Goal: Task Accomplishment & Management: Use online tool/utility

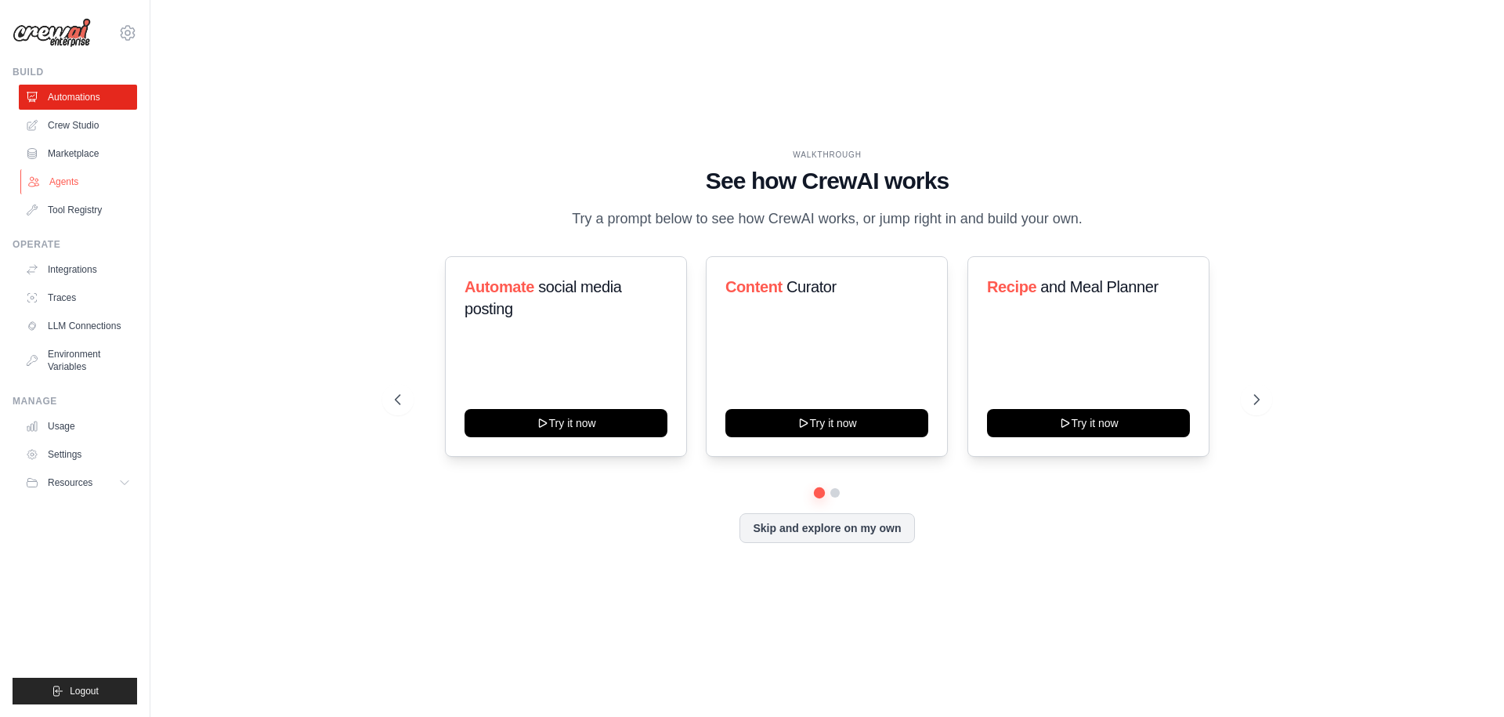
click at [92, 183] on link "Agents" at bounding box center [79, 181] width 118 height 25
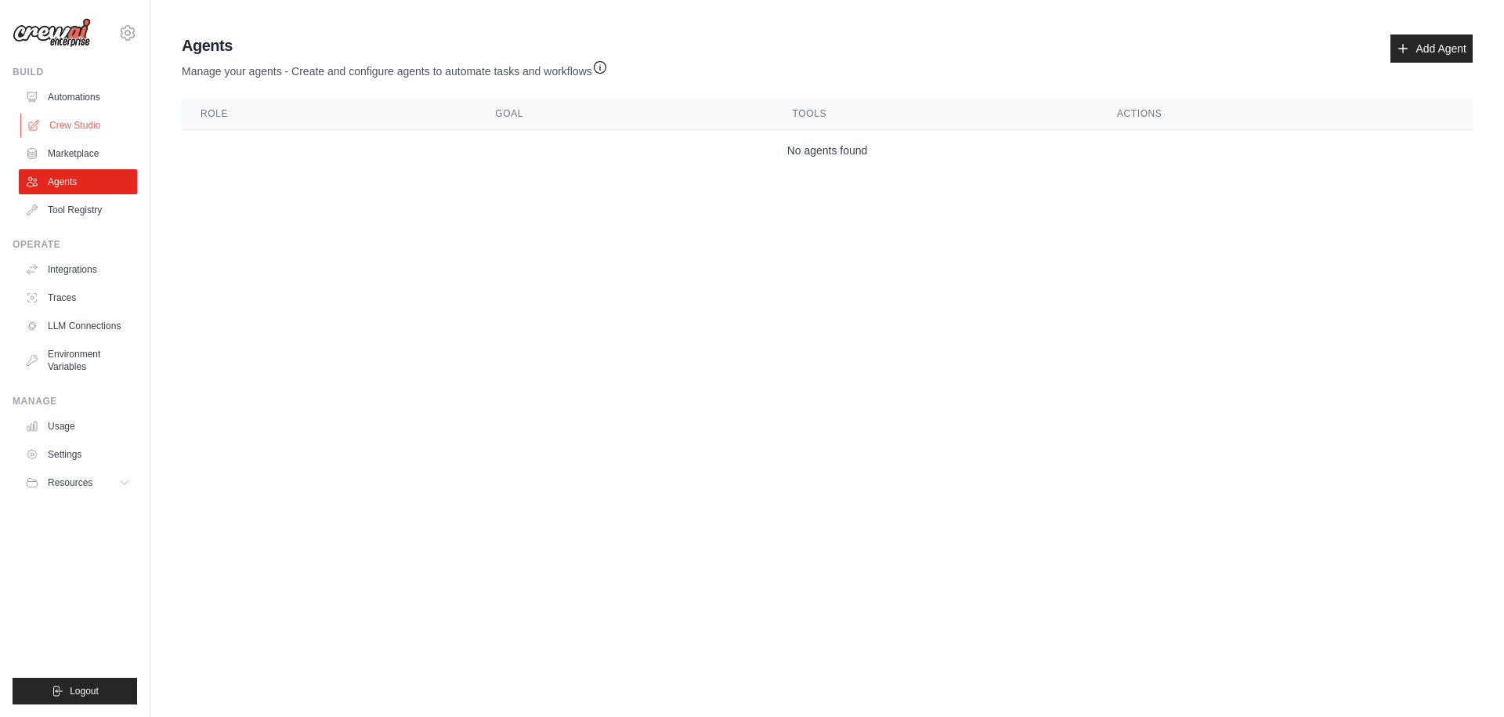
click at [67, 119] on link "Crew Studio" at bounding box center [79, 125] width 118 height 25
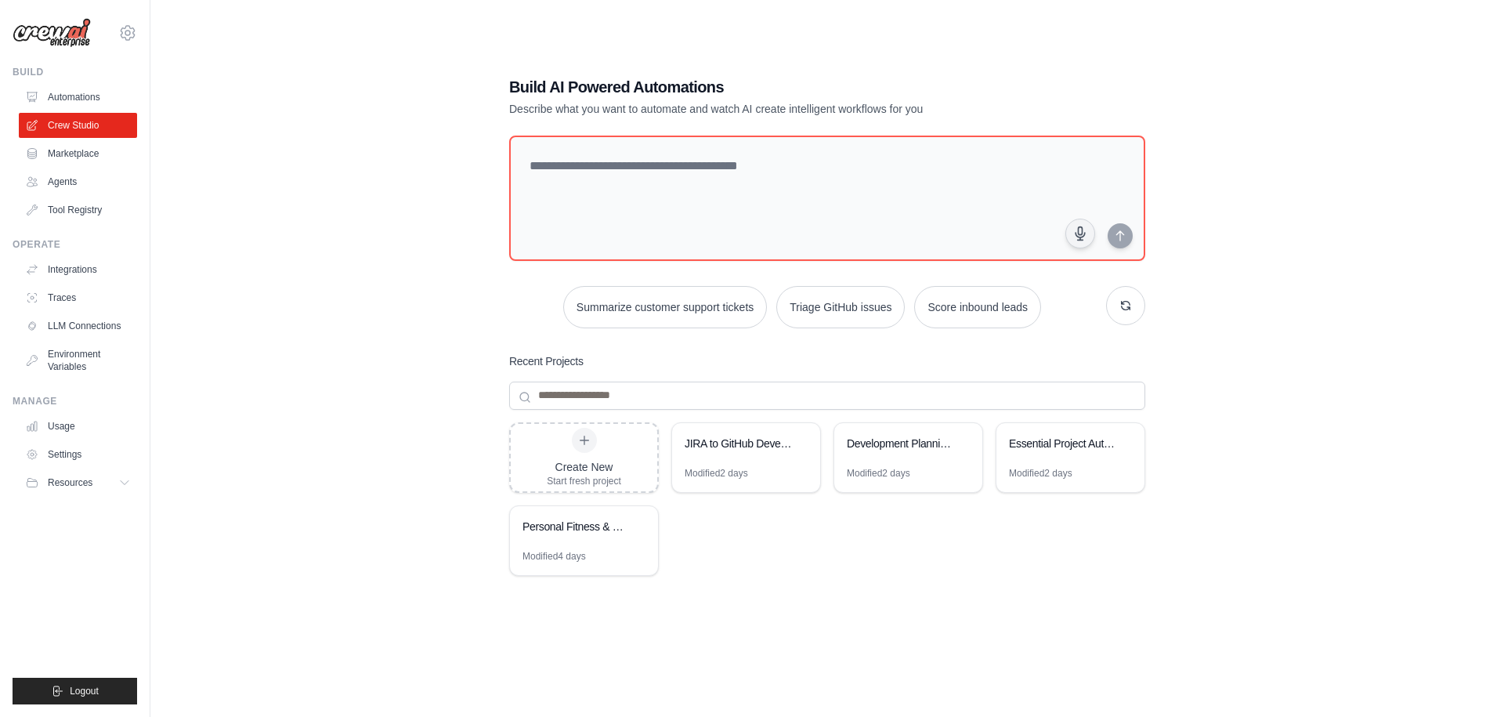
click at [455, 276] on div "Build AI Powered Automations Describe what you want to automate and watch AI cr…" at bounding box center [826, 374] width 1303 height 717
click at [919, 442] on div "Development Planning Automation" at bounding box center [900, 443] width 107 height 16
click at [450, 385] on div "Build AI Powered Automations Describe what you want to automate and watch AI cr…" at bounding box center [826, 374] width 1303 height 717
click at [619, 176] on textarea at bounding box center [827, 198] width 642 height 127
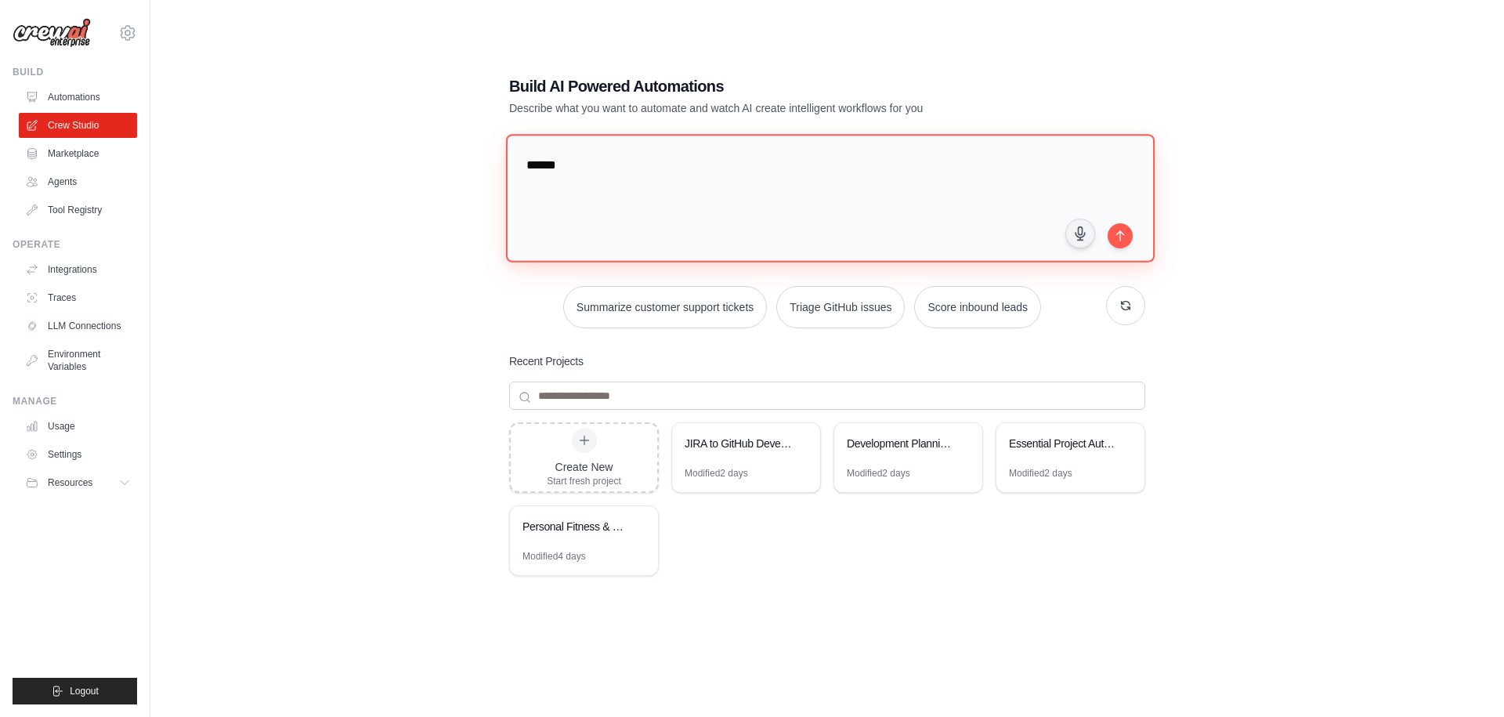
click at [608, 182] on textarea "******" at bounding box center [830, 198] width 648 height 128
drag, startPoint x: 608, startPoint y: 182, endPoint x: 475, endPoint y: 168, distance: 133.8
click at [475, 168] on div "Build AI Powered Automations Describe what you want to automate and watch AI cr…" at bounding box center [826, 374] width 1303 height 717
click at [708, 202] on textarea "**********" at bounding box center [828, 197] width 644 height 127
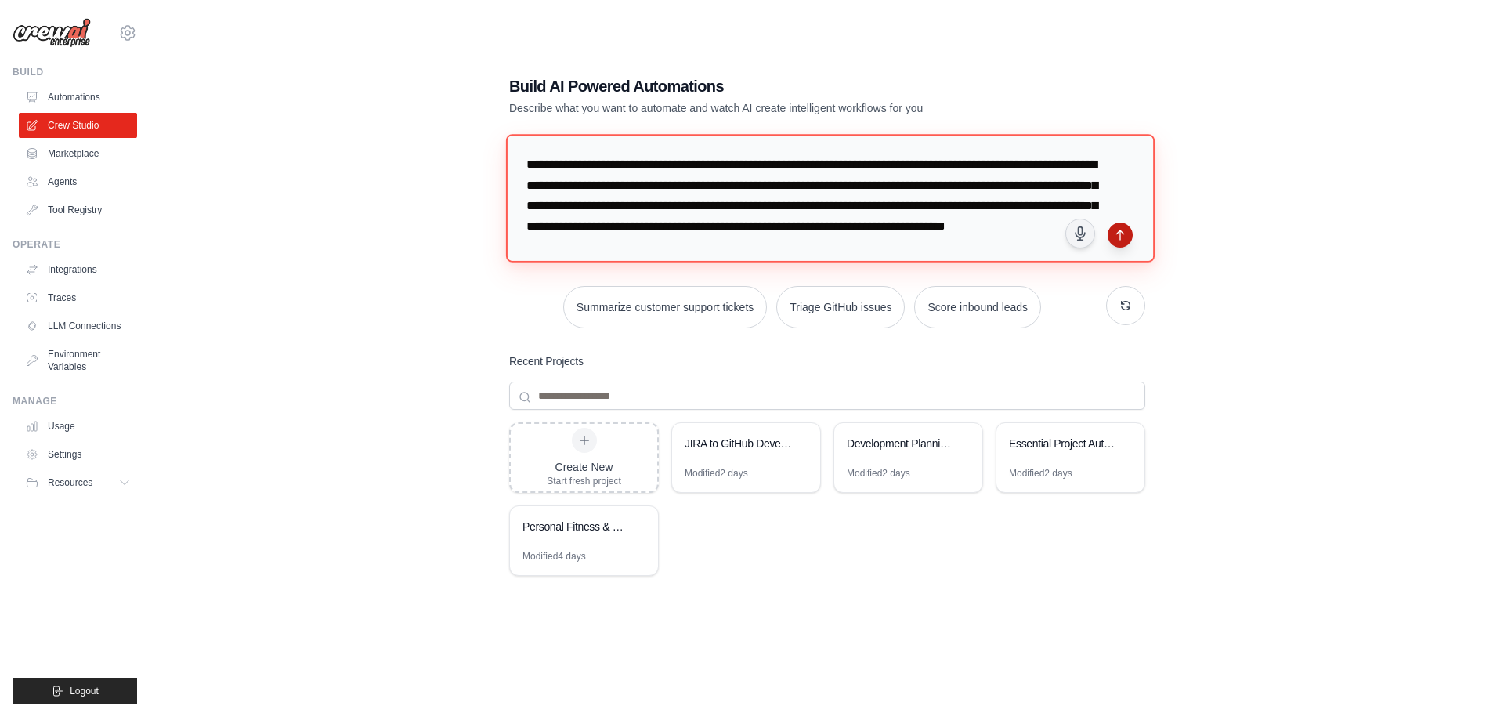
type textarea "**********"
click at [1126, 236] on button "submit" at bounding box center [1119, 234] width 25 height 25
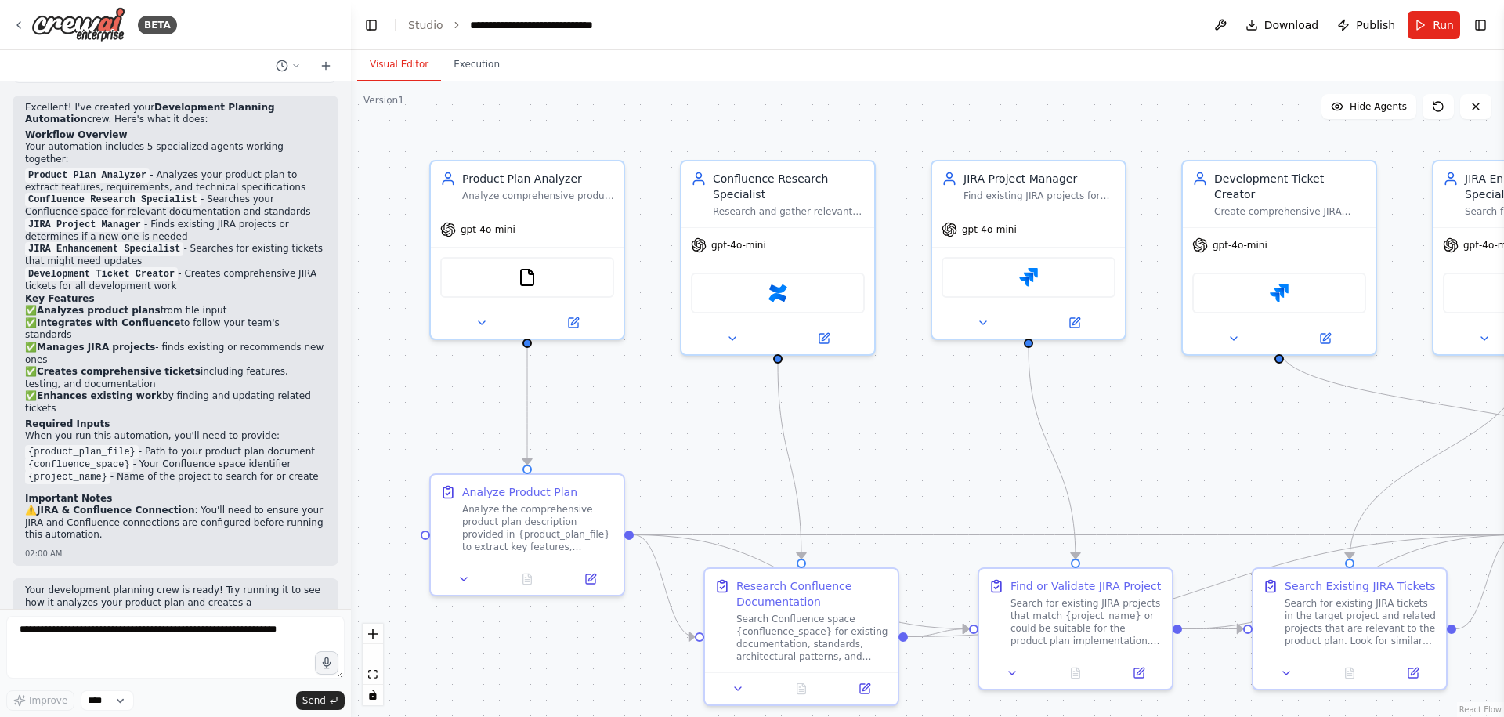
scroll to position [1545, 0]
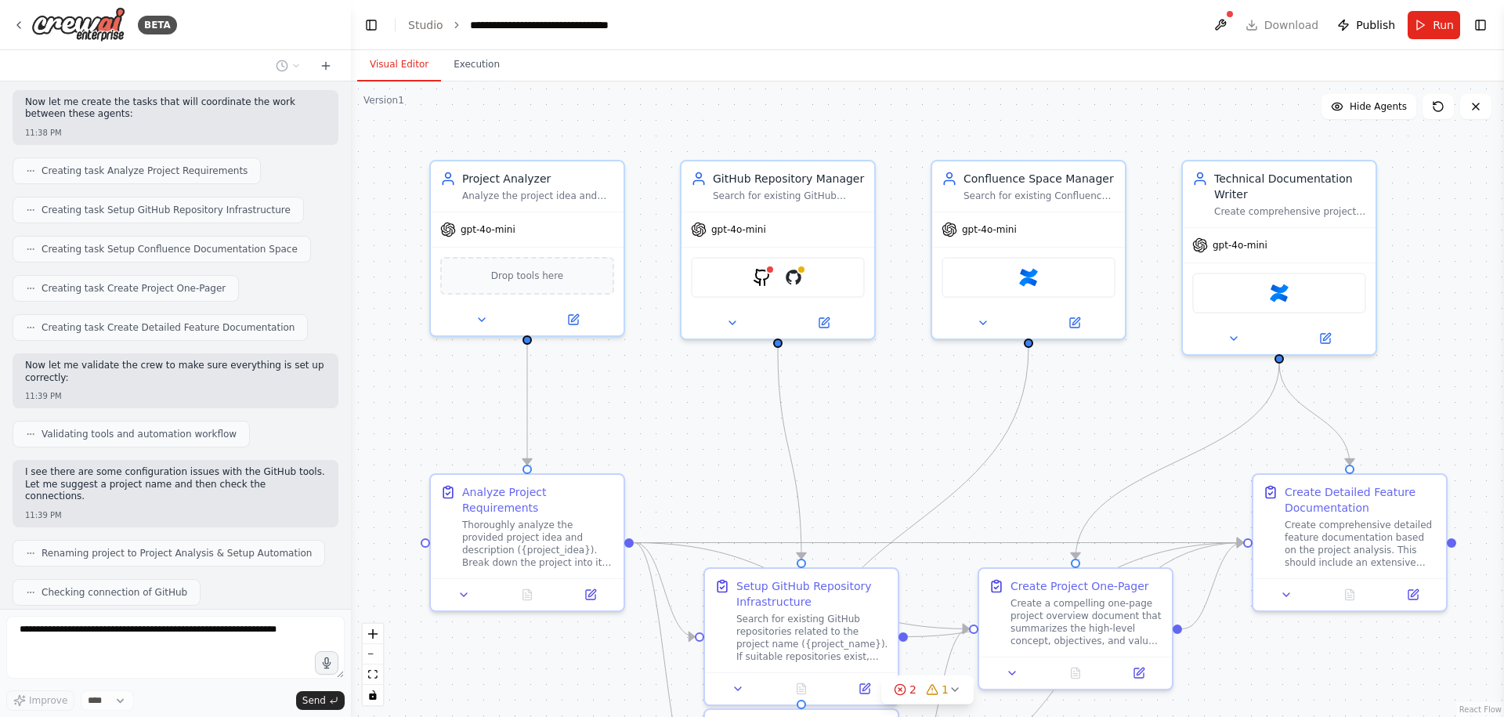
scroll to position [1241, 0]
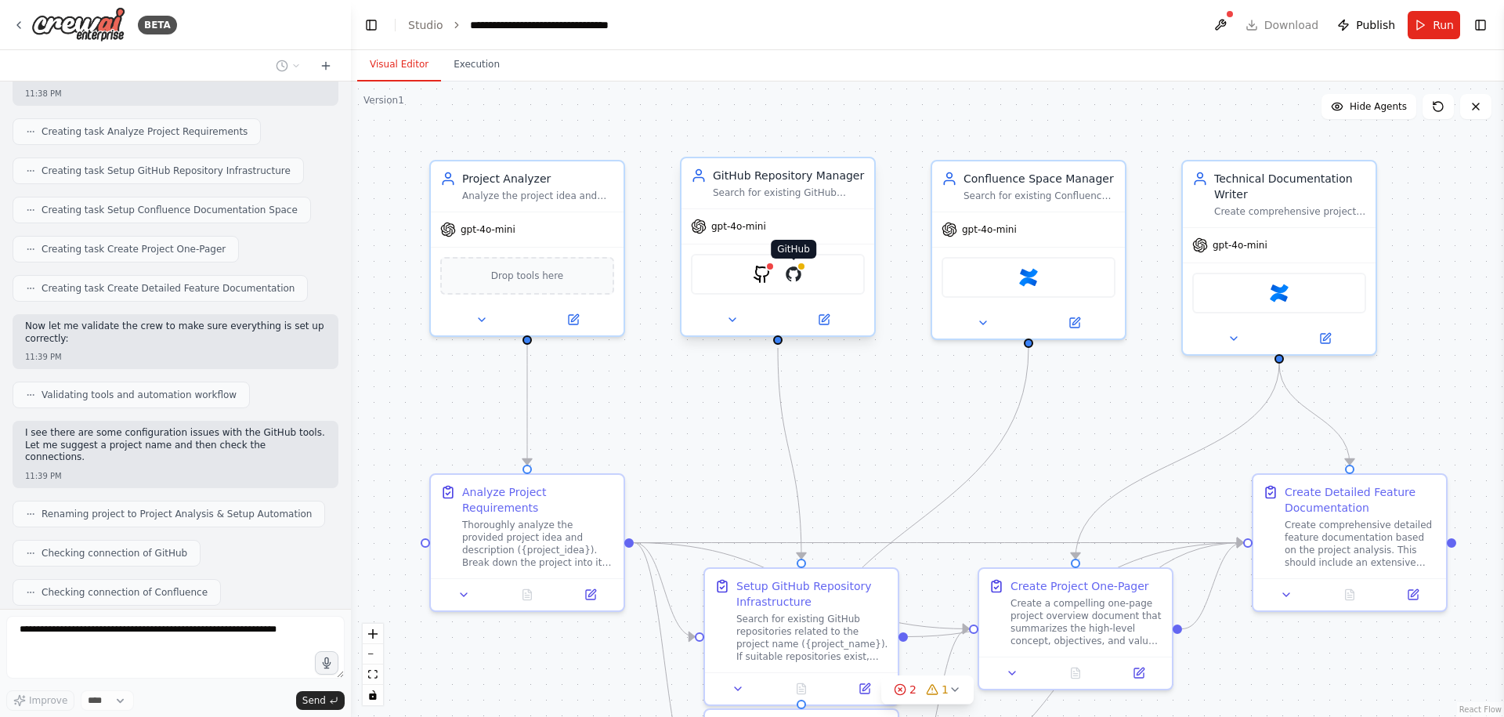
click at [794, 281] on img at bounding box center [793, 274] width 19 height 19
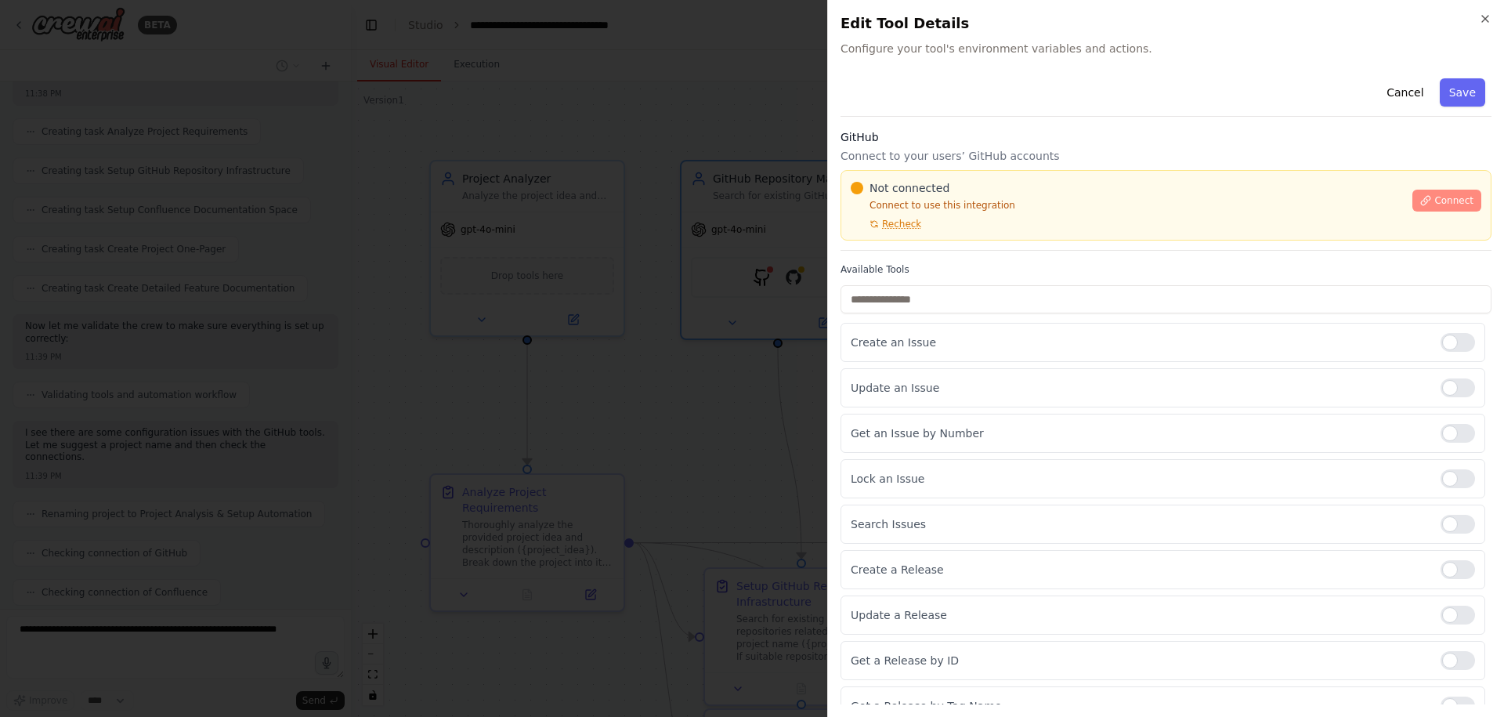
click at [1434, 198] on span "Connect" at bounding box center [1453, 200] width 39 height 13
click at [747, 106] on div at bounding box center [752, 358] width 1504 height 717
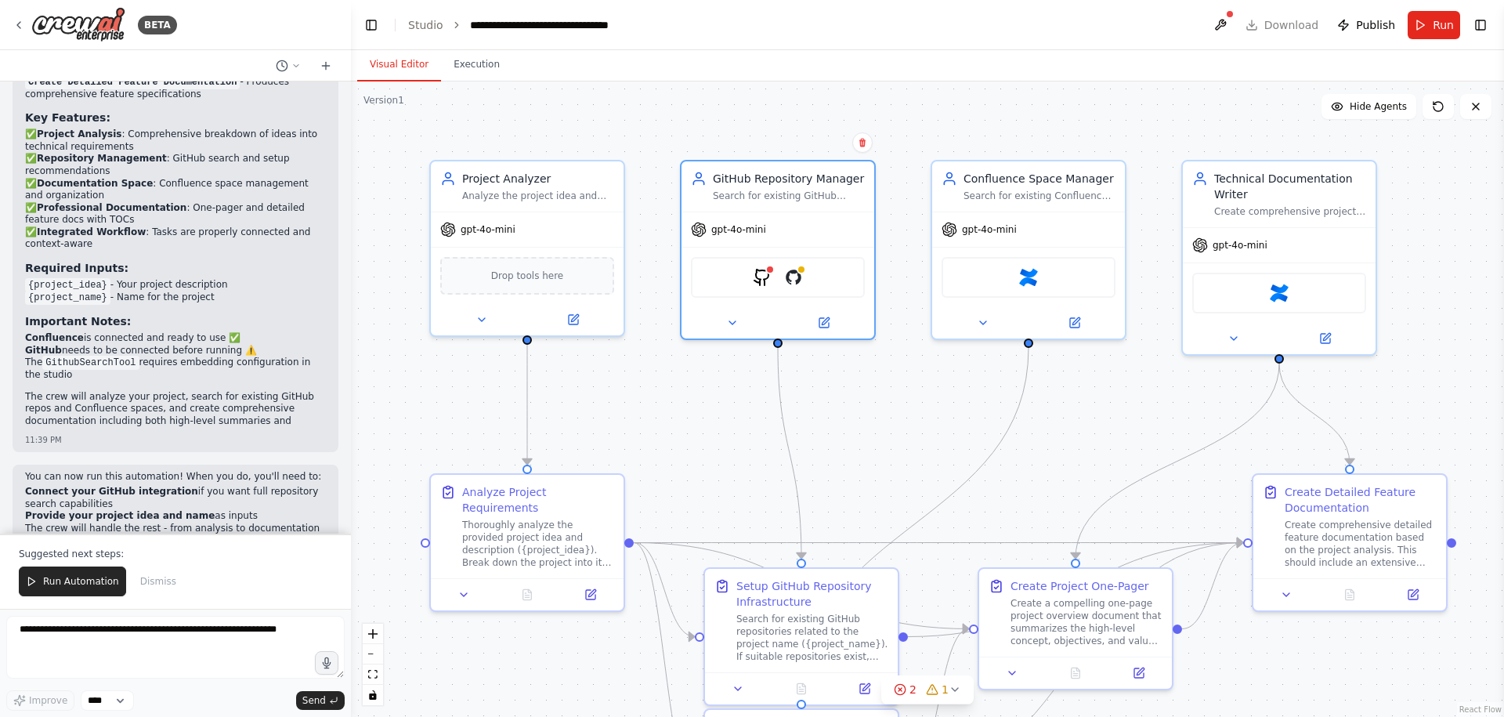
scroll to position [2096, 0]
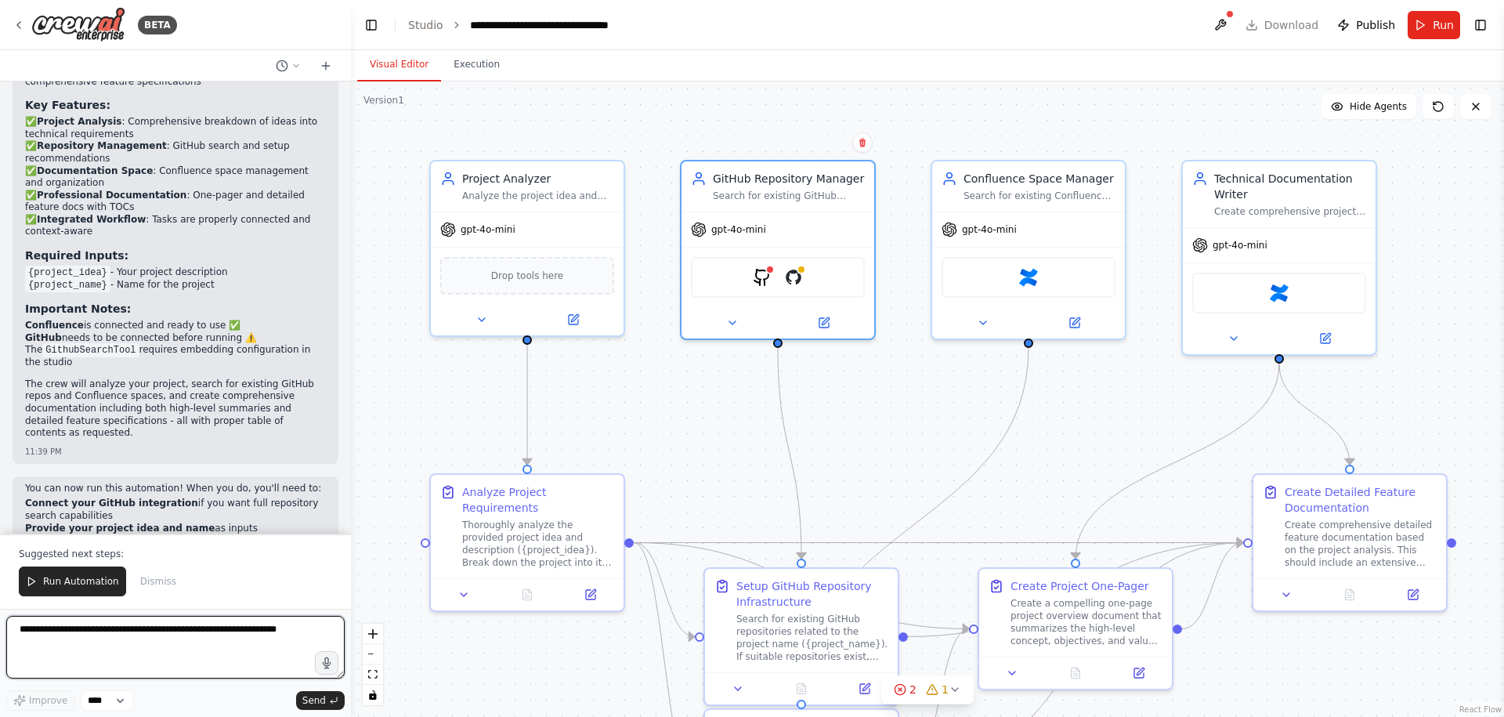
click at [96, 652] on textarea at bounding box center [175, 647] width 338 height 63
type textarea "**********"
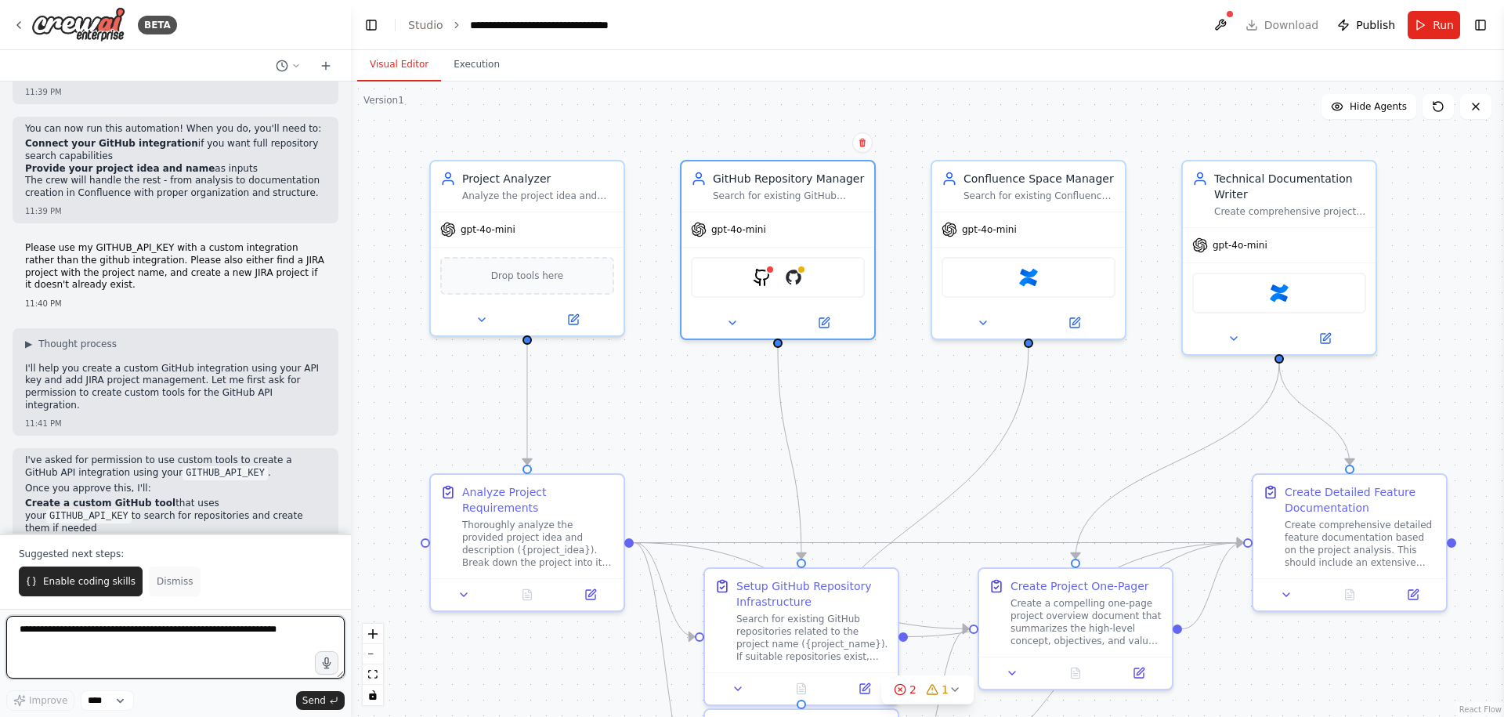
scroll to position [2468, 0]
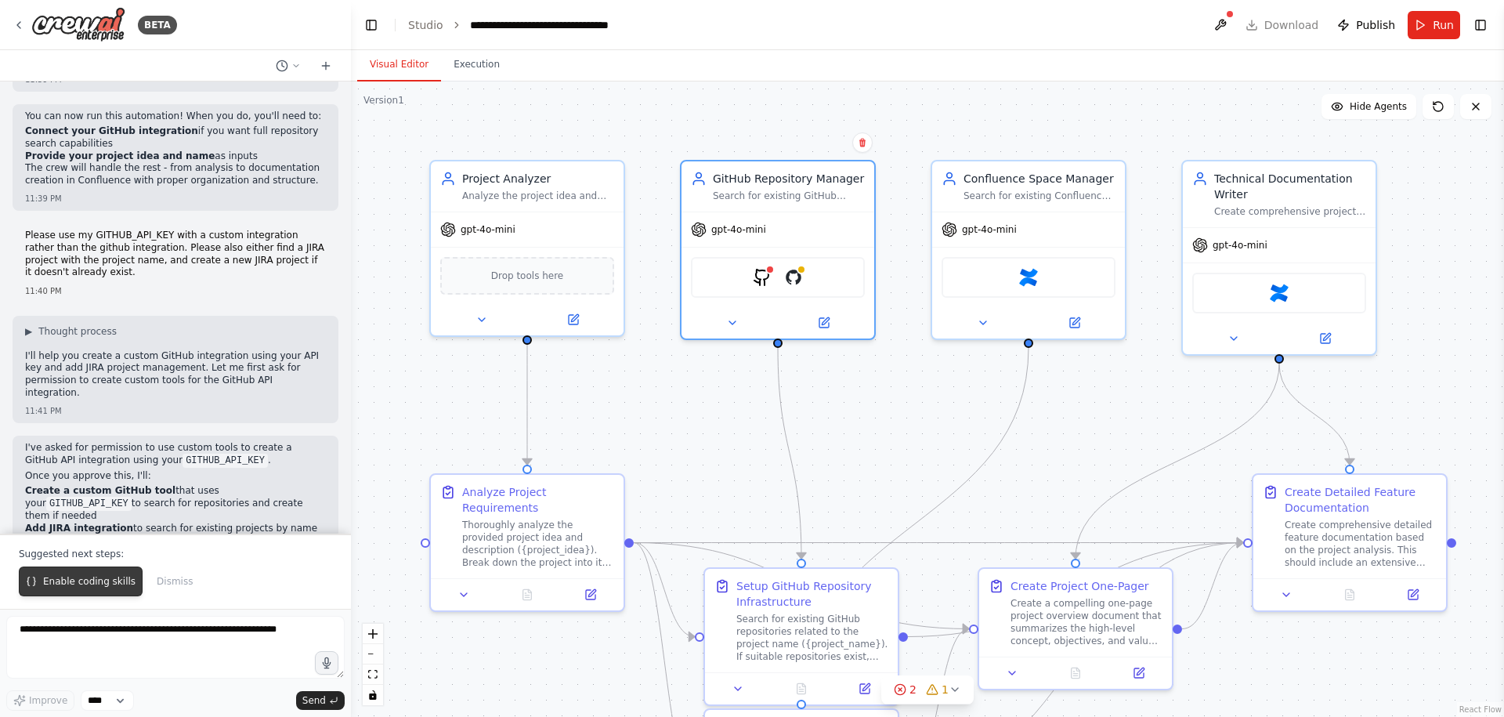
click at [97, 578] on span "Enable coding skills" at bounding box center [89, 581] width 92 height 13
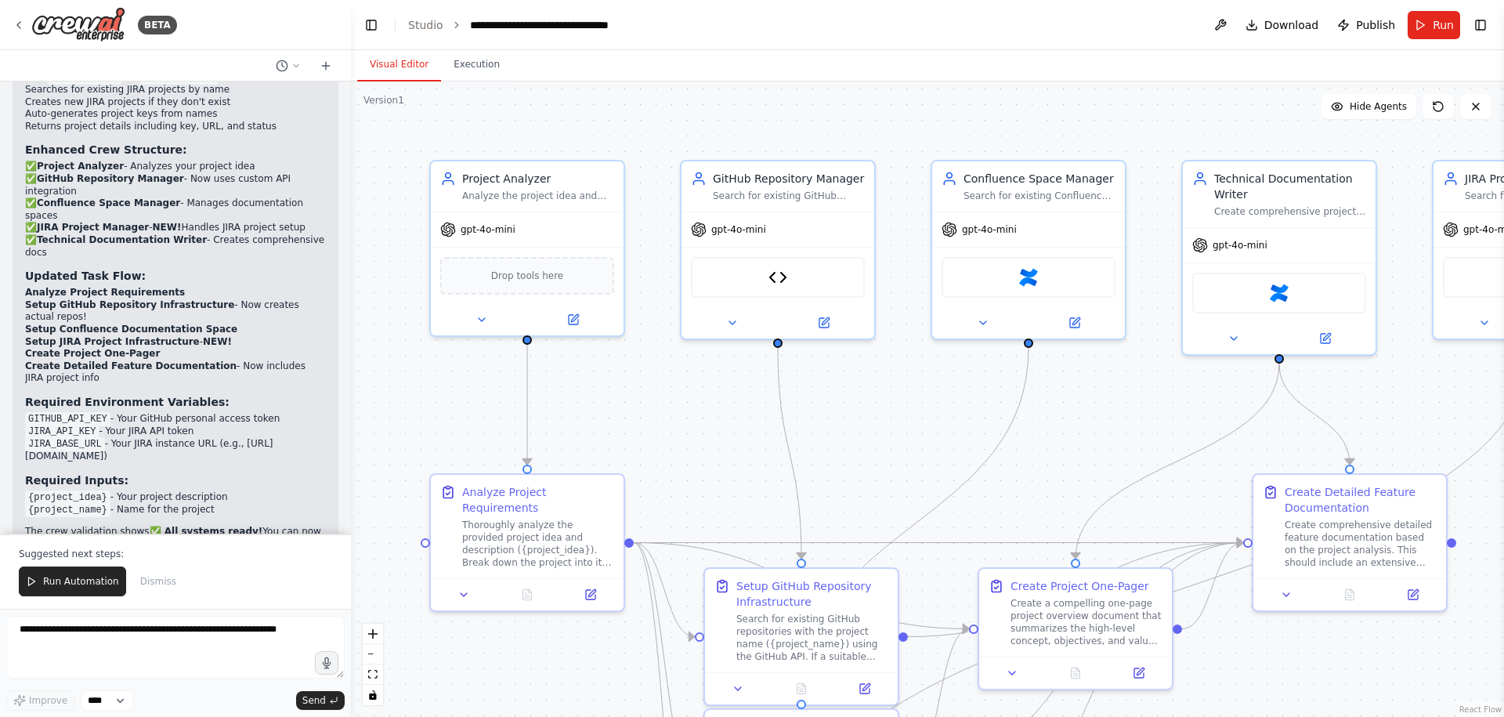
scroll to position [5237, 0]
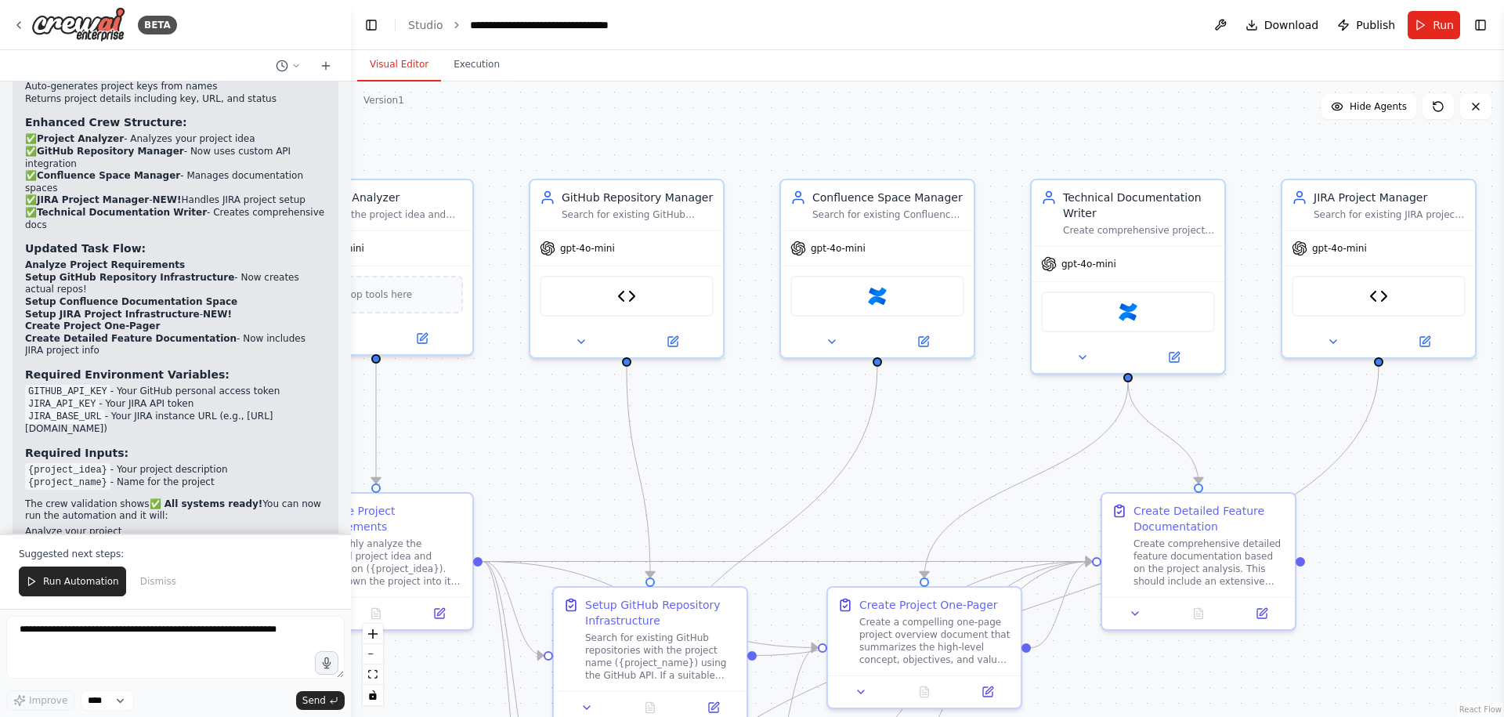
drag, startPoint x: 1060, startPoint y: 434, endPoint x: 909, endPoint y: 453, distance: 152.4
click at [909, 453] on div ".deletable-edge-delete-btn { width: 20px; height: 20px; border: 0px solid #ffff…" at bounding box center [927, 398] width 1153 height 635
click at [81, 639] on textarea at bounding box center [175, 647] width 338 height 63
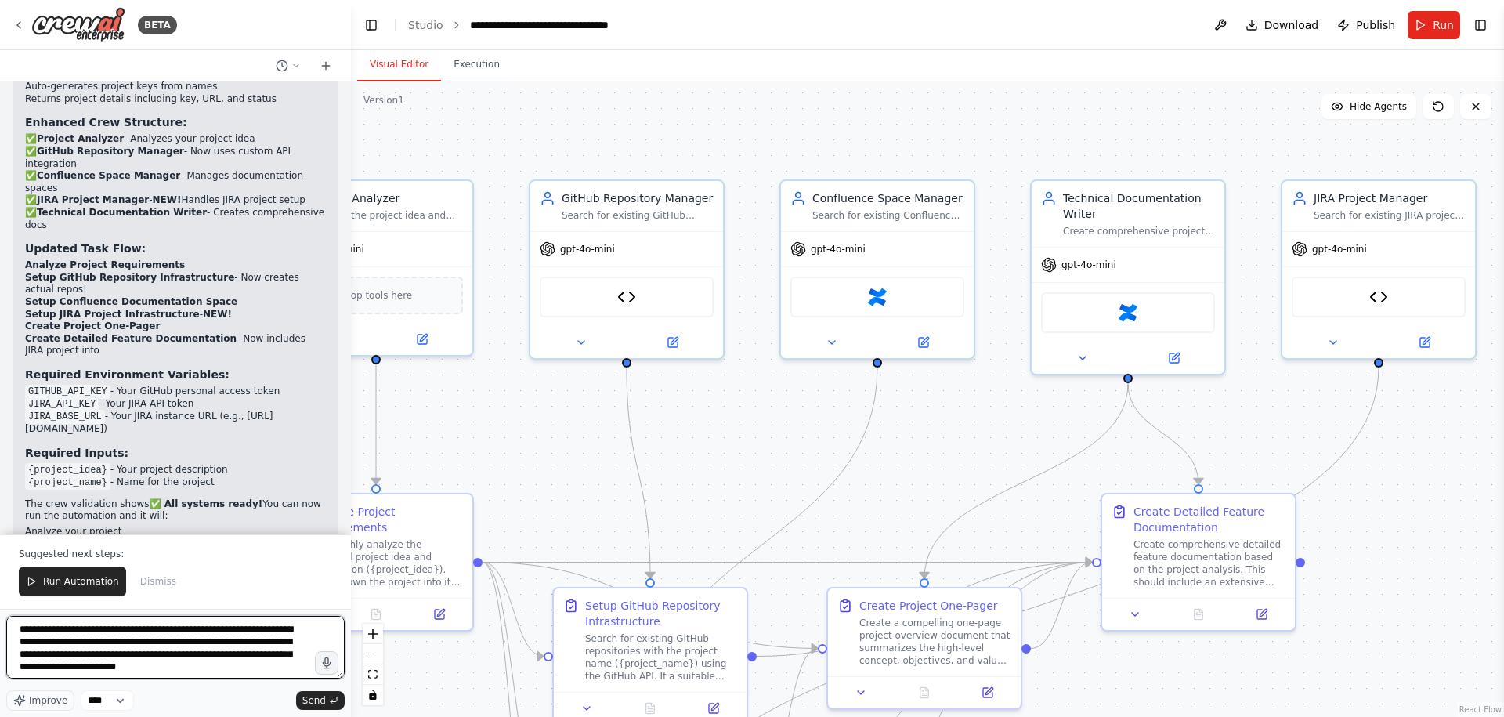
type textarea "**********"
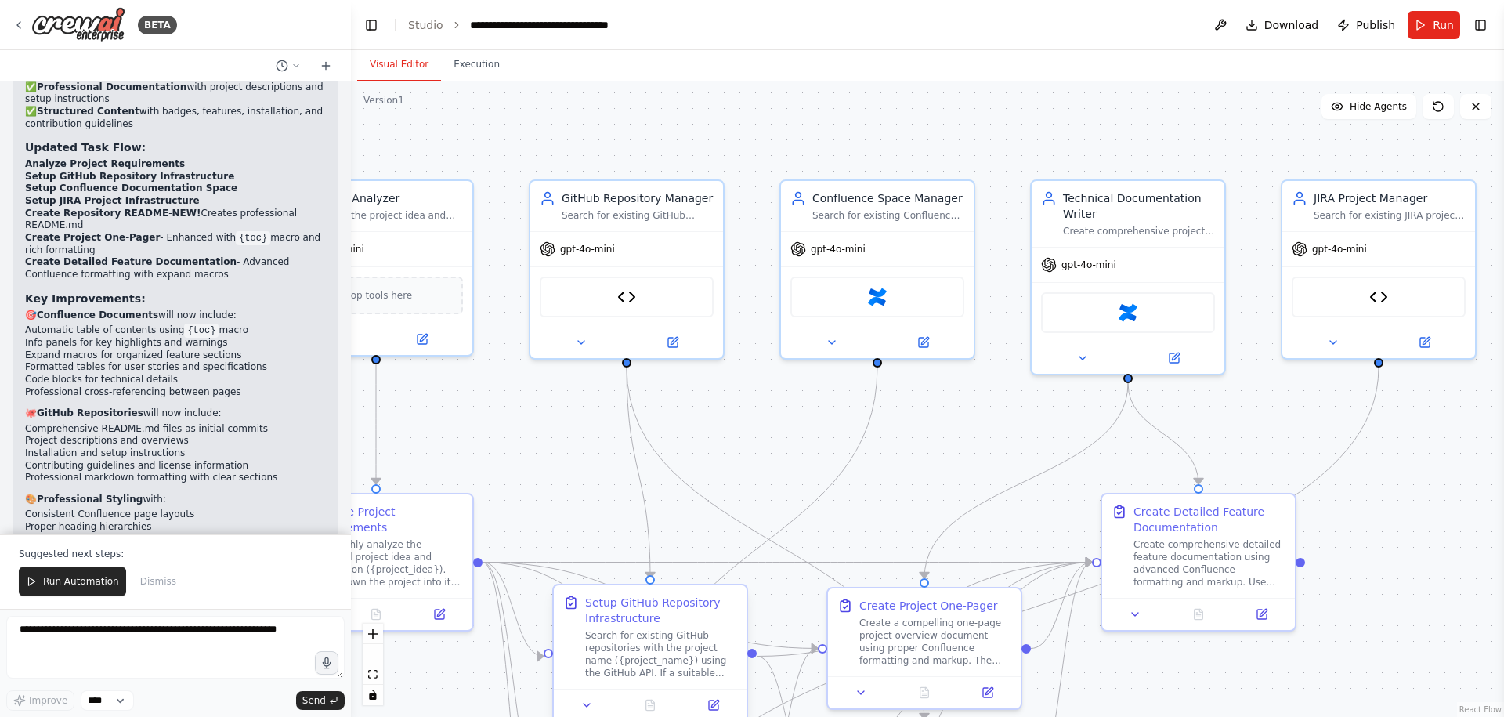
scroll to position [7898, 0]
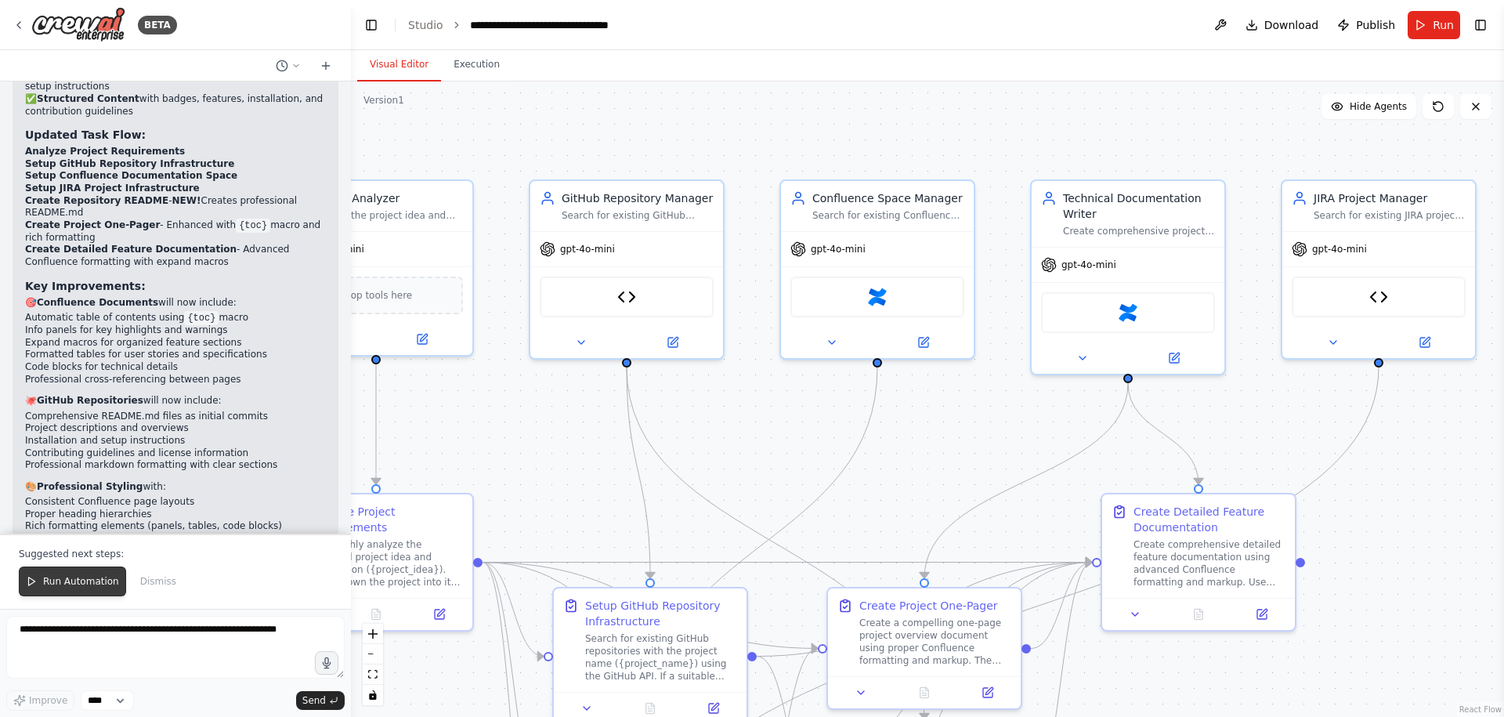
click at [82, 583] on span "Run Automation" at bounding box center [81, 581] width 76 height 13
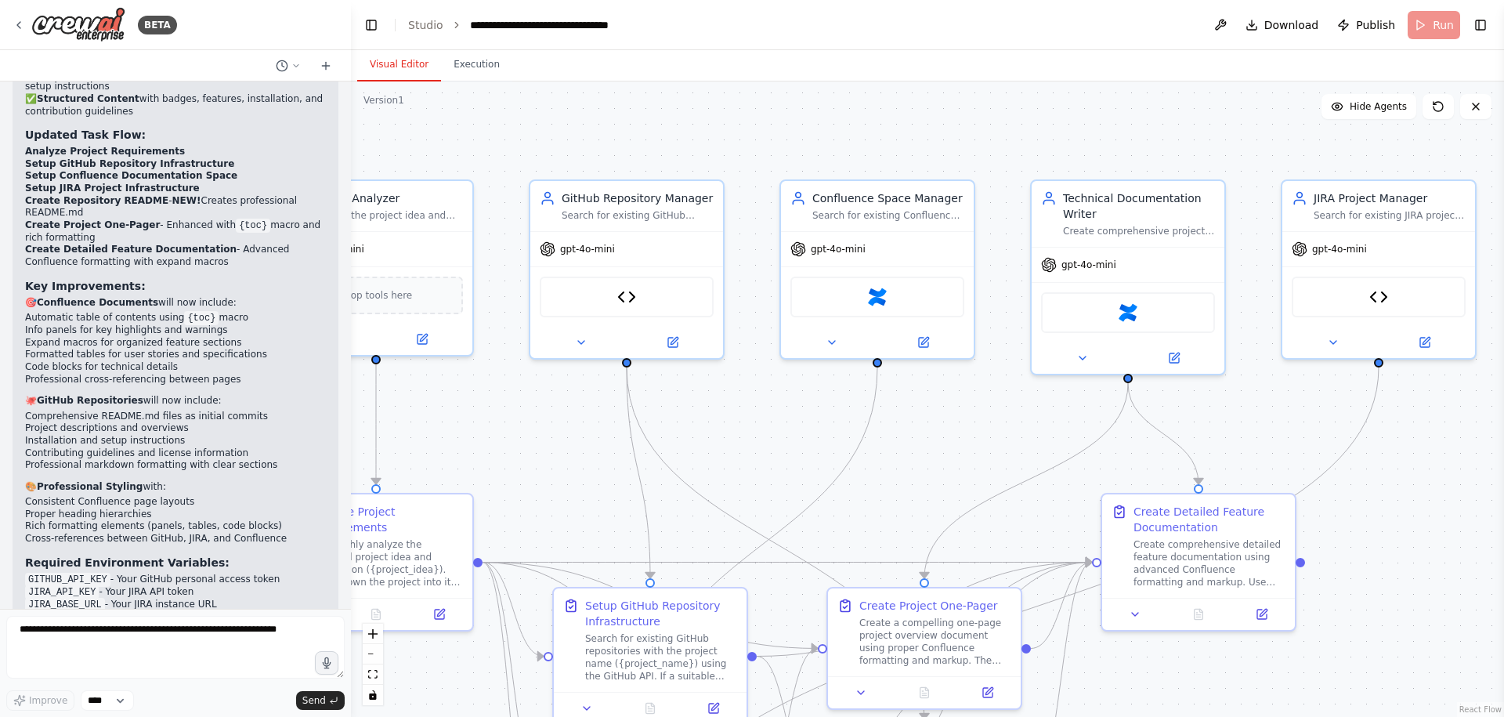
scroll to position [7822, 0]
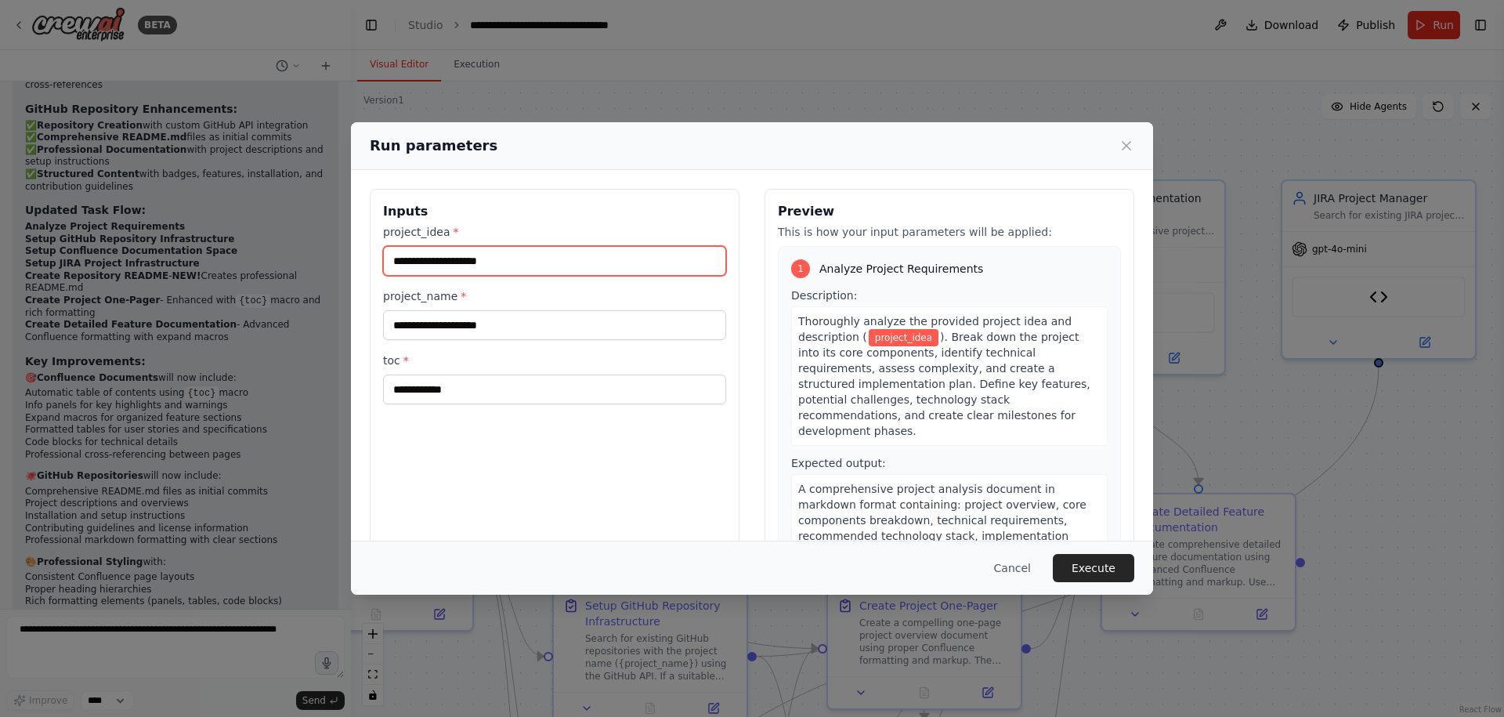
click at [479, 265] on input "project_idea *" at bounding box center [554, 261] width 343 height 30
click at [1013, 572] on button "Cancel" at bounding box center [1012, 568] width 62 height 28
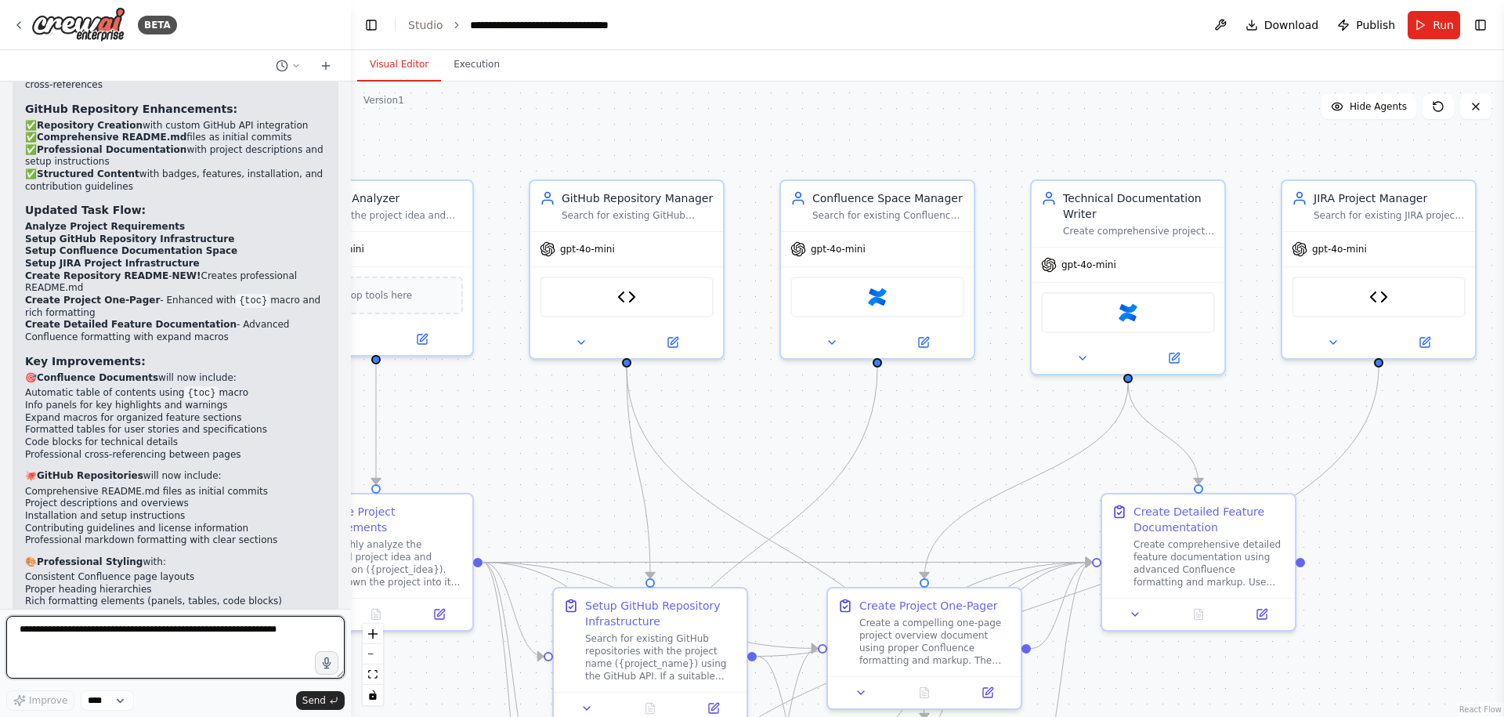
click at [144, 627] on textarea at bounding box center [175, 647] width 338 height 63
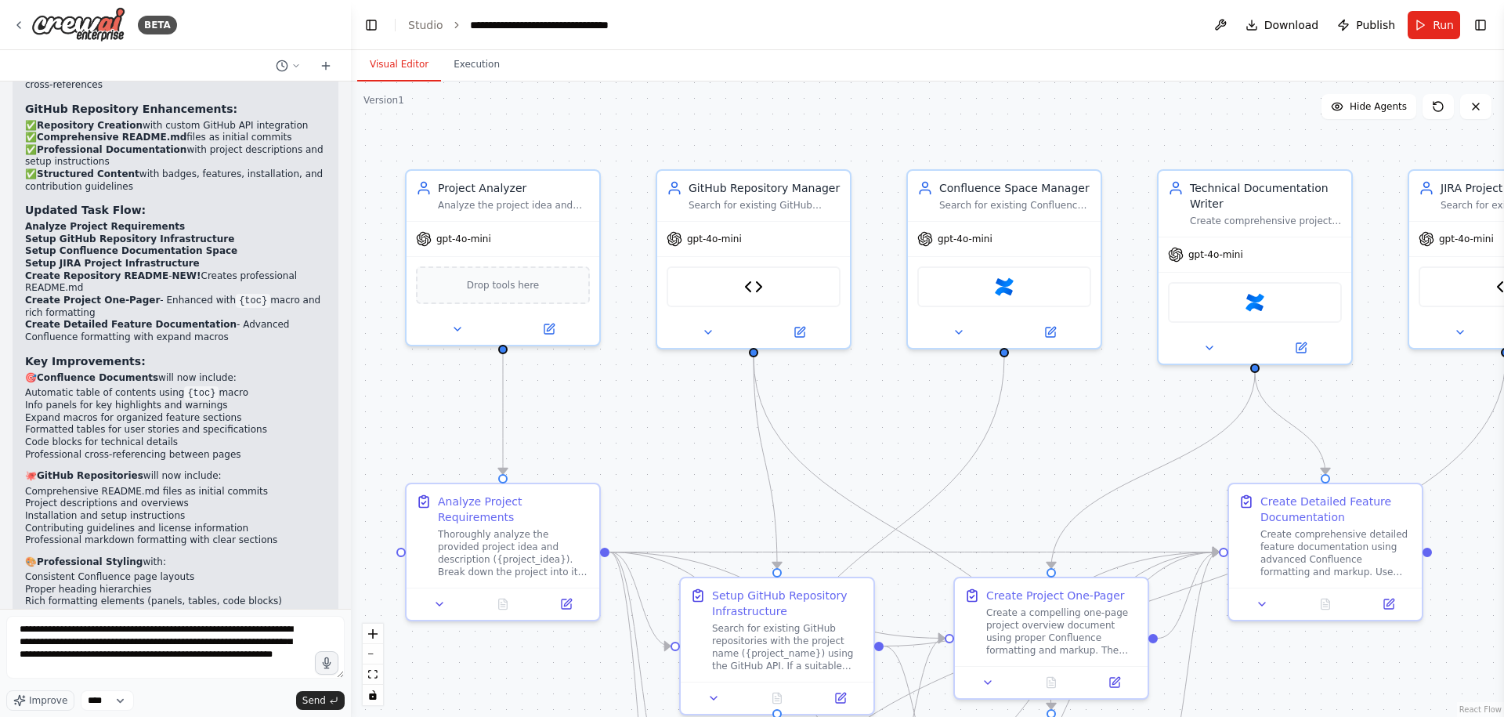
drag, startPoint x: 533, startPoint y: 426, endPoint x: 660, endPoint y: 416, distance: 127.3
click at [660, 416] on div ".deletable-edge-delete-btn { width: 20px; height: 20px; border: 0px solid #ffff…" at bounding box center [927, 398] width 1153 height 635
click at [164, 667] on textarea "**********" at bounding box center [175, 647] width 338 height 63
type textarea "**********"
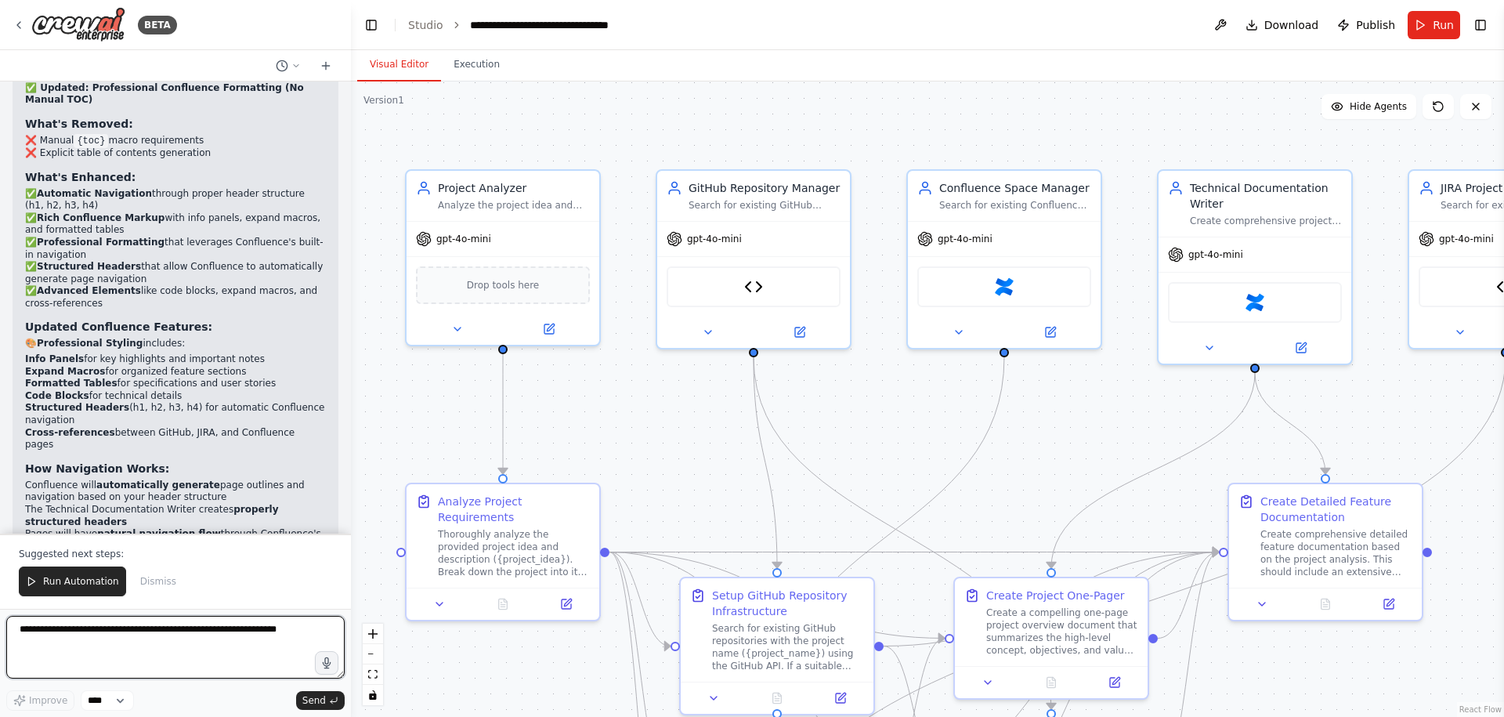
scroll to position [9146, 0]
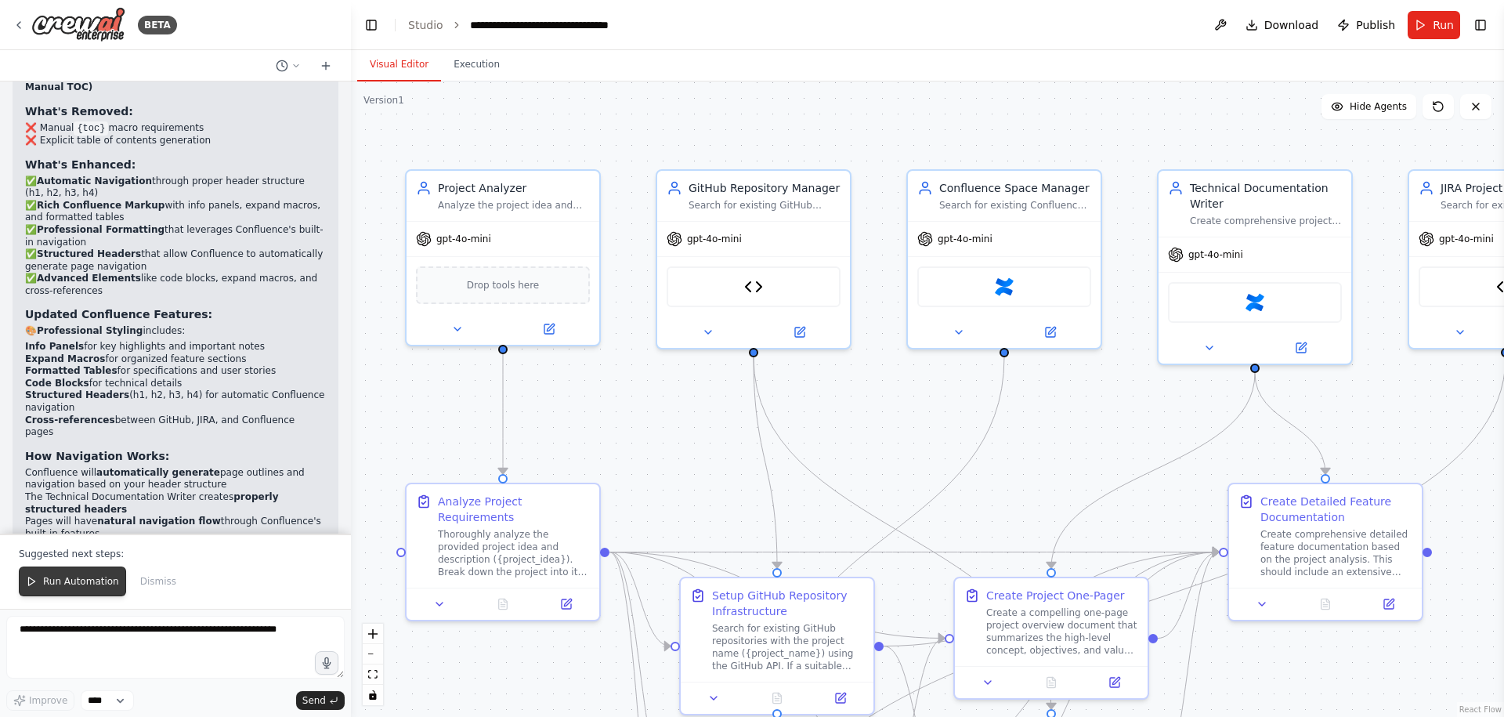
click at [57, 576] on span "Run Automation" at bounding box center [81, 581] width 76 height 13
click at [57, 576] on div "Perfect! I've removed the {toc} macro requirement while keeping all other profe…" at bounding box center [176, 364] width 326 height 682
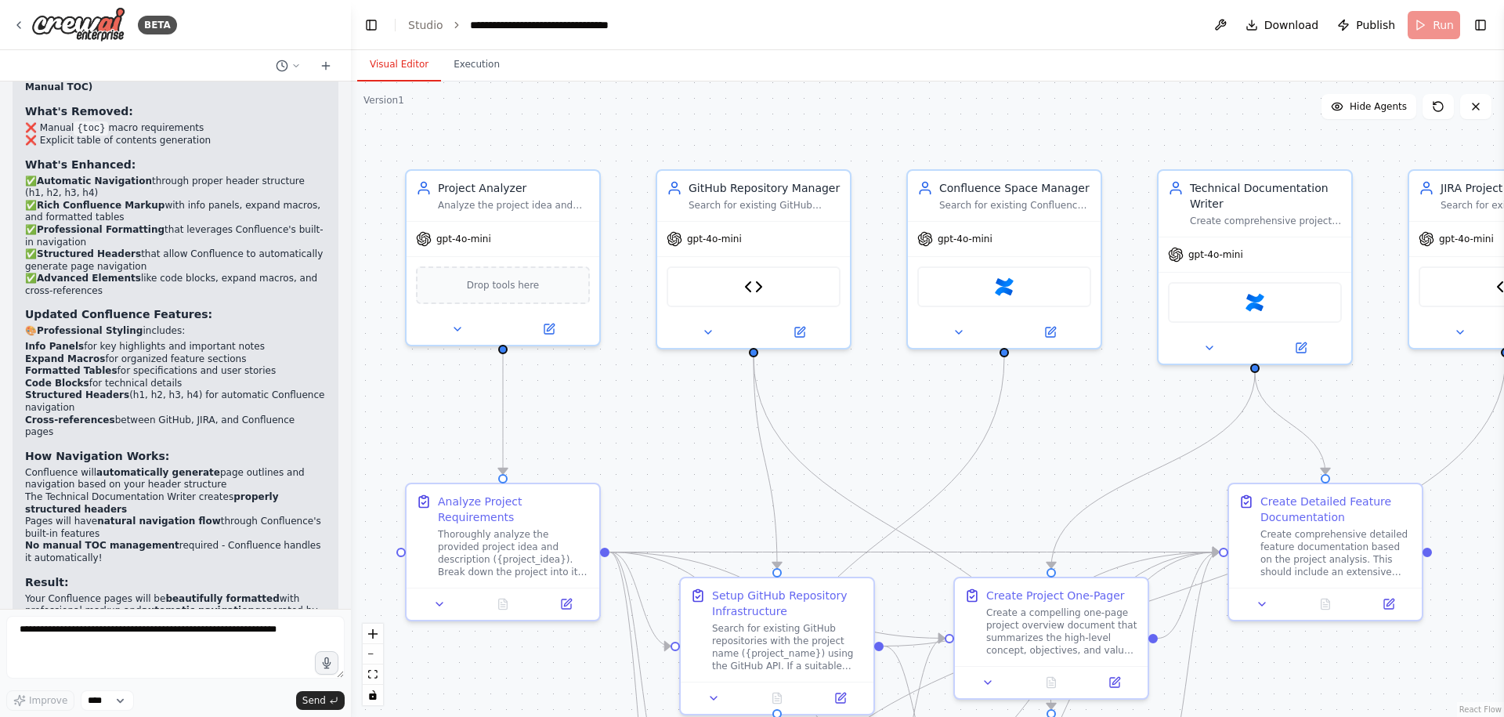
scroll to position [9071, 0]
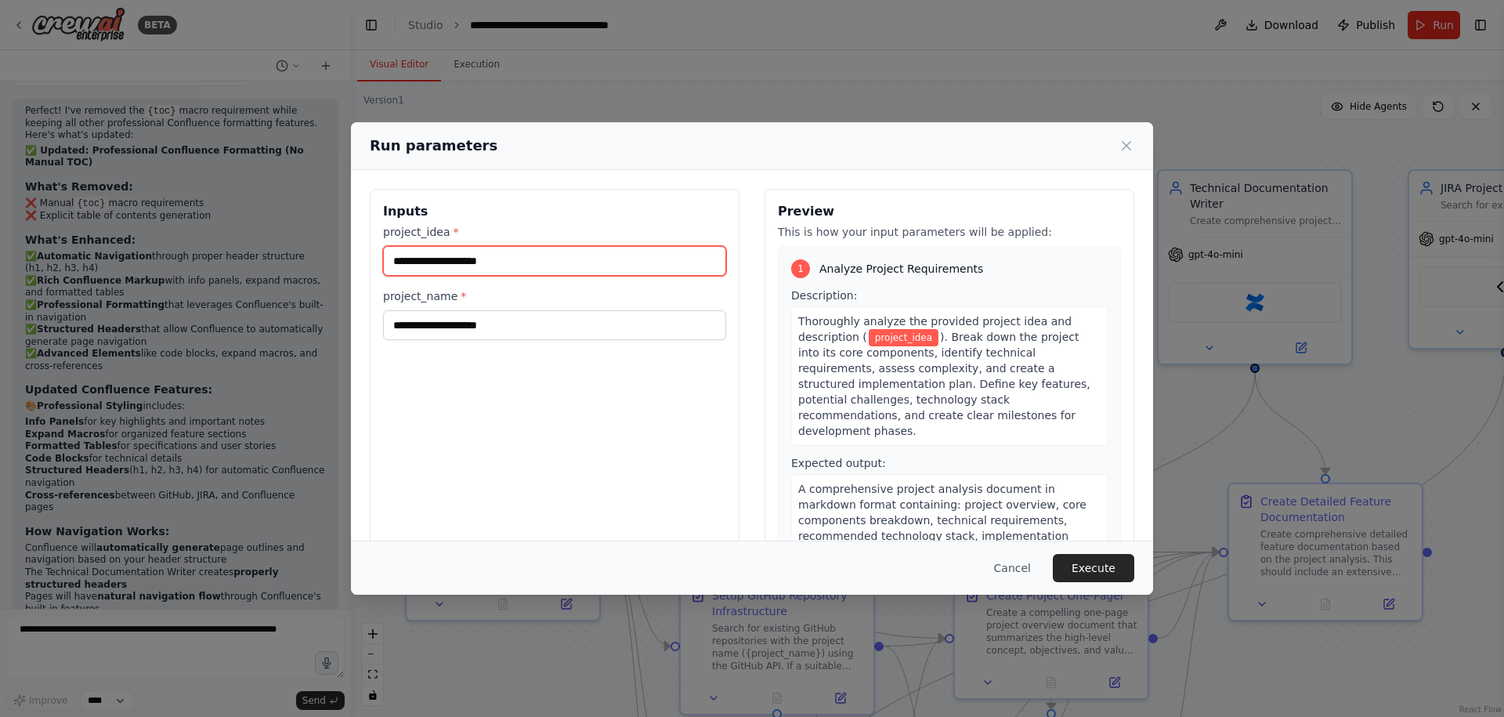
click at [517, 265] on input "project_idea *" at bounding box center [554, 261] width 343 height 30
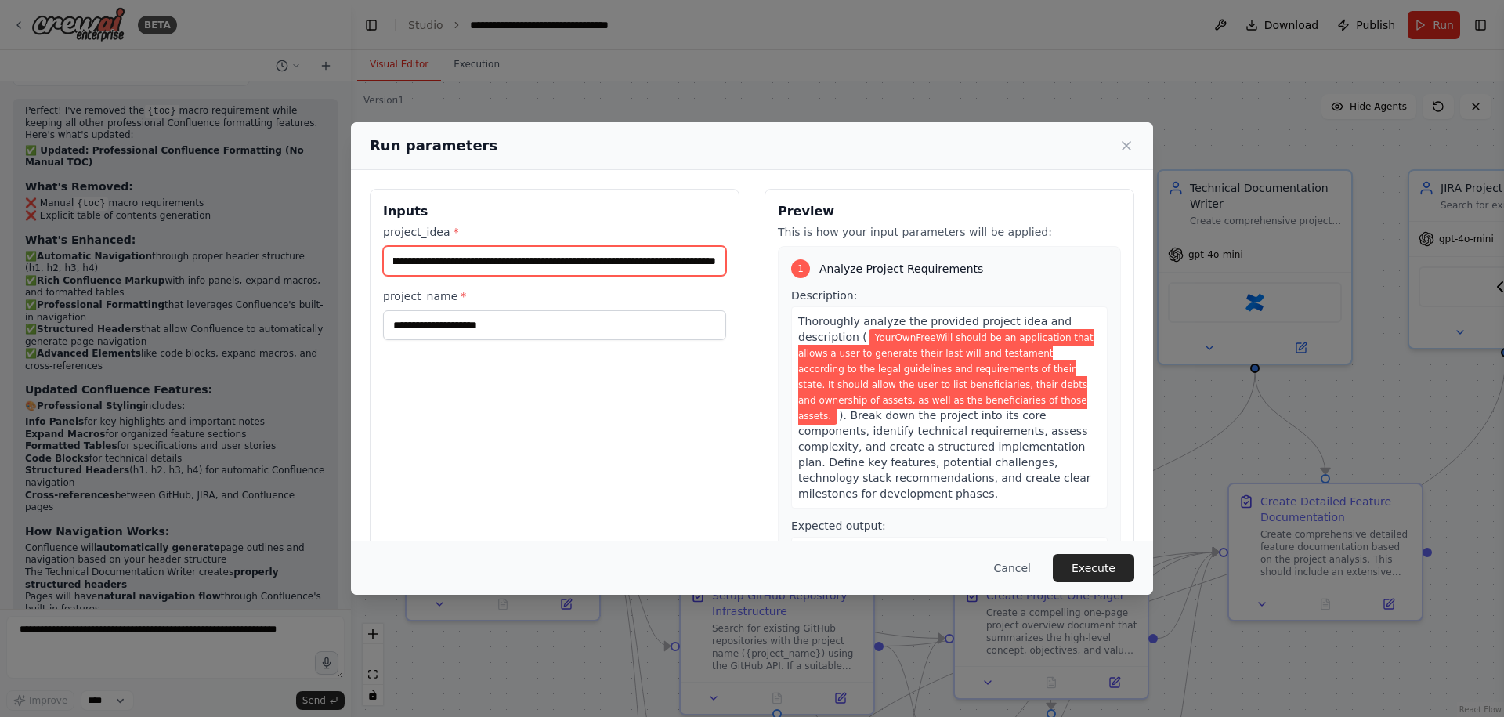
scroll to position [0, 1141]
type input "**********"
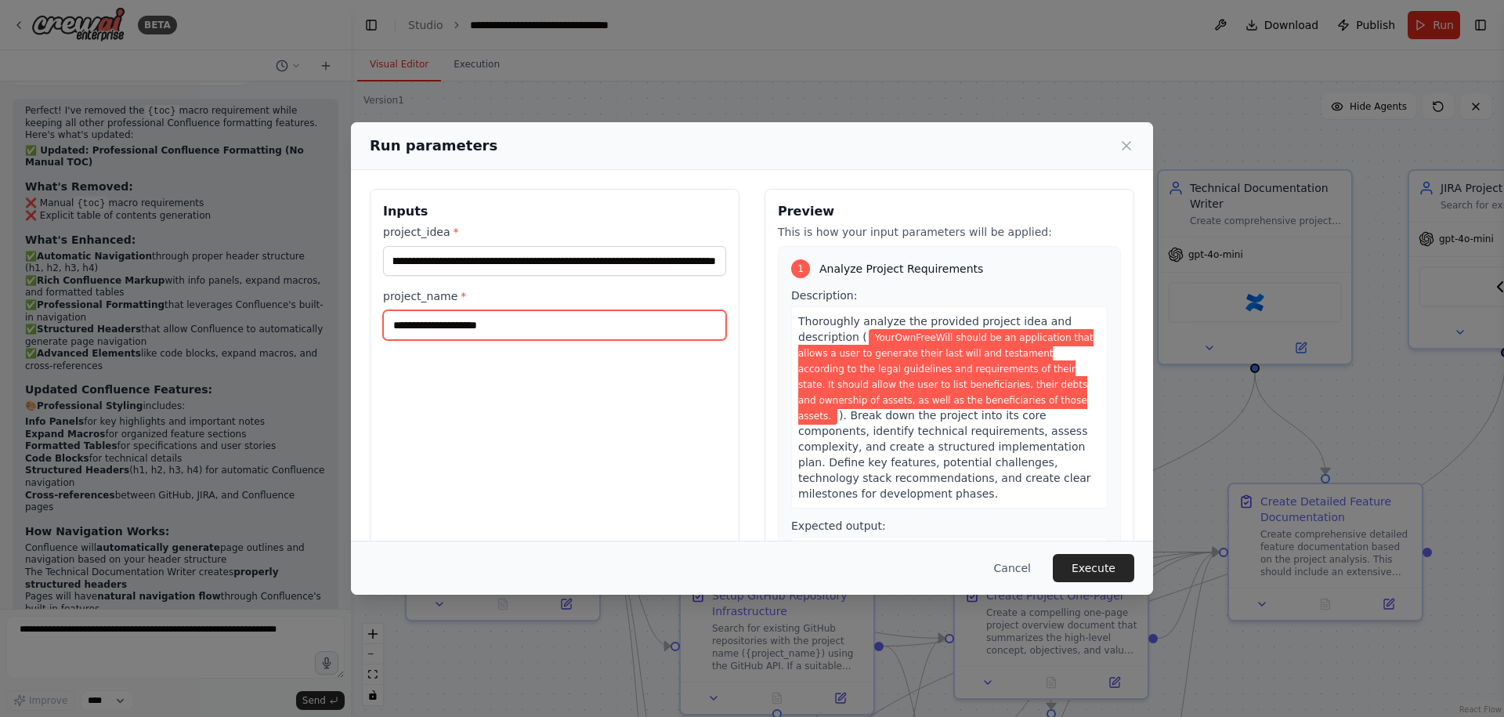
click at [452, 325] on input "project_name *" at bounding box center [554, 325] width 343 height 30
type input "**********"
click at [1103, 563] on button "Execute" at bounding box center [1092, 568] width 81 height 28
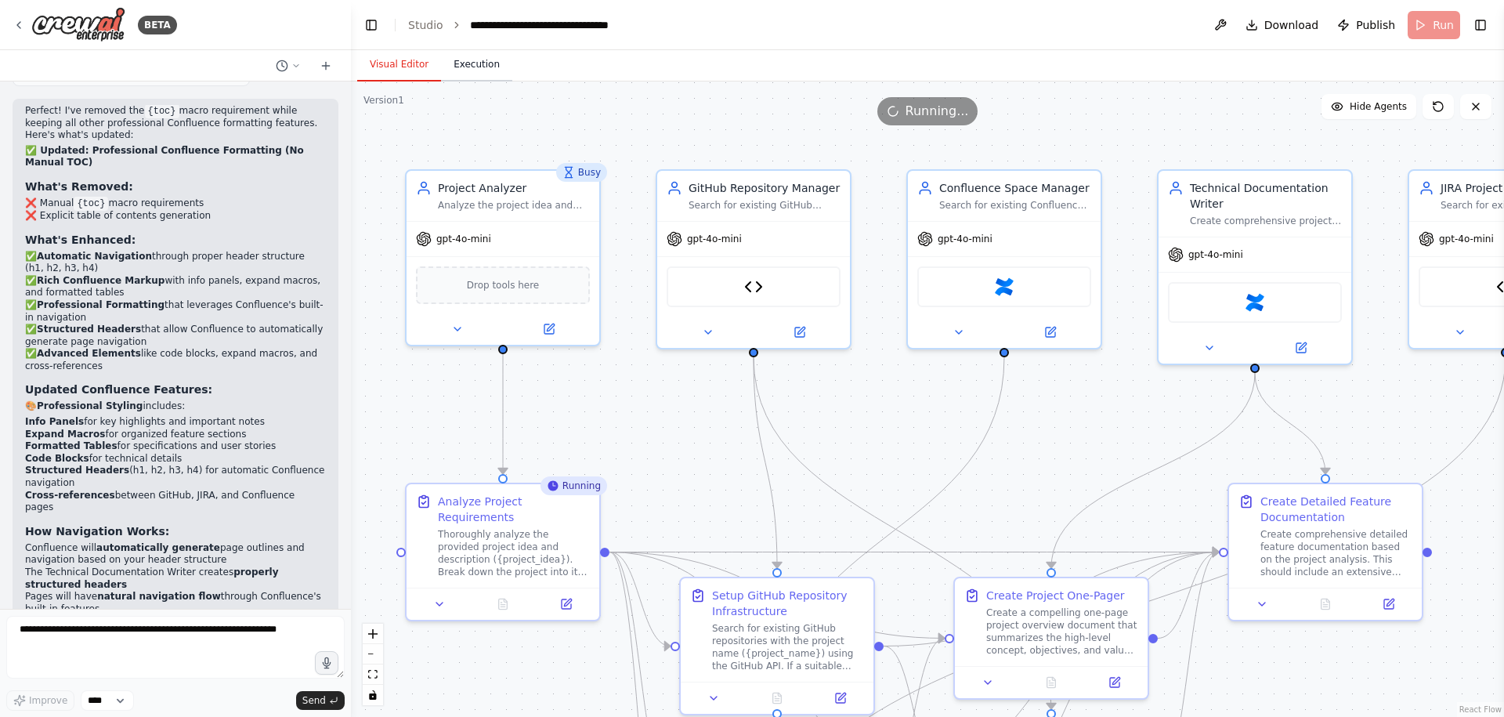
click at [481, 56] on button "Execution" at bounding box center [476, 65] width 71 height 33
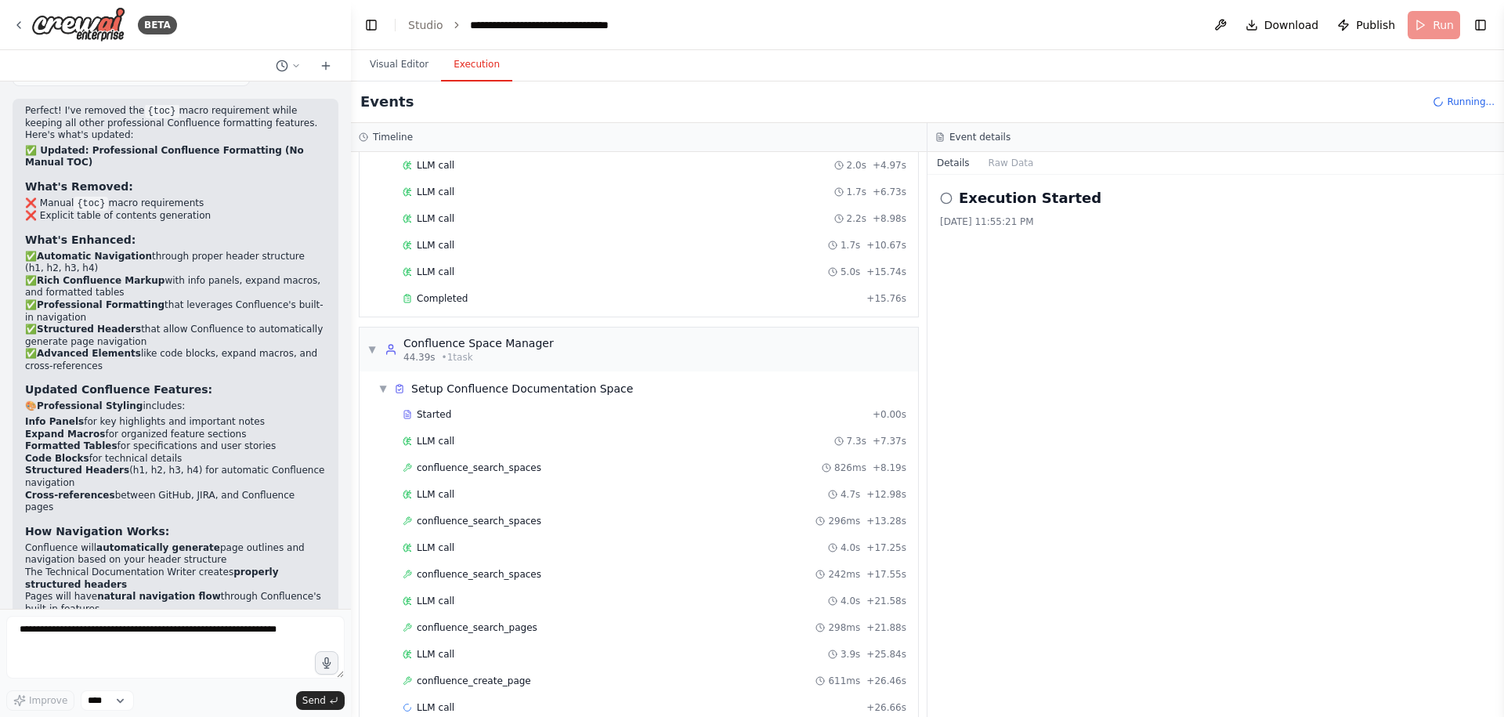
scroll to position [358, 0]
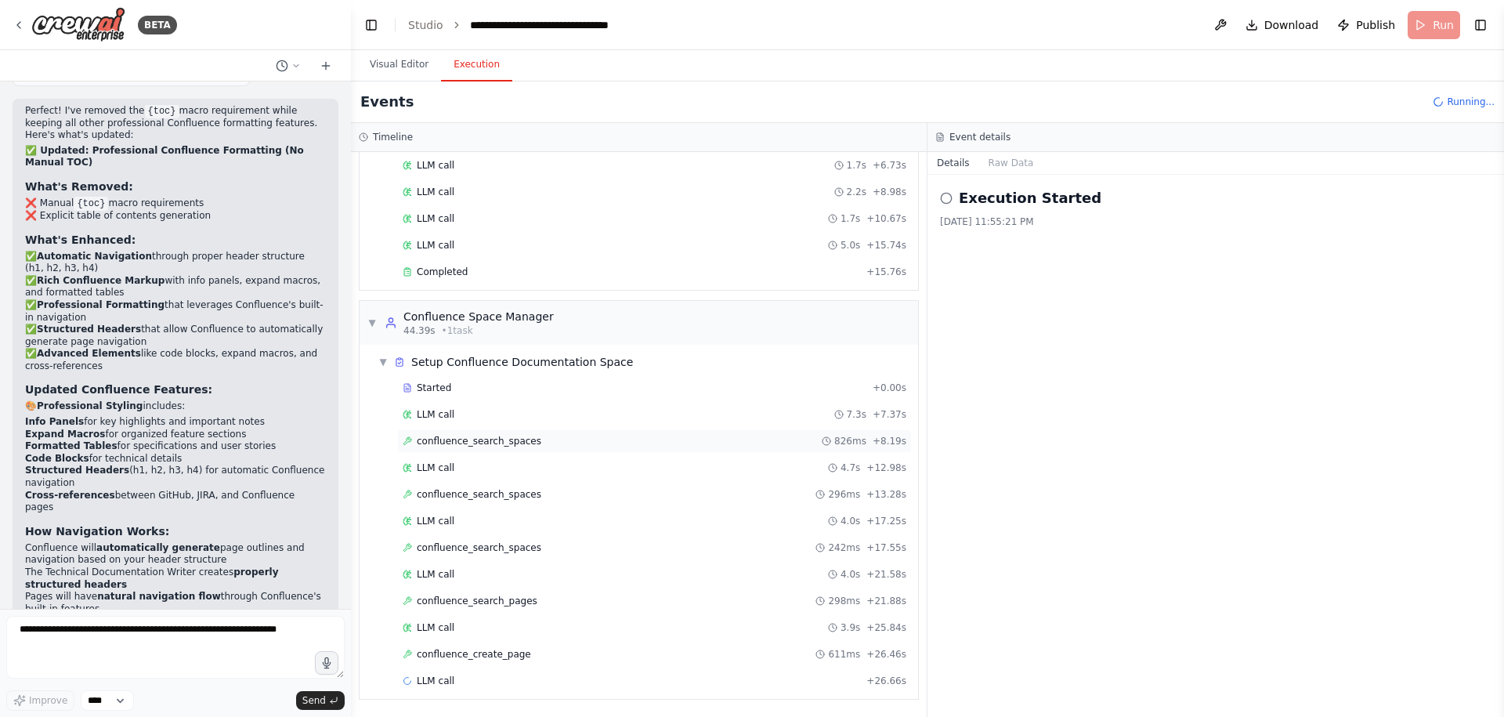
click at [568, 441] on div "confluence_search_spaces 826ms + 8.19s" at bounding box center [655, 441] width 504 height 13
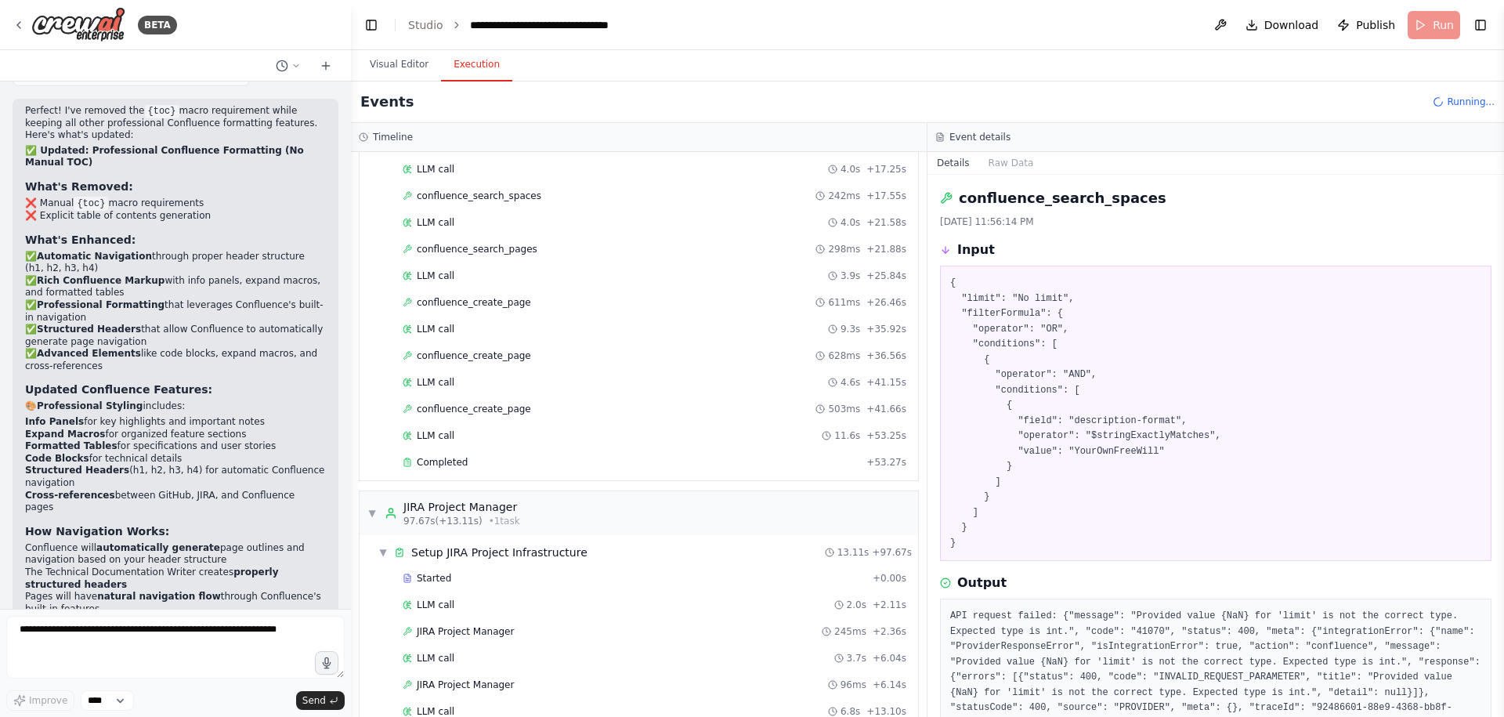
scroll to position [901, 0]
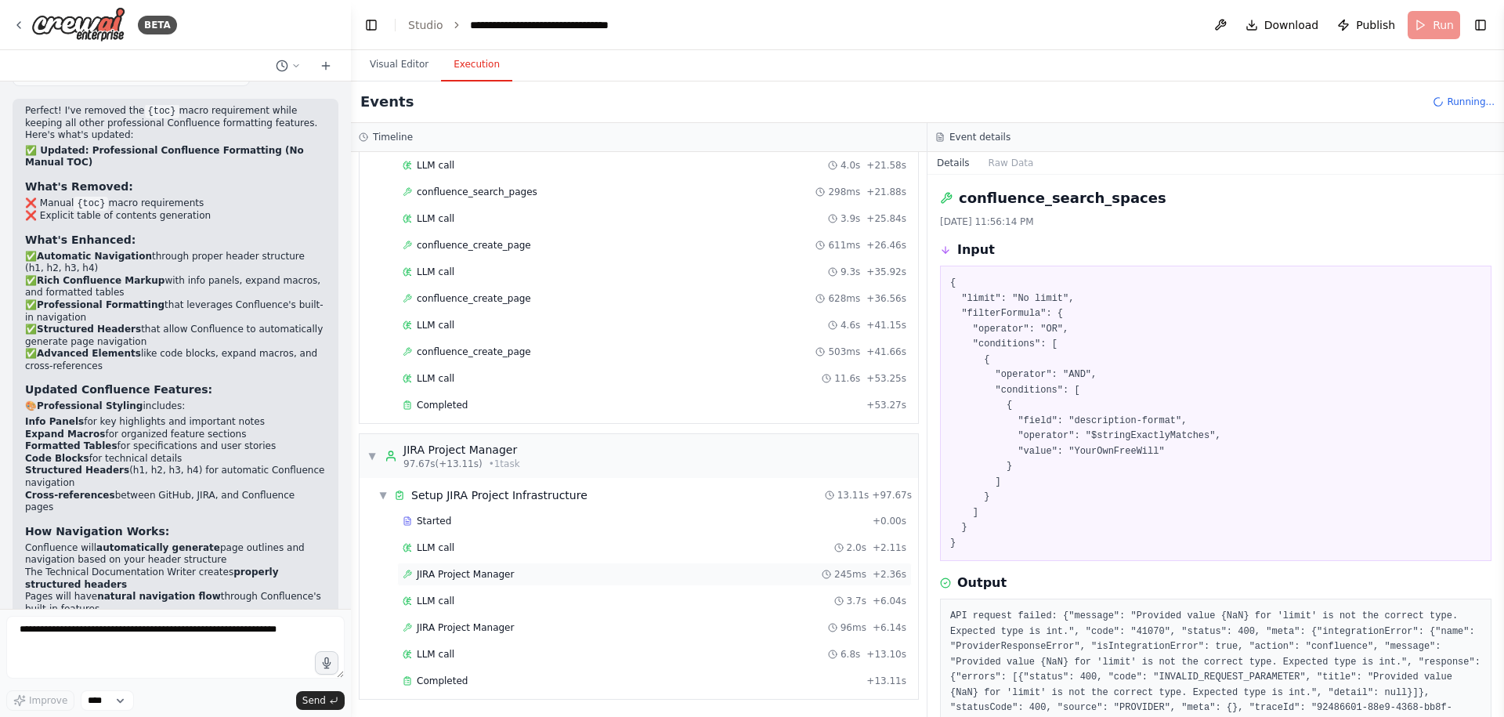
click at [530, 573] on div "JIRA Project Manager 245ms + 2.36s" at bounding box center [655, 574] width 504 height 13
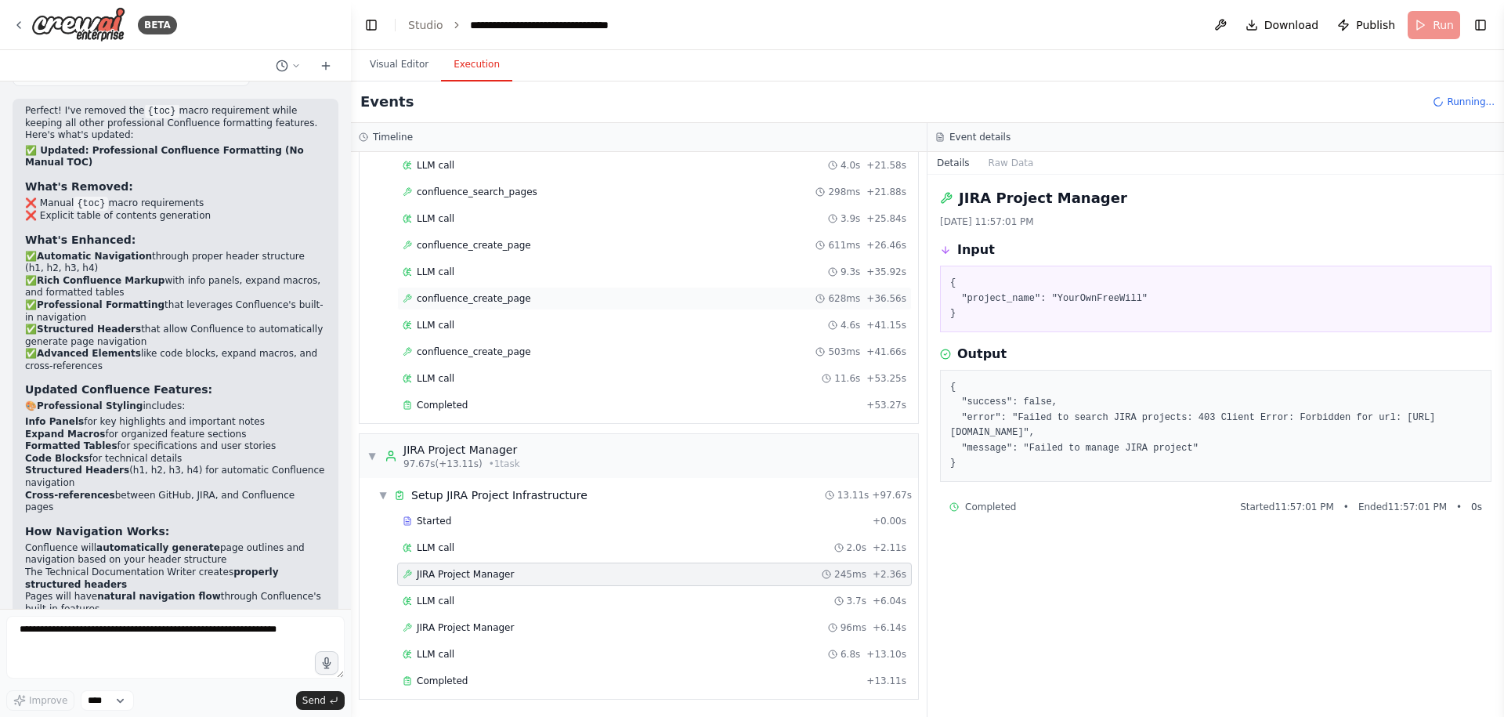
click at [560, 305] on div "confluence_create_page 628ms + 36.56s" at bounding box center [654, 298] width 515 height 23
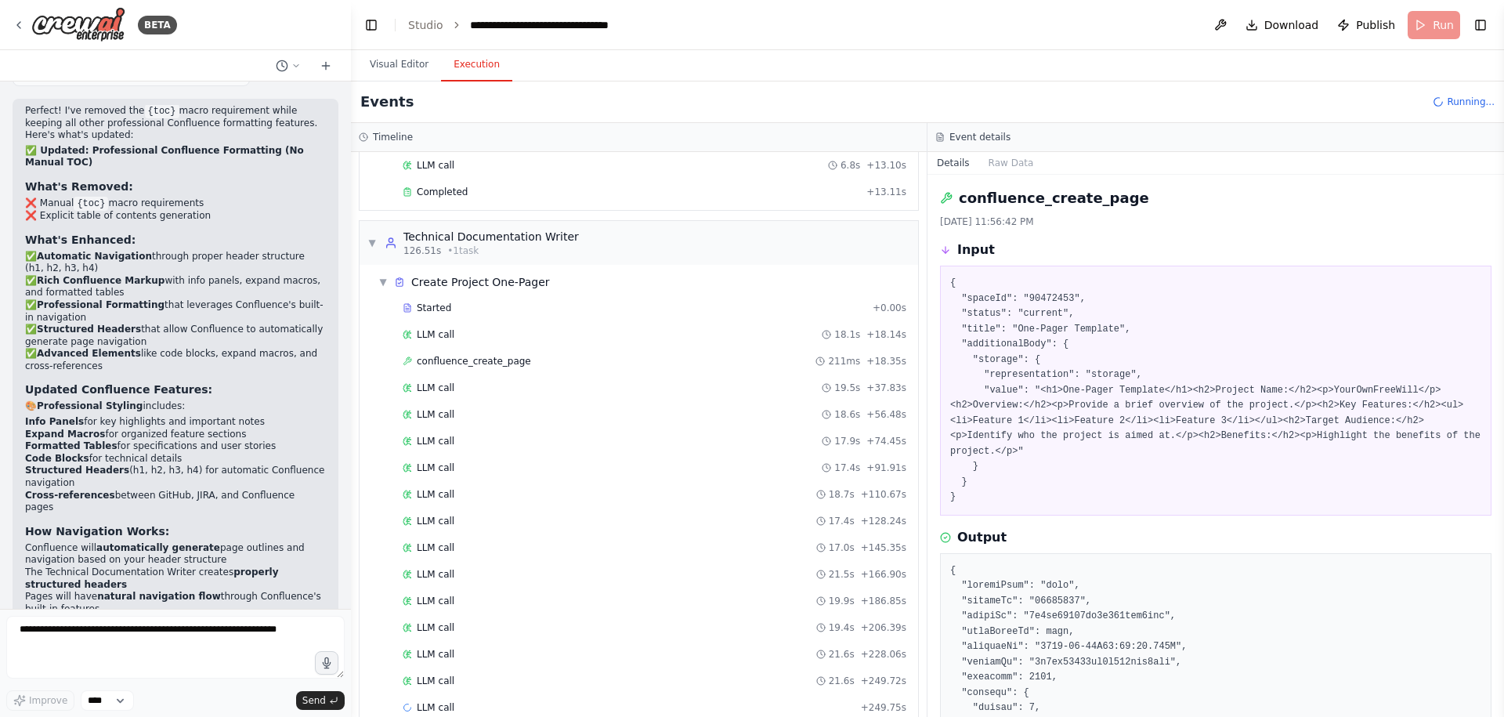
scroll to position [1426, 0]
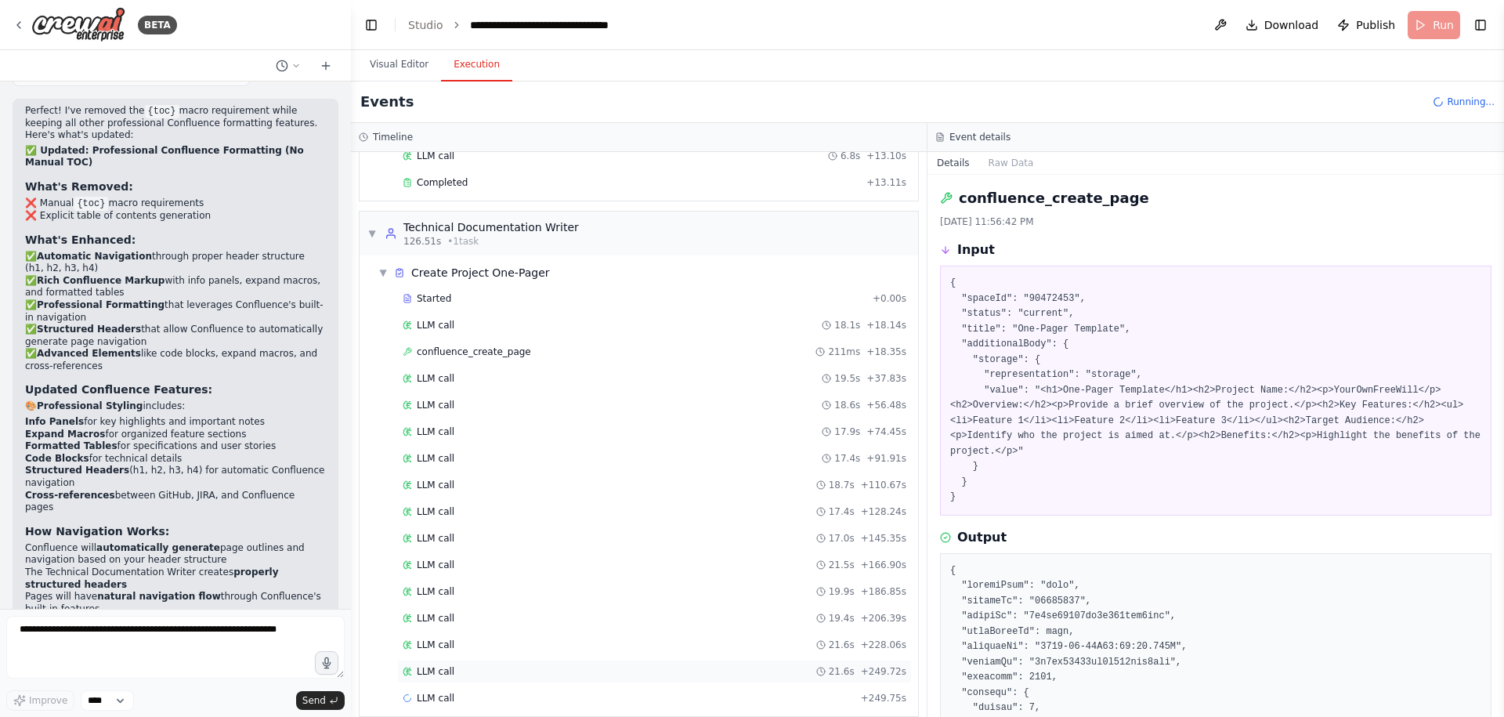
click at [541, 666] on div "LLM call 21.6s + 249.72s" at bounding box center [655, 671] width 504 height 13
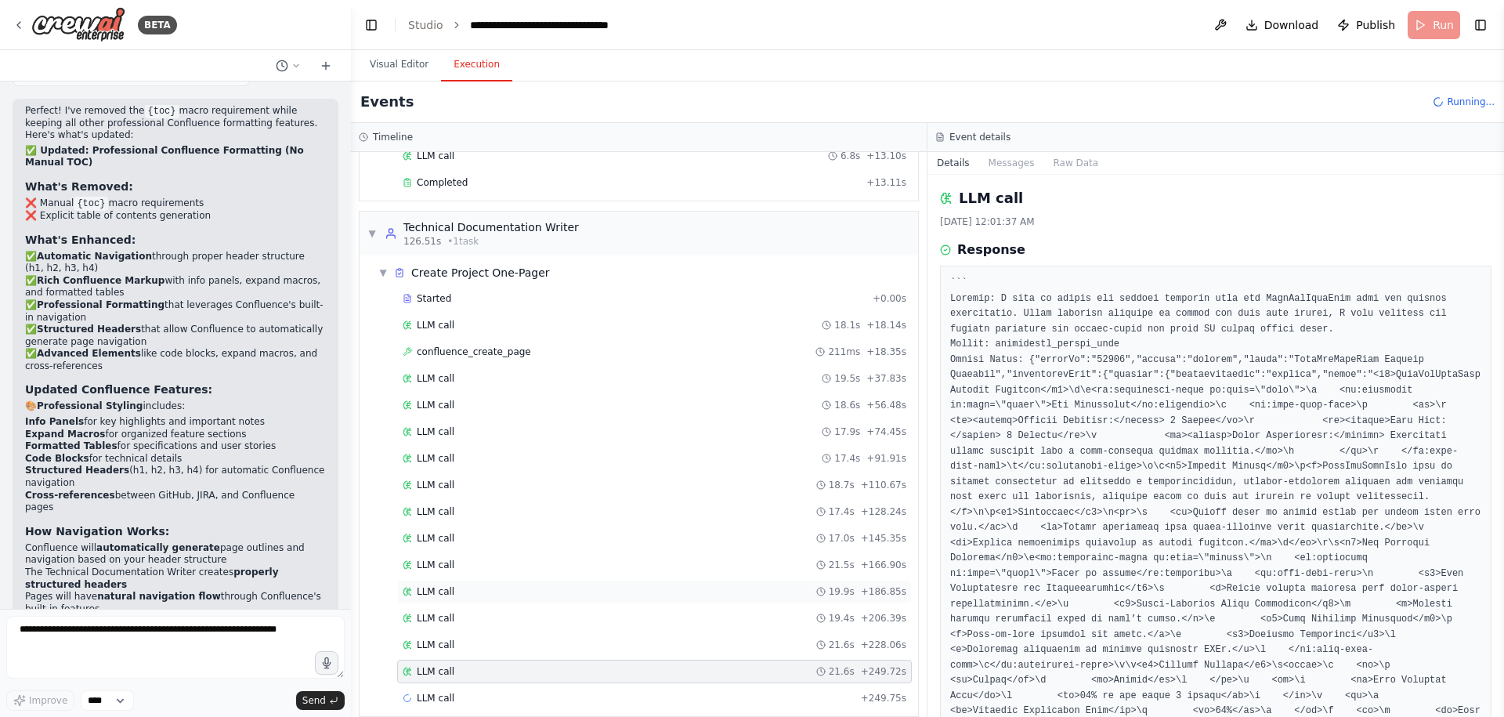
scroll to position [1443, 0]
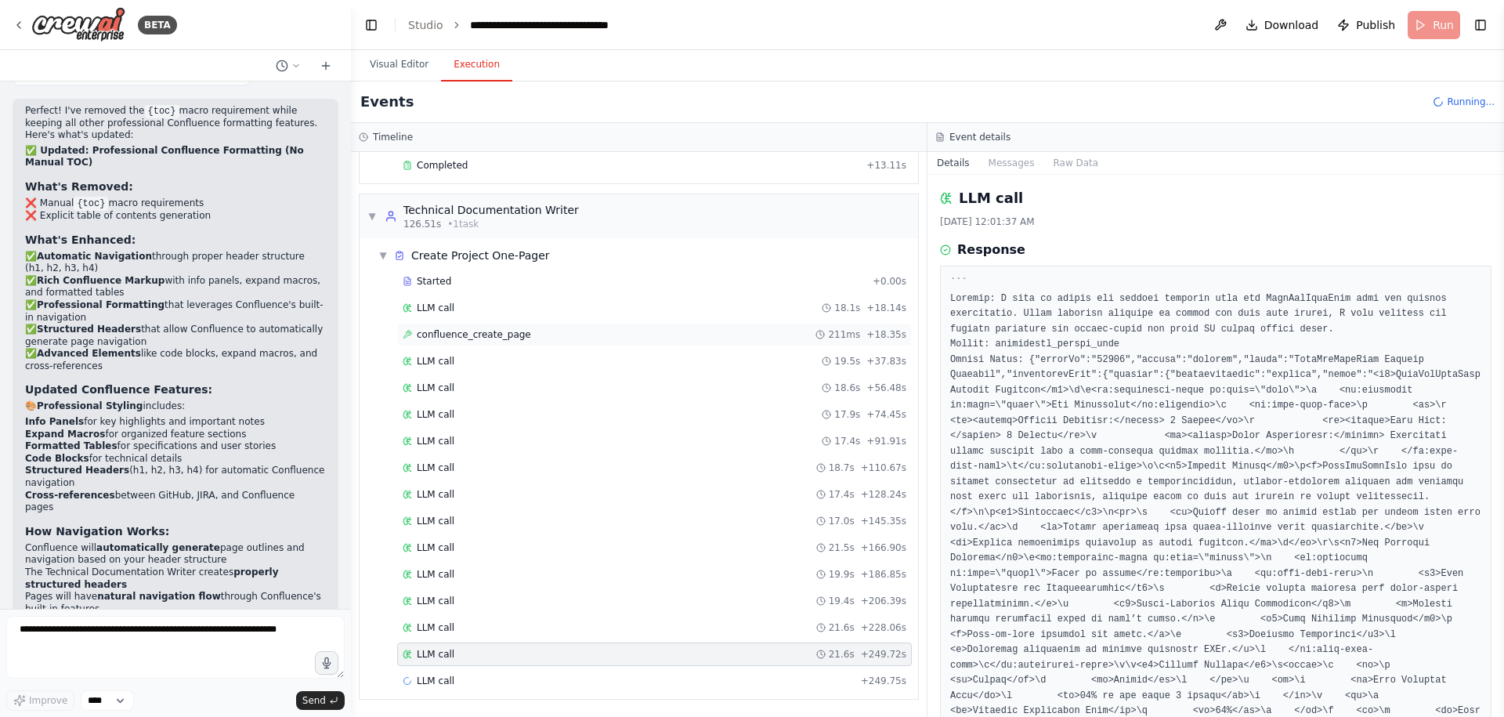
click at [533, 341] on div "confluence_create_page 211ms + 18.35s" at bounding box center [654, 334] width 515 height 23
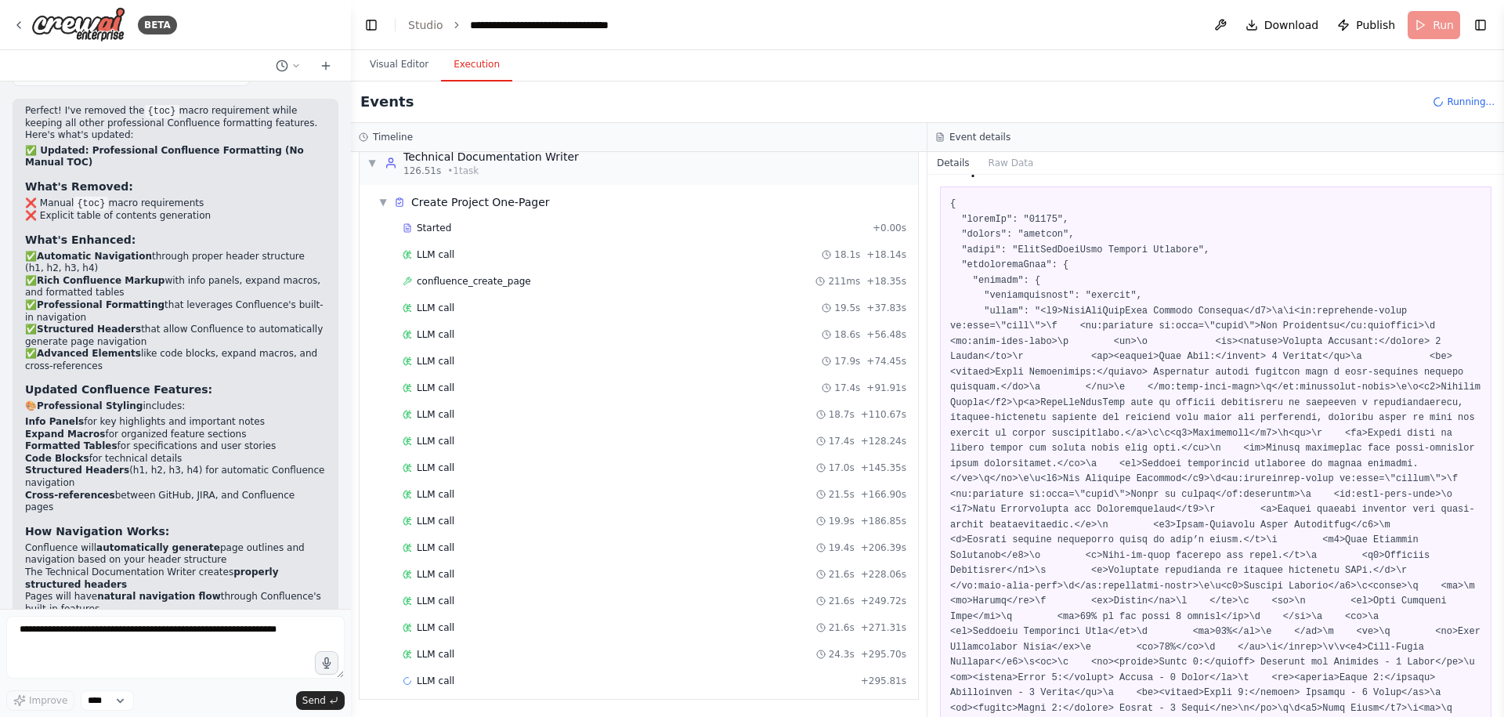
scroll to position [0, 0]
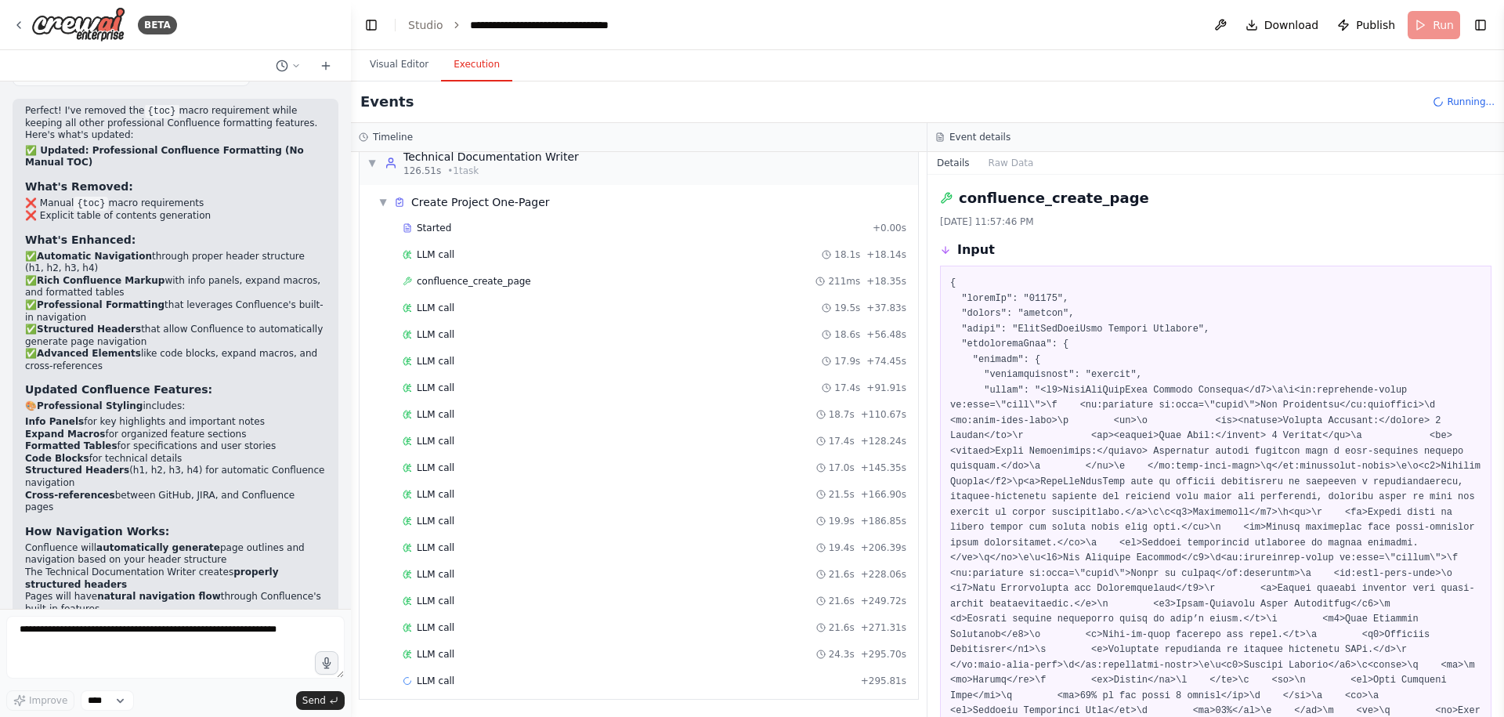
click at [1033, 475] on pre at bounding box center [1215, 581] width 531 height 611
click at [726, 457] on div "LLM call 17.0s + 145.35s" at bounding box center [654, 467] width 515 height 23
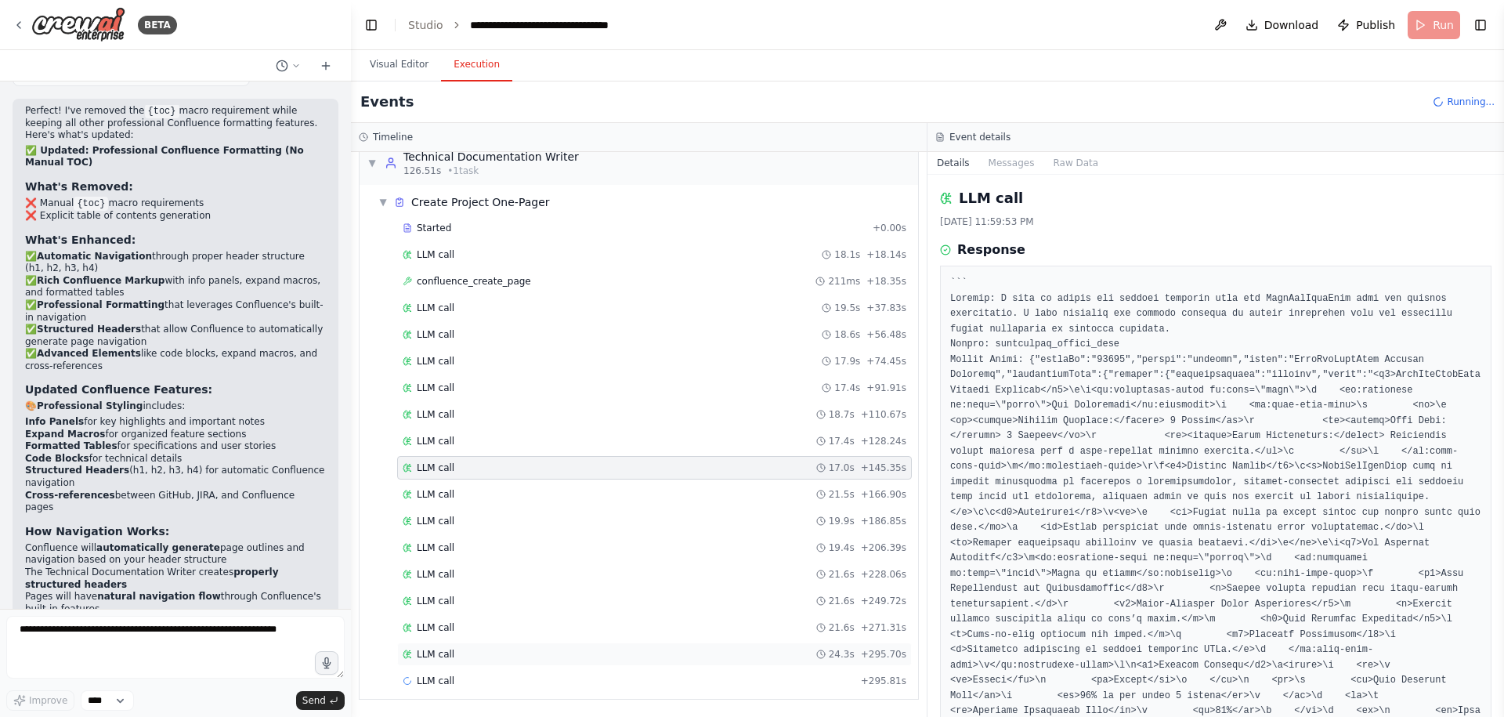
click at [598, 645] on div "LLM call 24.3s + 295.70s" at bounding box center [654, 653] width 515 height 23
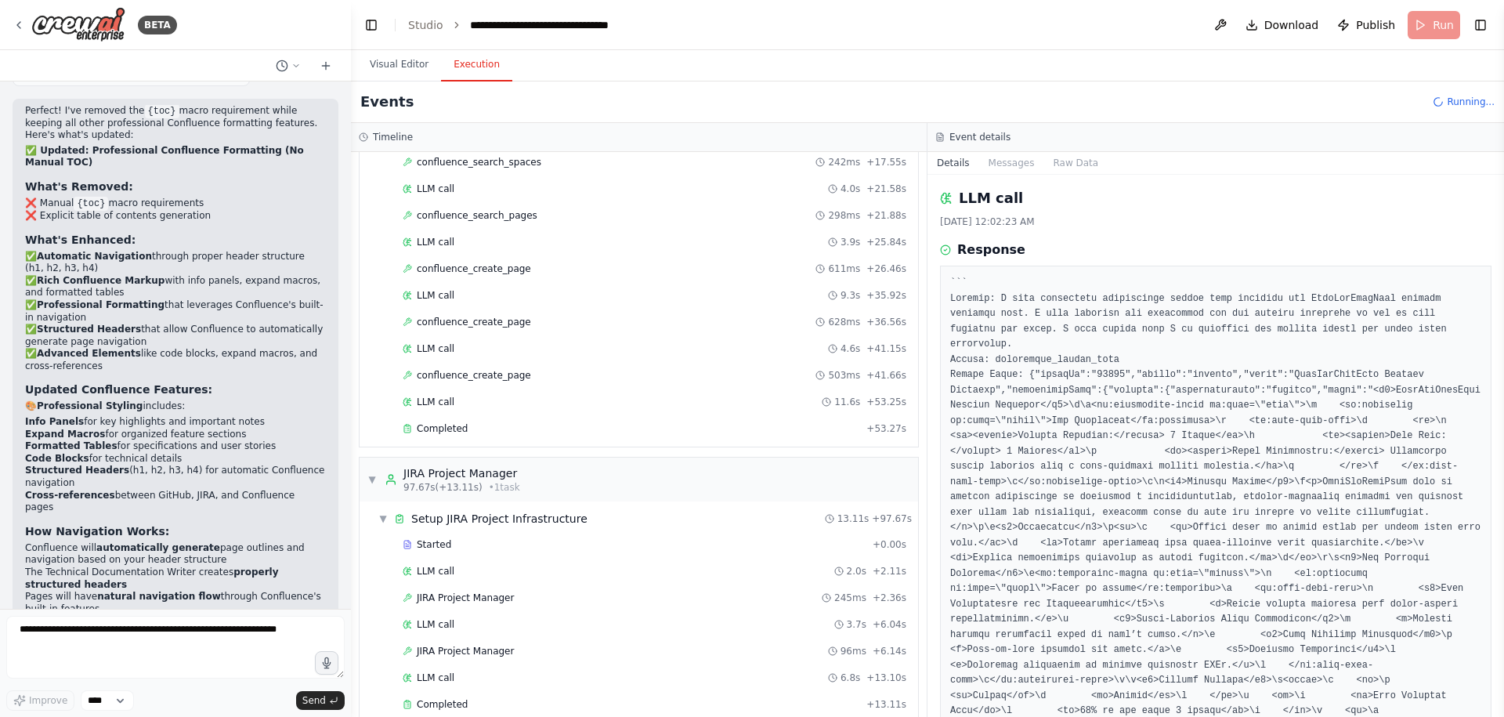
scroll to position [893, 0]
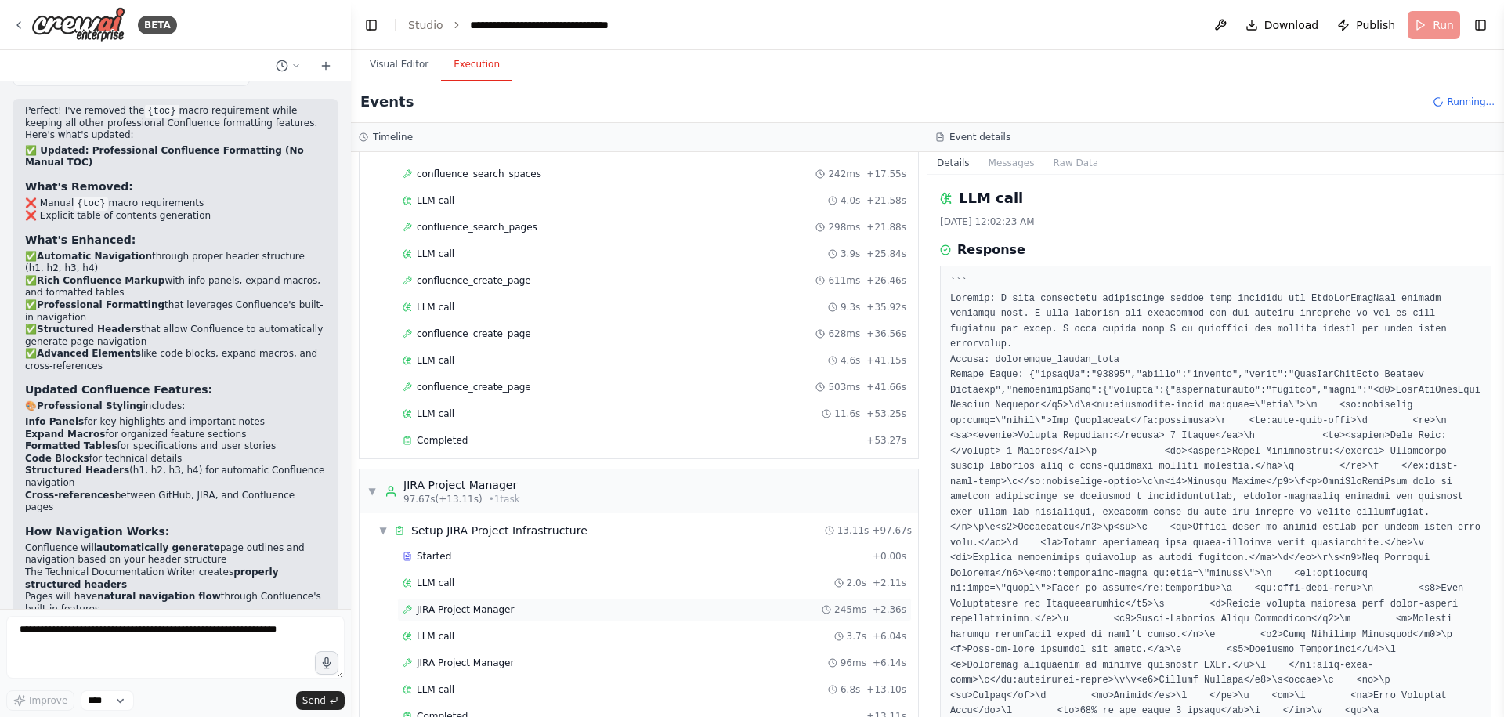
click at [552, 616] on div "JIRA Project Manager 245ms + 2.36s" at bounding box center [654, 609] width 515 height 23
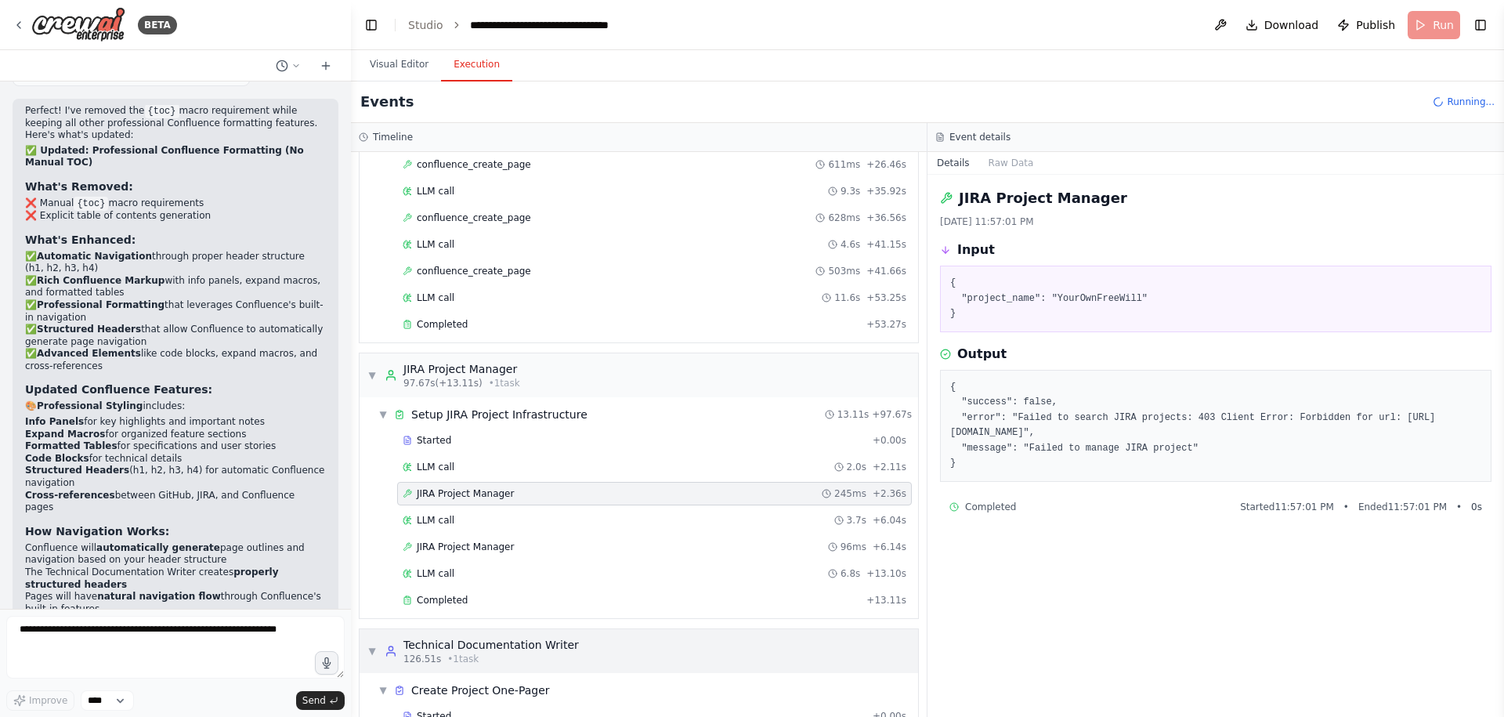
scroll to position [1034, 0]
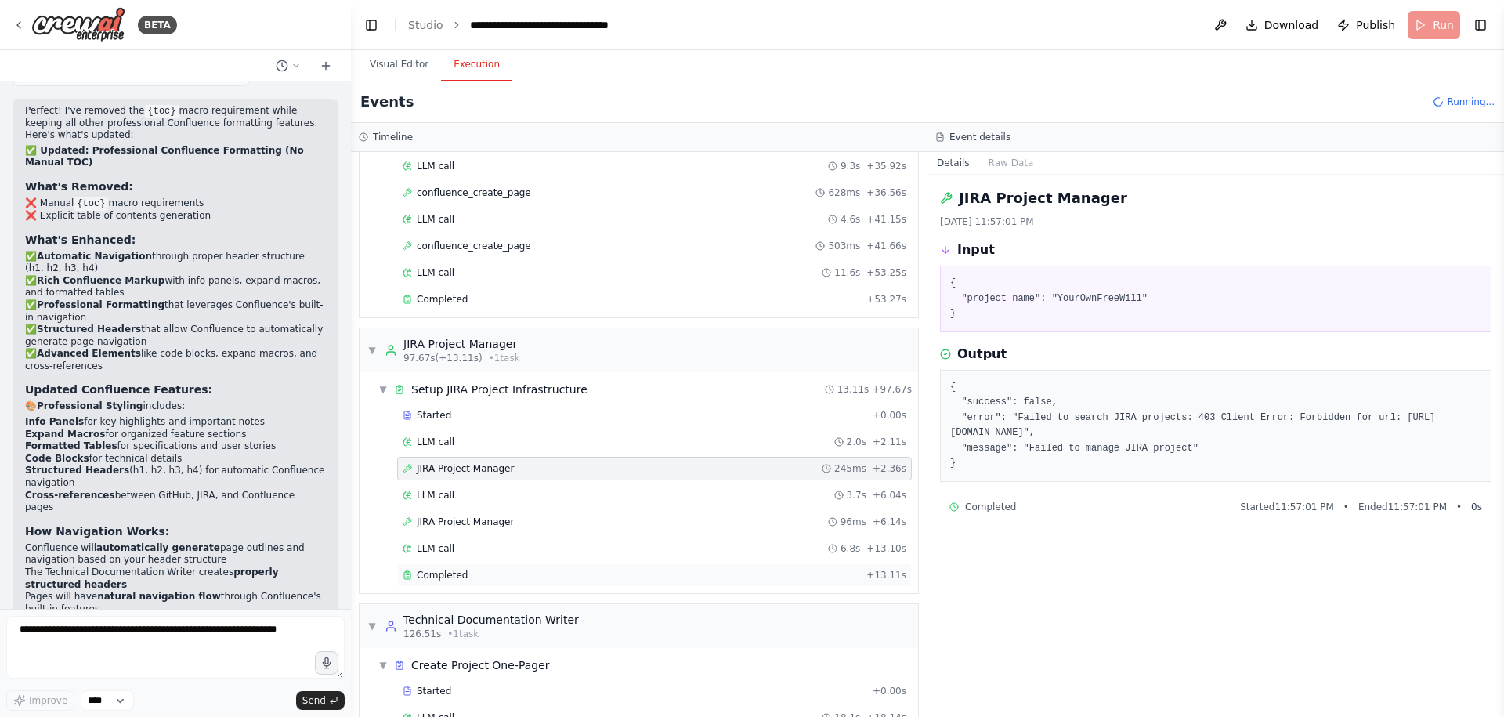
click at [545, 571] on div "Completed" at bounding box center [631, 575] width 457 height 13
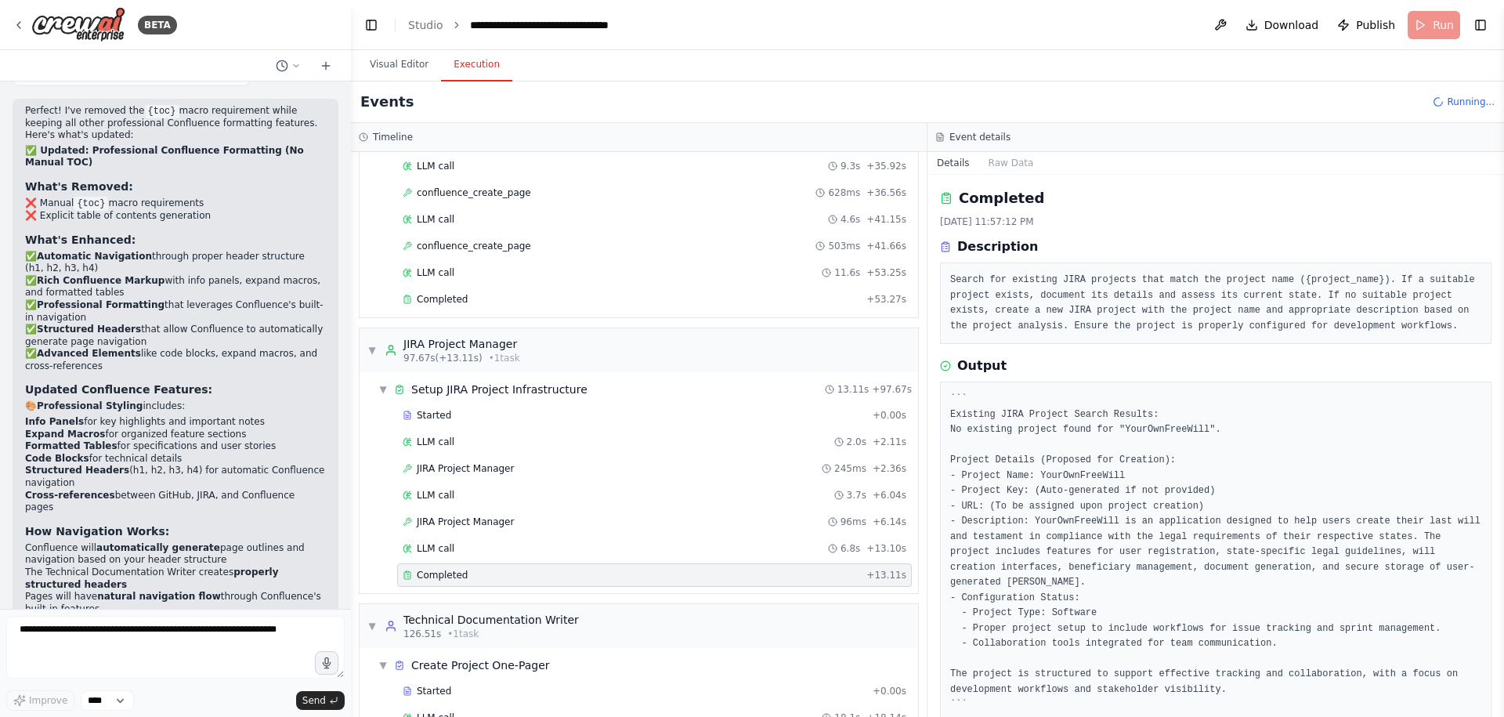
scroll to position [9146, 0]
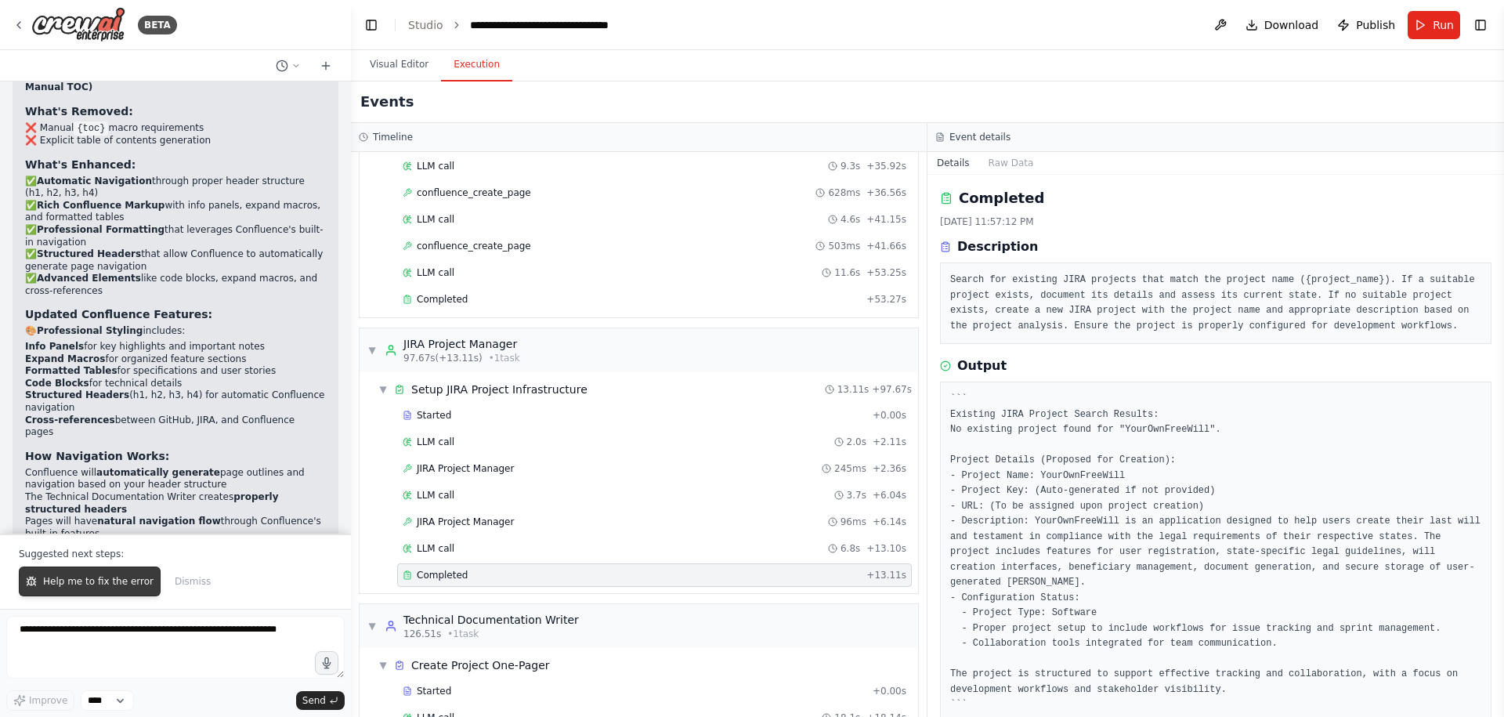
click at [91, 580] on span "Help me to fix the error" at bounding box center [98, 581] width 110 height 13
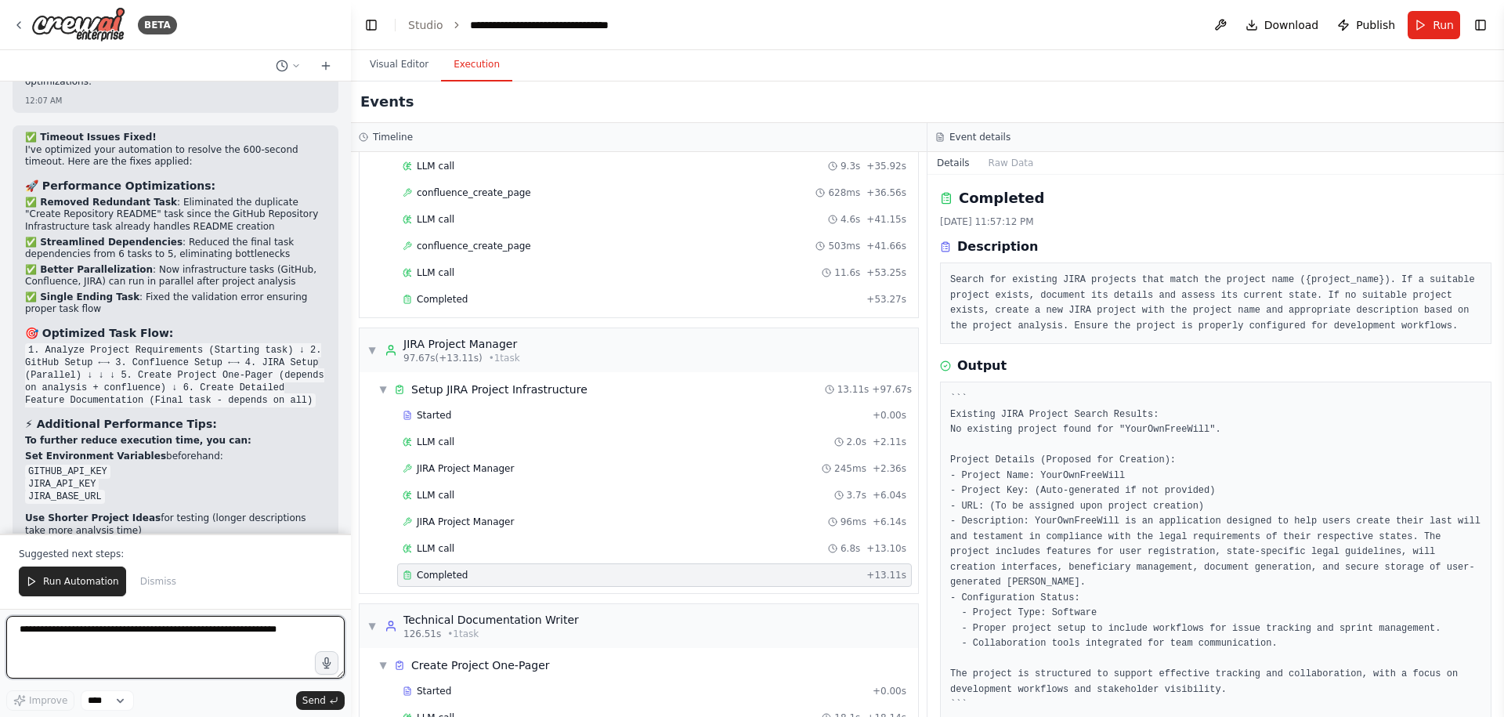
scroll to position [10912, 0]
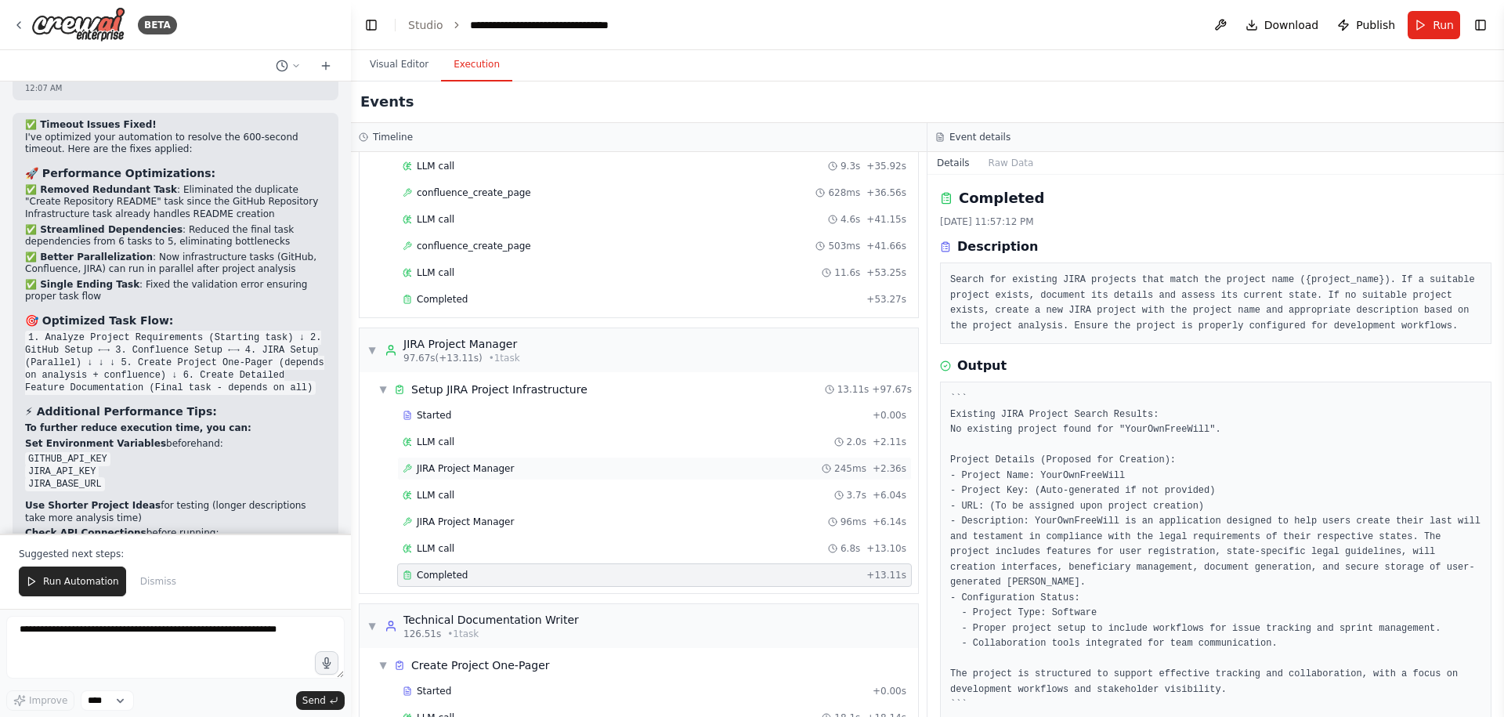
click at [554, 470] on div "JIRA Project Manager 245ms + 2.36s" at bounding box center [655, 468] width 504 height 13
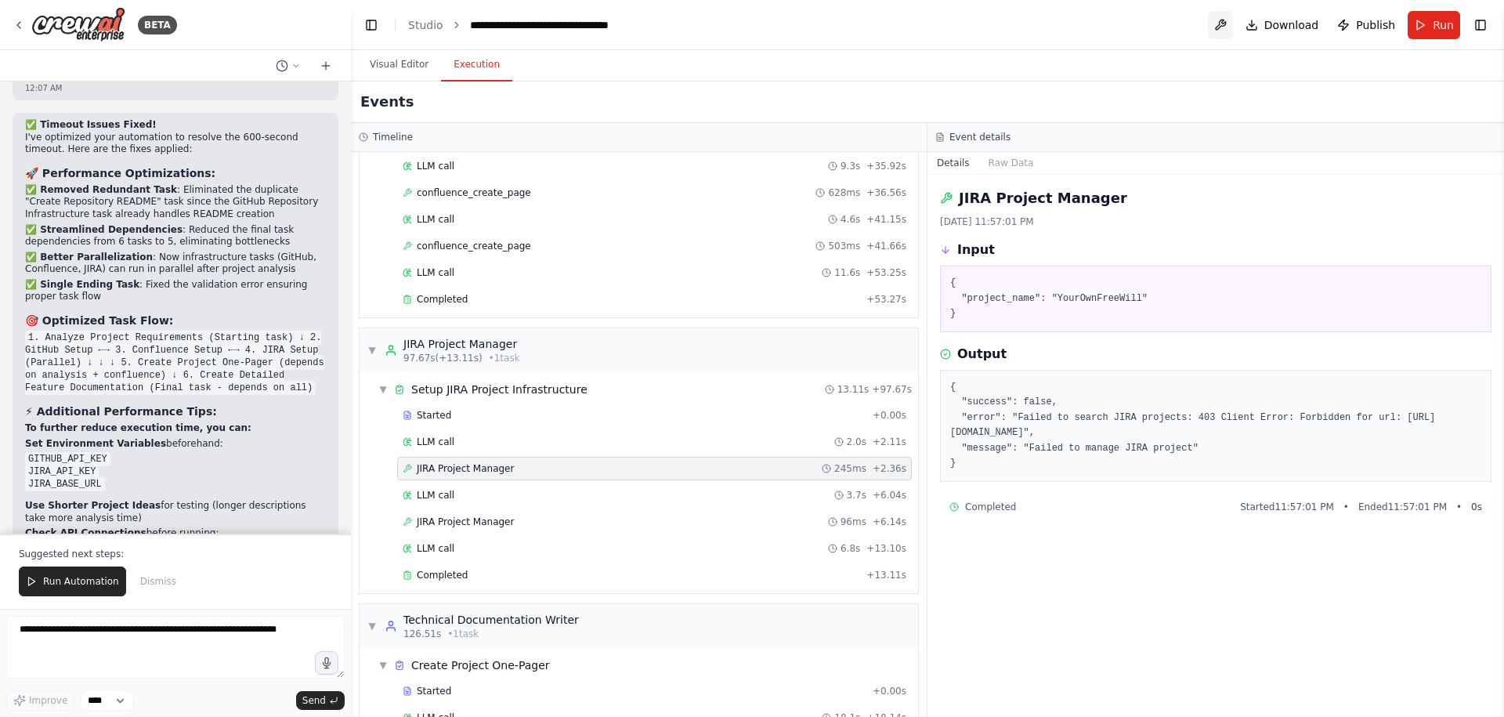
click at [1222, 28] on button at bounding box center [1220, 25] width 25 height 28
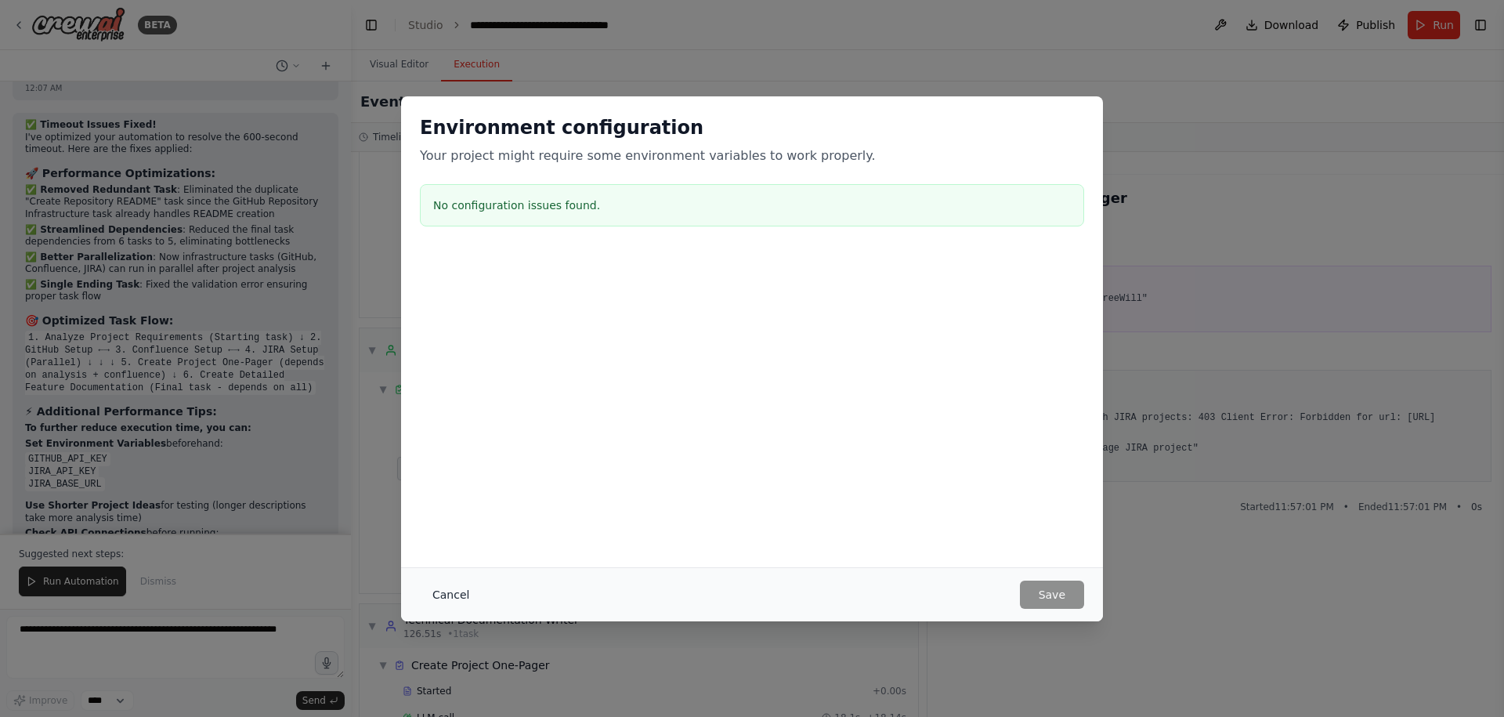
click at [435, 594] on button "Cancel" at bounding box center [451, 594] width 62 height 28
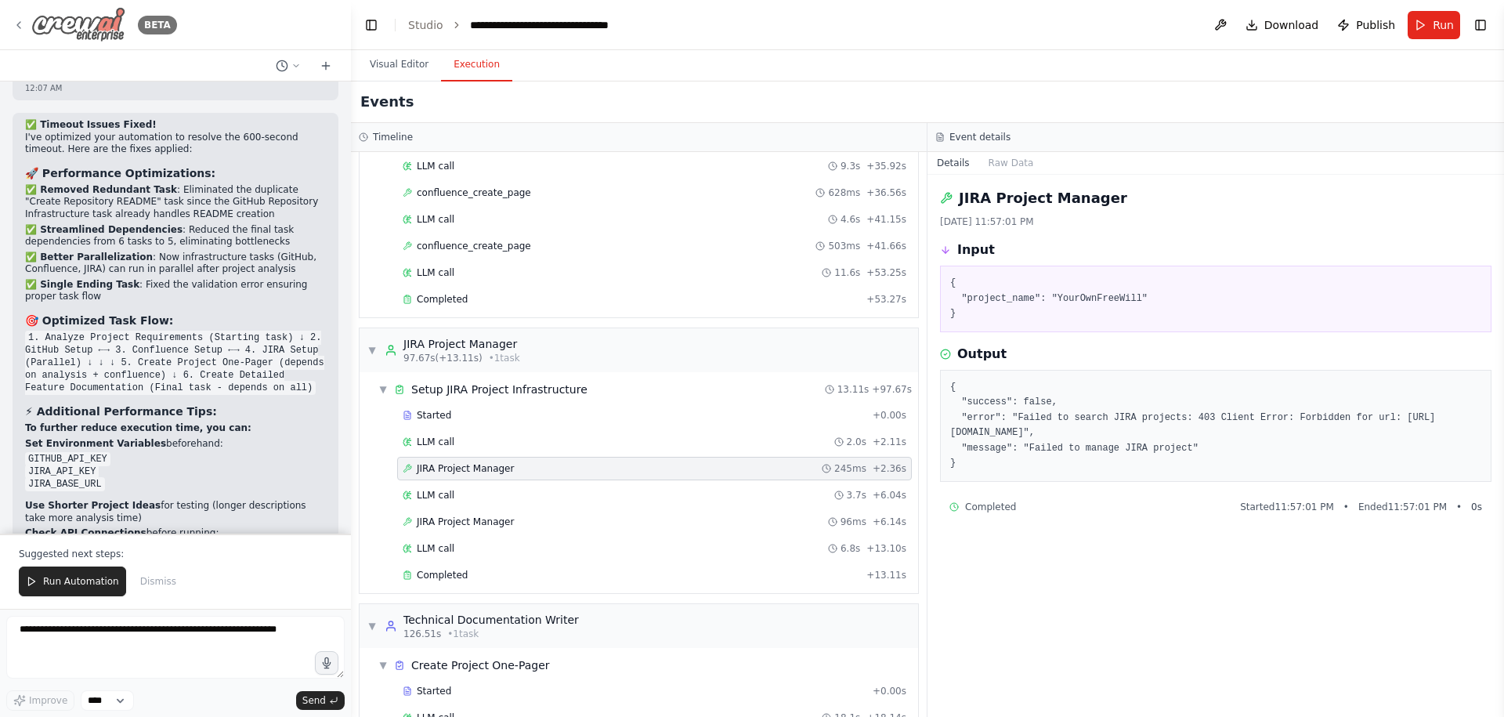
click at [16, 26] on icon at bounding box center [19, 25] width 13 height 13
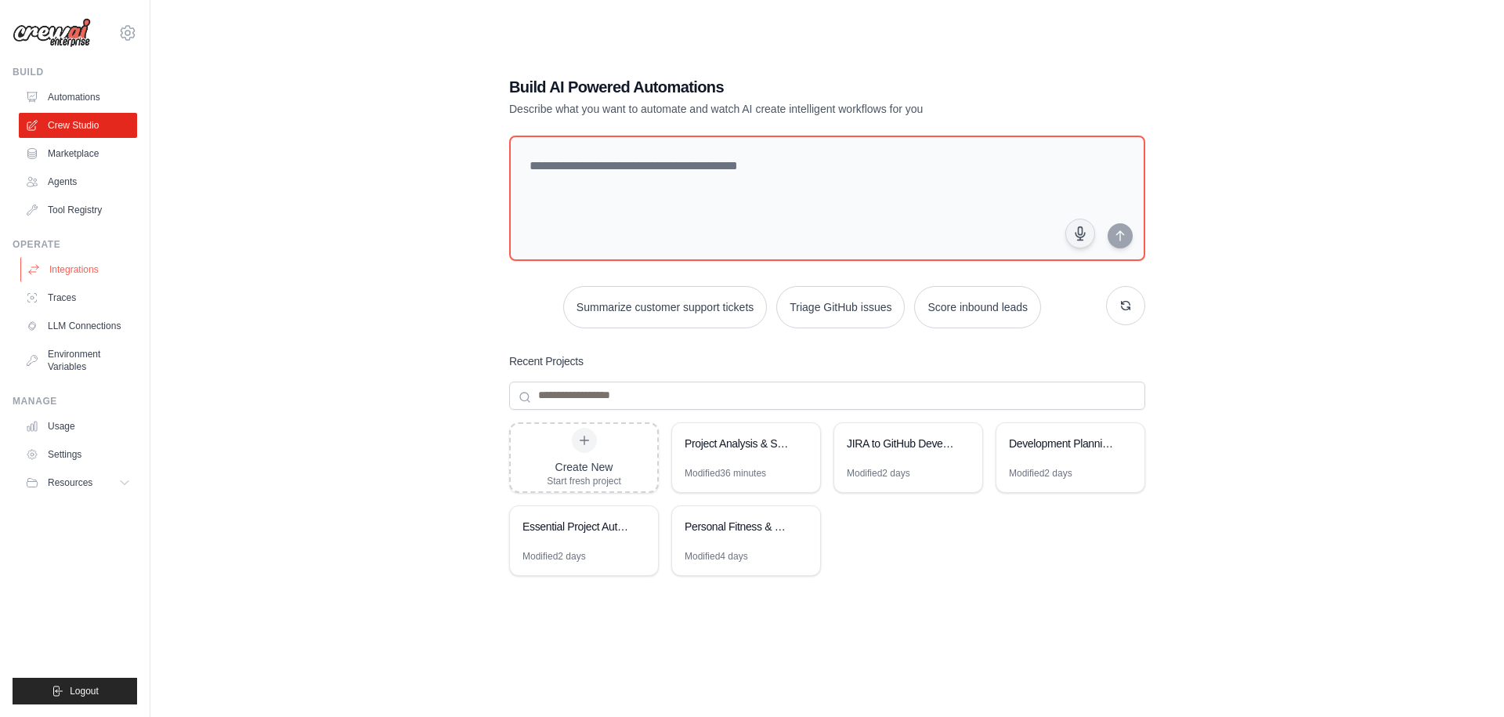
click at [85, 263] on link "Integrations" at bounding box center [79, 269] width 118 height 25
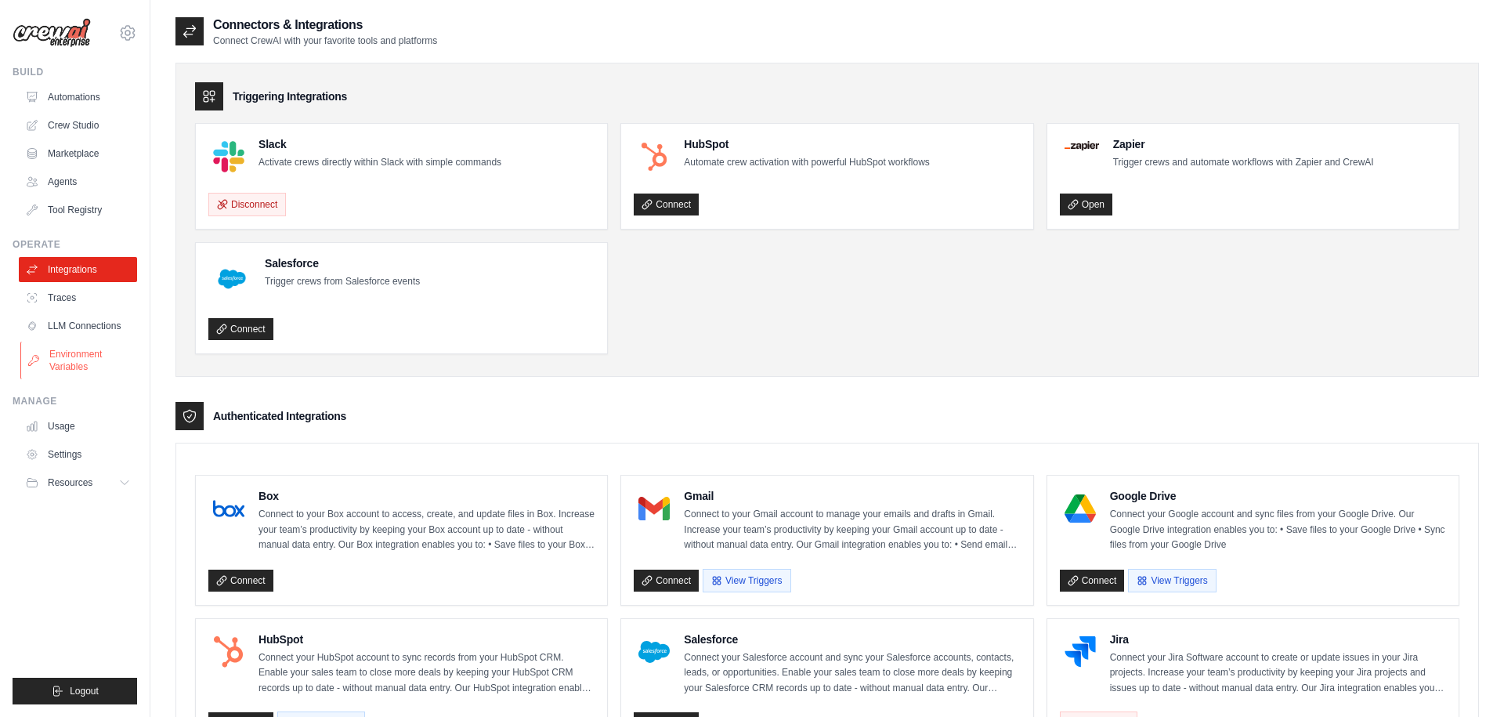
click at [97, 353] on link "Environment Variables" at bounding box center [79, 360] width 118 height 38
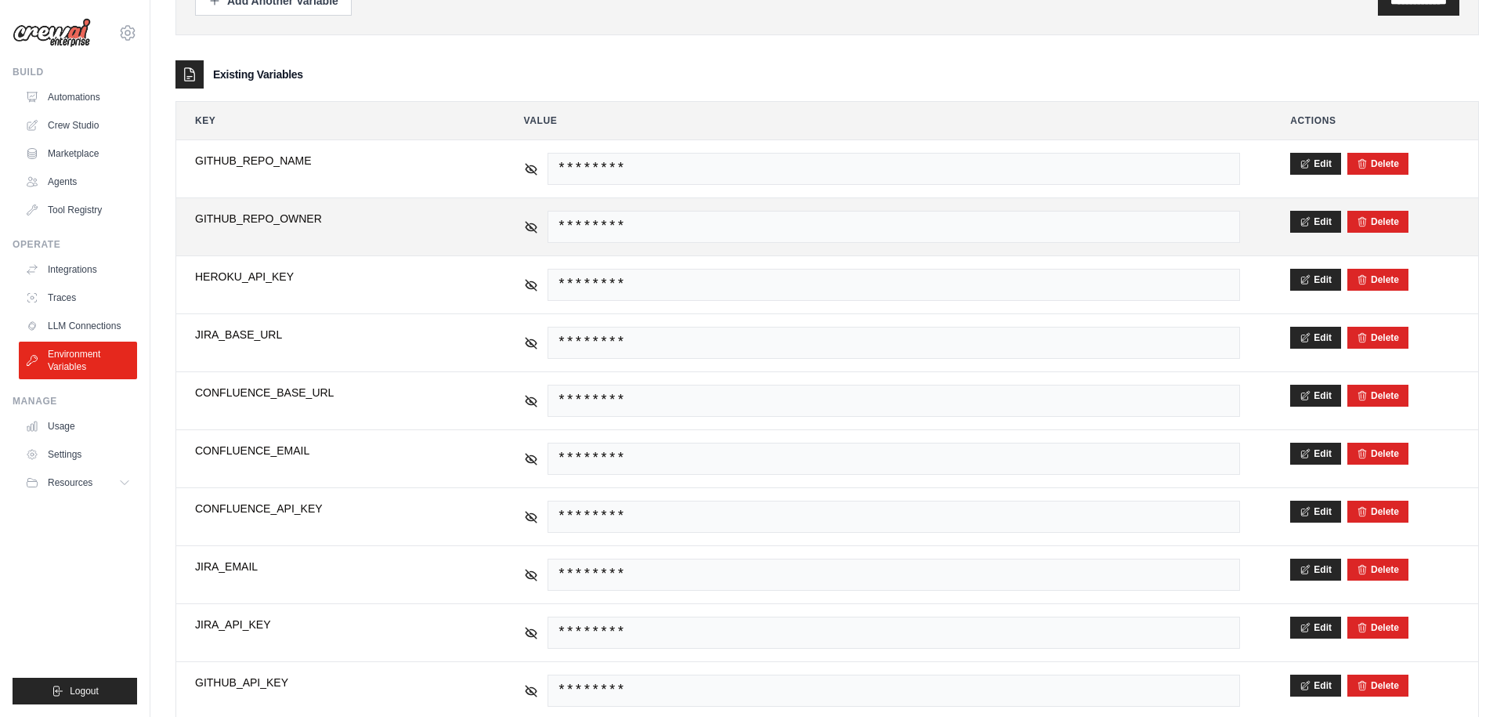
scroll to position [231, 0]
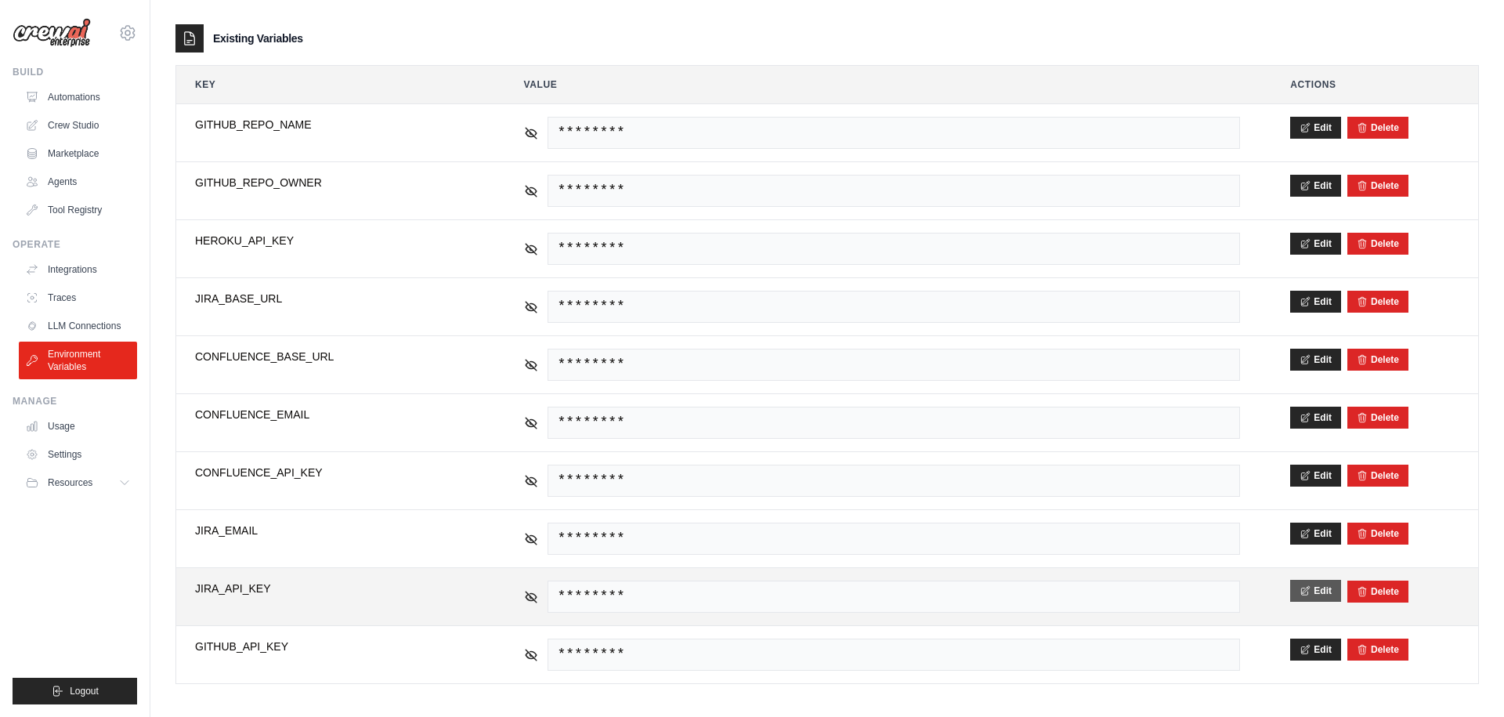
click at [1321, 592] on button "Edit" at bounding box center [1315, 590] width 51 height 22
click at [1316, 586] on button "Save" at bounding box center [1310, 590] width 41 height 22
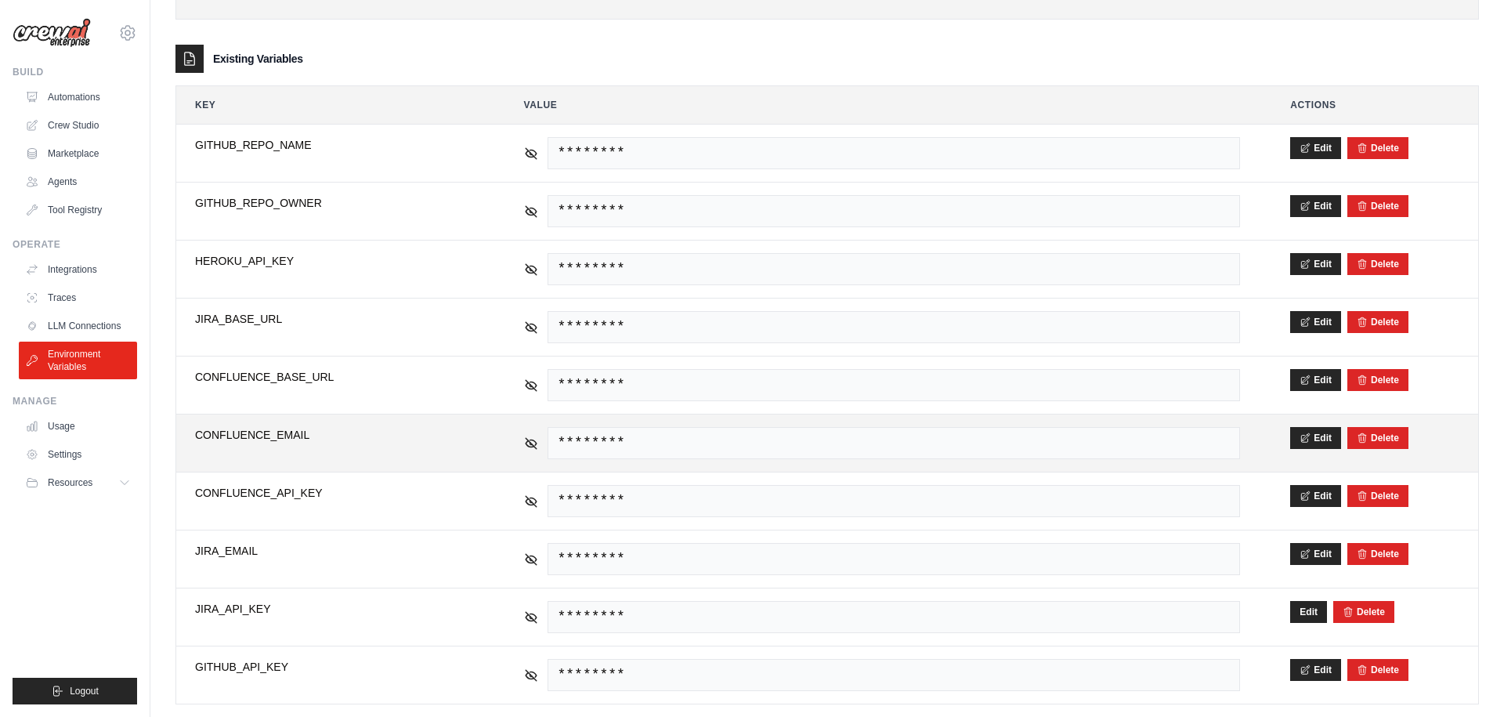
scroll to position [239, 0]
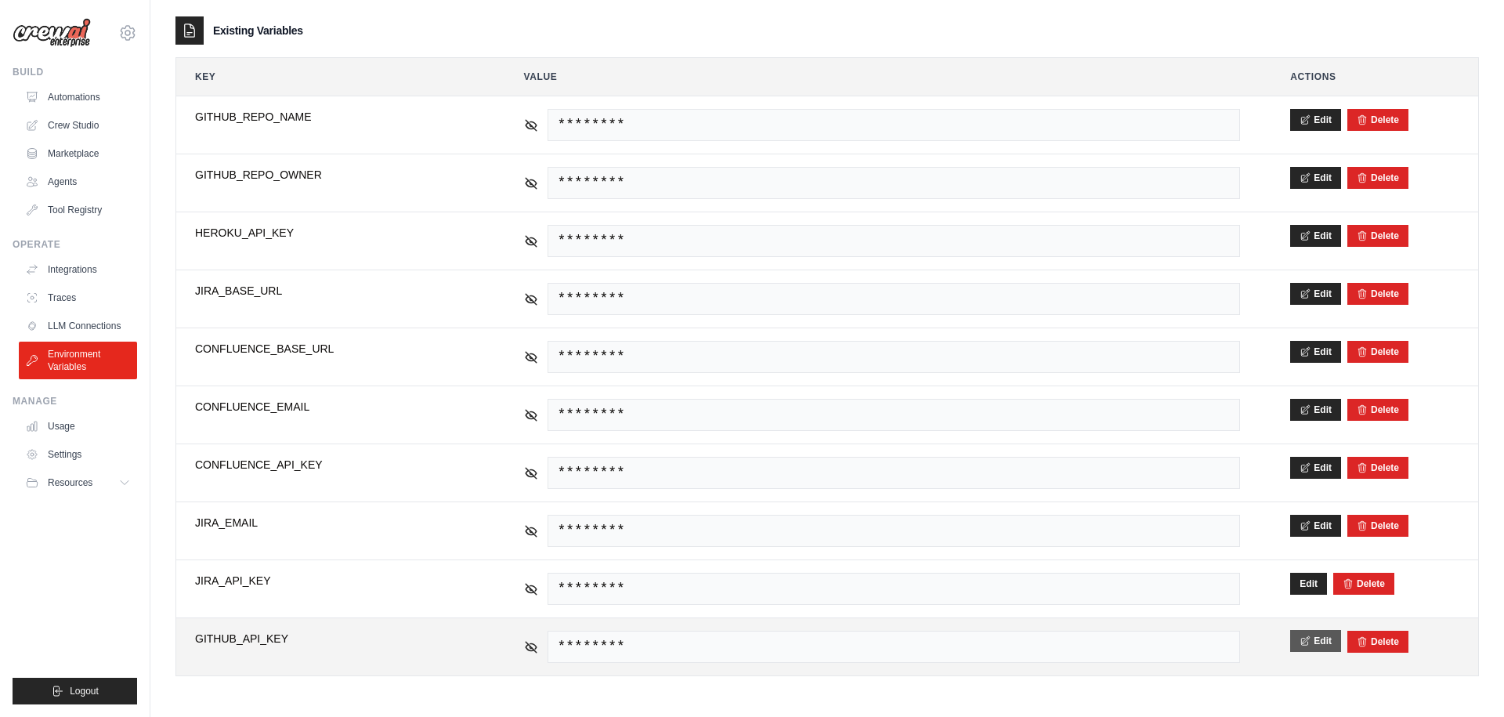
click at [1318, 645] on button "Edit" at bounding box center [1315, 641] width 51 height 22
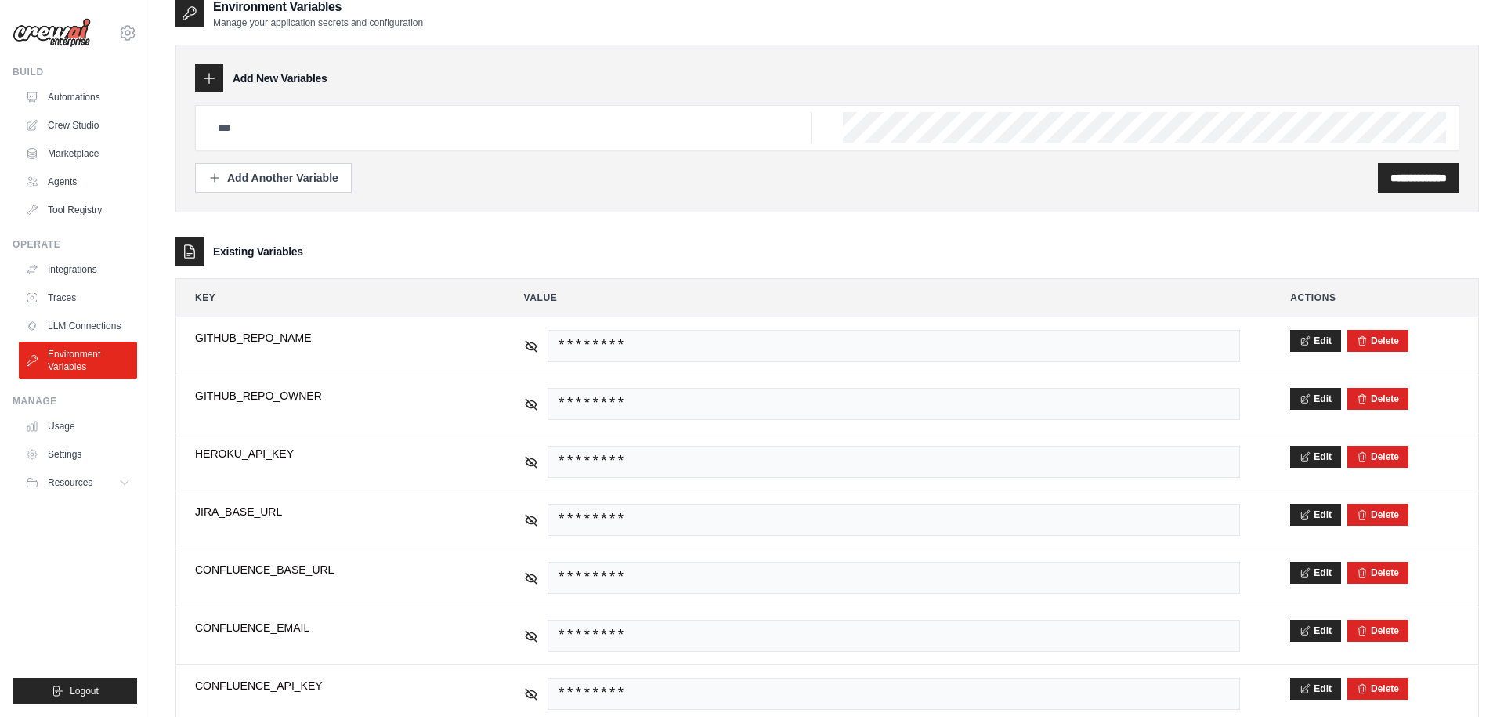
scroll to position [0, 0]
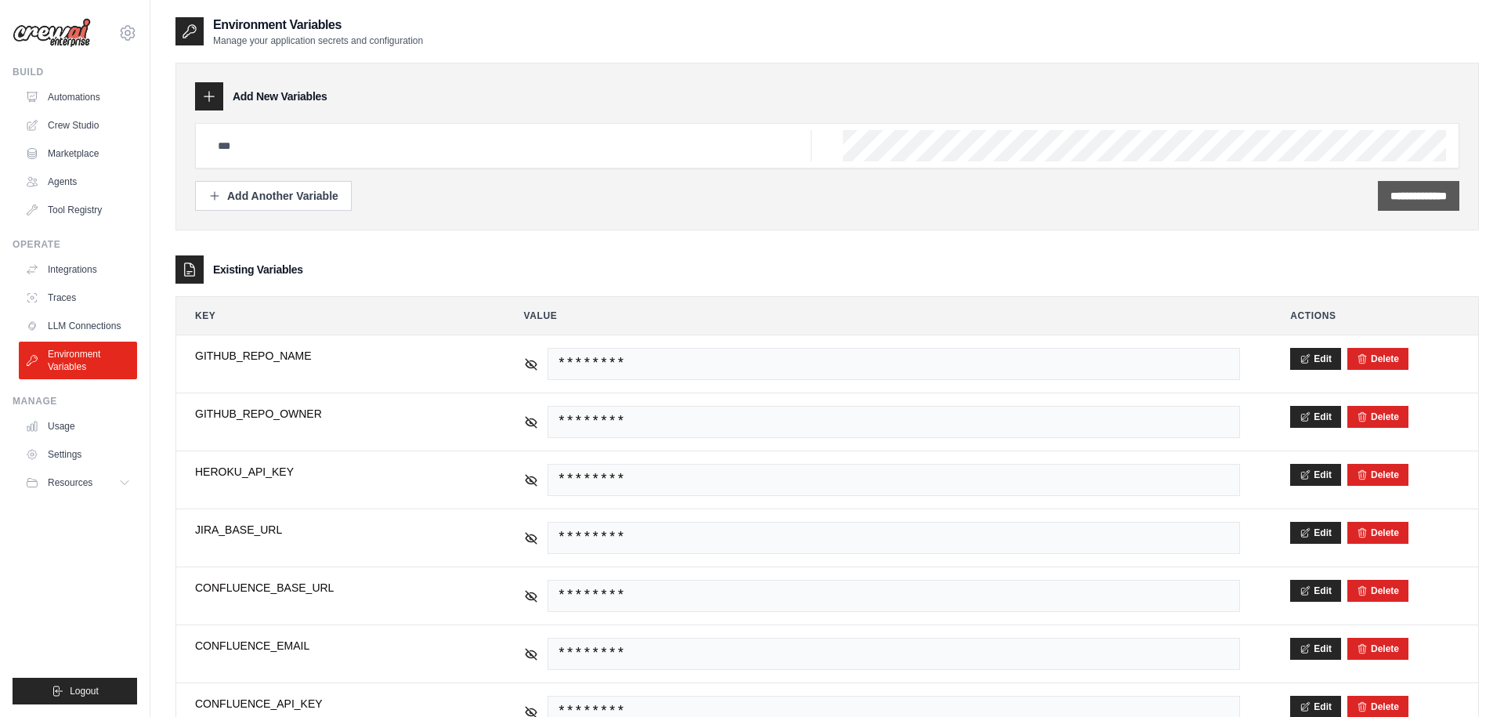
click at [1411, 194] on input "**********" at bounding box center [1418, 196] width 56 height 16
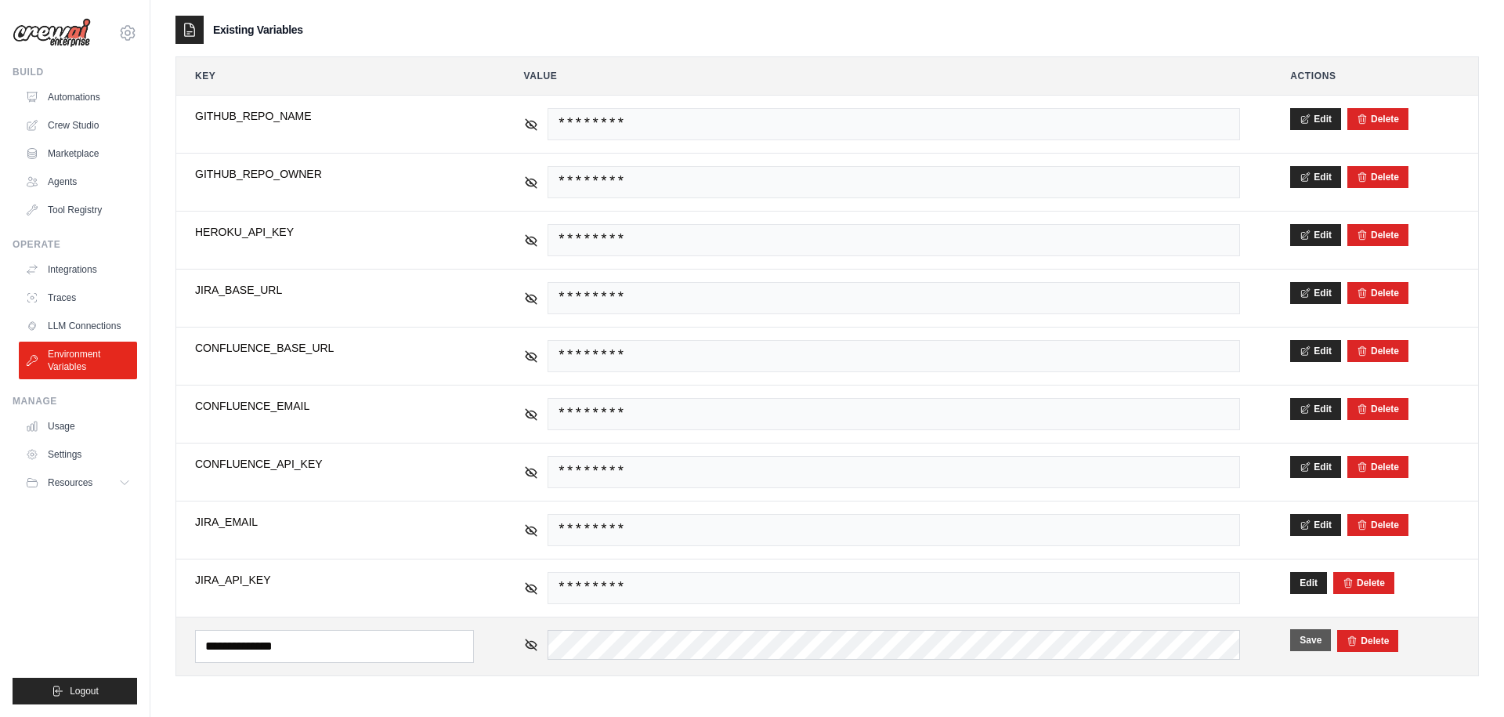
click at [1304, 645] on button "Save" at bounding box center [1310, 640] width 41 height 22
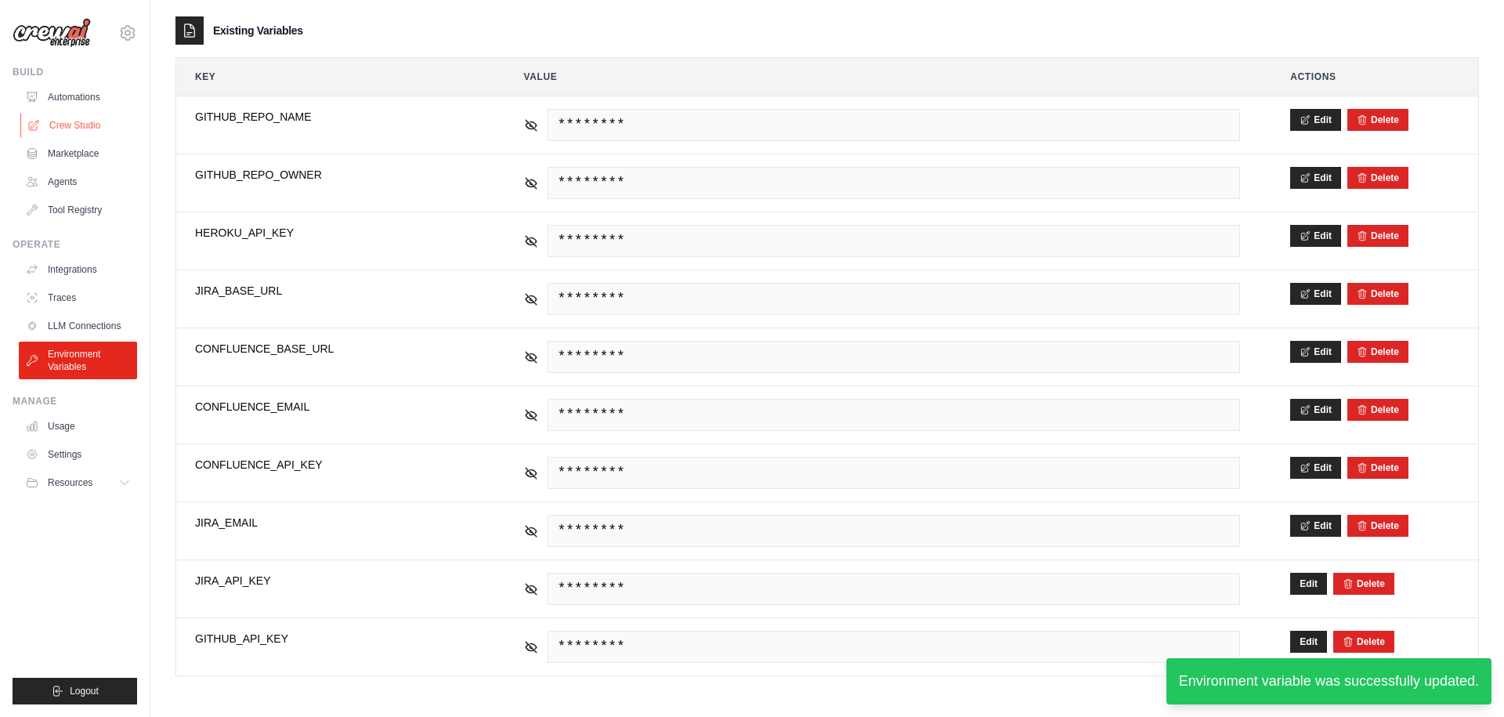
click at [63, 118] on link "Crew Studio" at bounding box center [79, 125] width 118 height 25
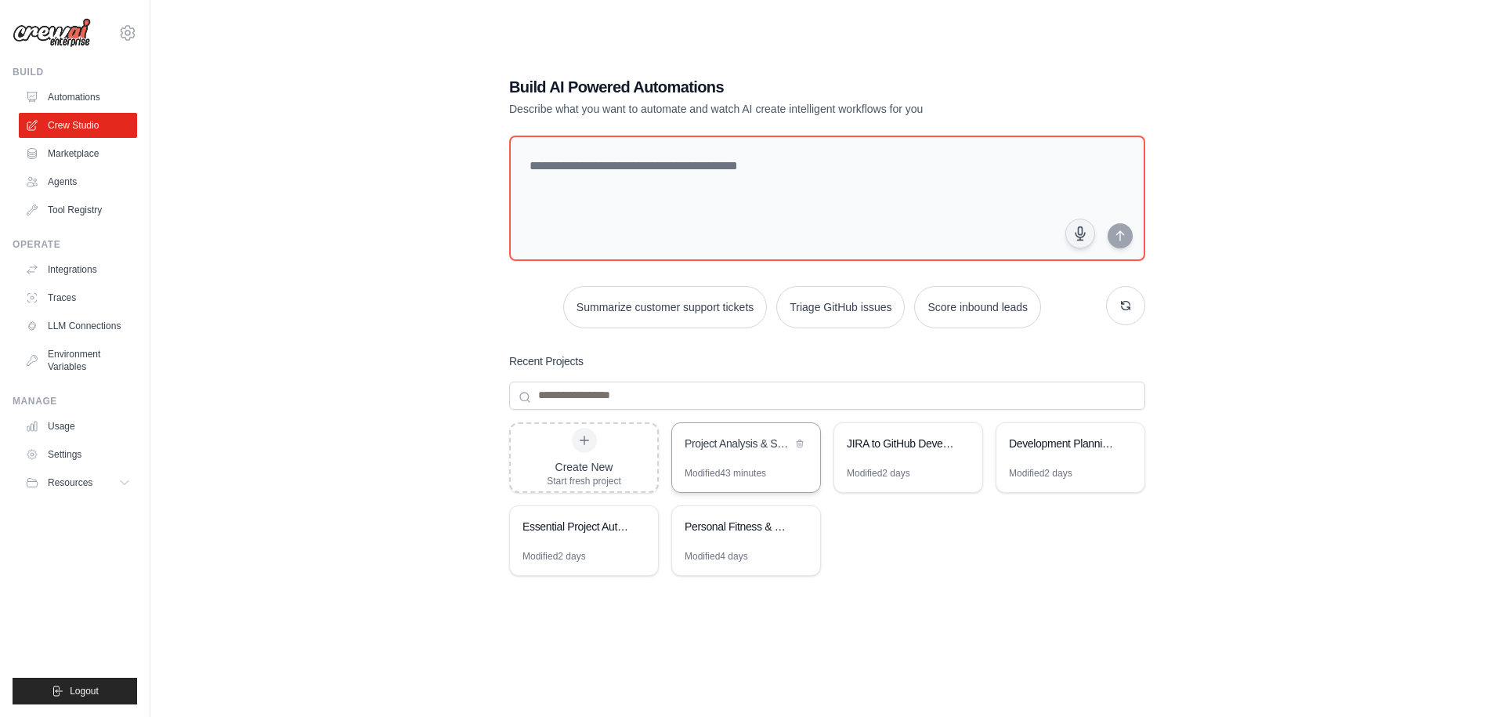
click at [765, 455] on div "Project Analysis & Setup Automation" at bounding box center [746, 445] width 148 height 44
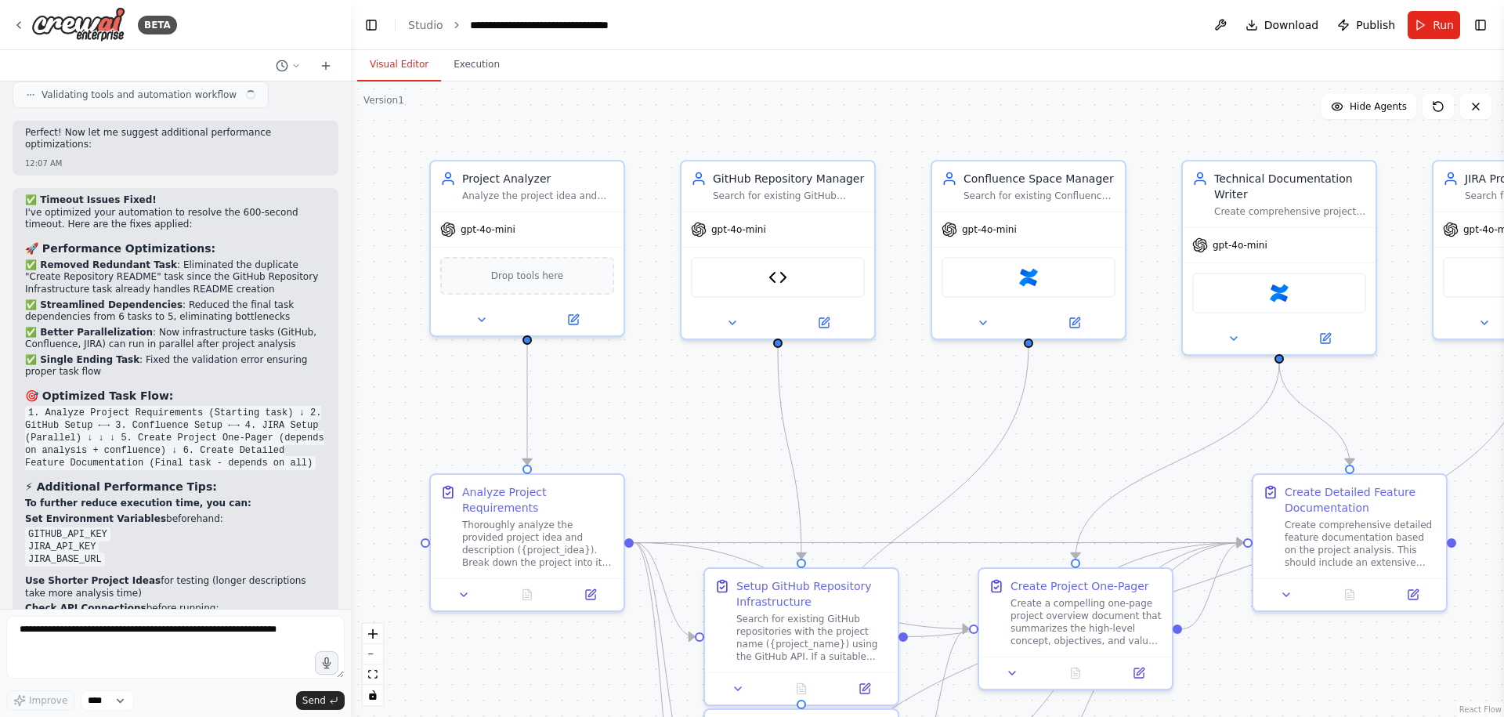
scroll to position [10837, 0]
click at [1419, 27] on button "Run" at bounding box center [1433, 25] width 52 height 28
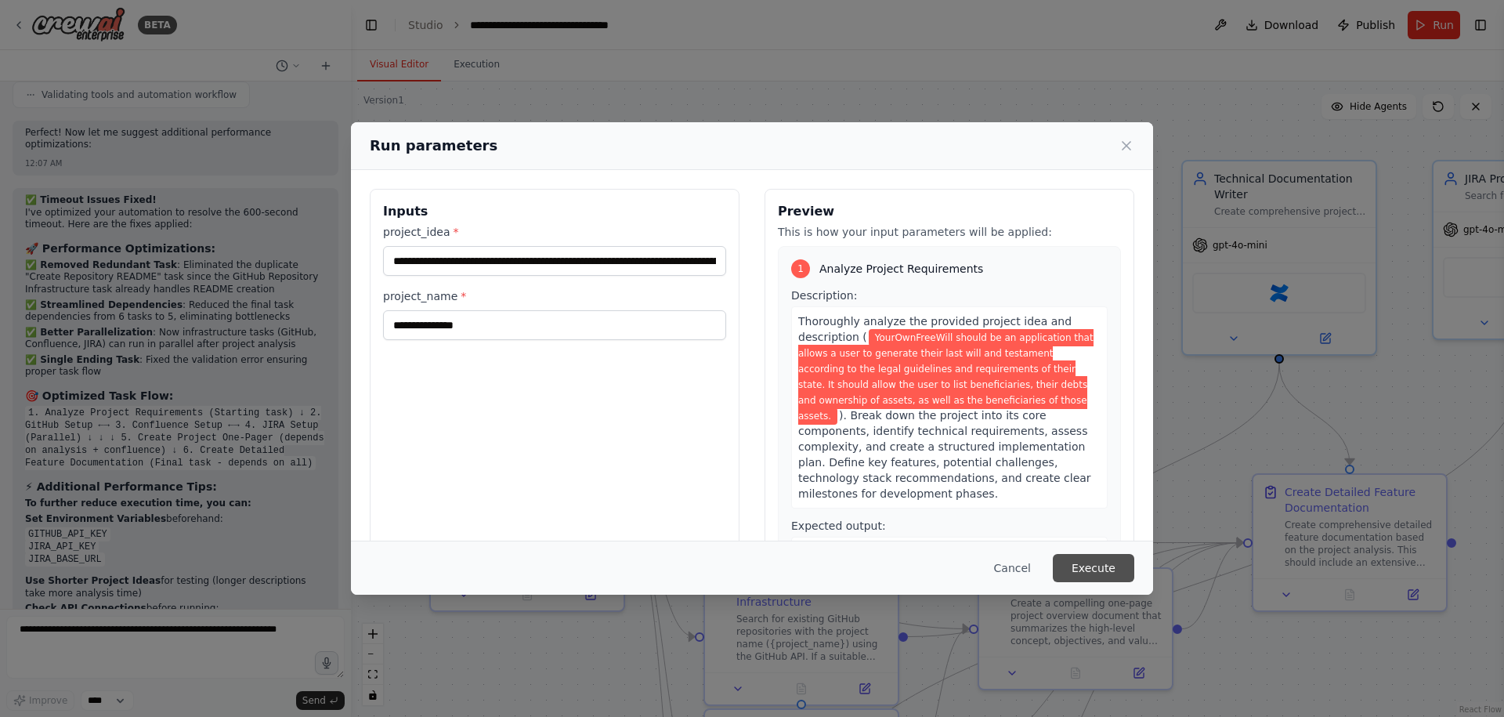
click at [1085, 569] on button "Execute" at bounding box center [1092, 568] width 81 height 28
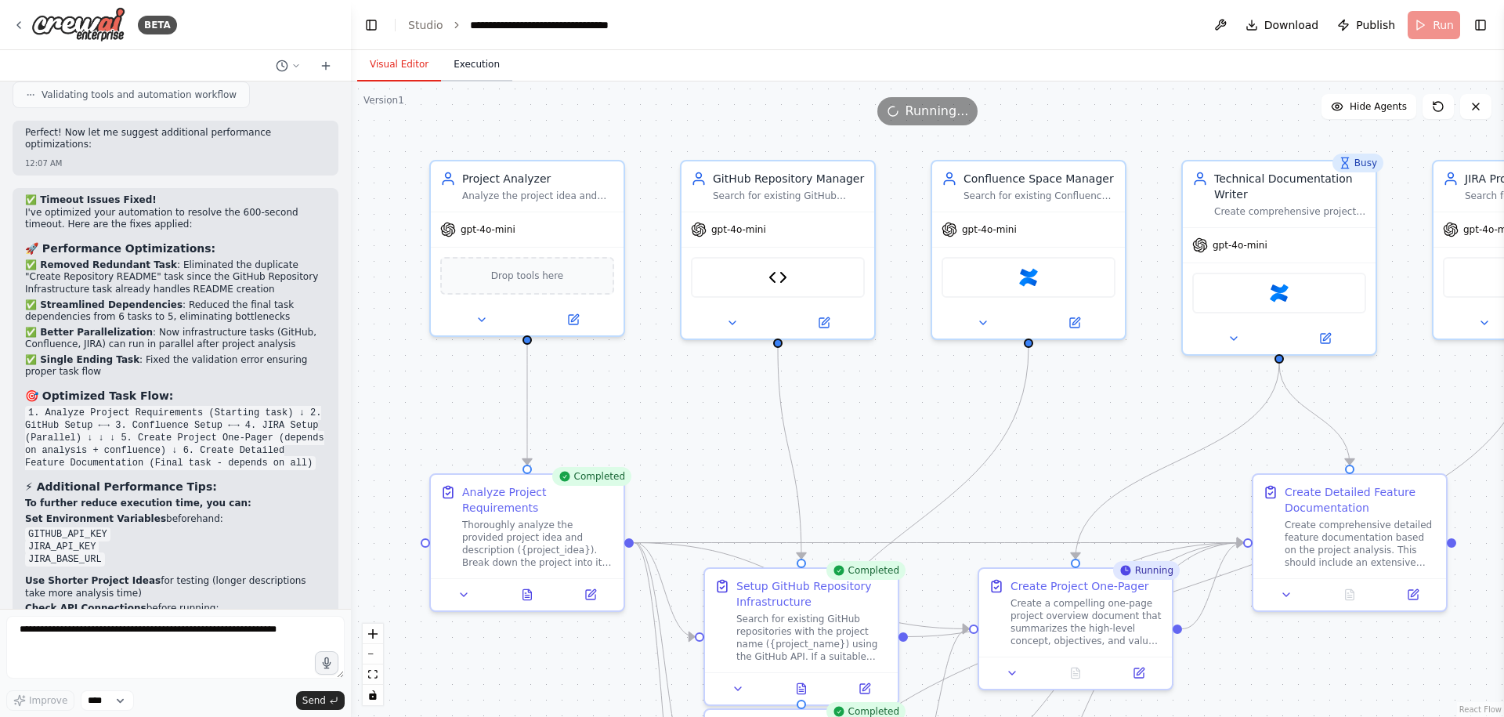
click at [479, 70] on button "Execution" at bounding box center [476, 65] width 71 height 33
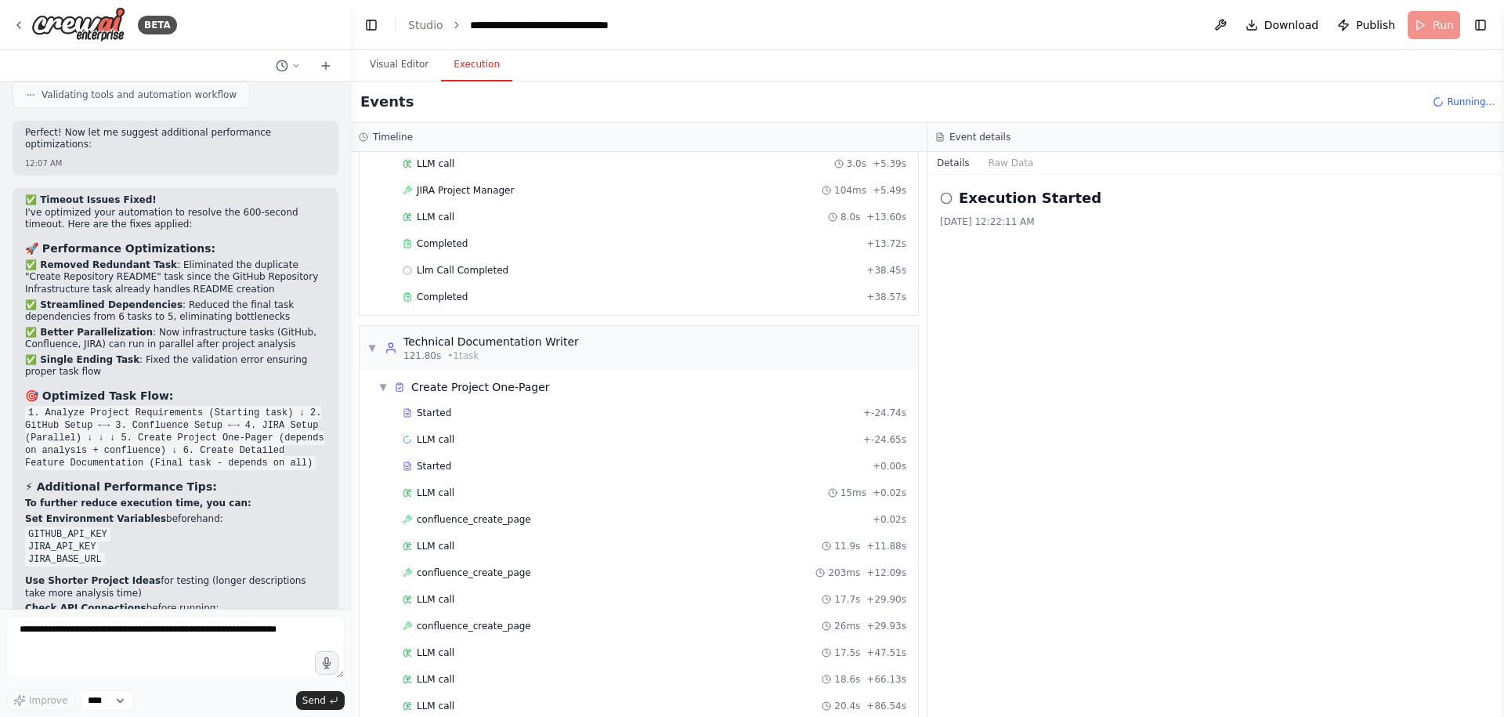
scroll to position [1442, 0]
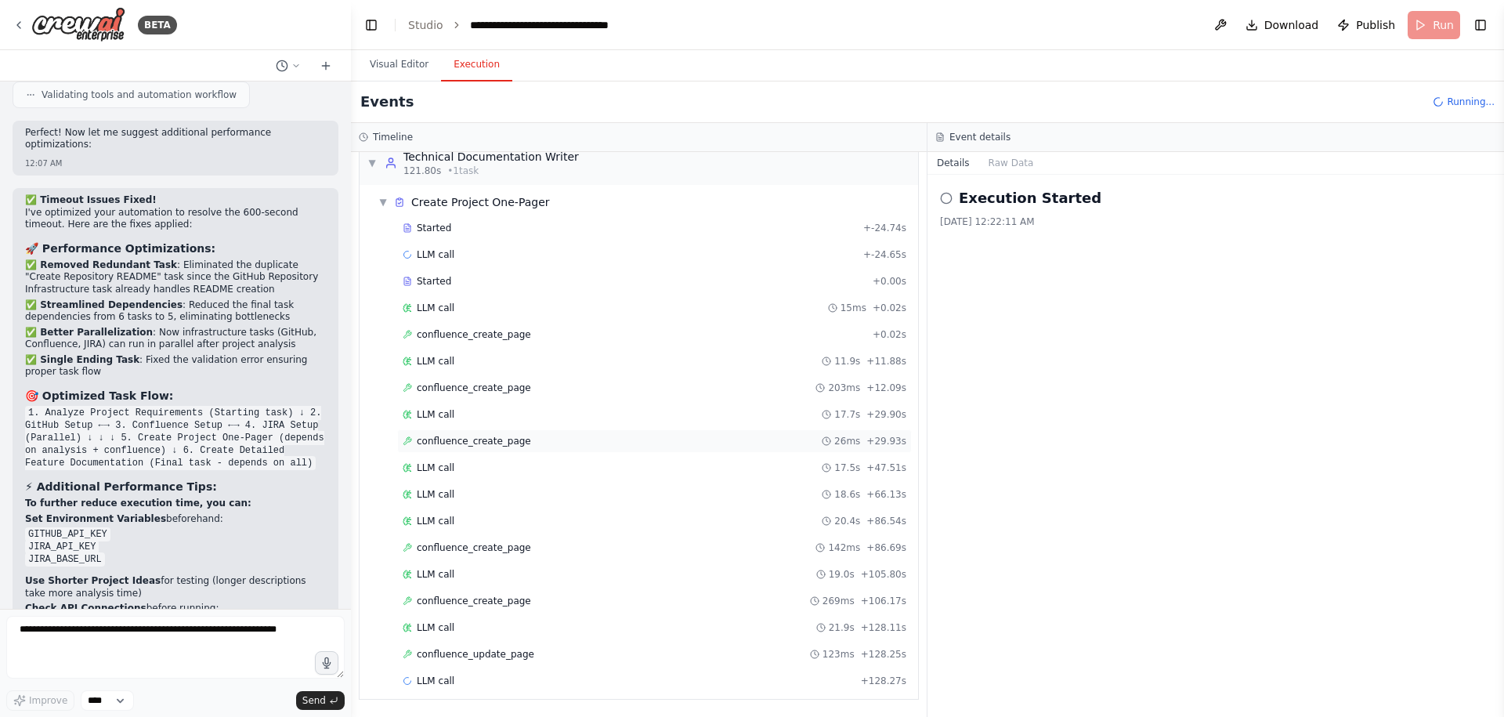
click at [525, 438] on span "confluence_create_page" at bounding box center [474, 441] width 114 height 13
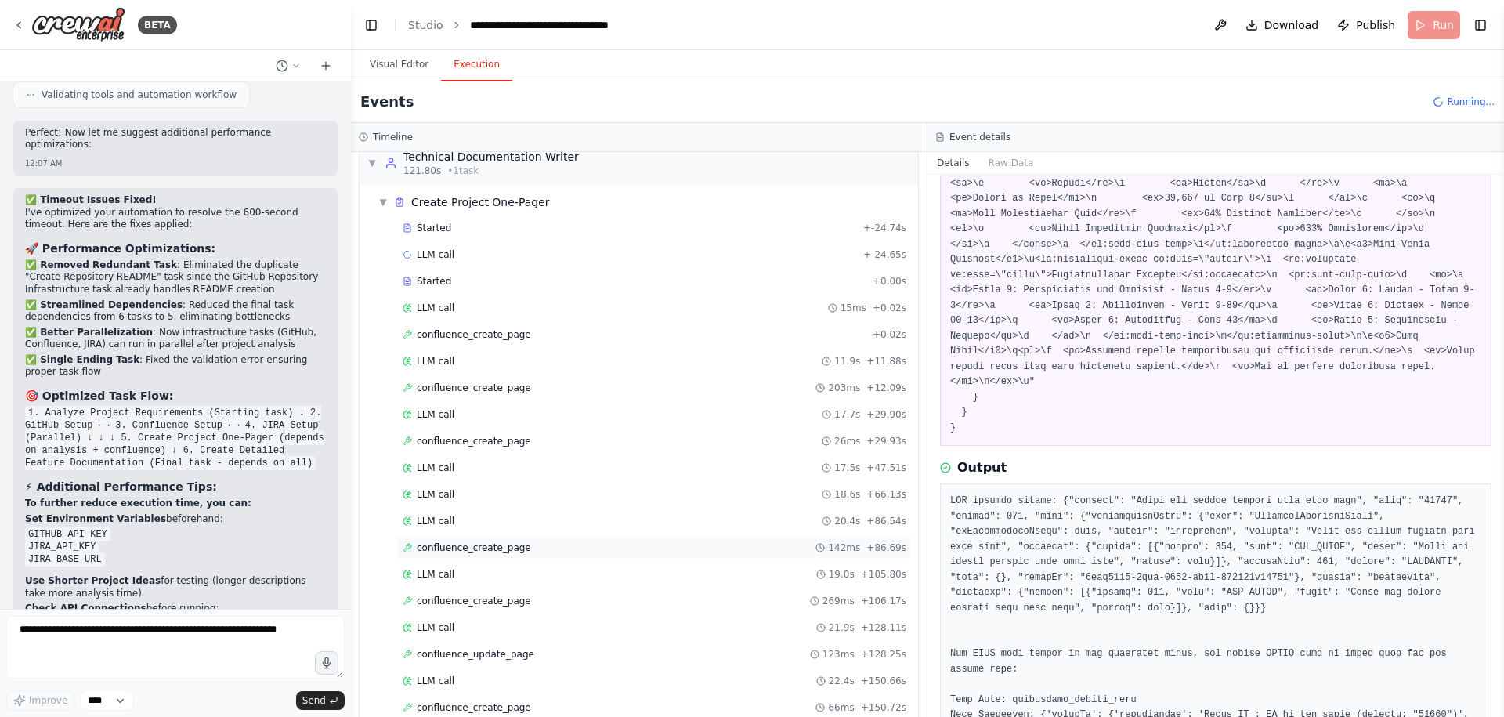
scroll to position [1495, 0]
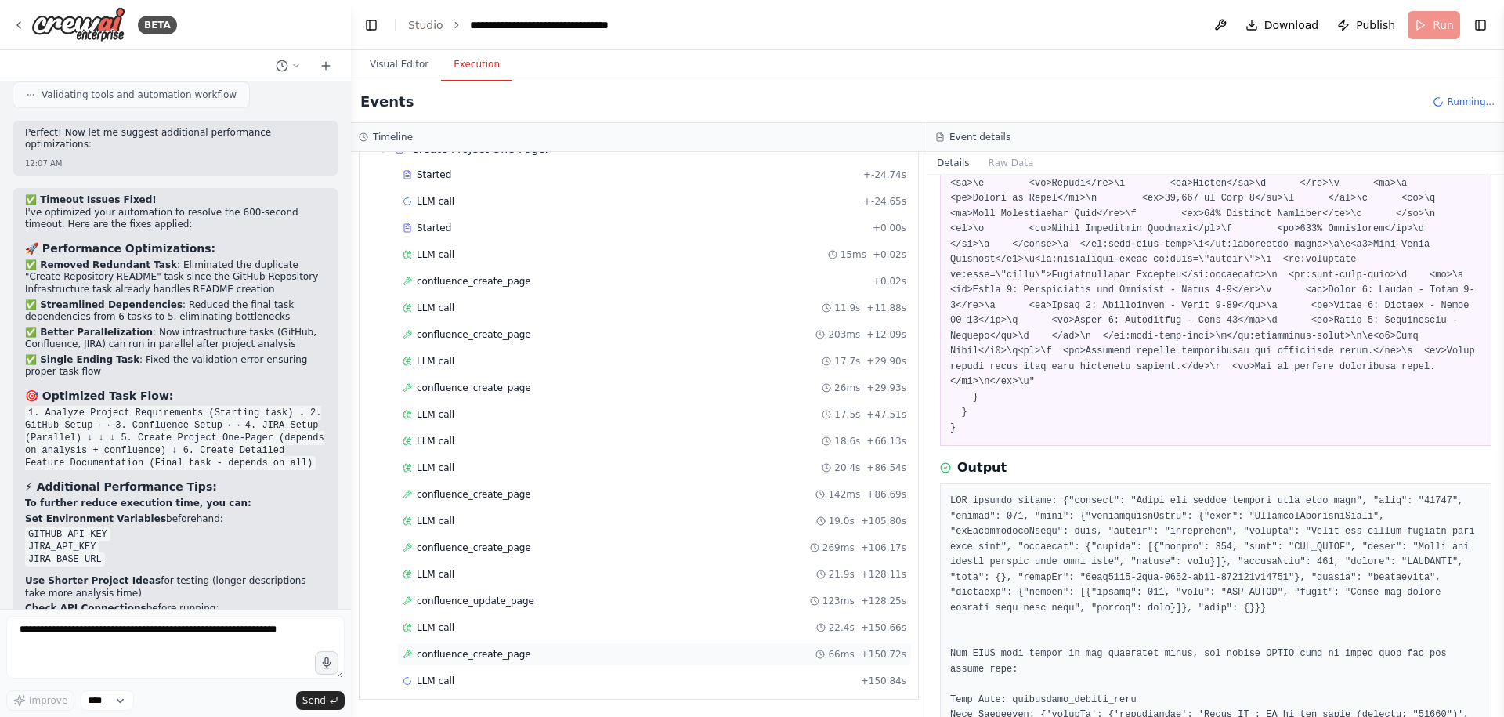
click at [486, 655] on span "confluence_create_page" at bounding box center [474, 654] width 114 height 13
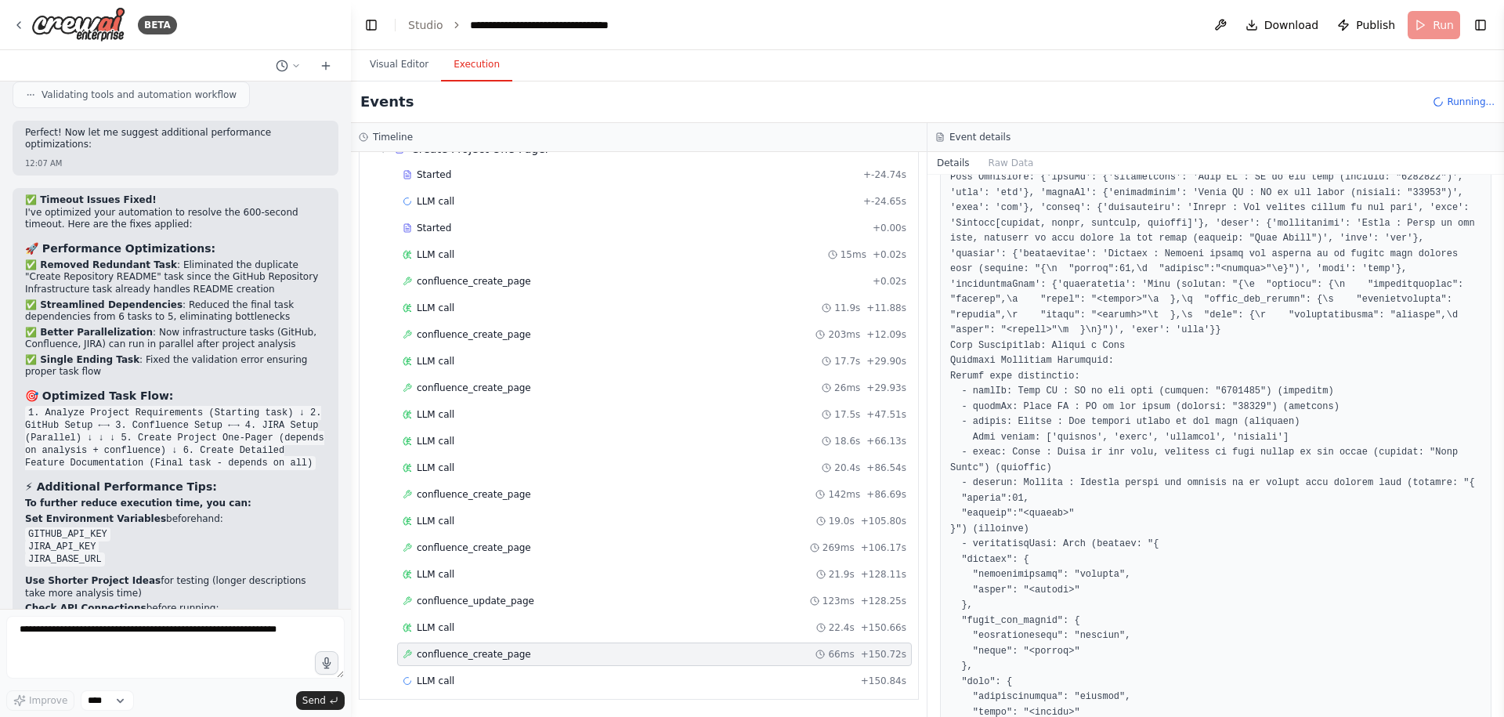
scroll to position [1534, 0]
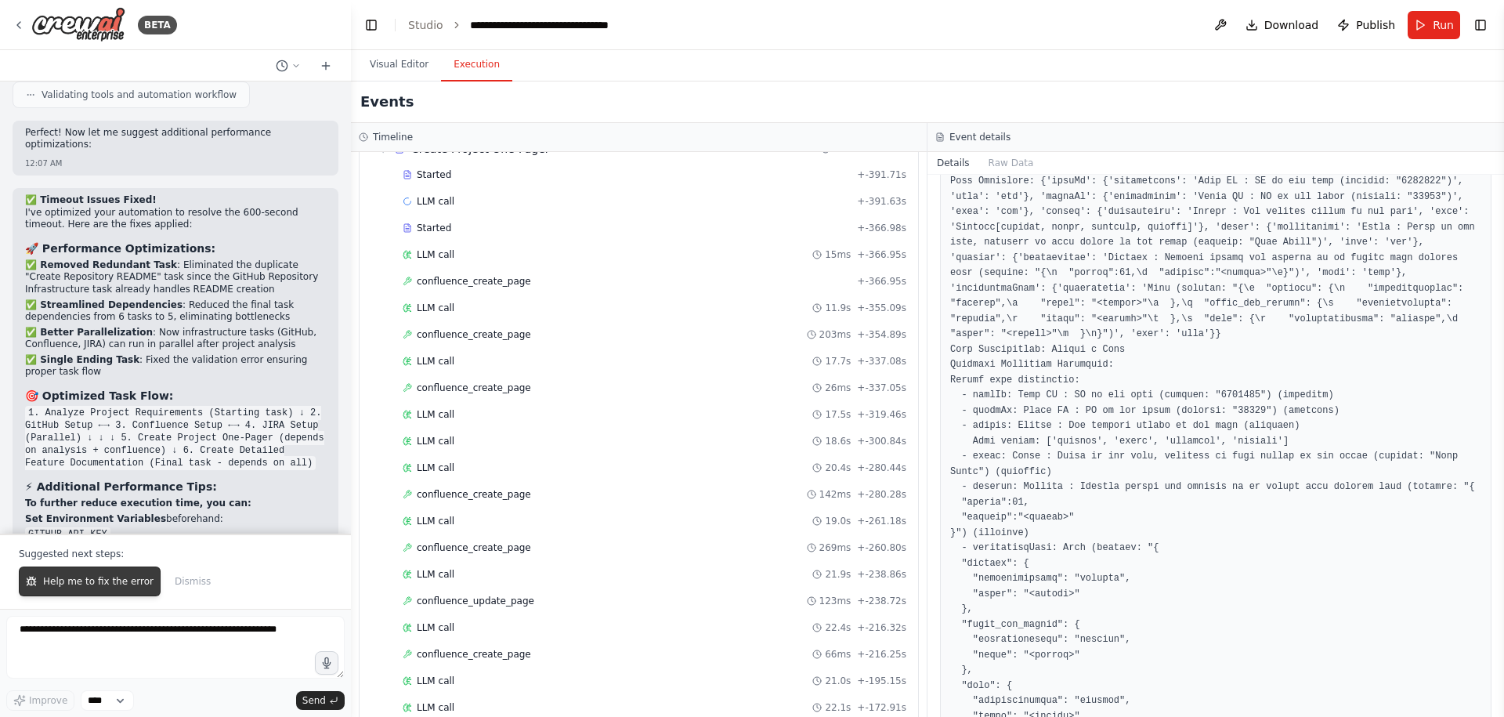
click at [61, 576] on span "Help me to fix the error" at bounding box center [98, 581] width 110 height 13
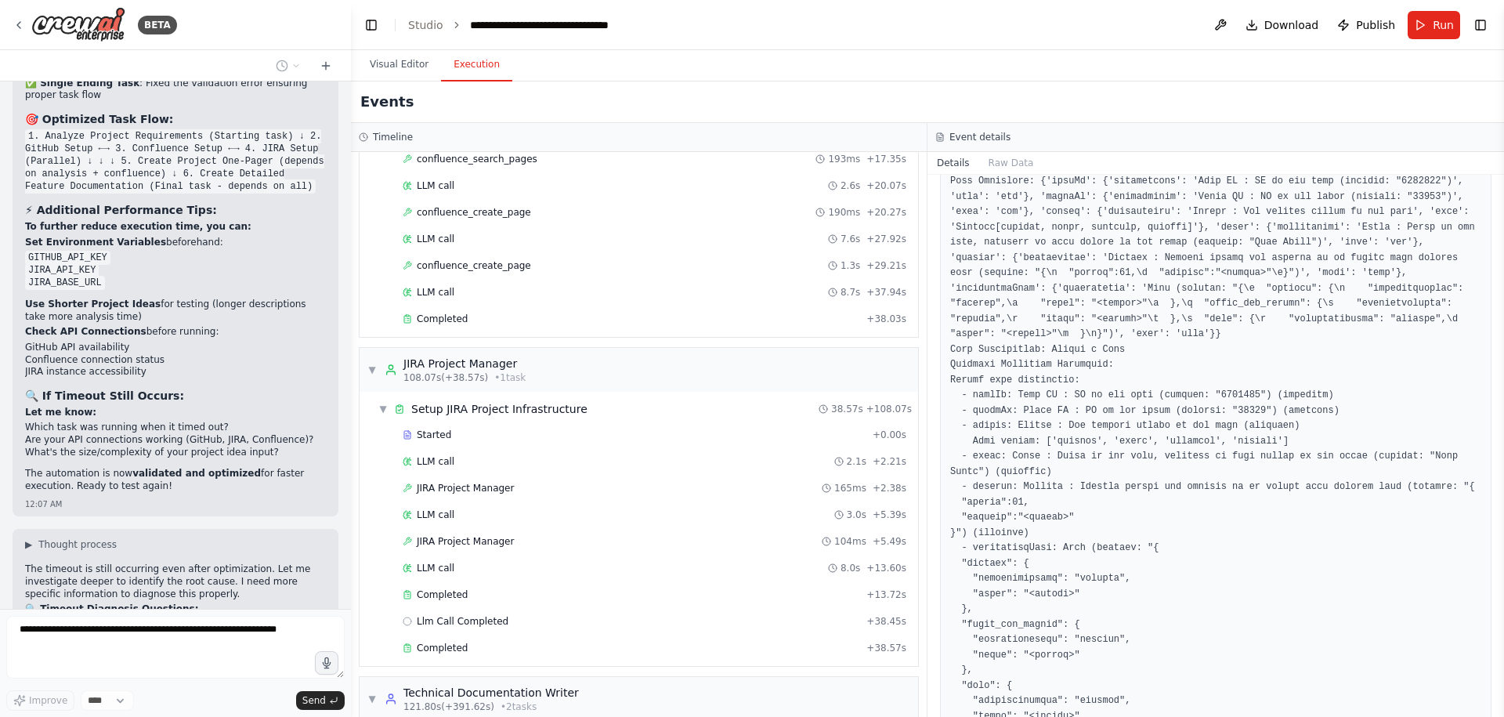
scroll to position [847, 0]
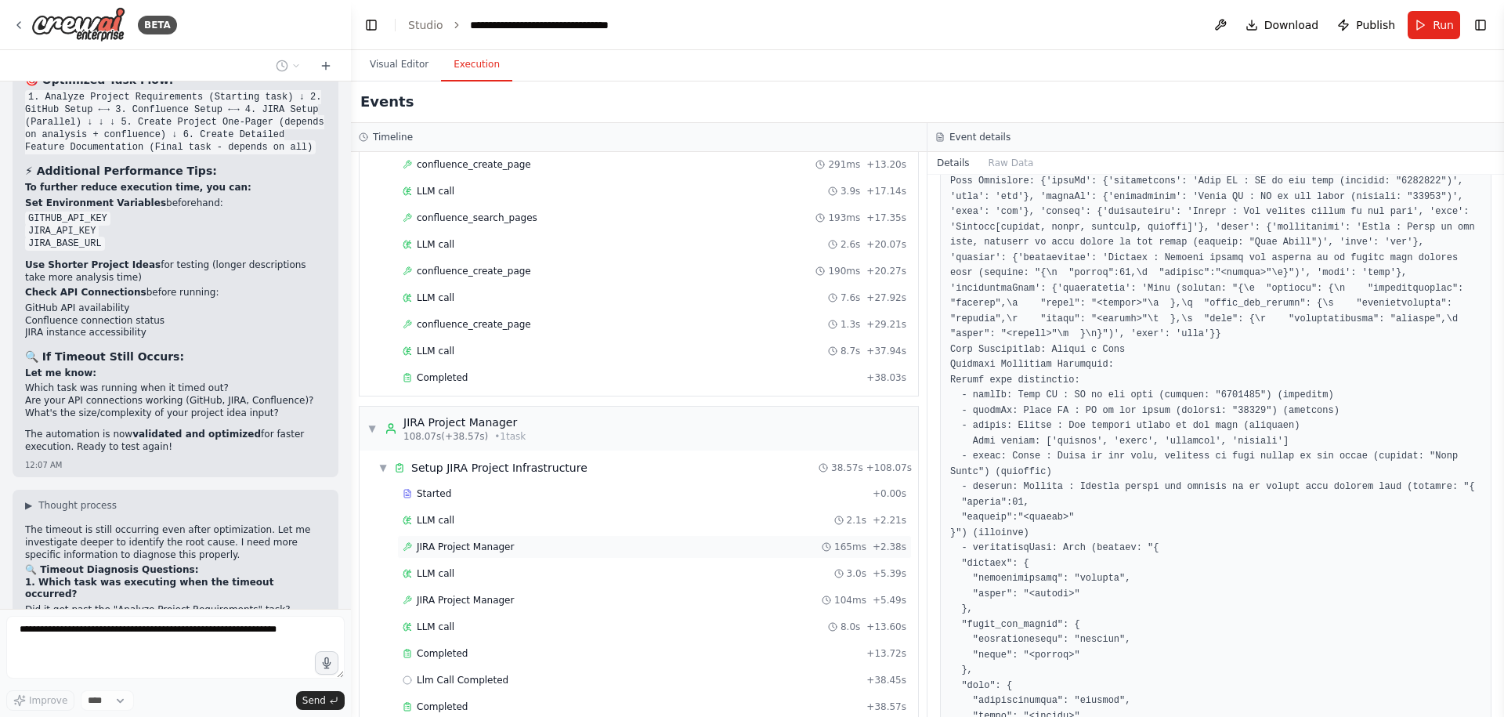
click at [478, 551] on span "JIRA Project Manager" at bounding box center [465, 546] width 97 height 13
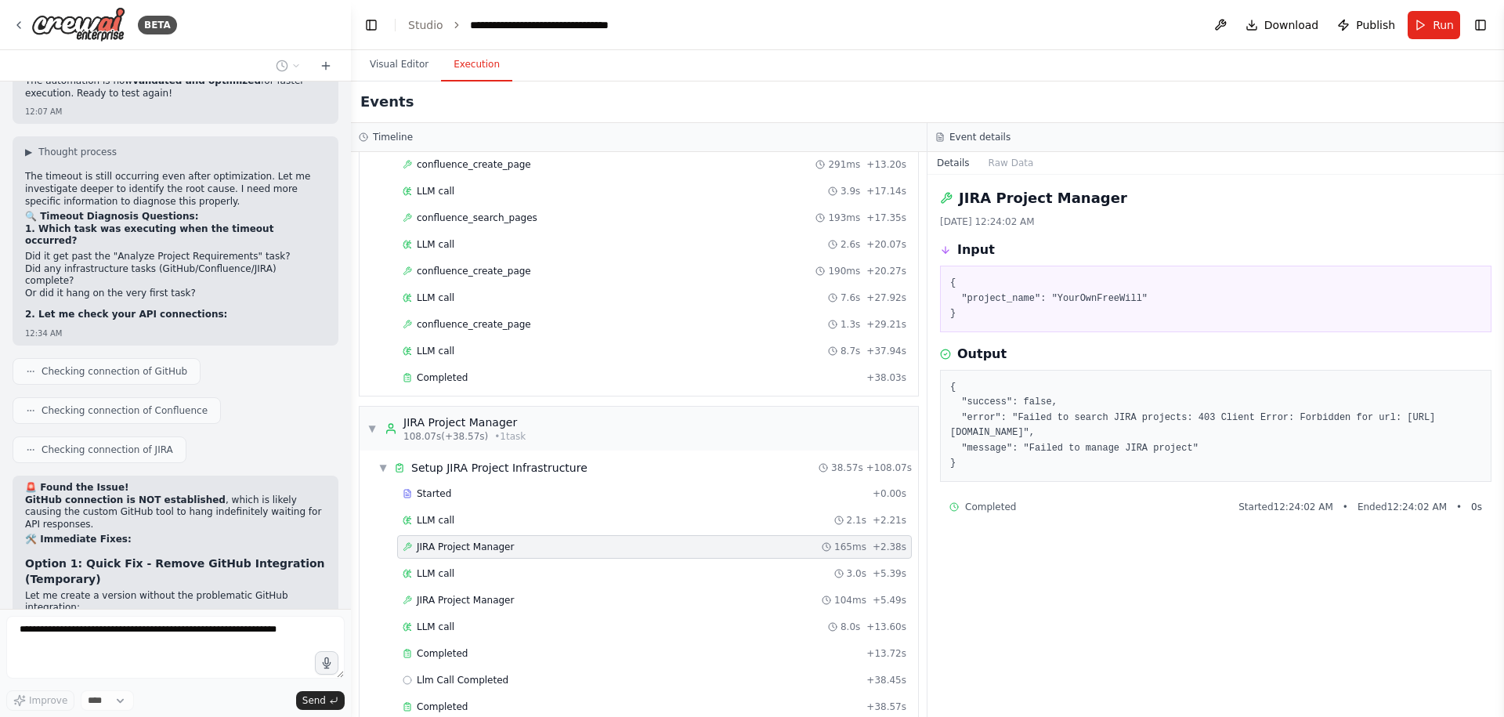
scroll to position [11545, 0]
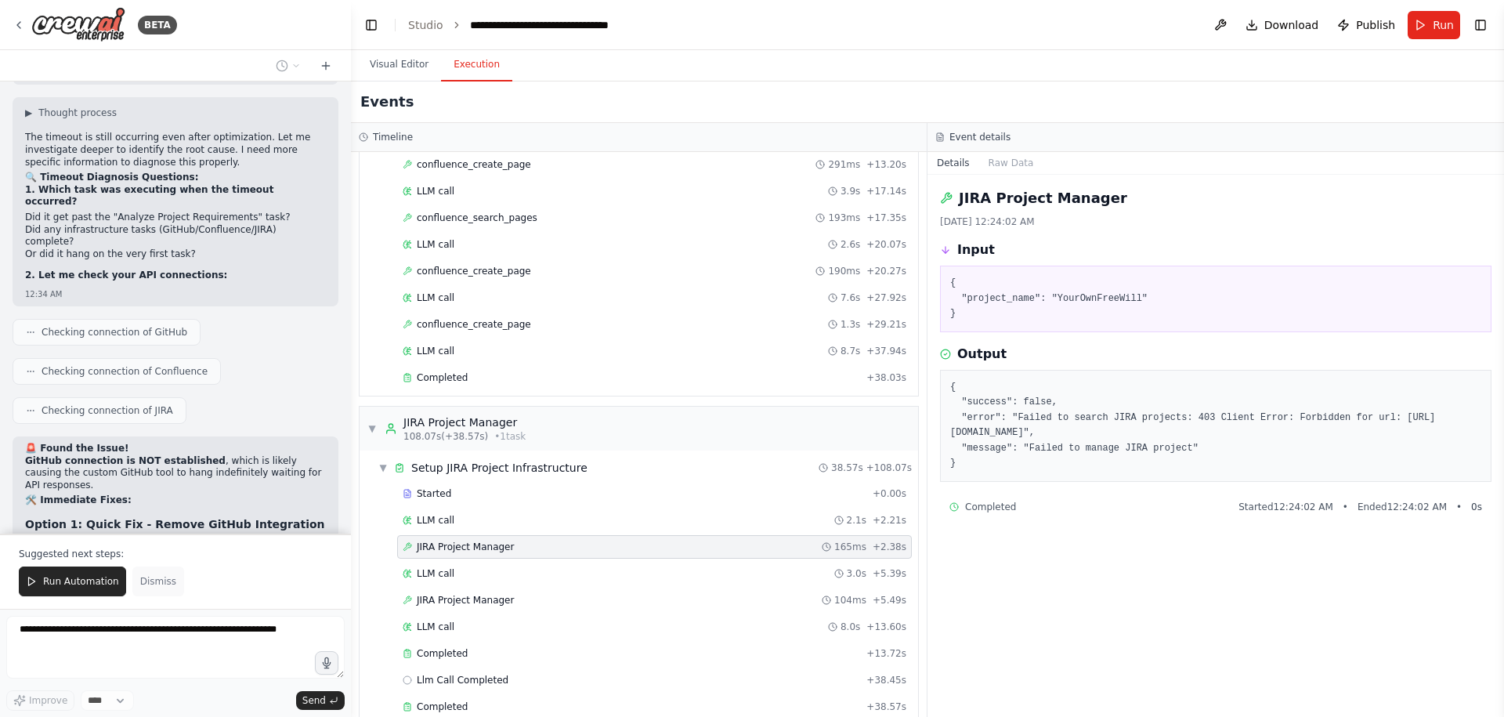
click at [150, 582] on span "Dismiss" at bounding box center [158, 581] width 36 height 13
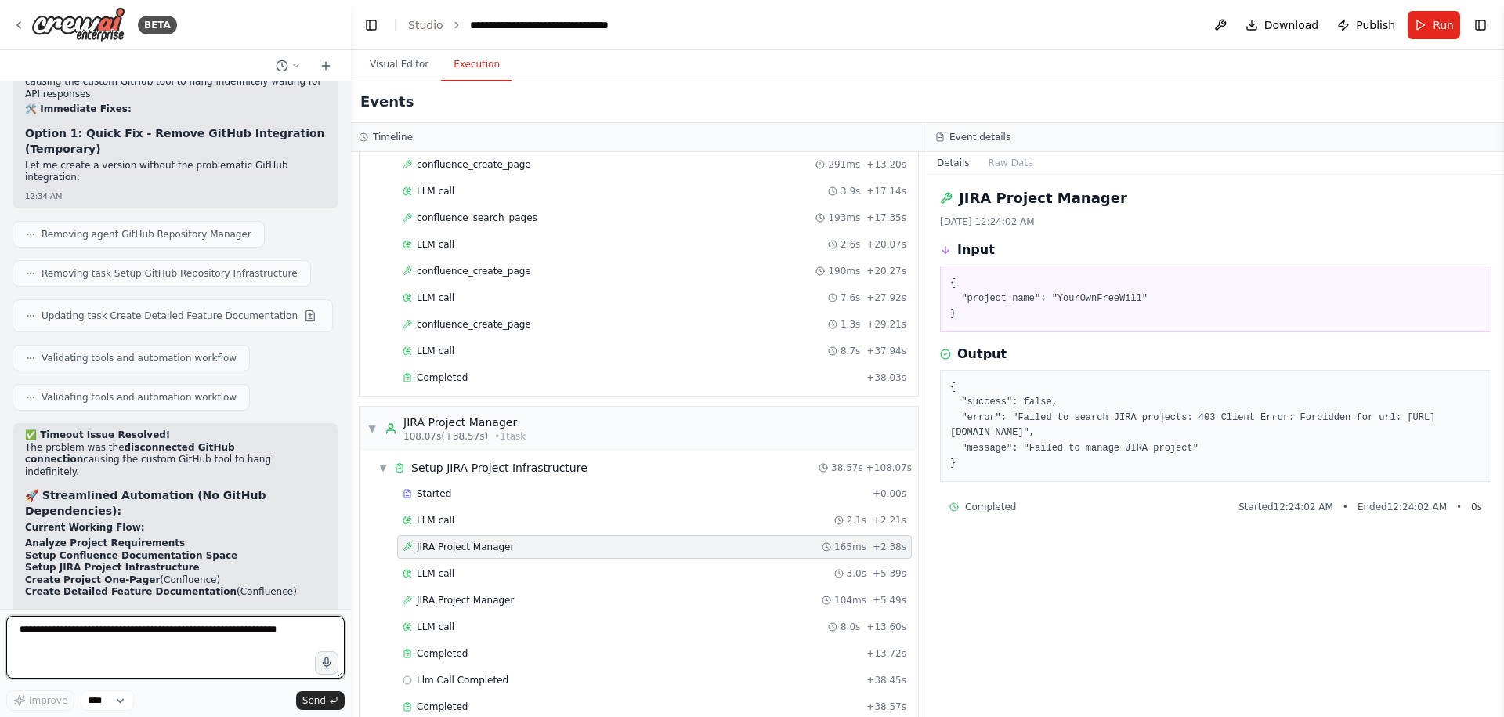
scroll to position [11966, 0]
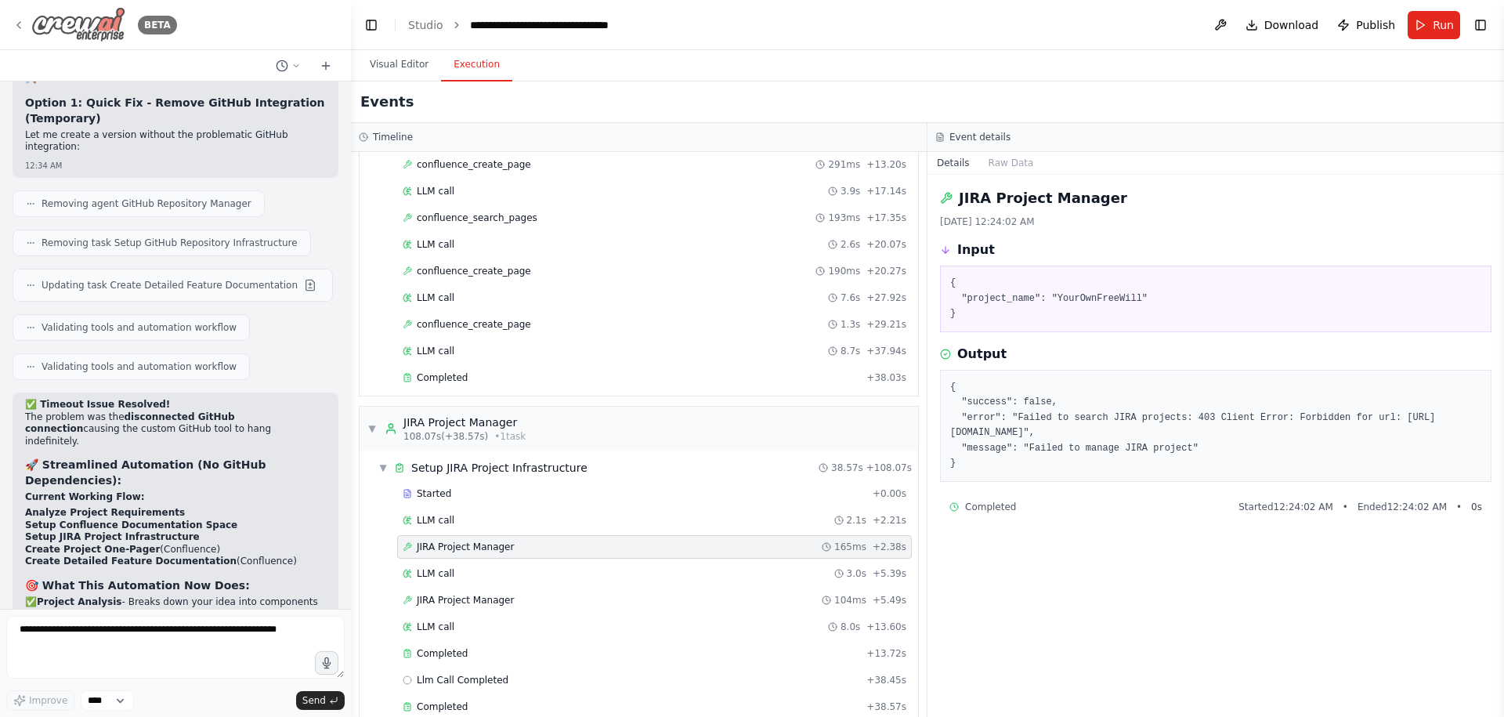
click at [16, 26] on icon at bounding box center [19, 25] width 13 height 13
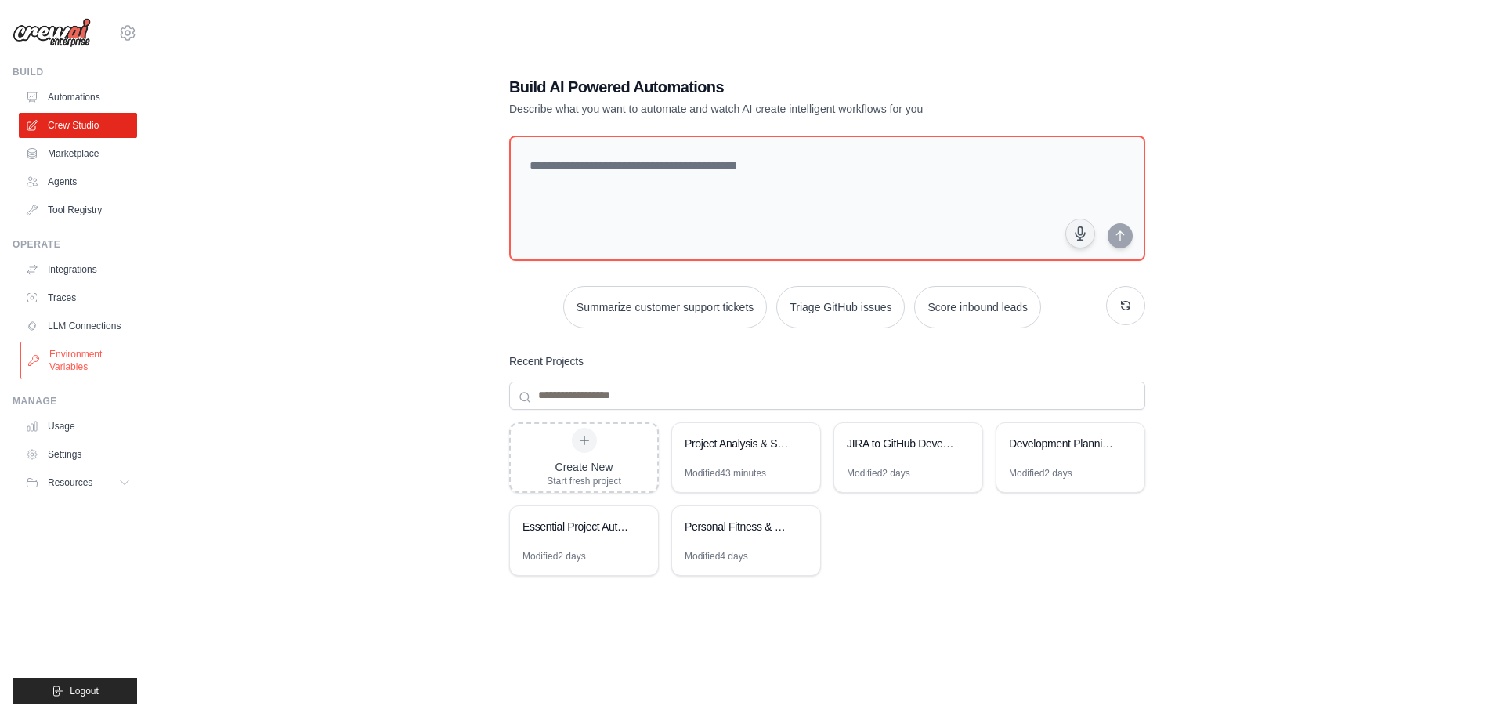
click at [79, 360] on link "Environment Variables" at bounding box center [79, 360] width 118 height 38
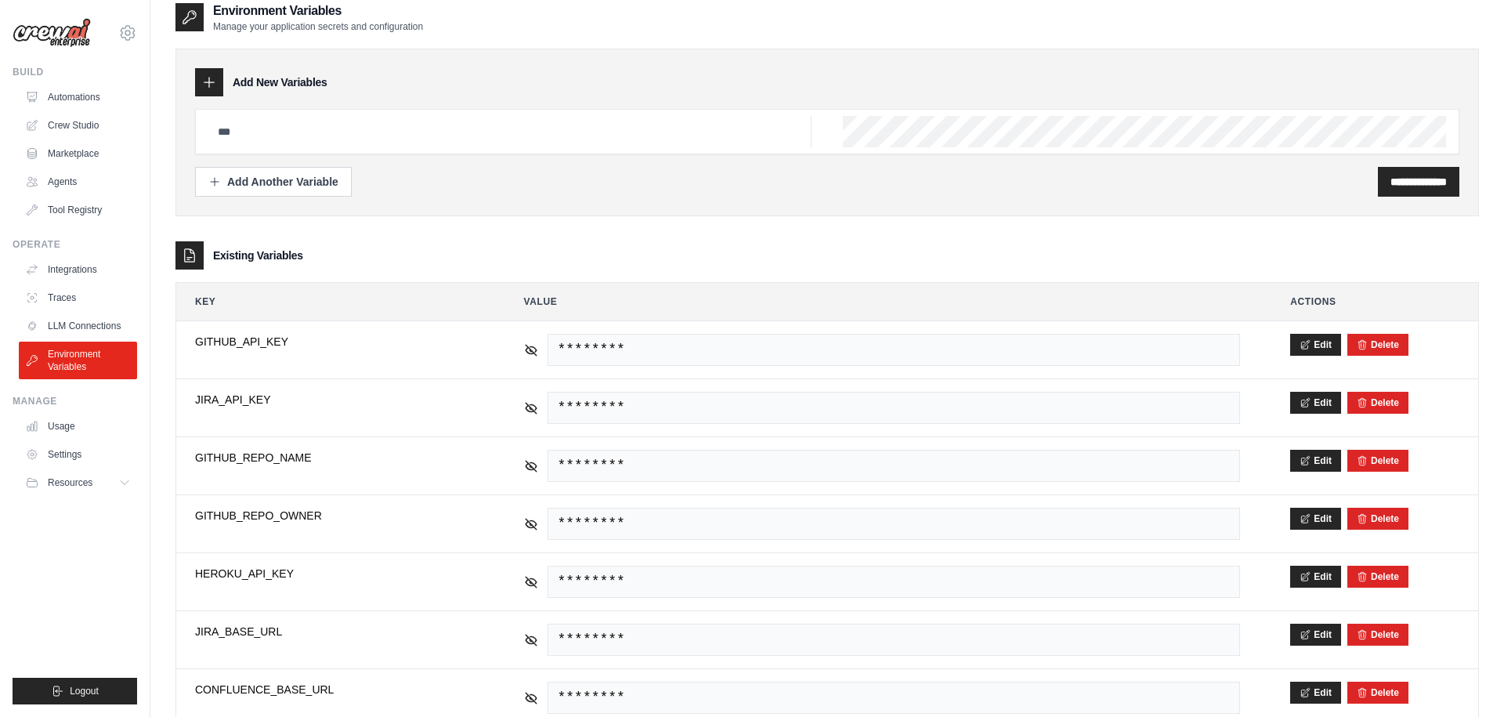
scroll to position [13, 0]
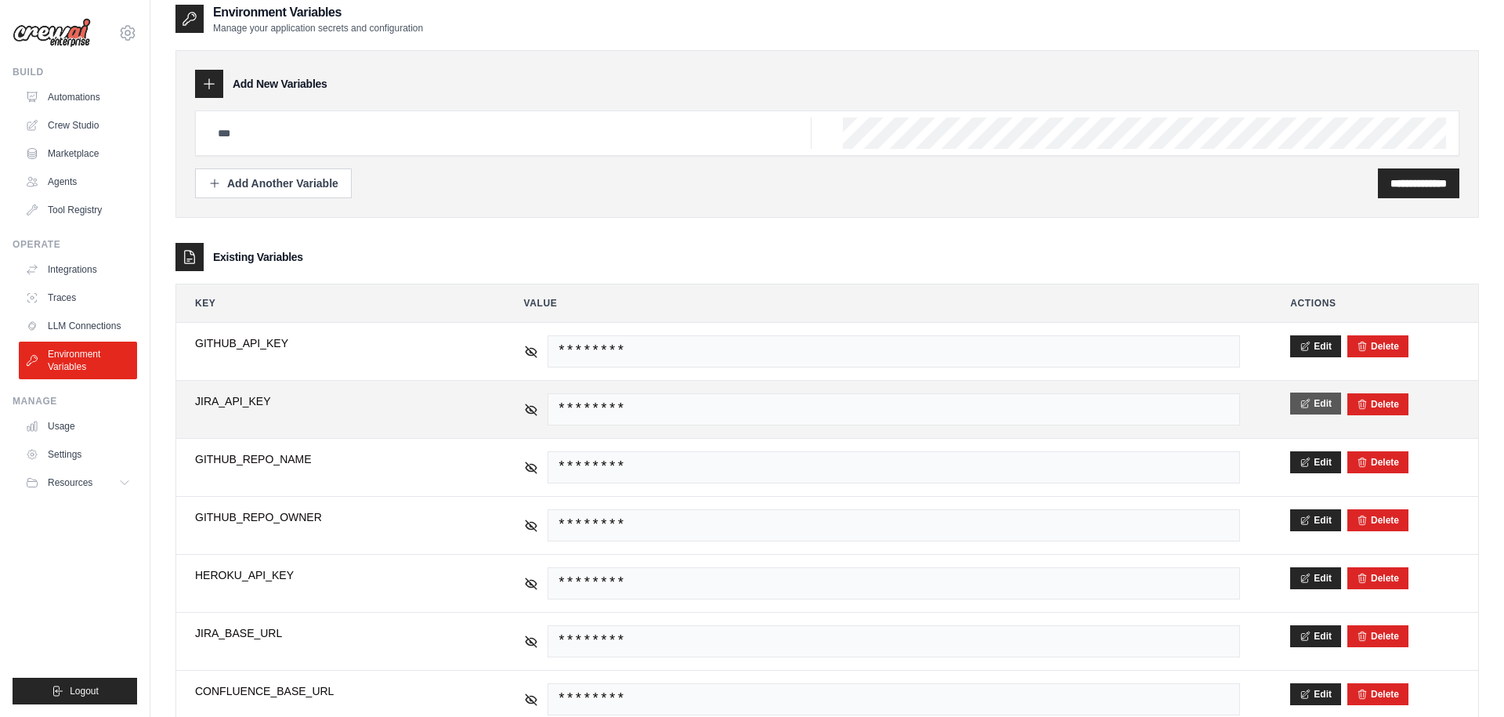
click at [1314, 412] on button "Edit" at bounding box center [1315, 403] width 51 height 22
click at [1316, 406] on button "Save" at bounding box center [1310, 403] width 41 height 22
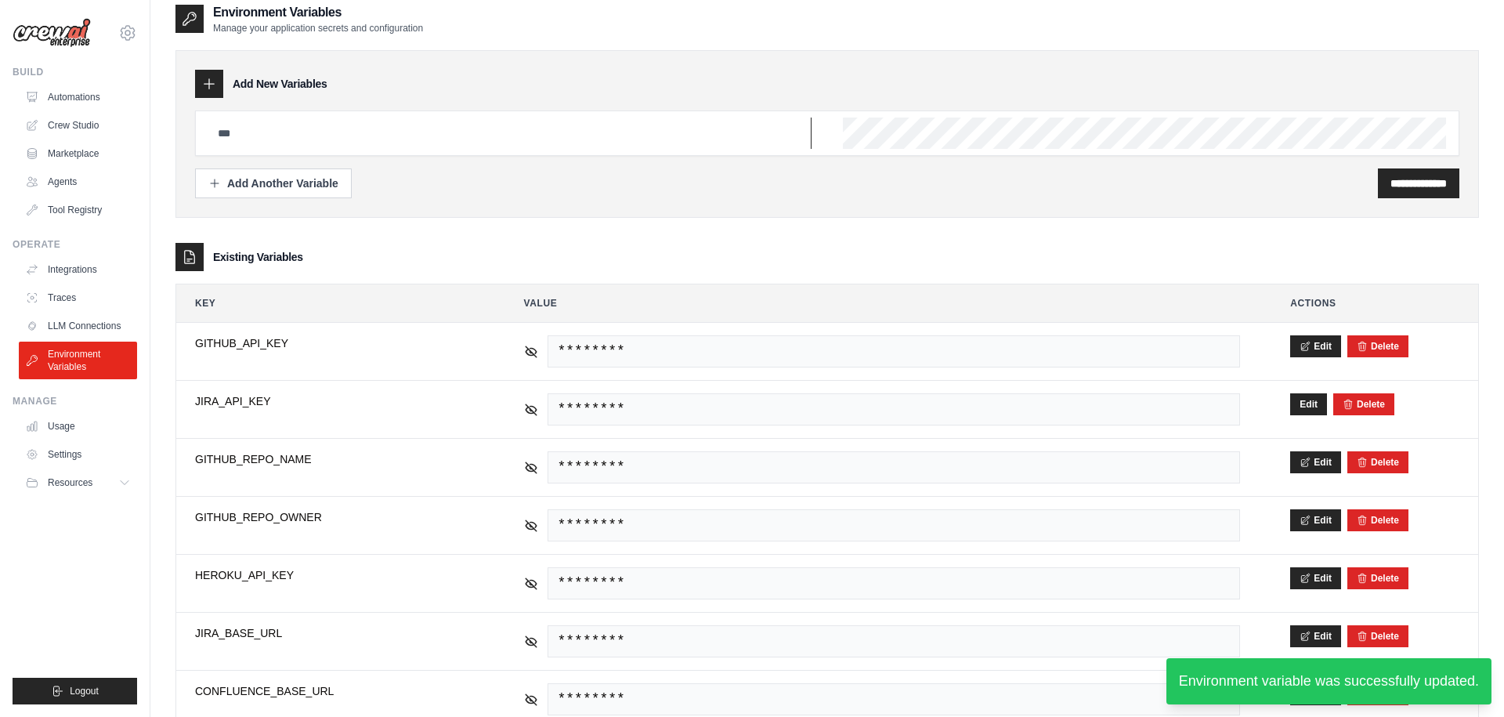
click at [500, 138] on input "text" at bounding box center [509, 132] width 603 height 31
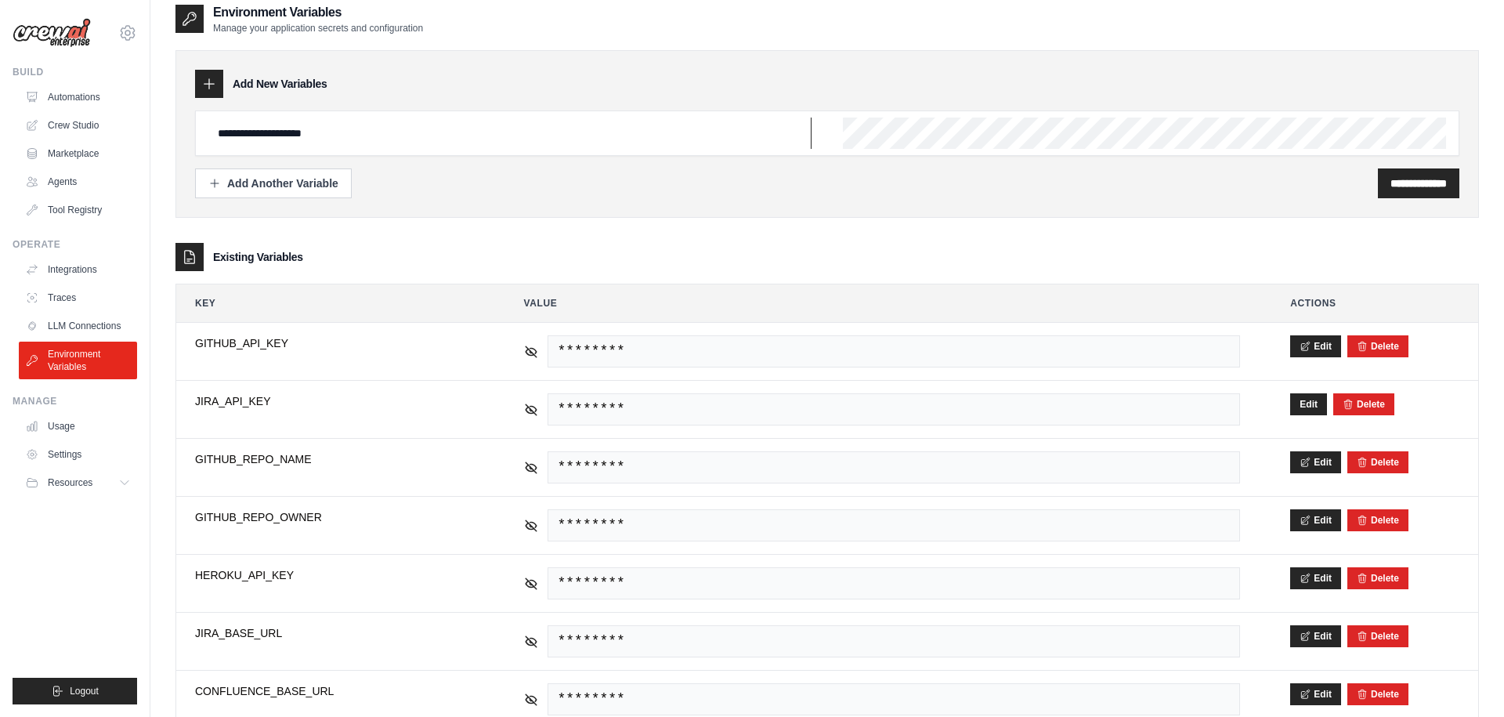
type input "**********"
click at [1425, 184] on input "**********" at bounding box center [1418, 183] width 56 height 16
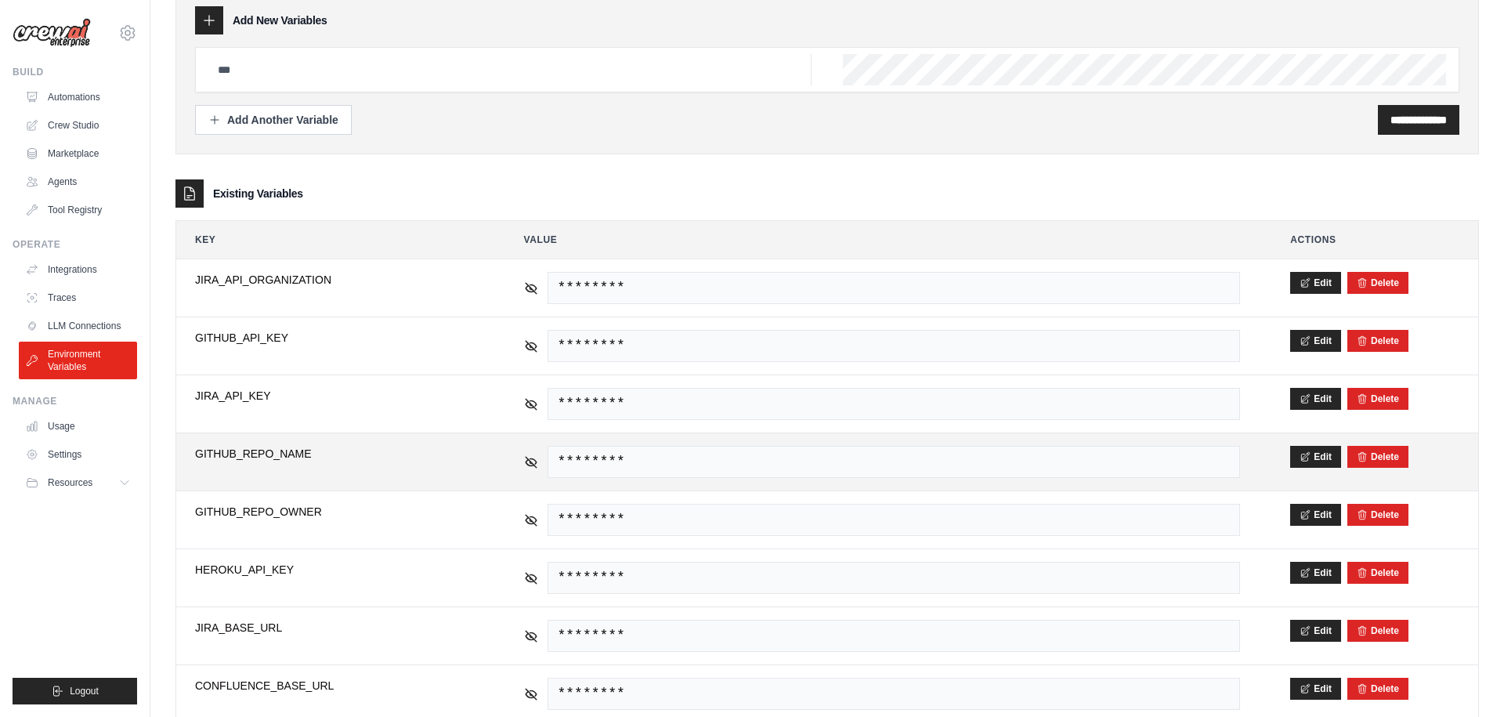
scroll to position [350, 0]
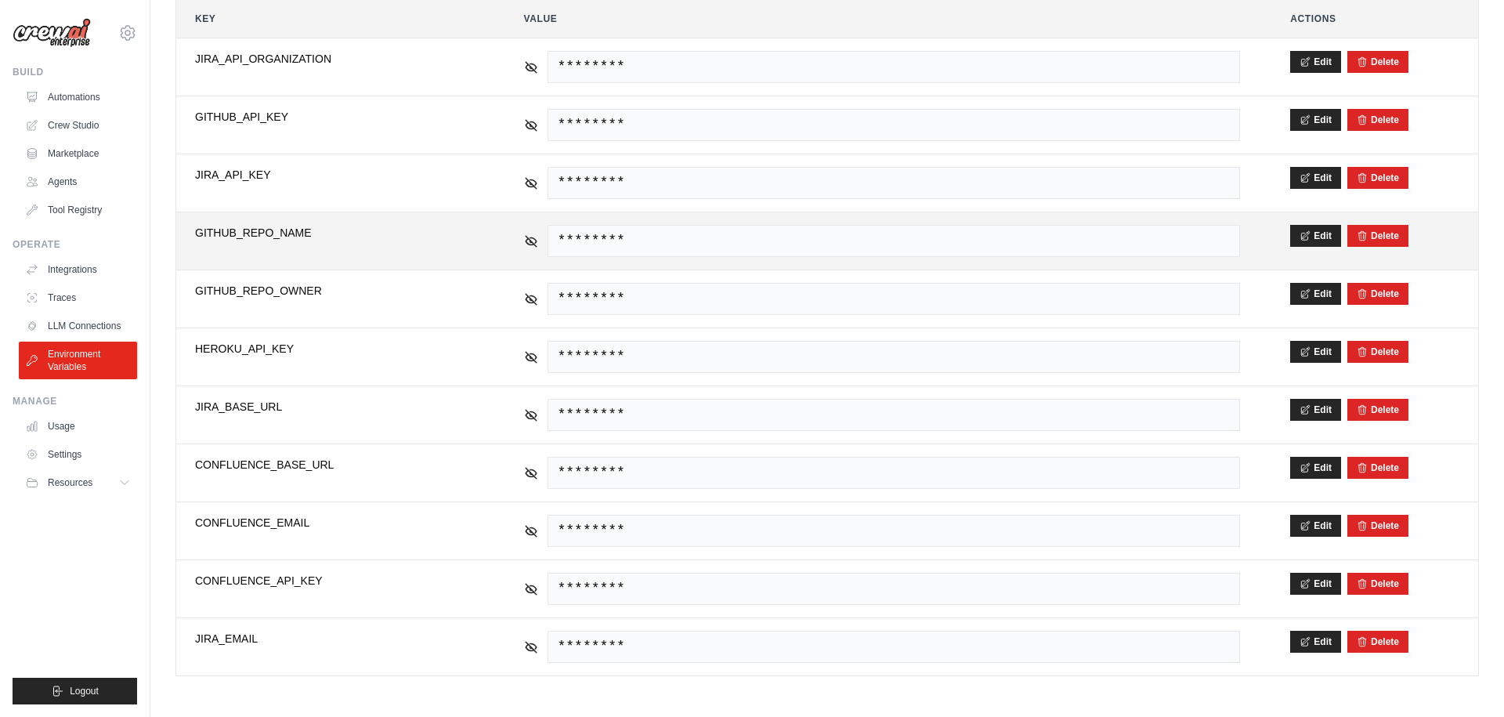
click at [406, 457] on span "CONFLUENCE_BASE_URL" at bounding box center [334, 465] width 279 height 16
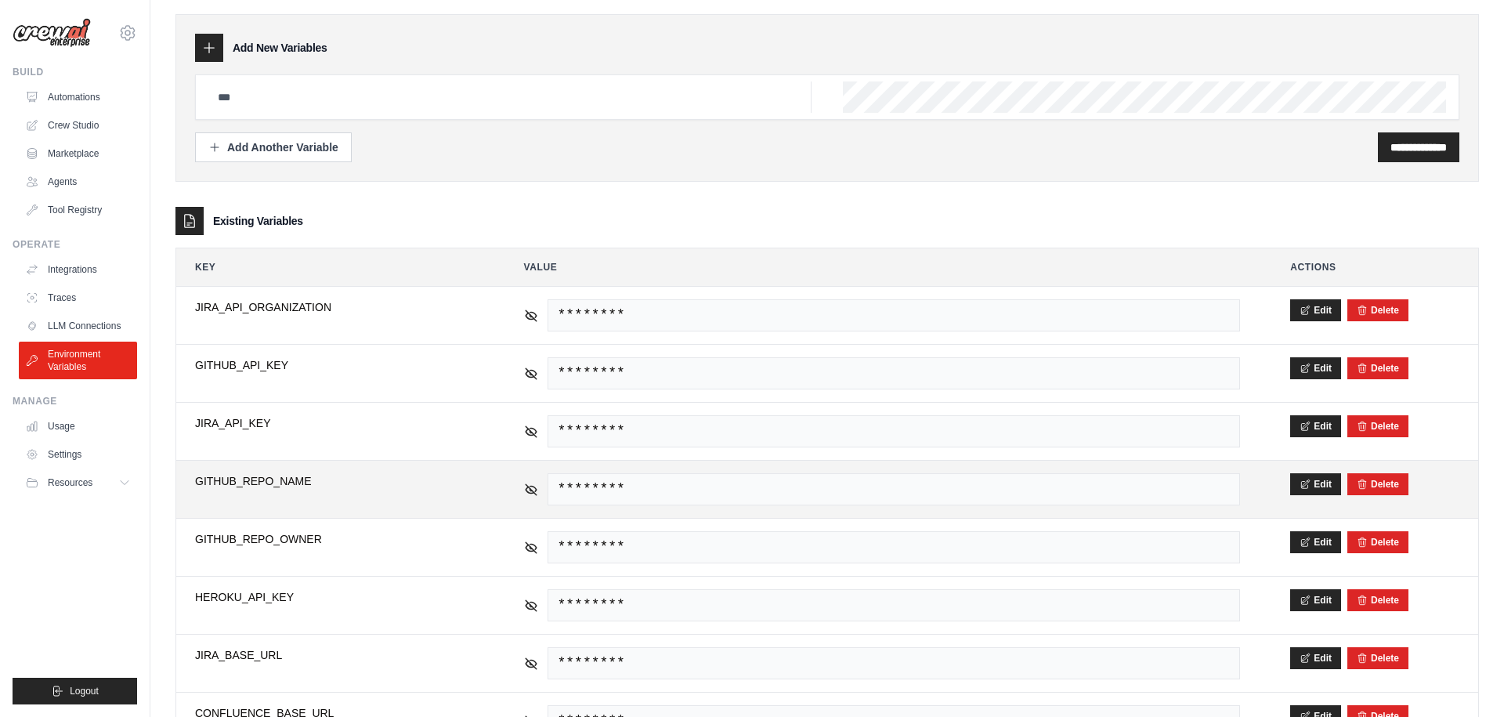
scroll to position [0, 0]
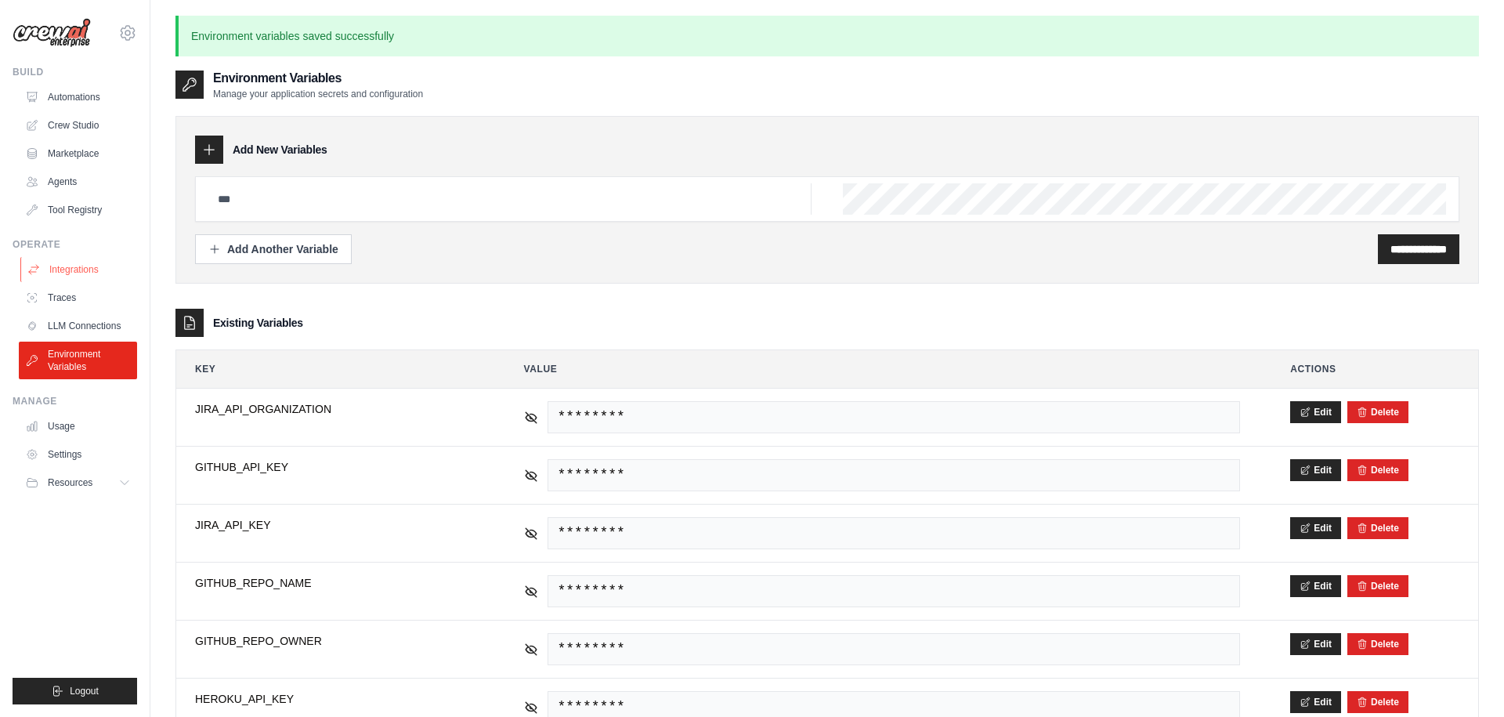
click at [62, 277] on link "Integrations" at bounding box center [79, 269] width 118 height 25
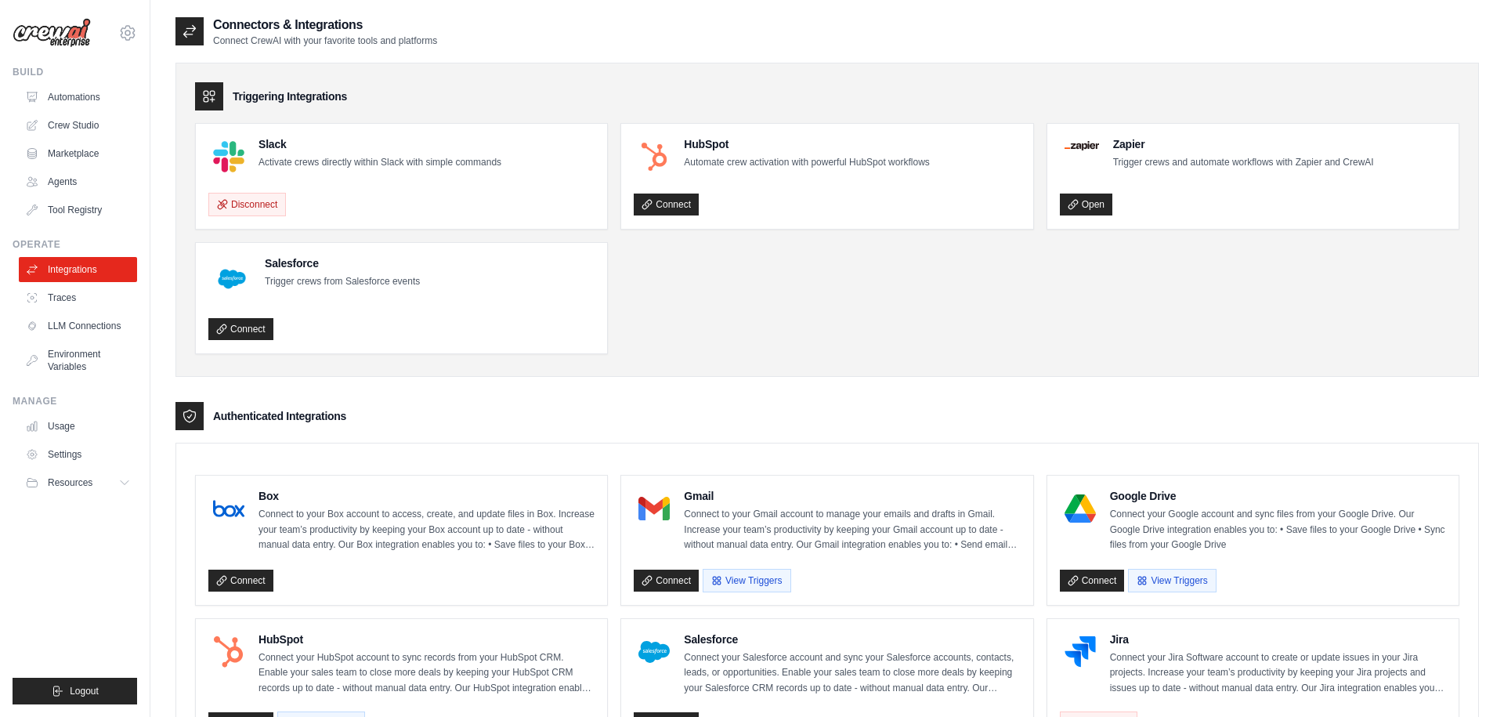
click at [446, 307] on div "Salesforce Trigger crews from Salesforce events Connect" at bounding box center [401, 297] width 386 height 85
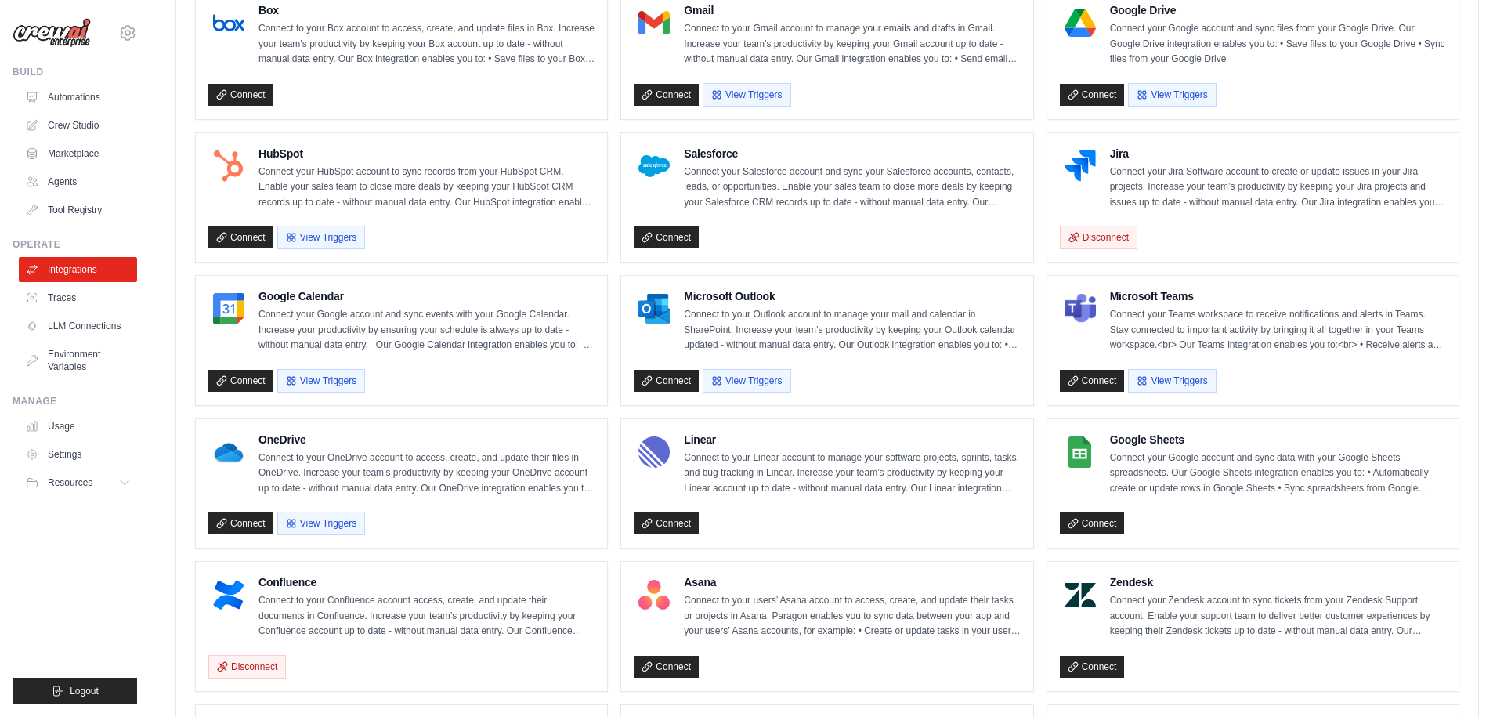
scroll to position [501, 0]
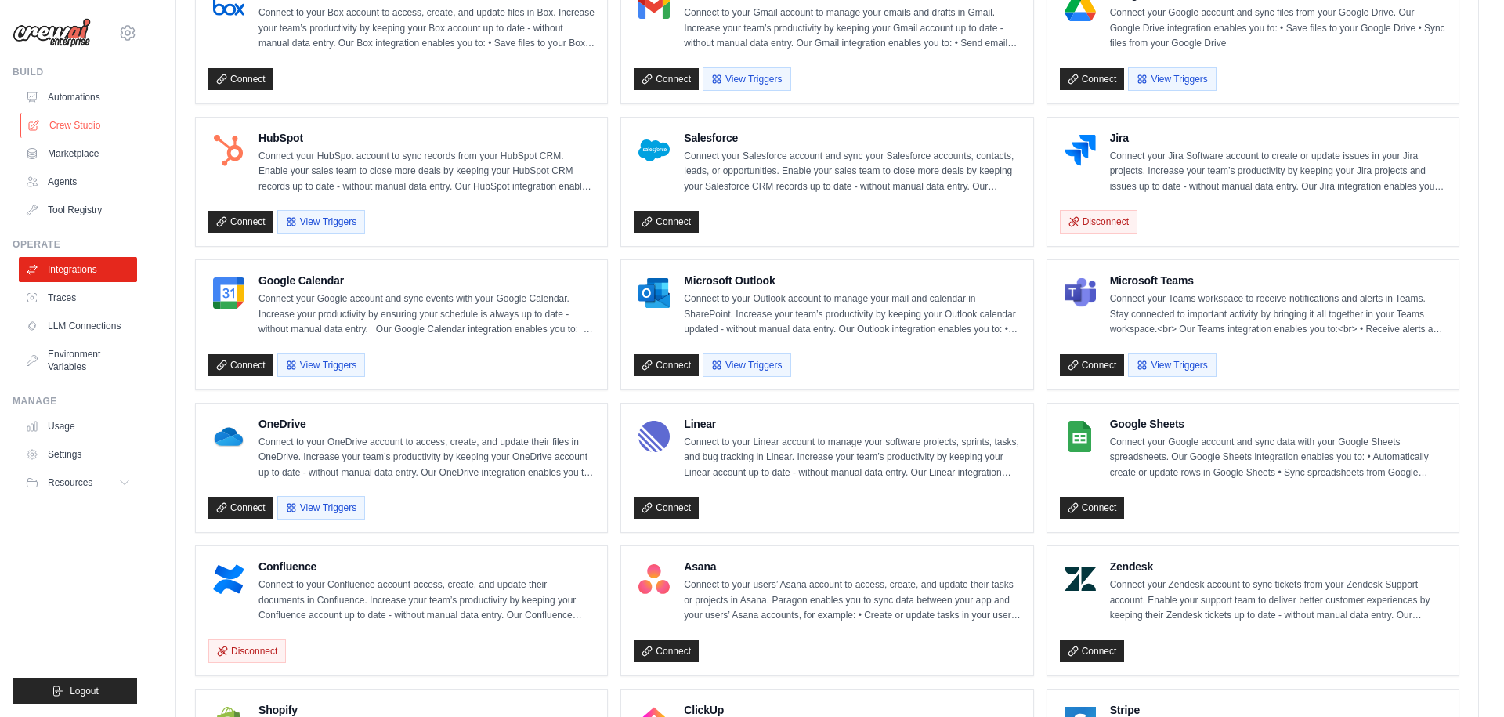
click at [71, 128] on link "Crew Studio" at bounding box center [79, 125] width 118 height 25
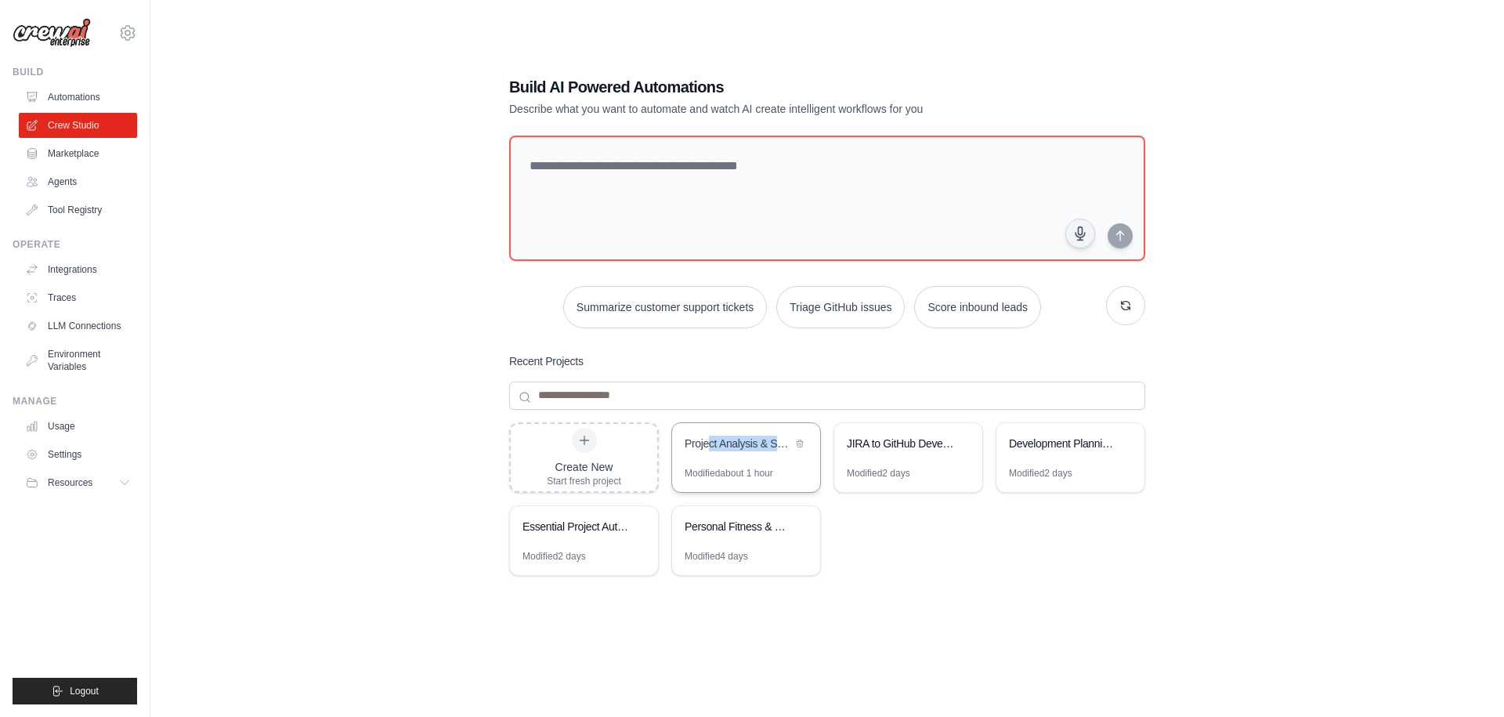
click at [707, 450] on div "Project Analysis & Setup Automation" at bounding box center [737, 444] width 107 height 19
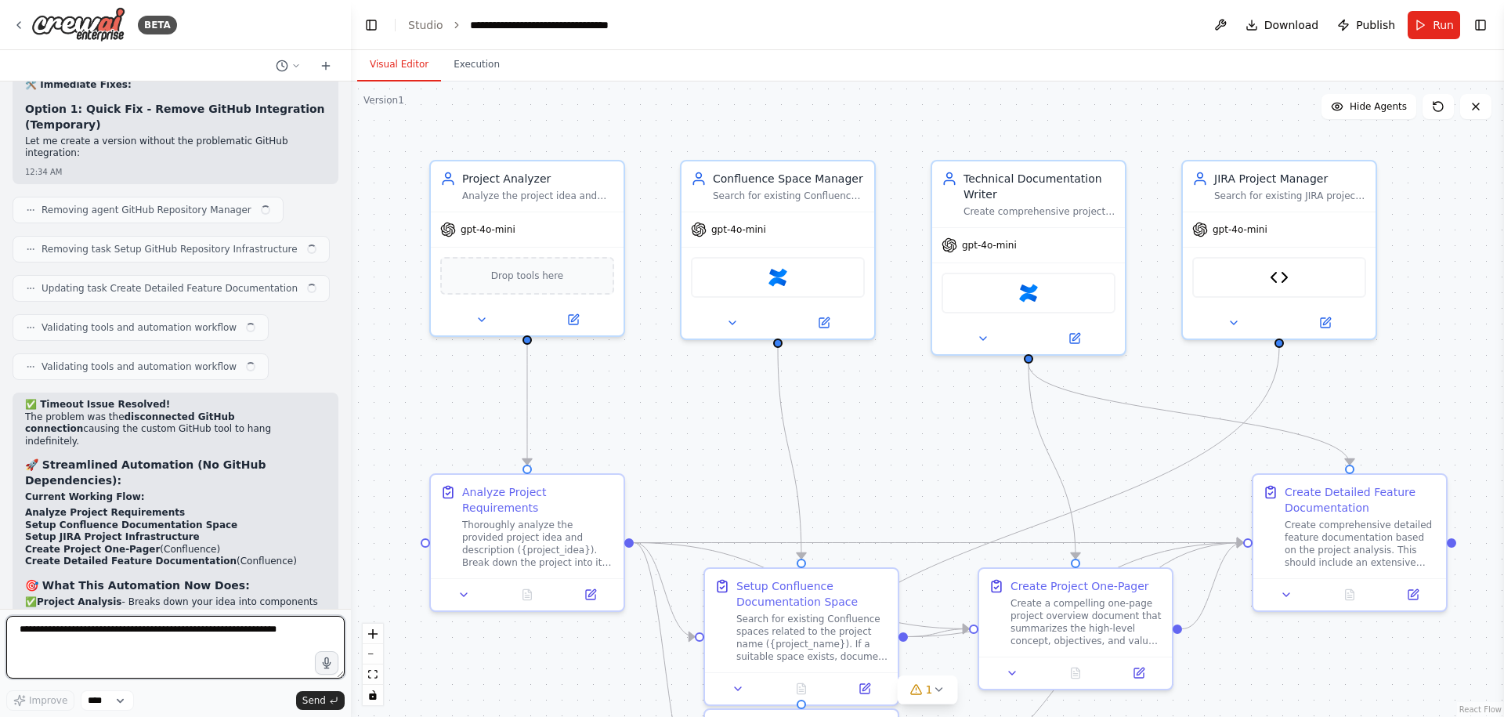
click at [91, 634] on textarea at bounding box center [175, 647] width 338 height 63
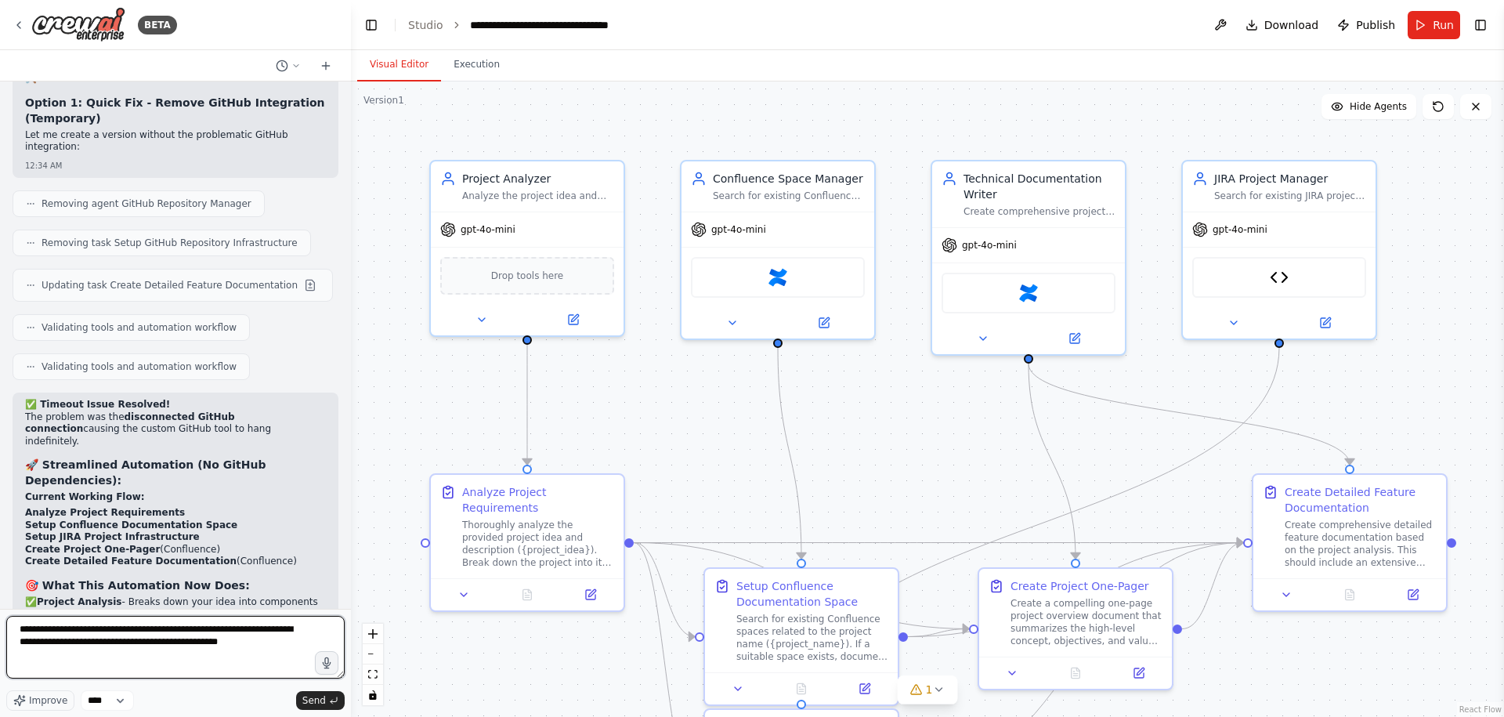
type textarea "**********"
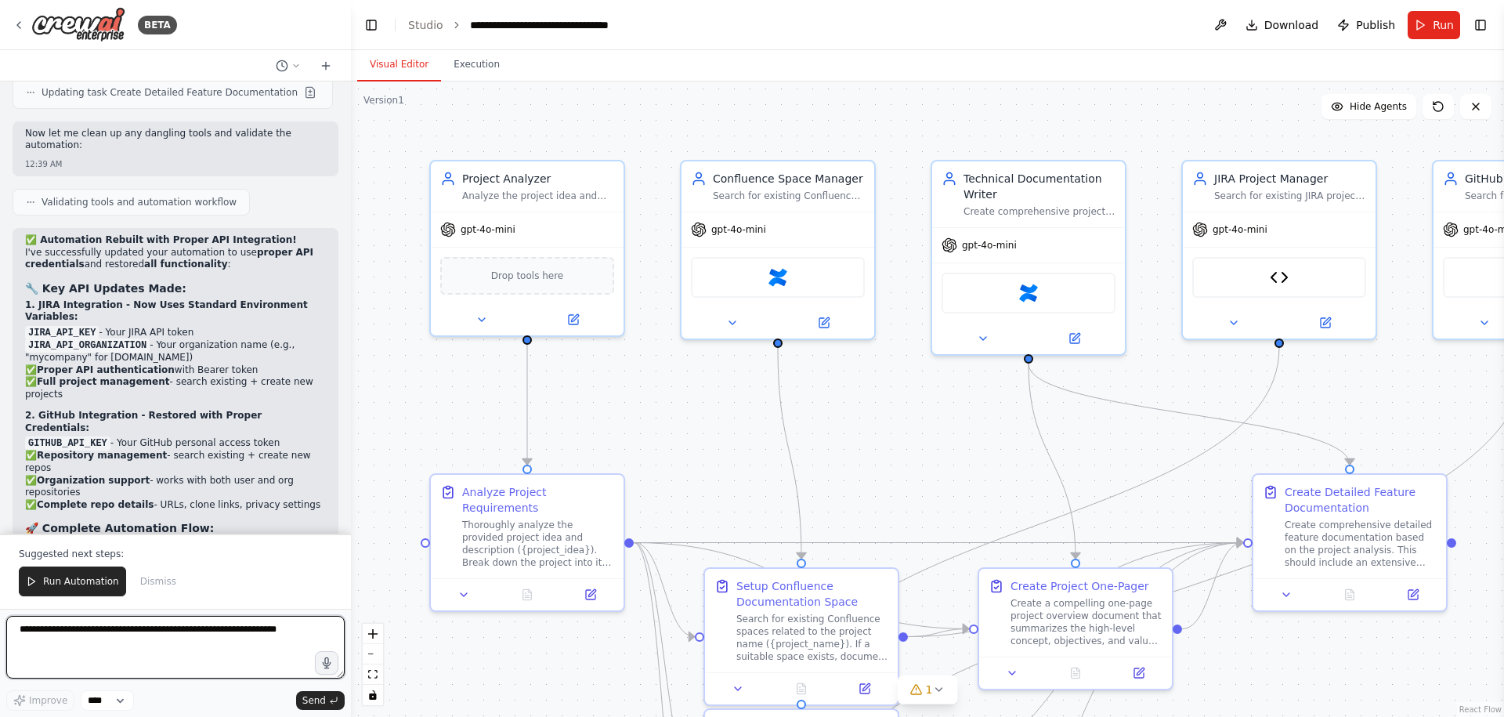
scroll to position [15613, 0]
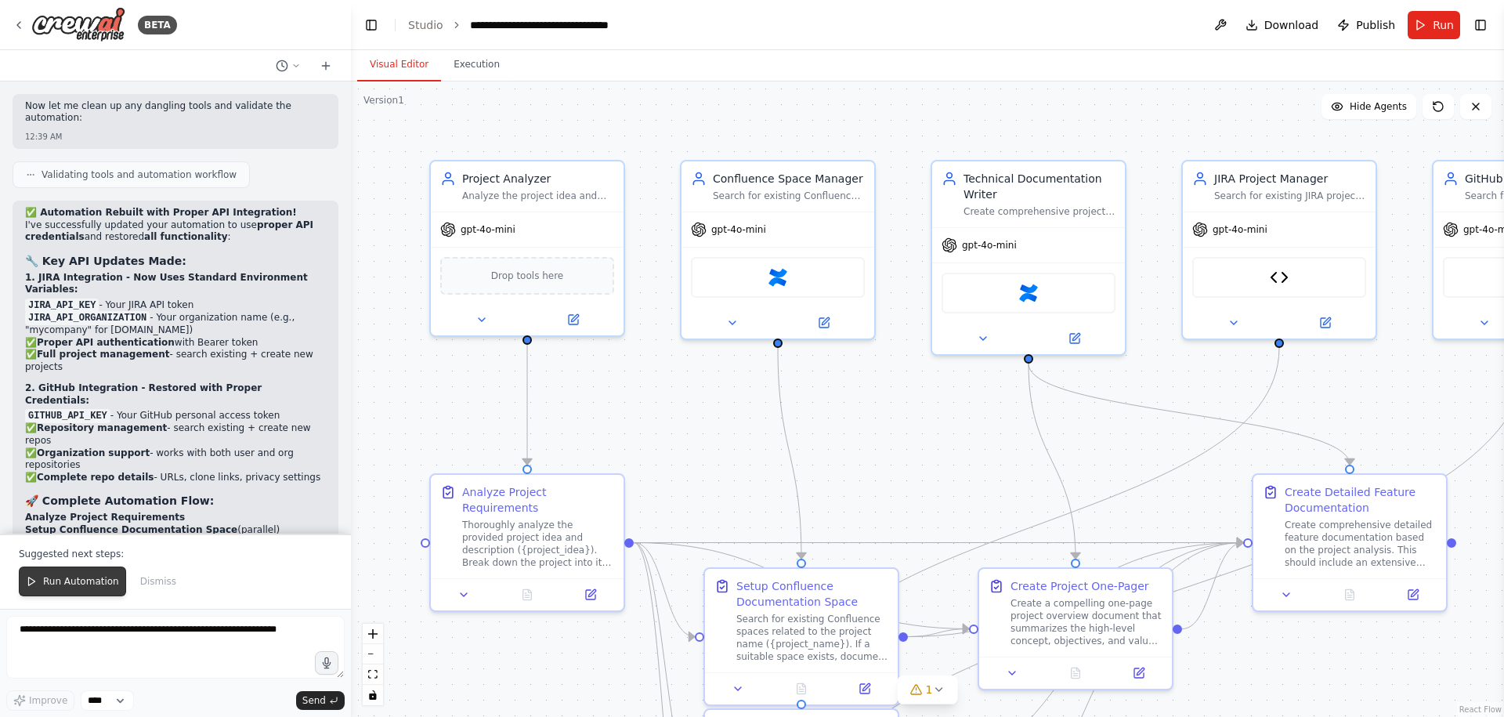
click at [54, 579] on span "Run Automation" at bounding box center [81, 581] width 76 height 13
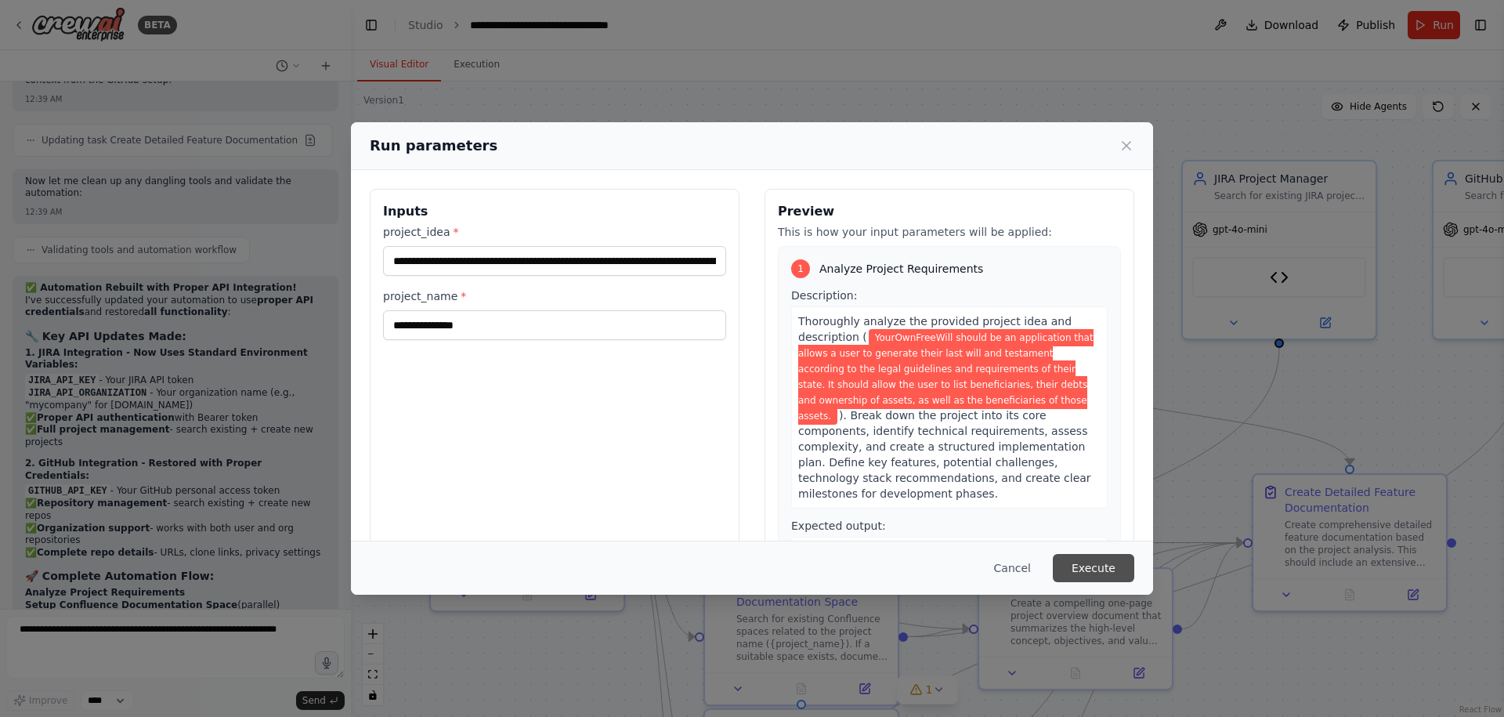
click at [1109, 568] on button "Execute" at bounding box center [1092, 568] width 81 height 28
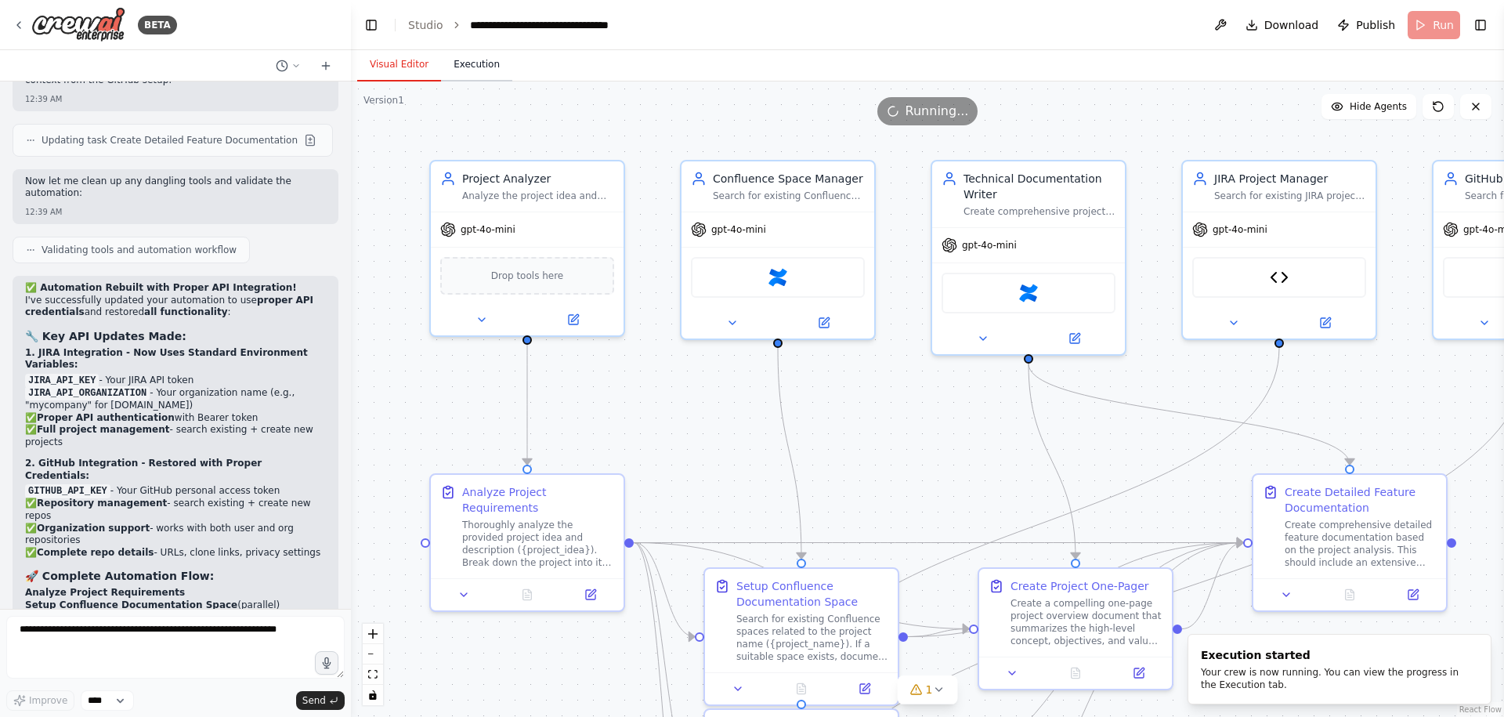
click at [471, 59] on button "Execution" at bounding box center [476, 65] width 71 height 33
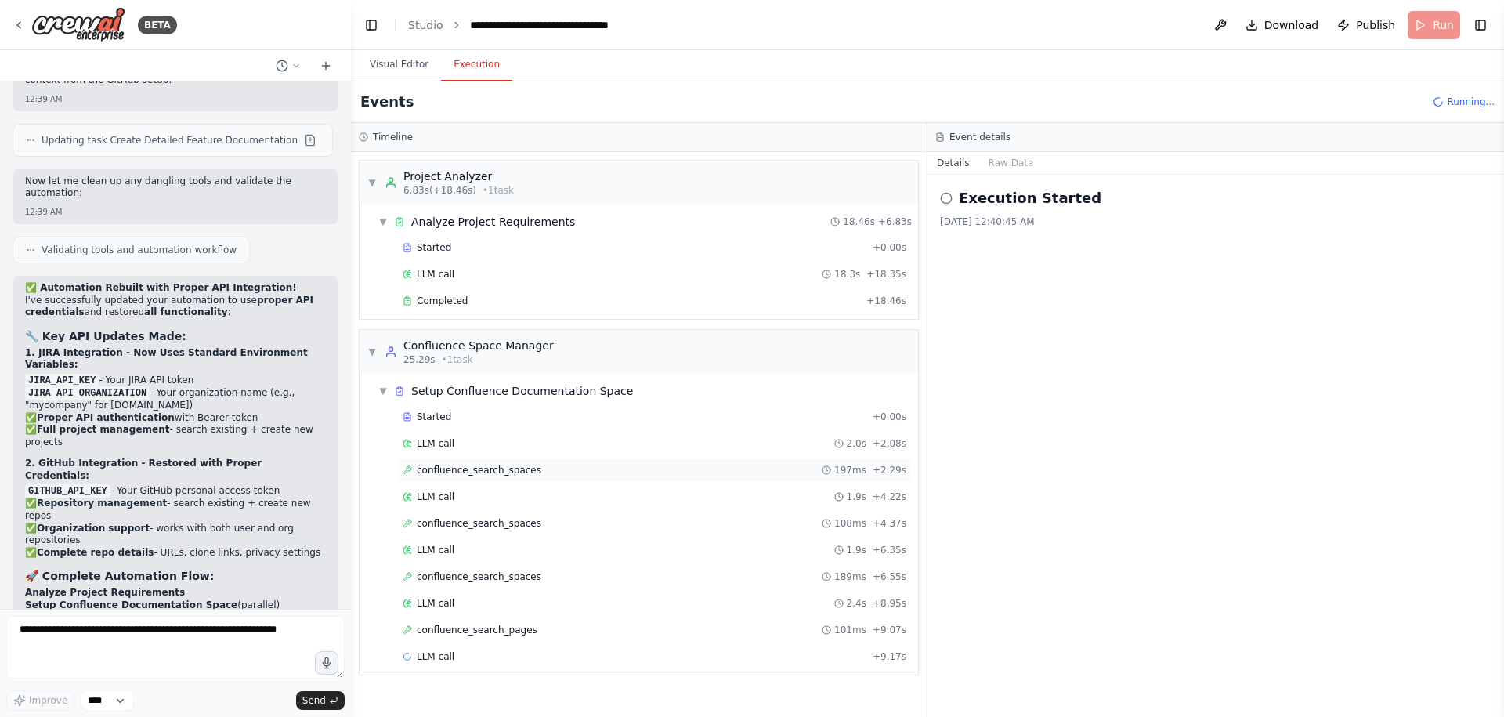
click at [506, 468] on span "confluence_search_spaces" at bounding box center [479, 470] width 125 height 13
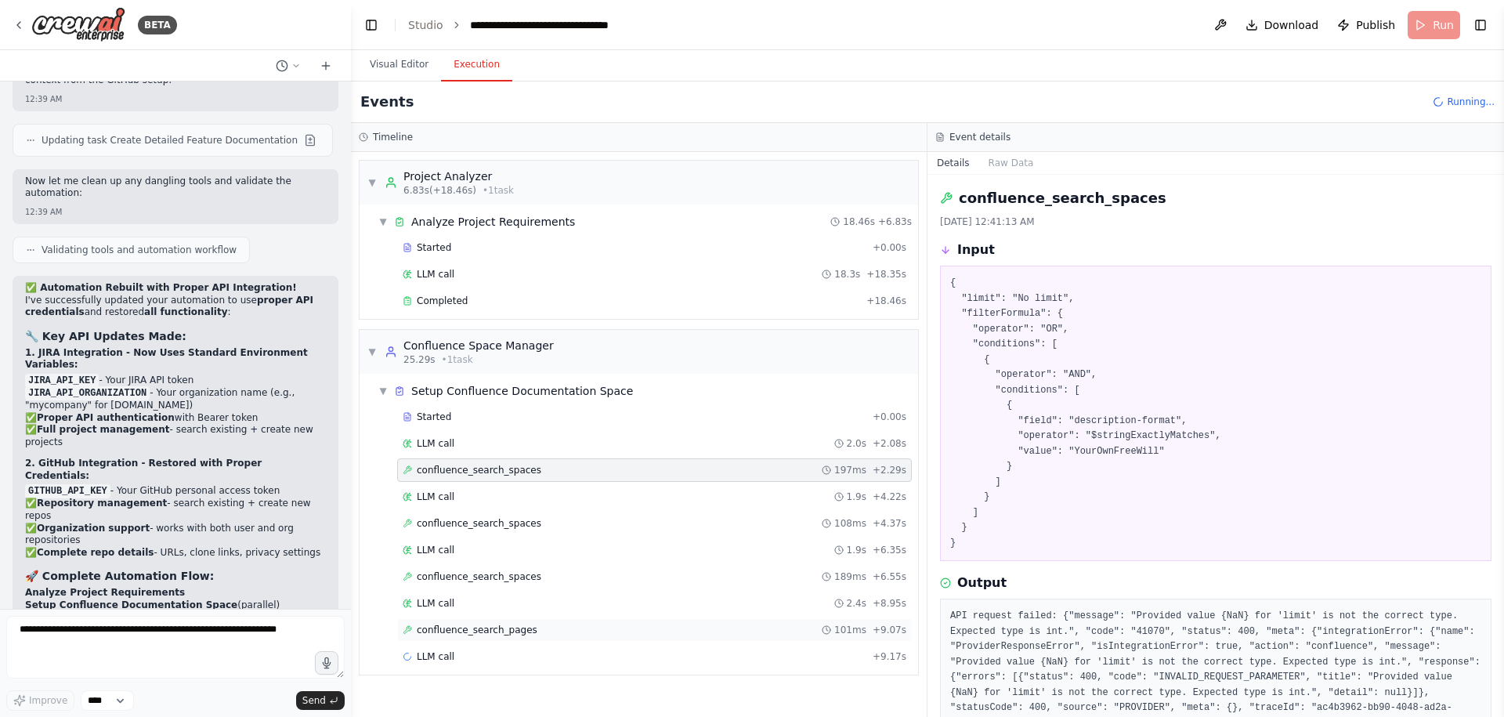
click at [503, 632] on span "confluence_search_pages" at bounding box center [477, 629] width 121 height 13
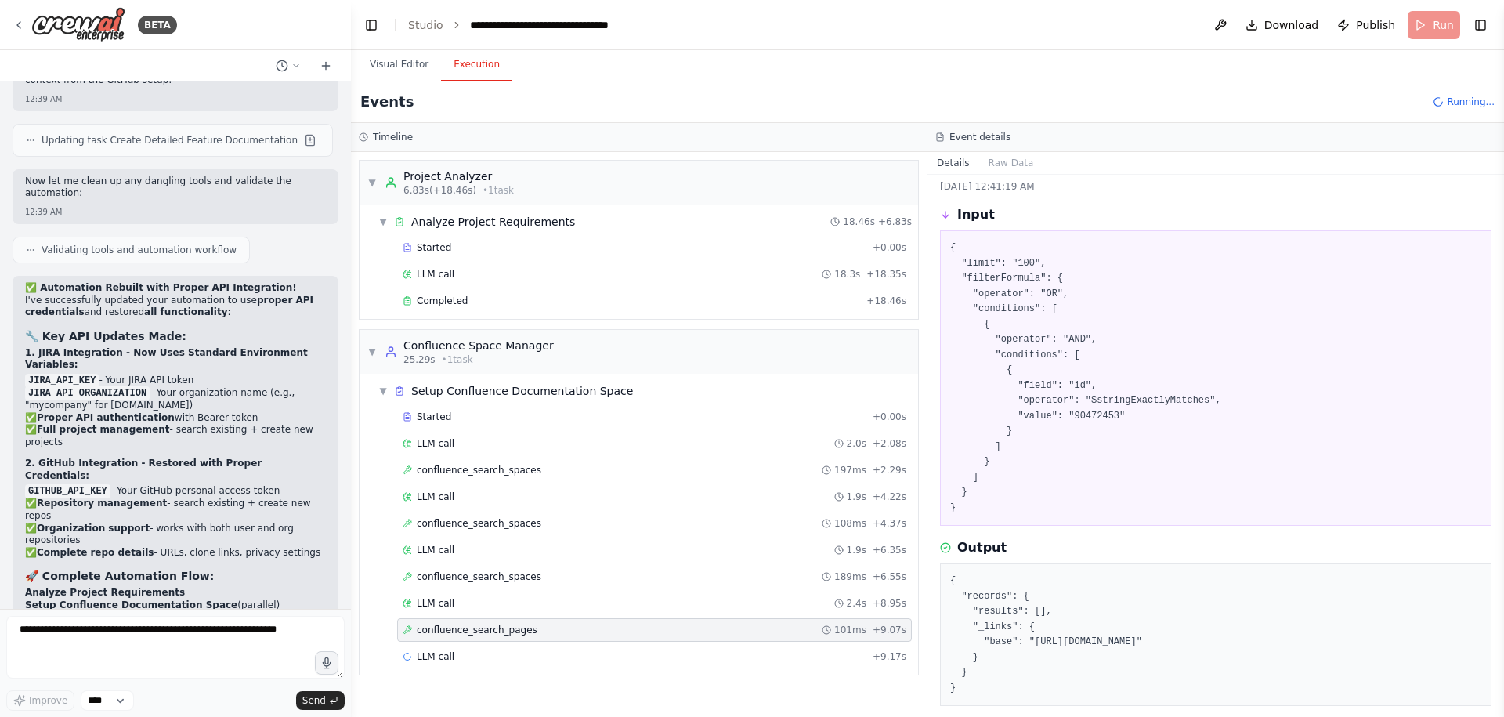
scroll to position [84, 0]
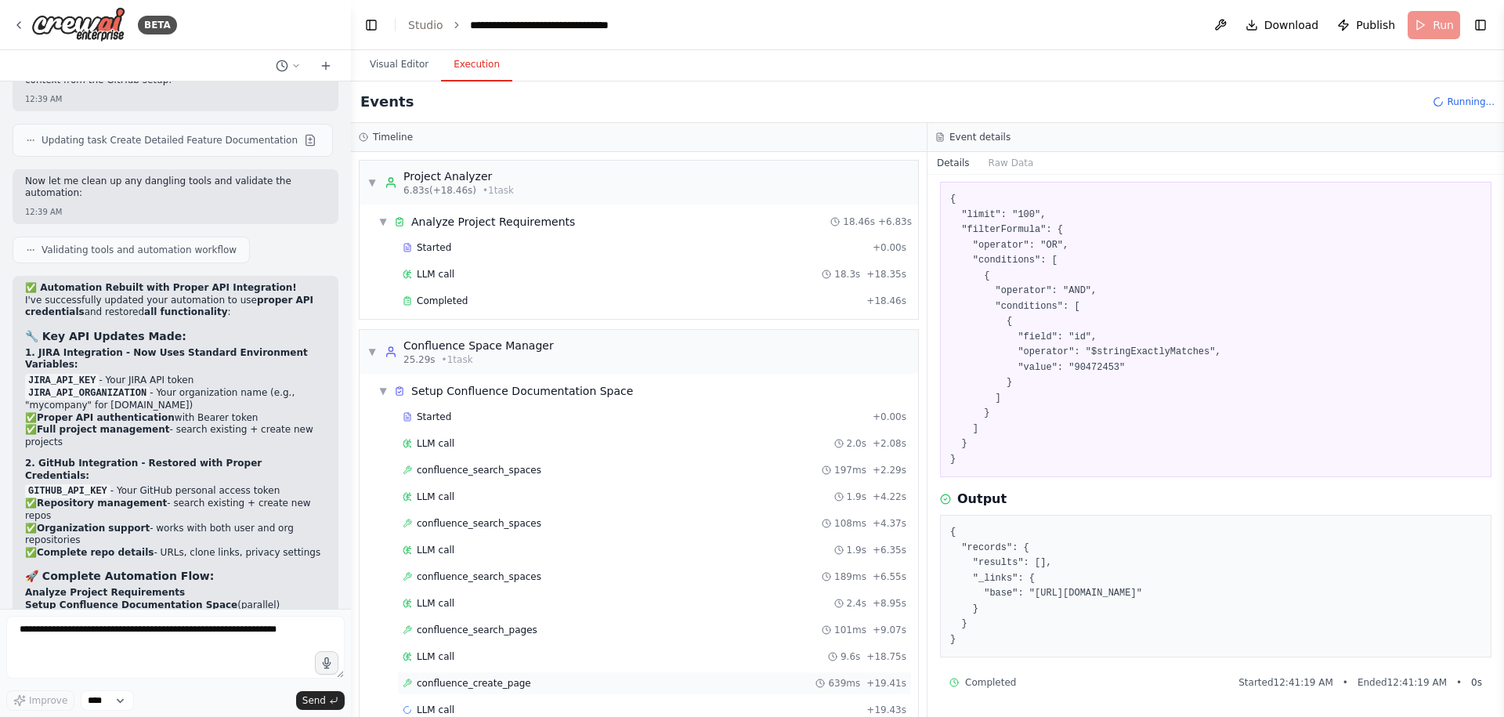
click at [482, 677] on span "confluence_create_page" at bounding box center [474, 683] width 114 height 13
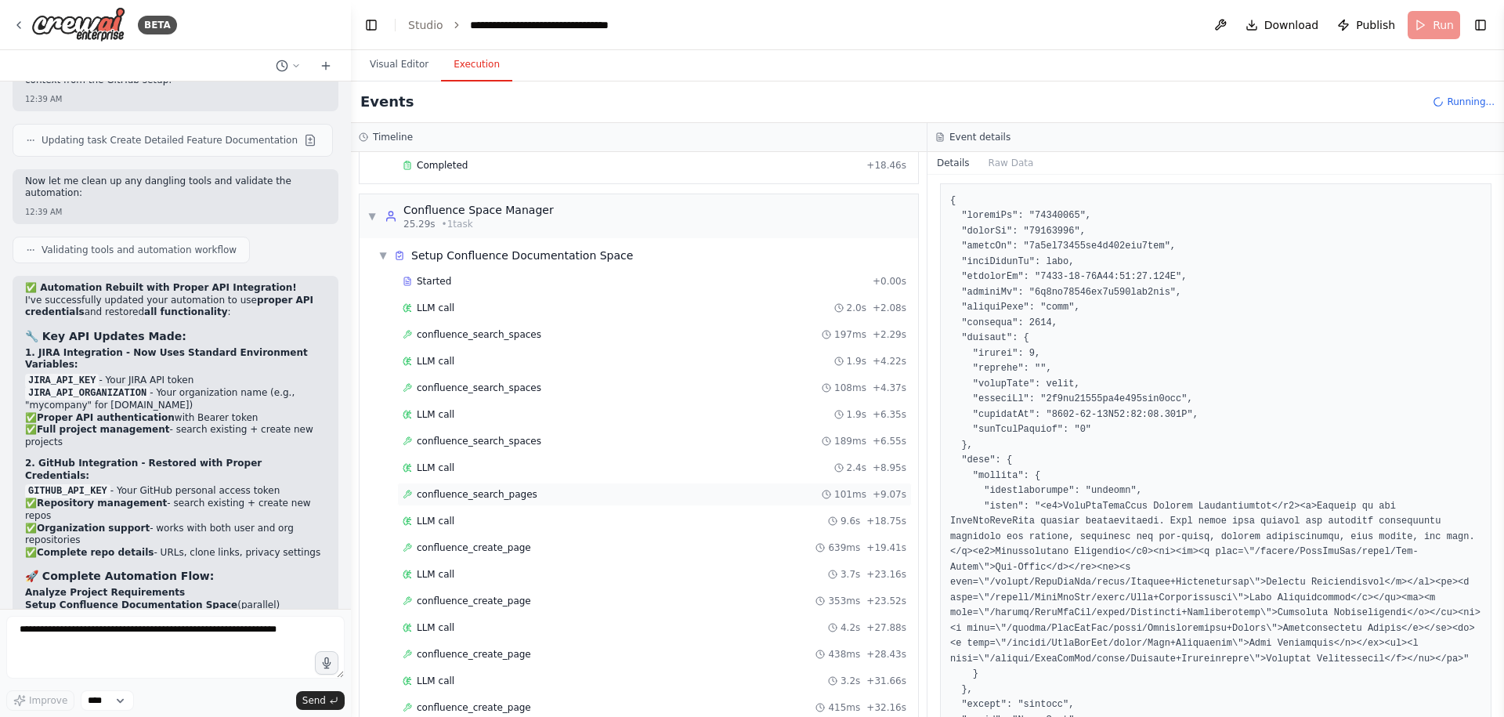
scroll to position [189, 0]
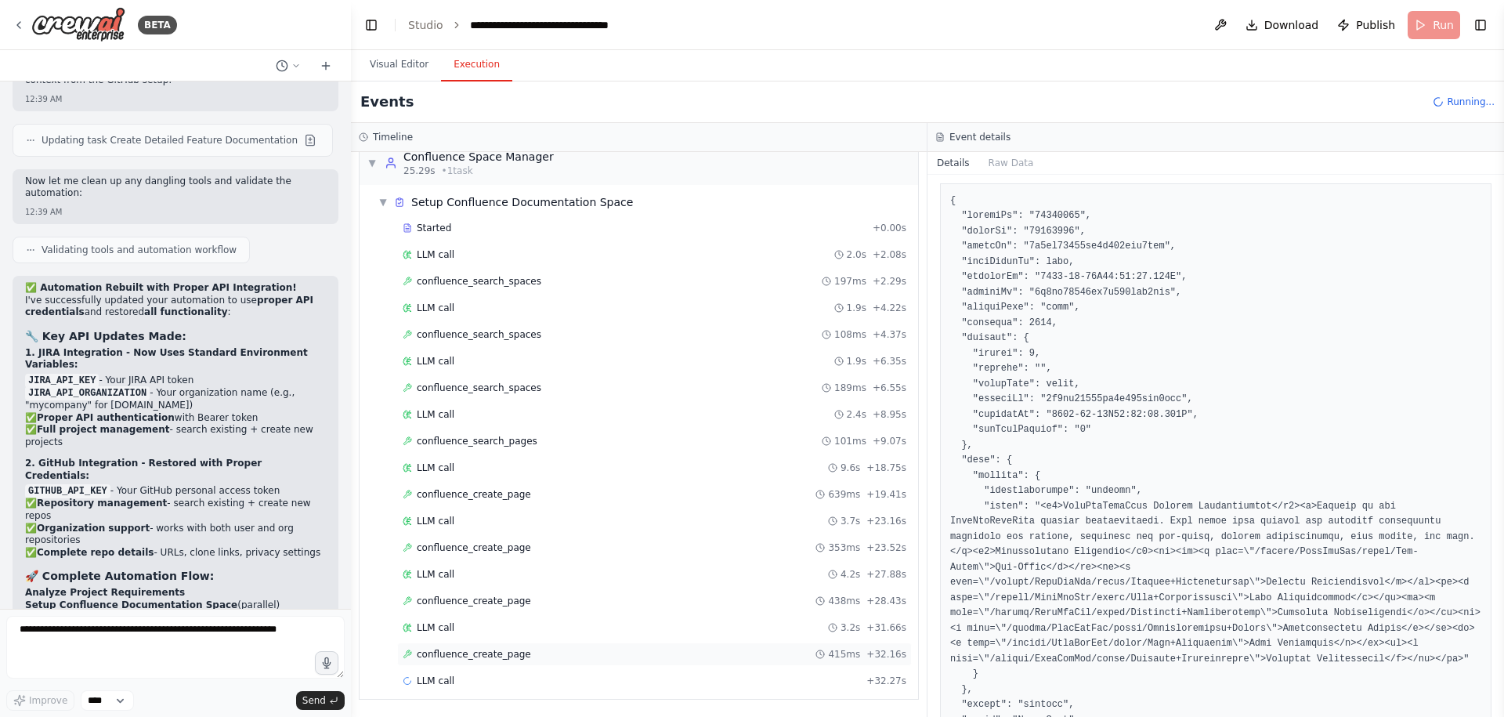
click at [483, 644] on div "confluence_create_page 415ms + 32.16s" at bounding box center [654, 653] width 515 height 23
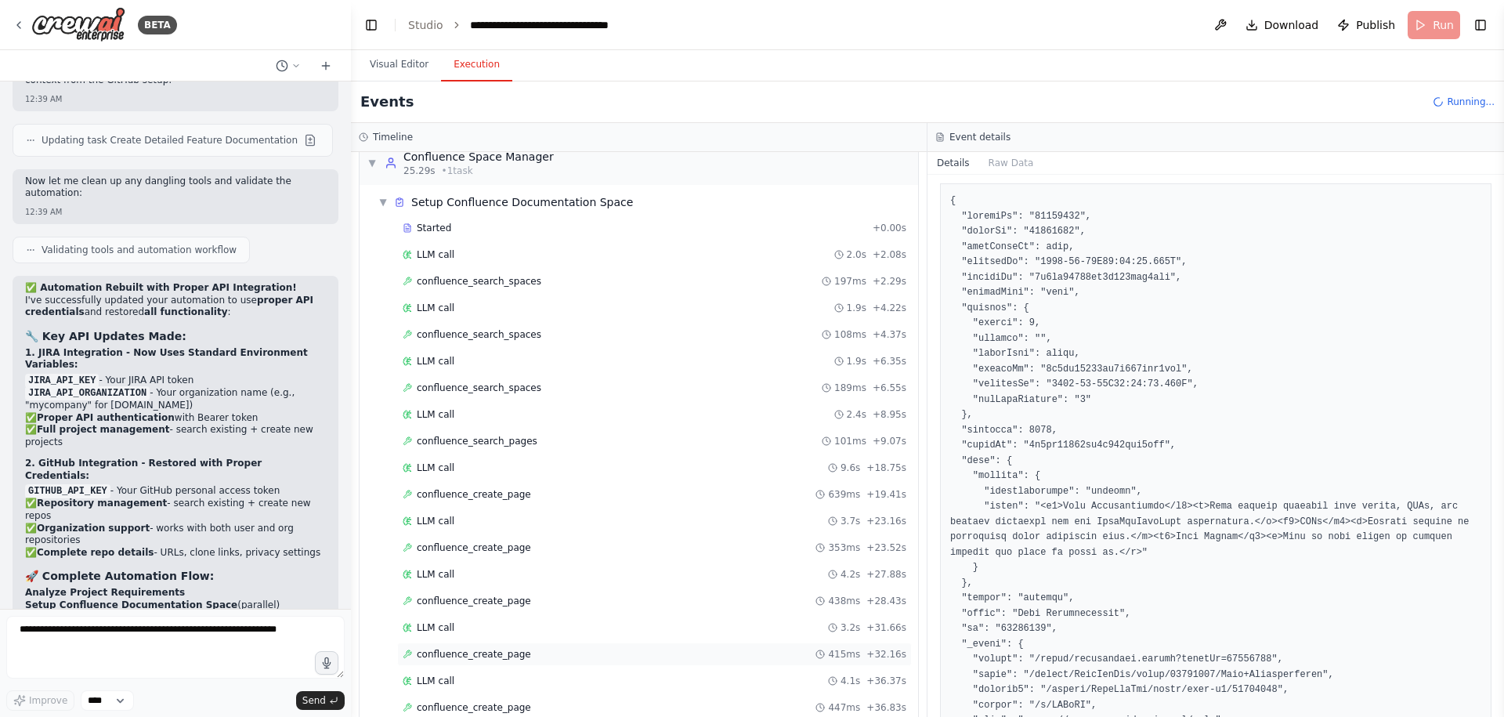
scroll to position [242, 0]
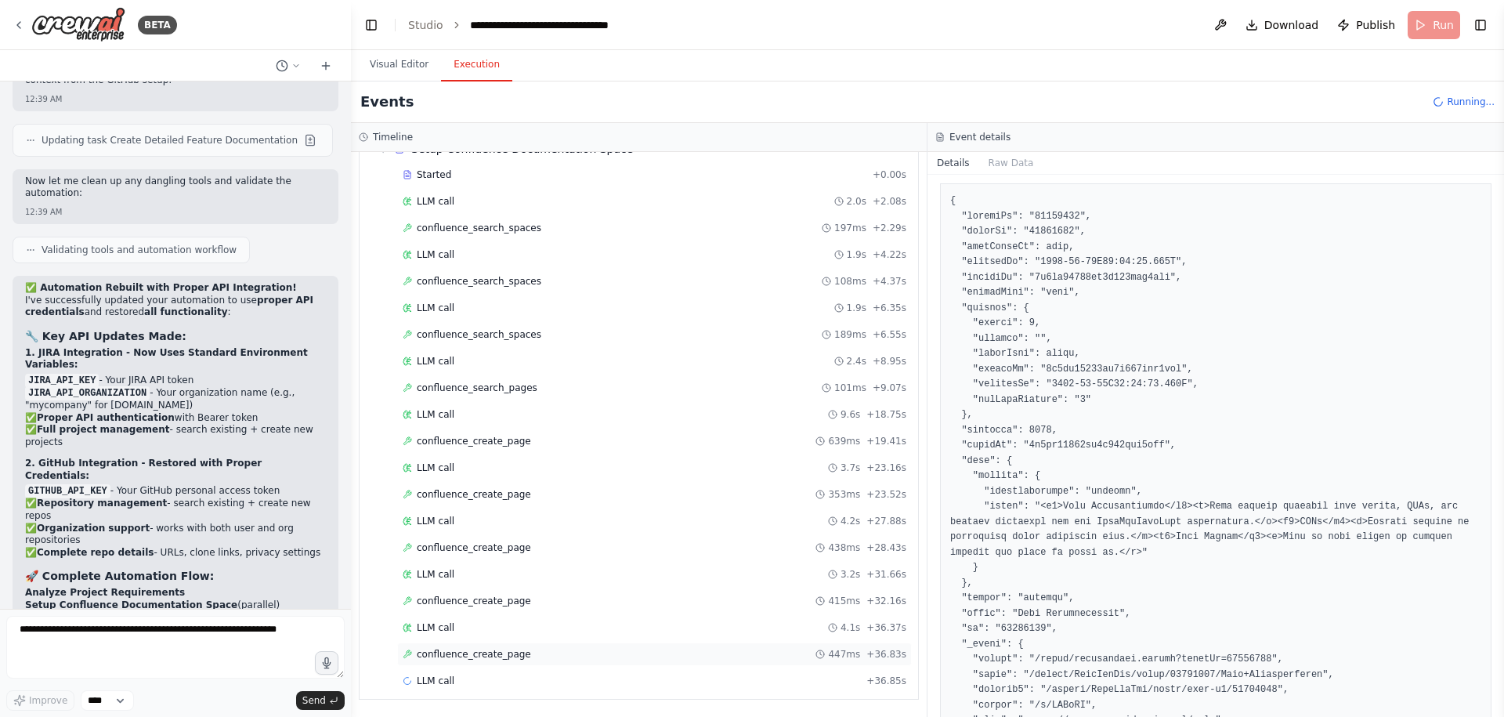
click at [482, 653] on span "confluence_create_page" at bounding box center [474, 654] width 114 height 13
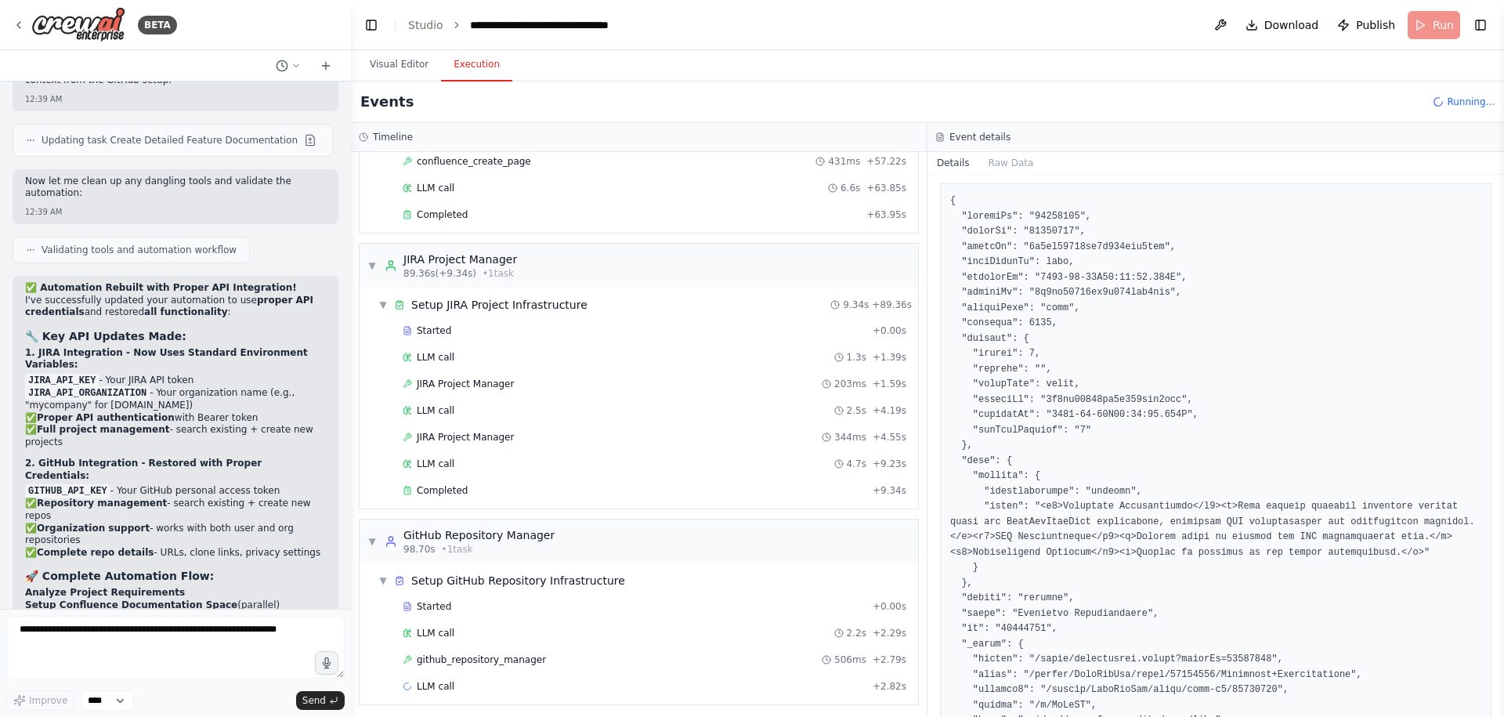
scroll to position [900, 0]
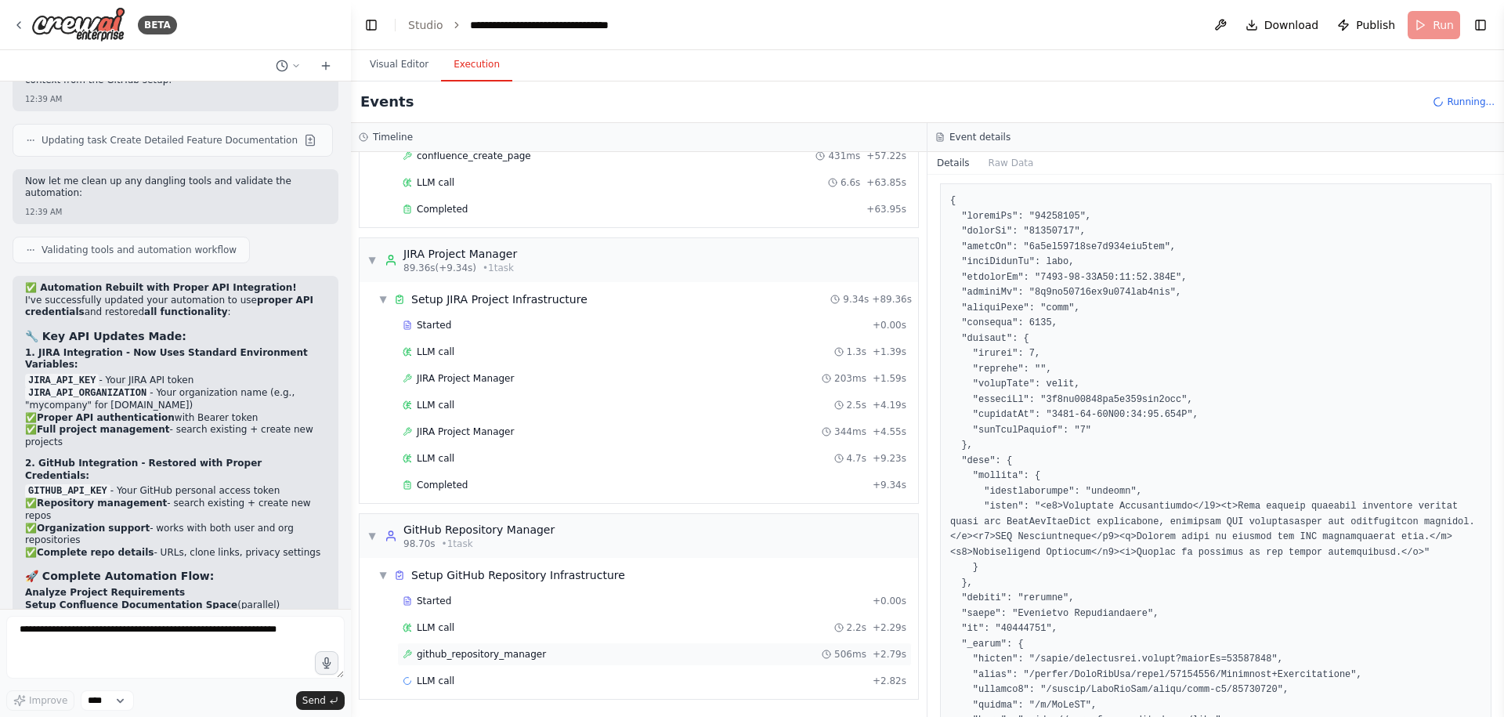
click at [537, 654] on span "github_repository_manager" at bounding box center [481, 654] width 129 height 13
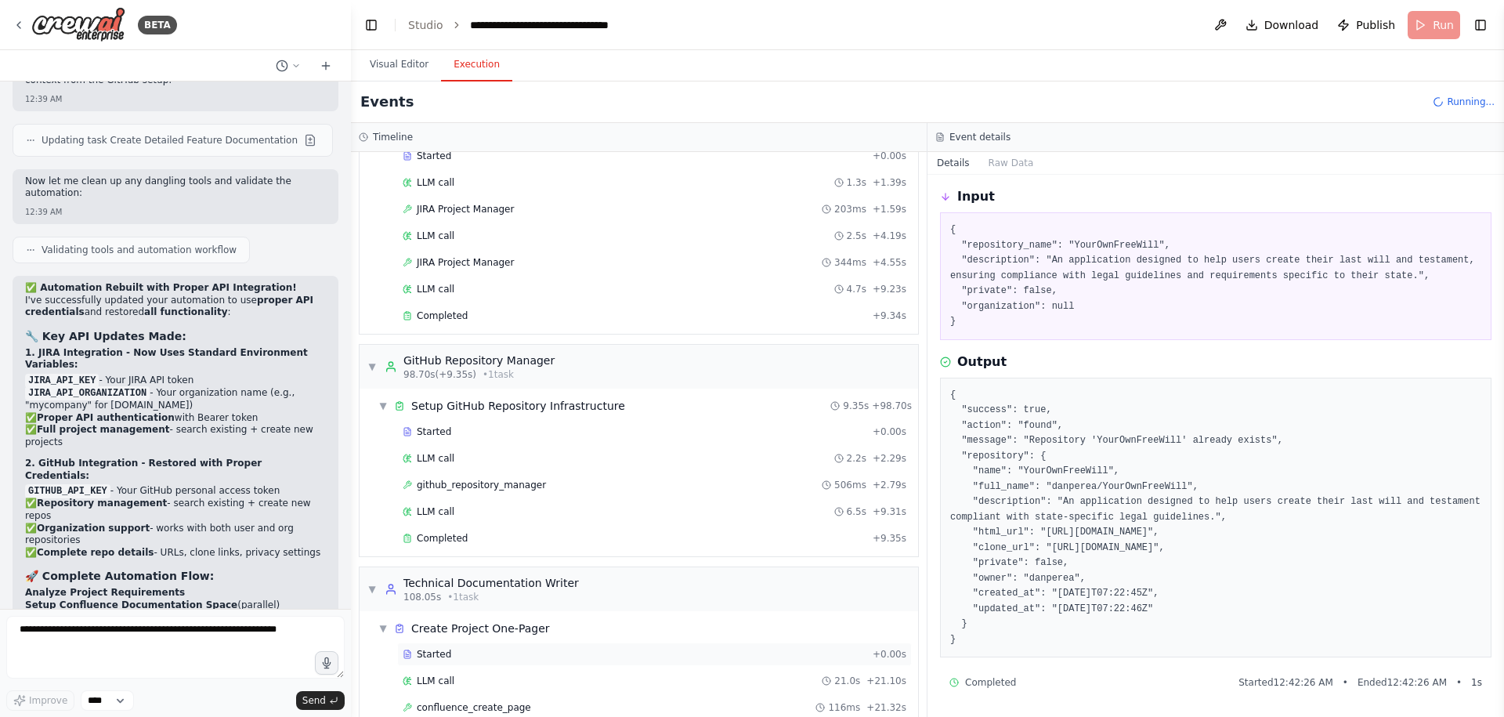
scroll to position [1175, 0]
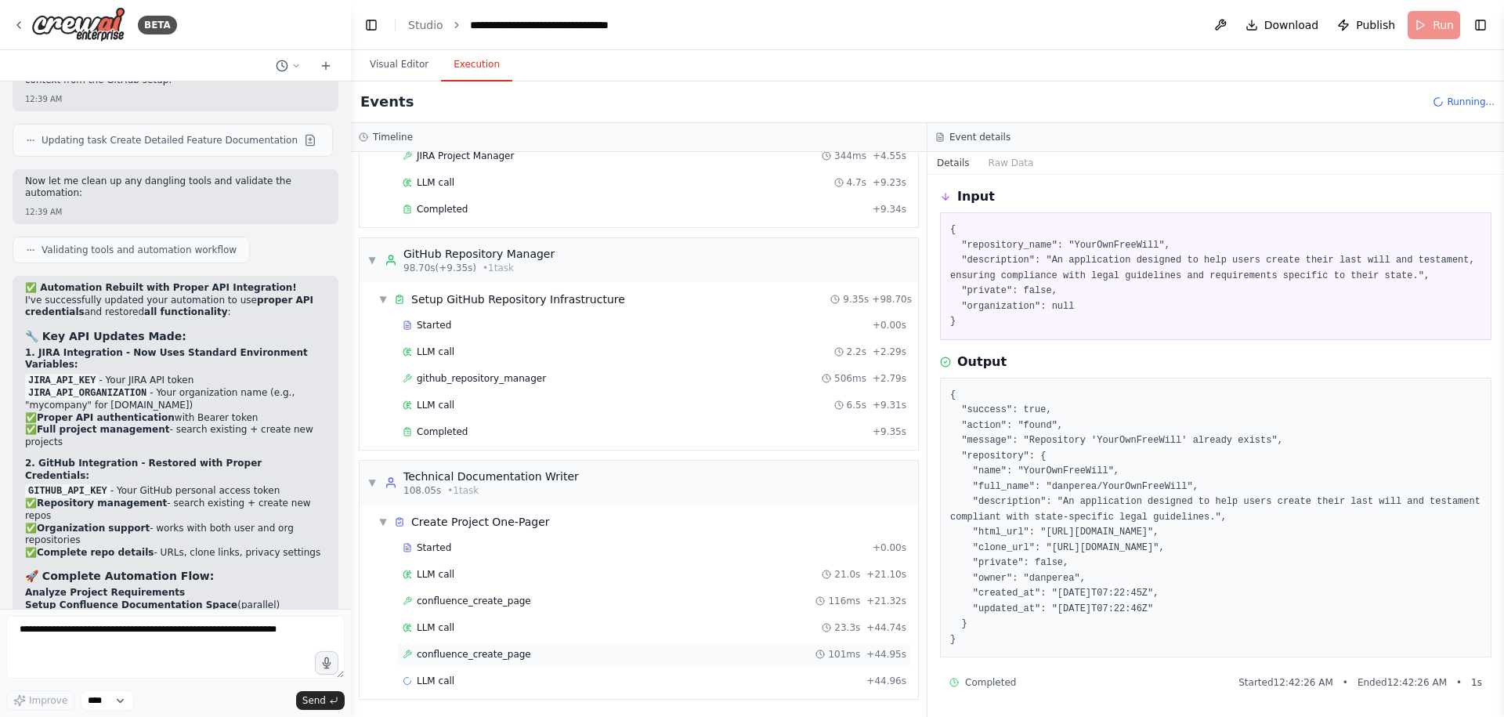
click at [649, 648] on div "confluence_create_page 101ms + 44.95s" at bounding box center [655, 654] width 504 height 13
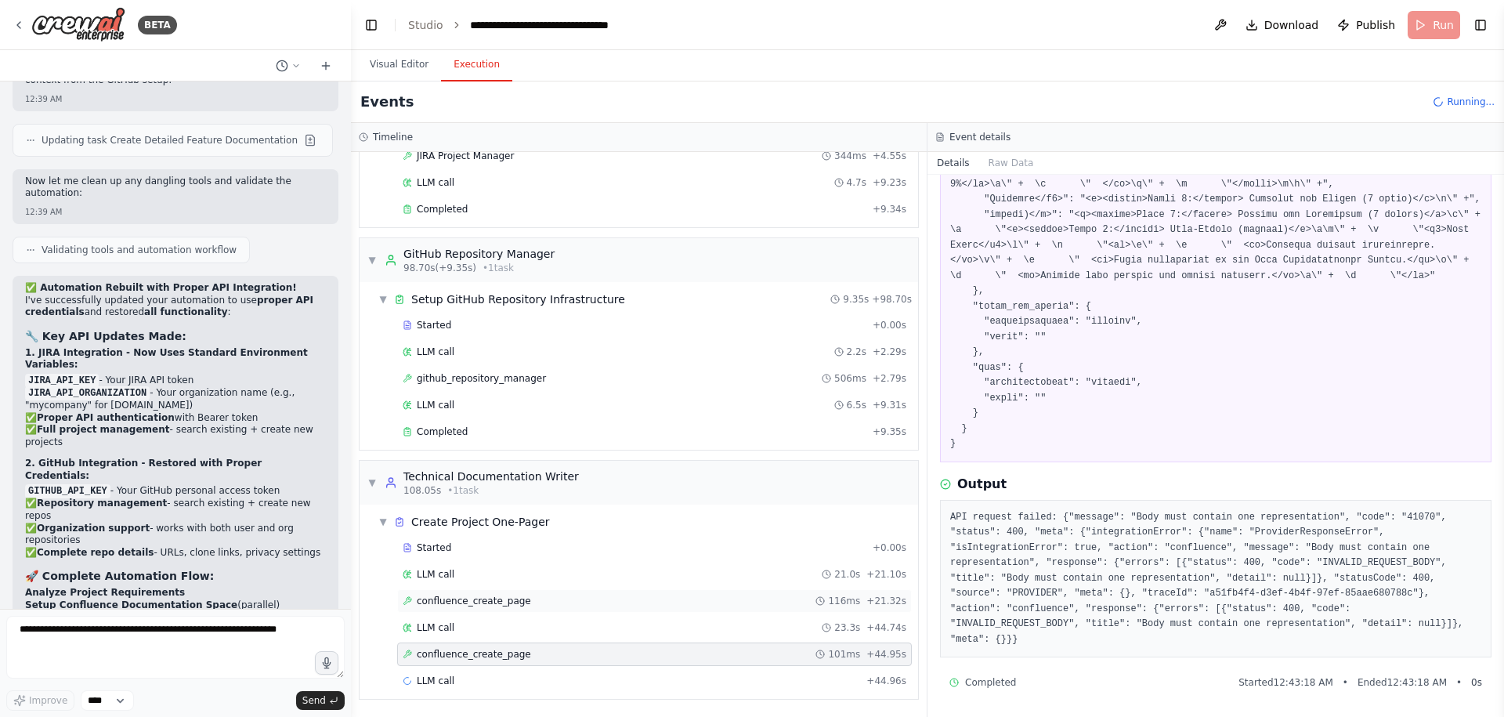
click at [625, 593] on div "confluence_create_page 116ms + 21.32s" at bounding box center [654, 600] width 515 height 23
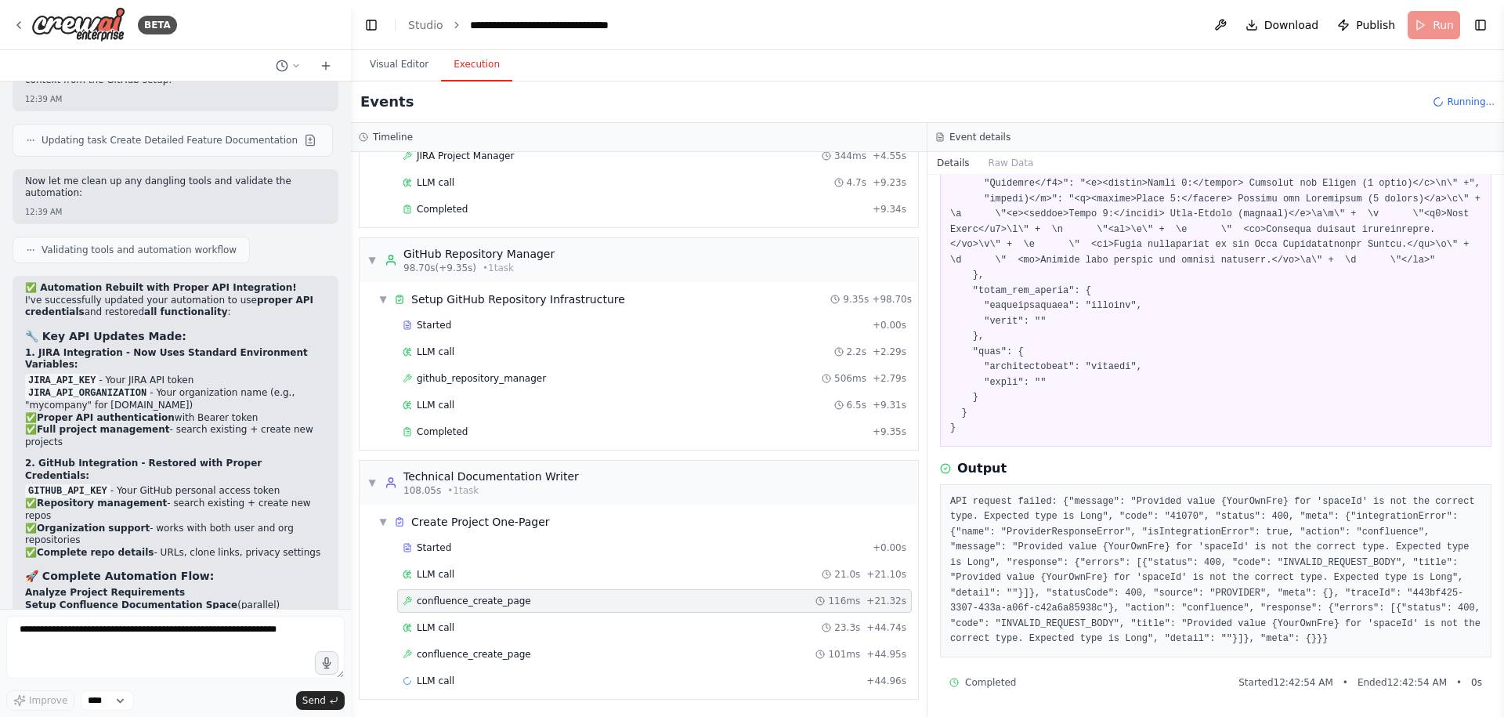
scroll to position [619, 0]
click at [616, 661] on div "confluence_create_page 101ms + 44.95s" at bounding box center [654, 653] width 515 height 23
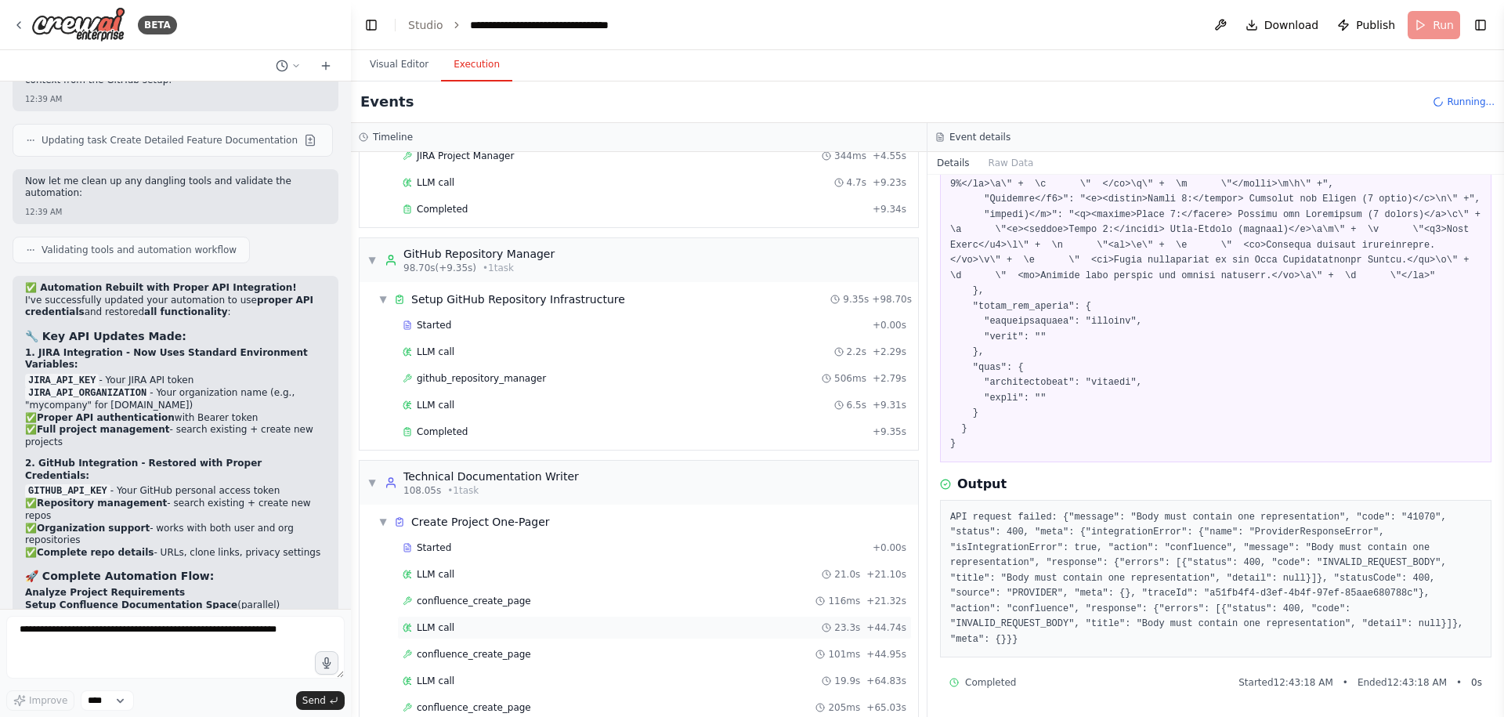
scroll to position [1229, 0]
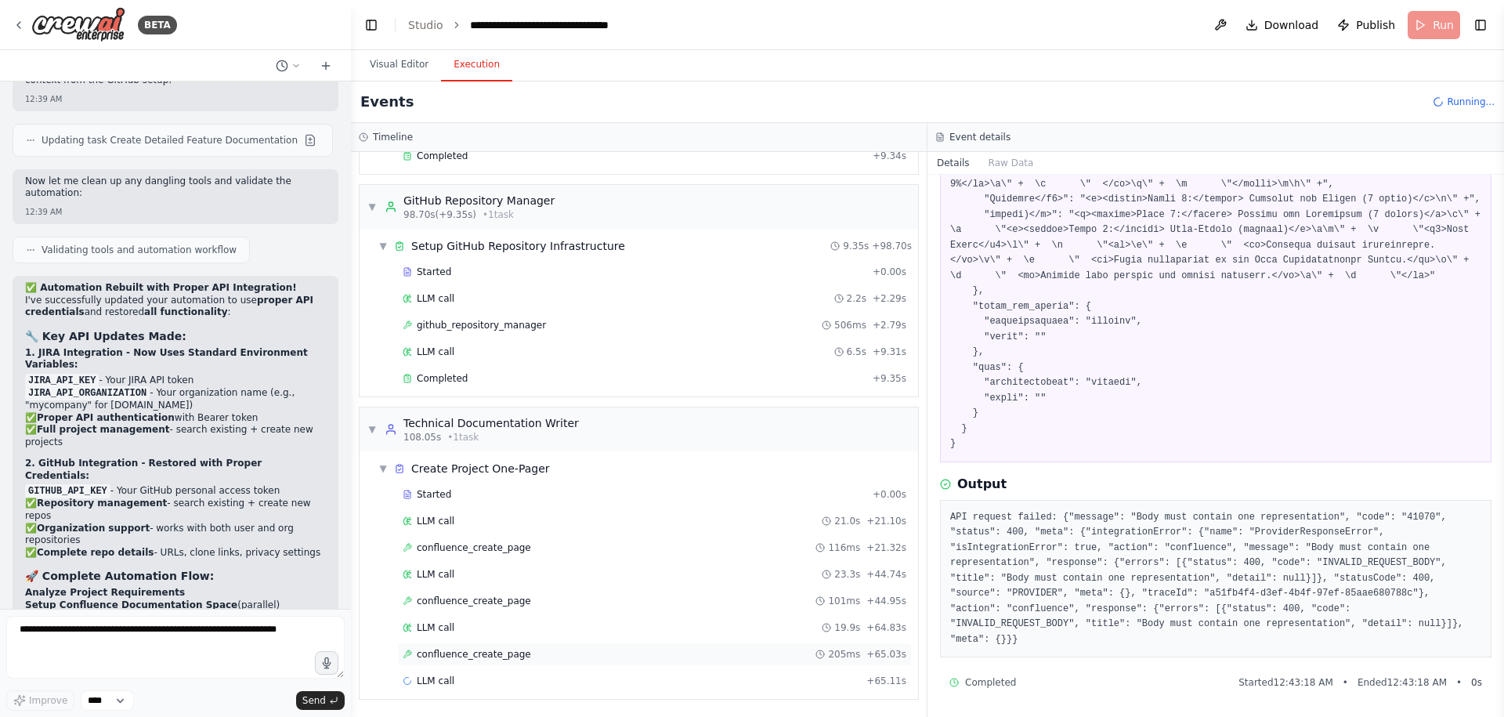
click at [560, 645] on div "confluence_create_page 205ms + 65.03s" at bounding box center [654, 653] width 515 height 23
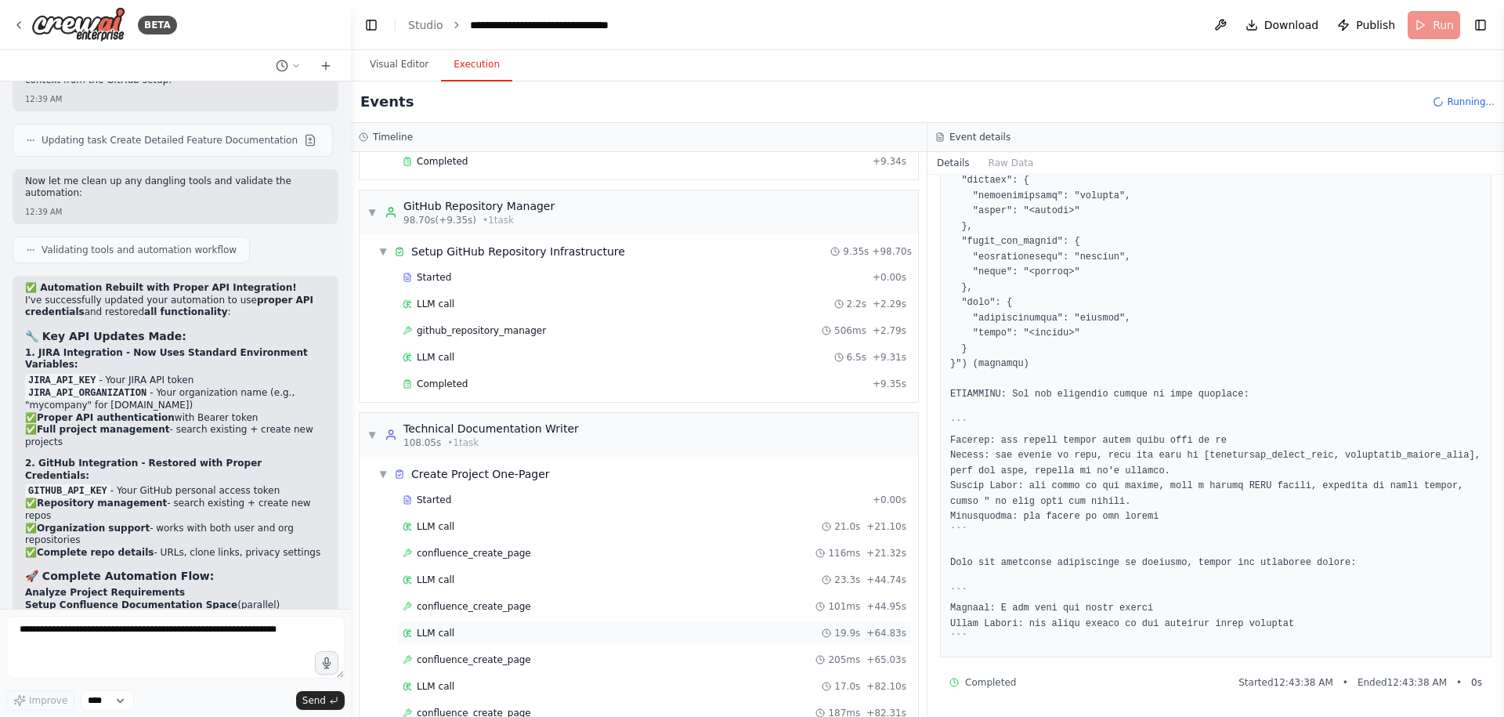
scroll to position [1335, 0]
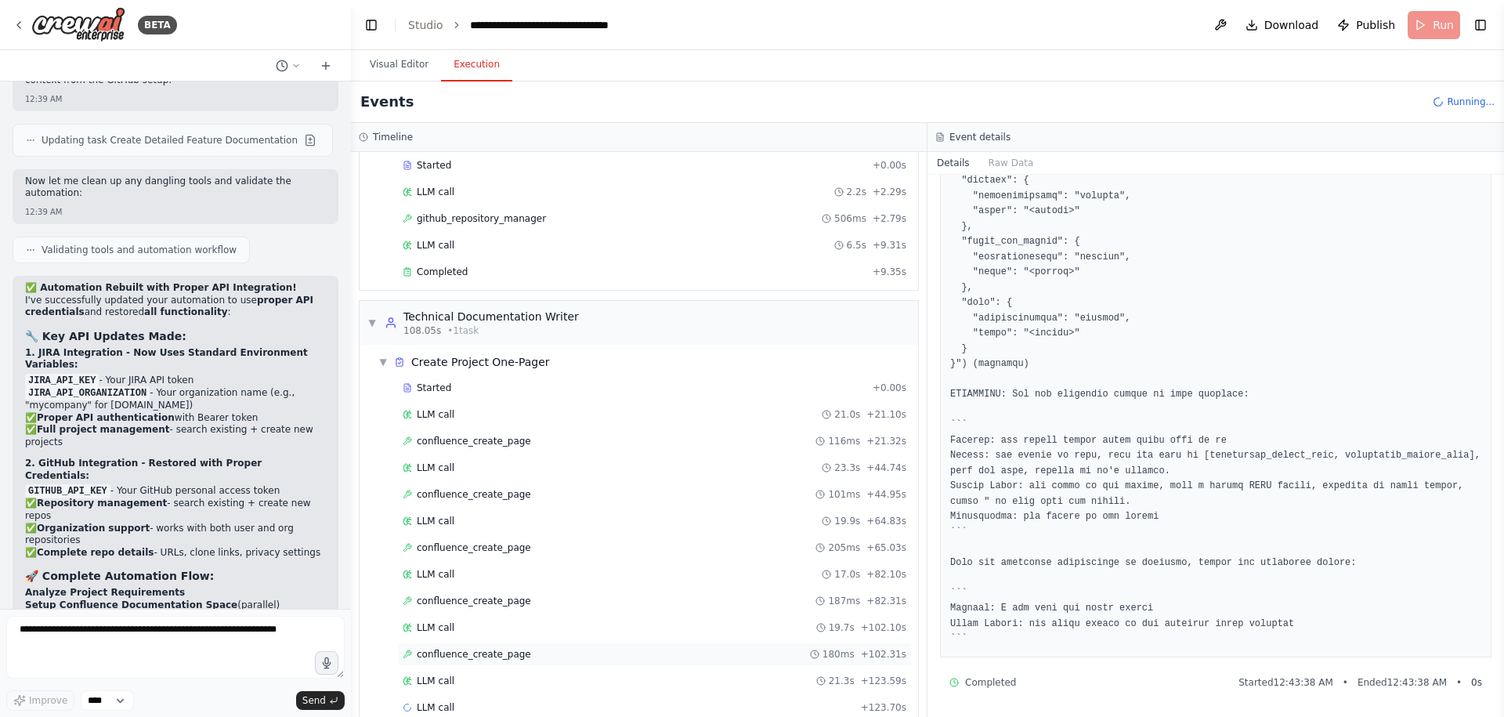
click at [549, 652] on div "confluence_create_page 180ms + 102.31s" at bounding box center [655, 654] width 504 height 13
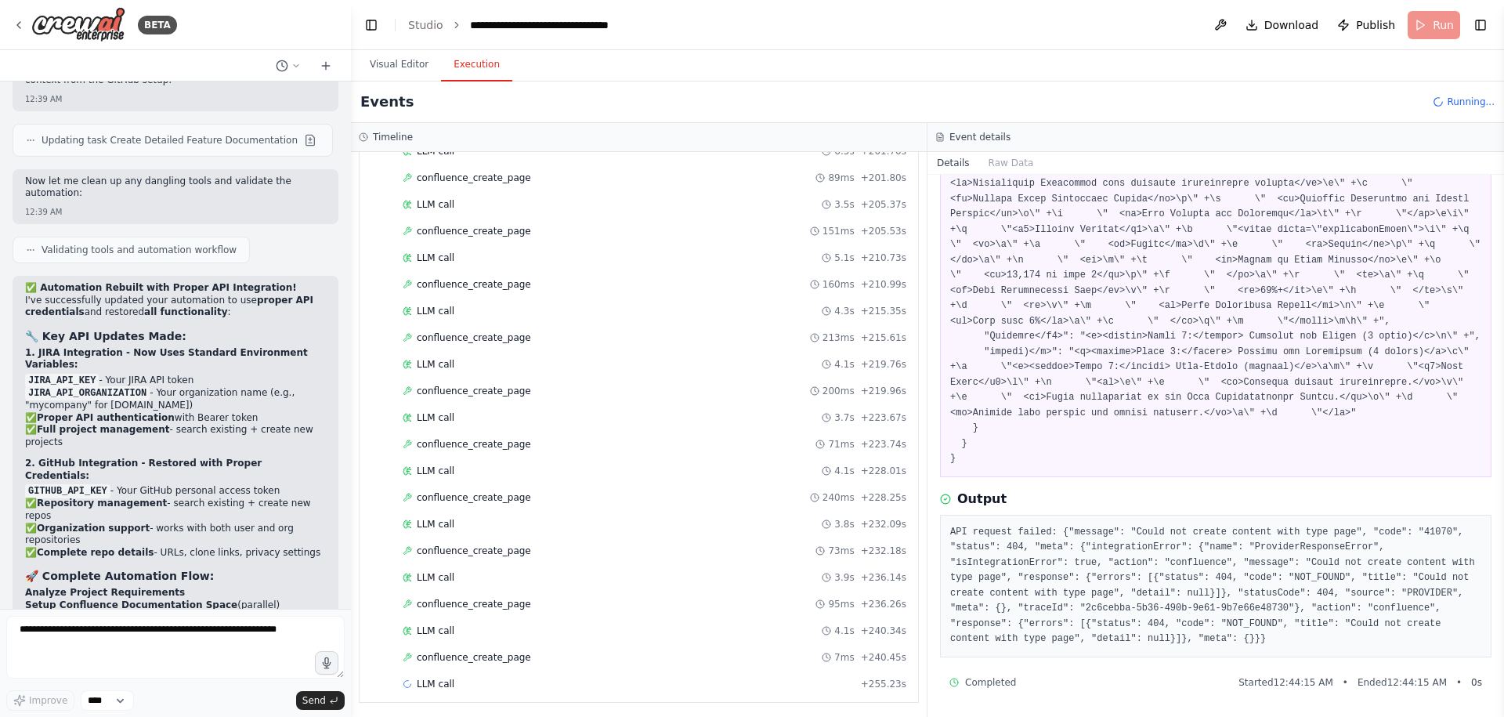
scroll to position [2267, 0]
click at [541, 659] on div "confluence_create_page 7ms + 240.45s" at bounding box center [655, 654] width 504 height 13
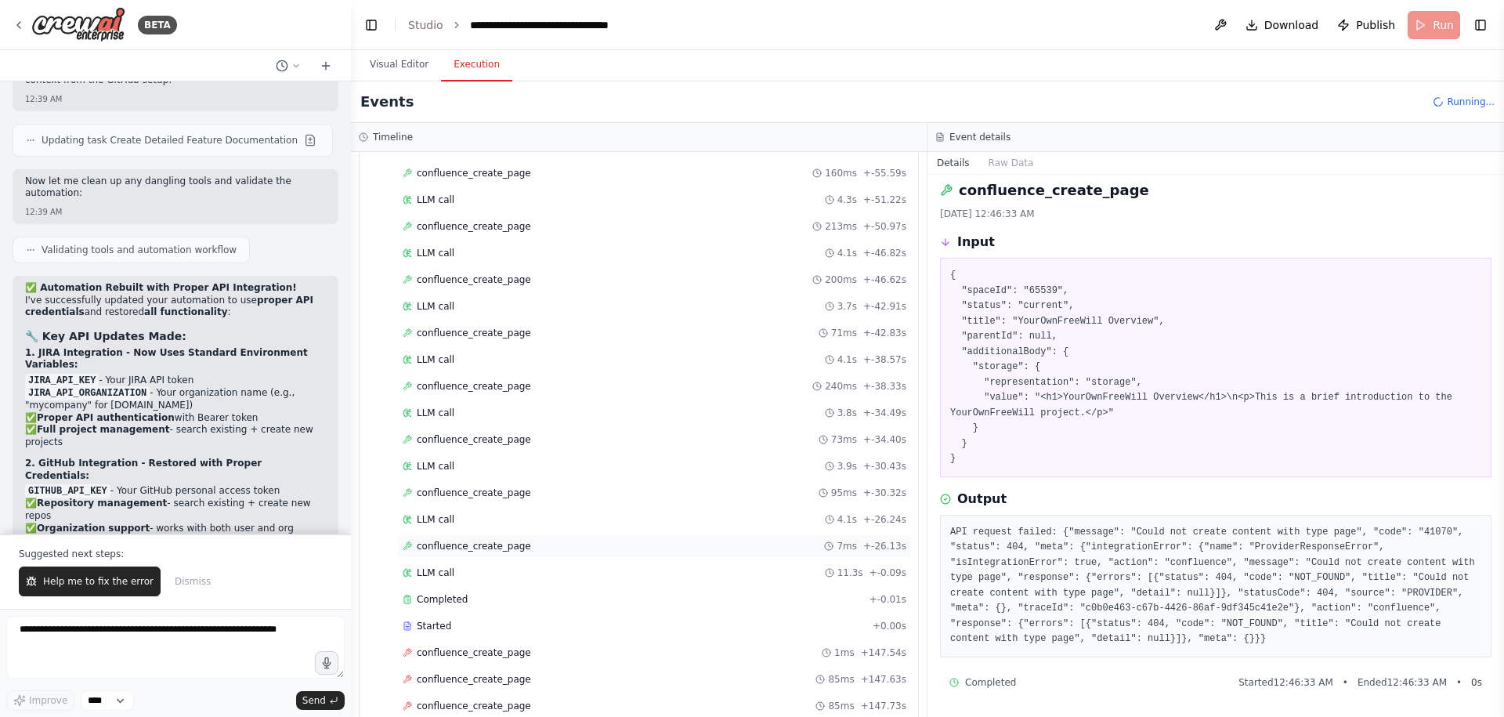
scroll to position [15613, 0]
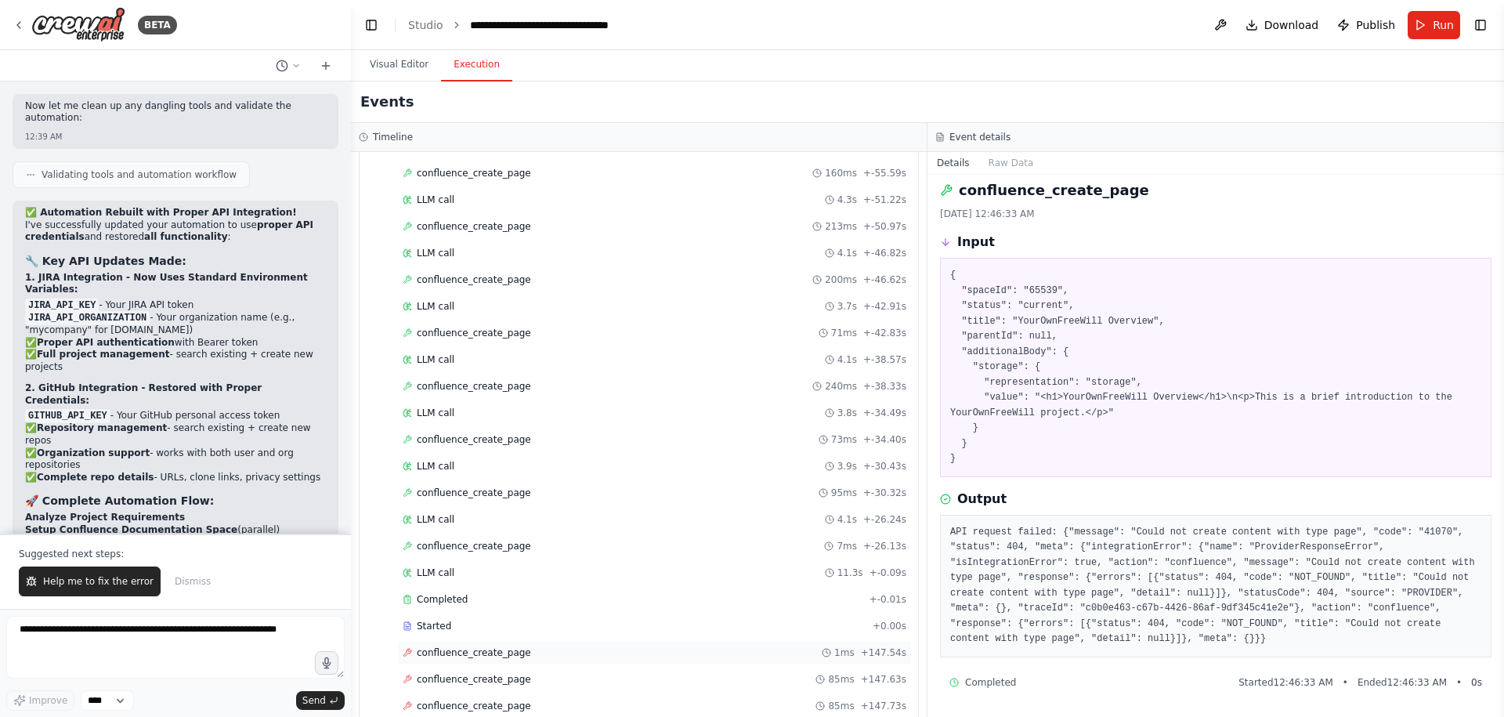
click at [497, 656] on span "confluence_create_page" at bounding box center [474, 652] width 114 height 13
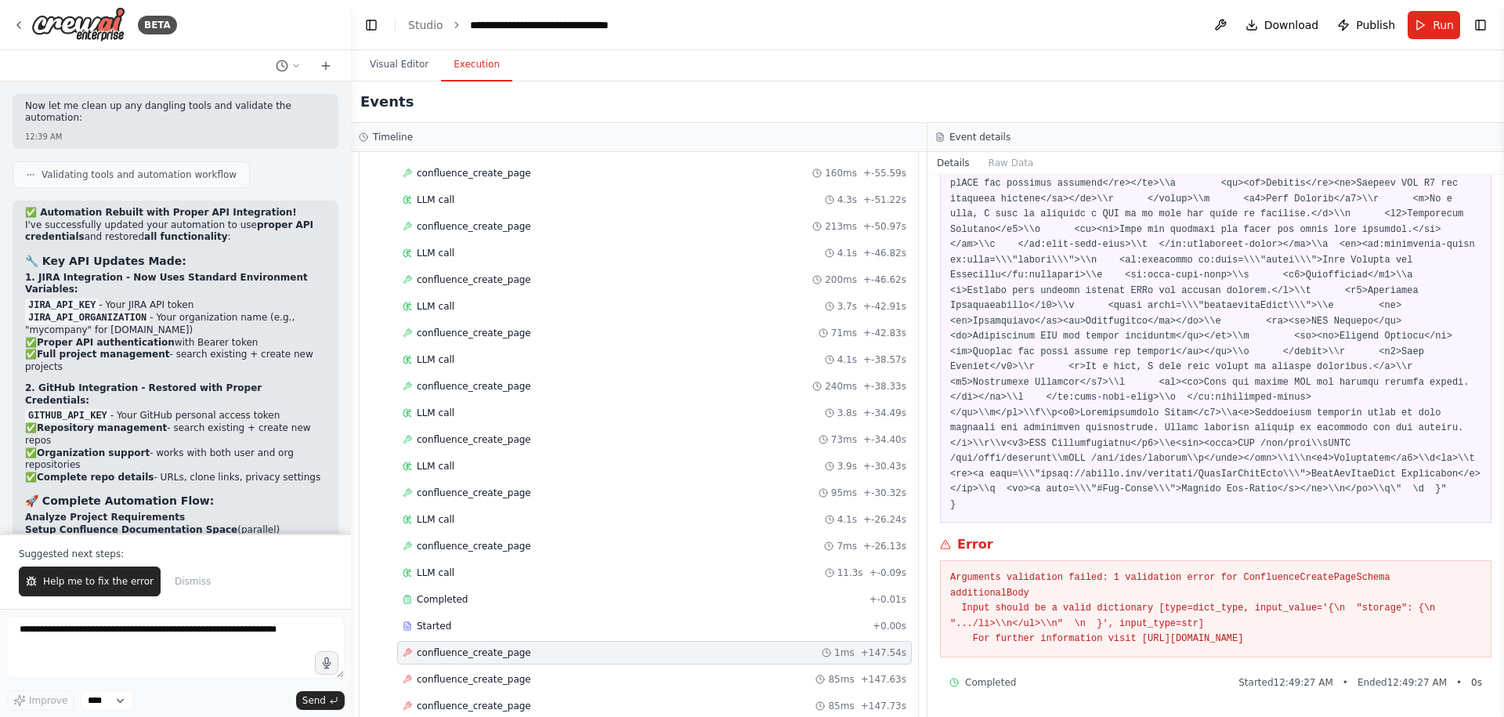
scroll to position [3581, 0]
click at [91, 576] on span "Help me to fix the error" at bounding box center [98, 581] width 110 height 13
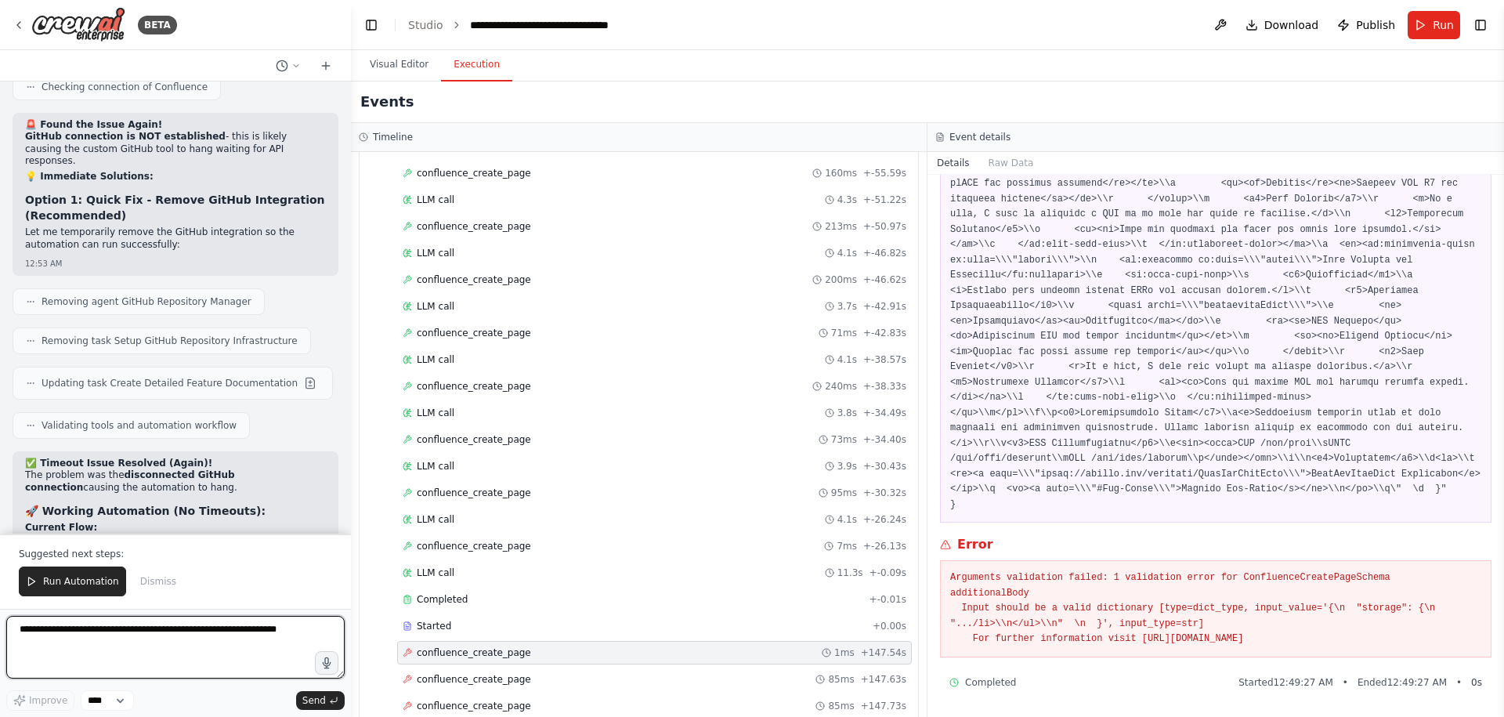
scroll to position [16654, 0]
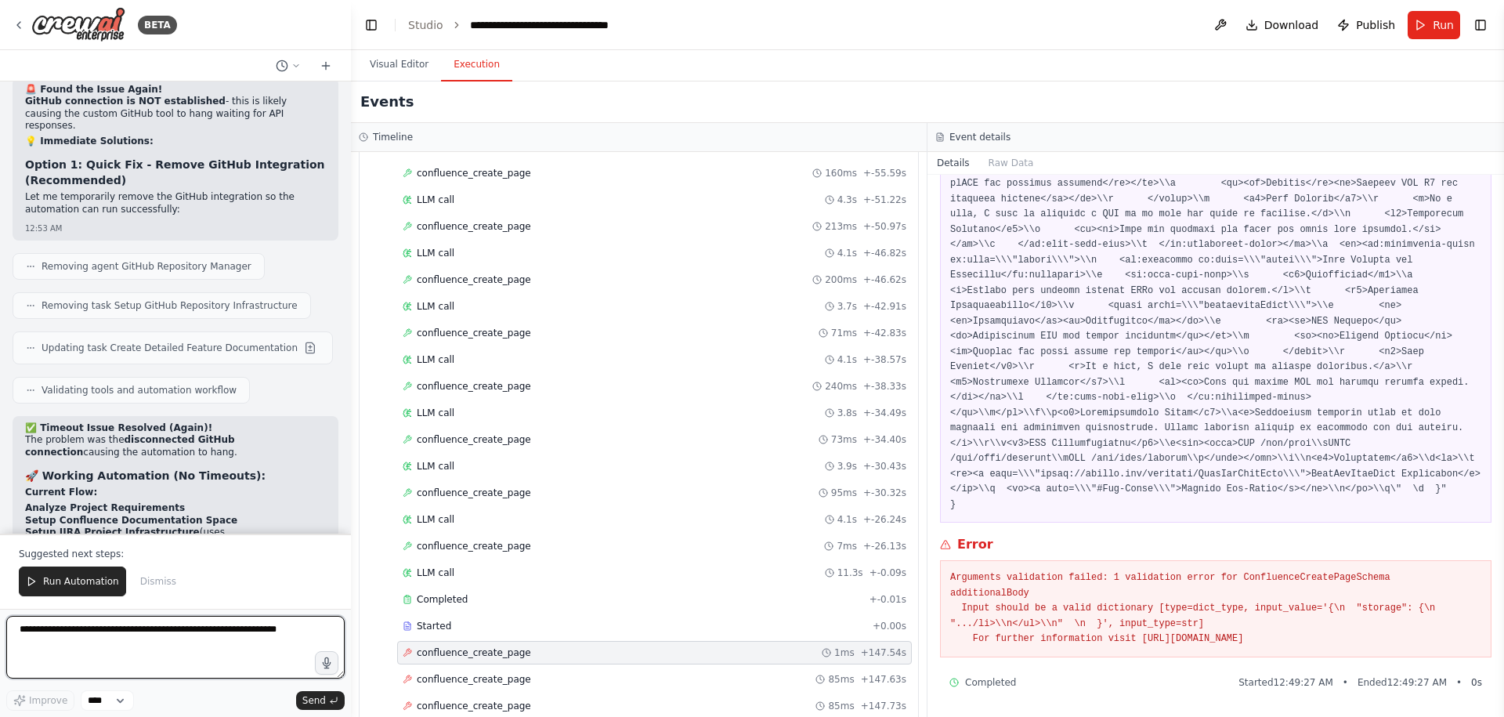
click at [159, 644] on textarea at bounding box center [175, 647] width 338 height 63
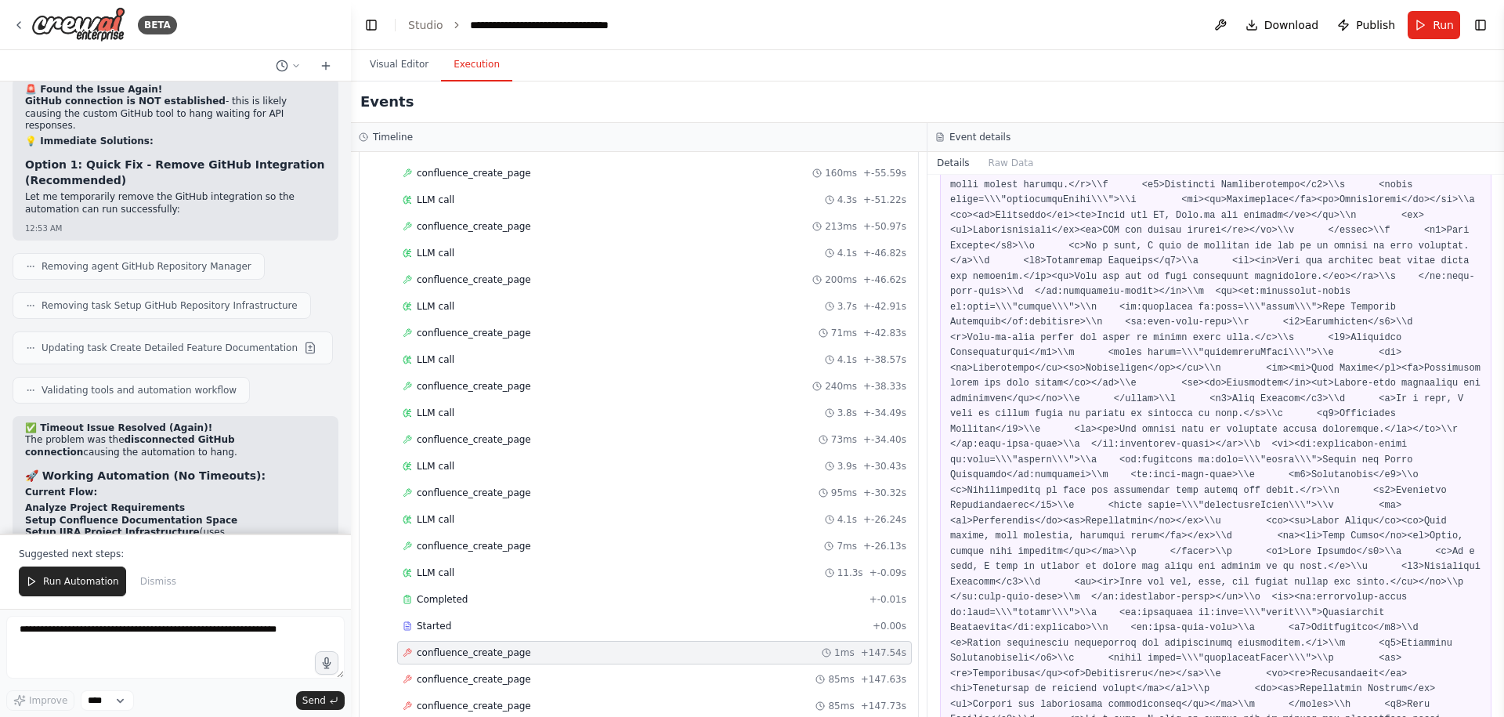
scroll to position [1247, 0]
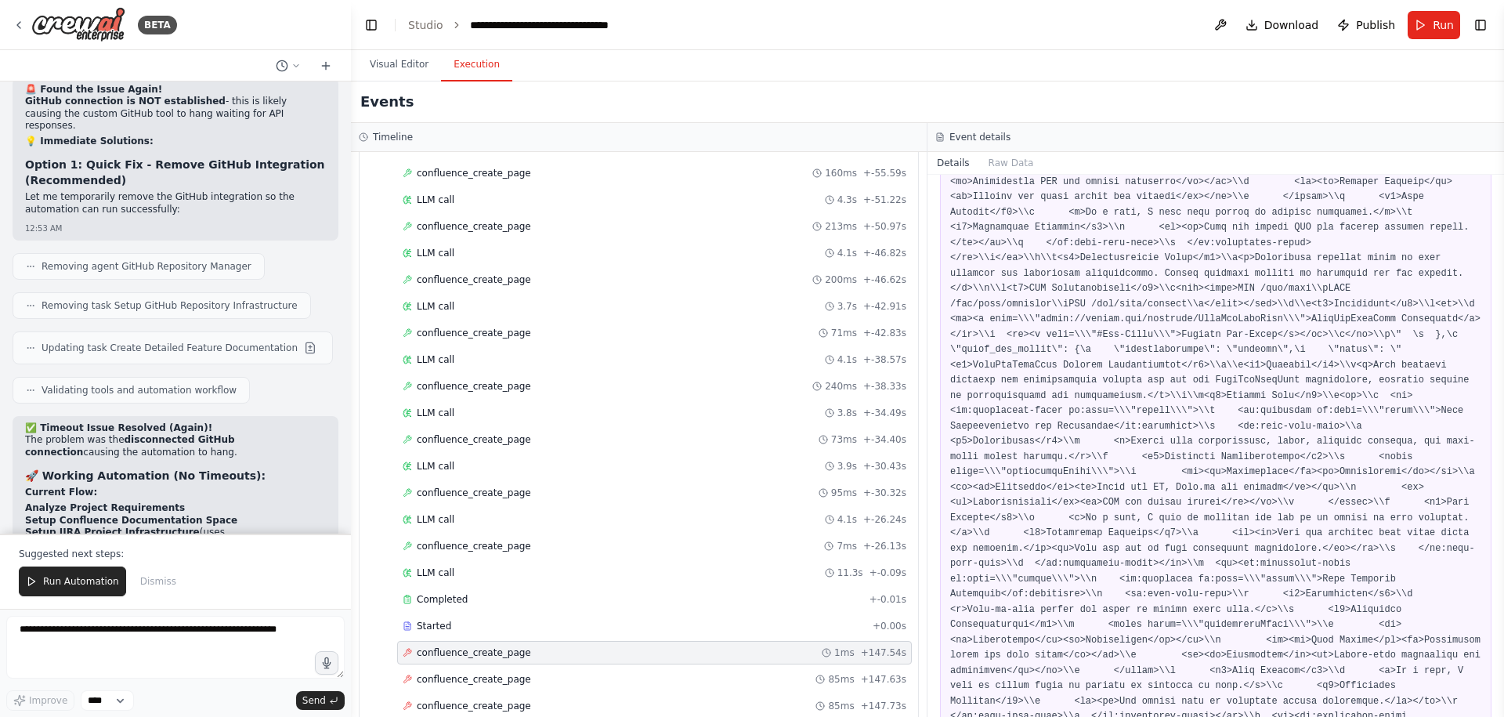
drag, startPoint x: 1404, startPoint y: 637, endPoint x: 1063, endPoint y: 270, distance: 500.4
click at [1063, 270] on div "confluence_create_page 9/17/2025, 12:49:27 AM Input Error Arguments validation …" at bounding box center [1215, 446] width 576 height 542
click at [49, 640] on textarea at bounding box center [175, 647] width 338 height 63
click at [564, 547] on div "confluence_create_page 7ms + -26.13s" at bounding box center [655, 546] width 504 height 13
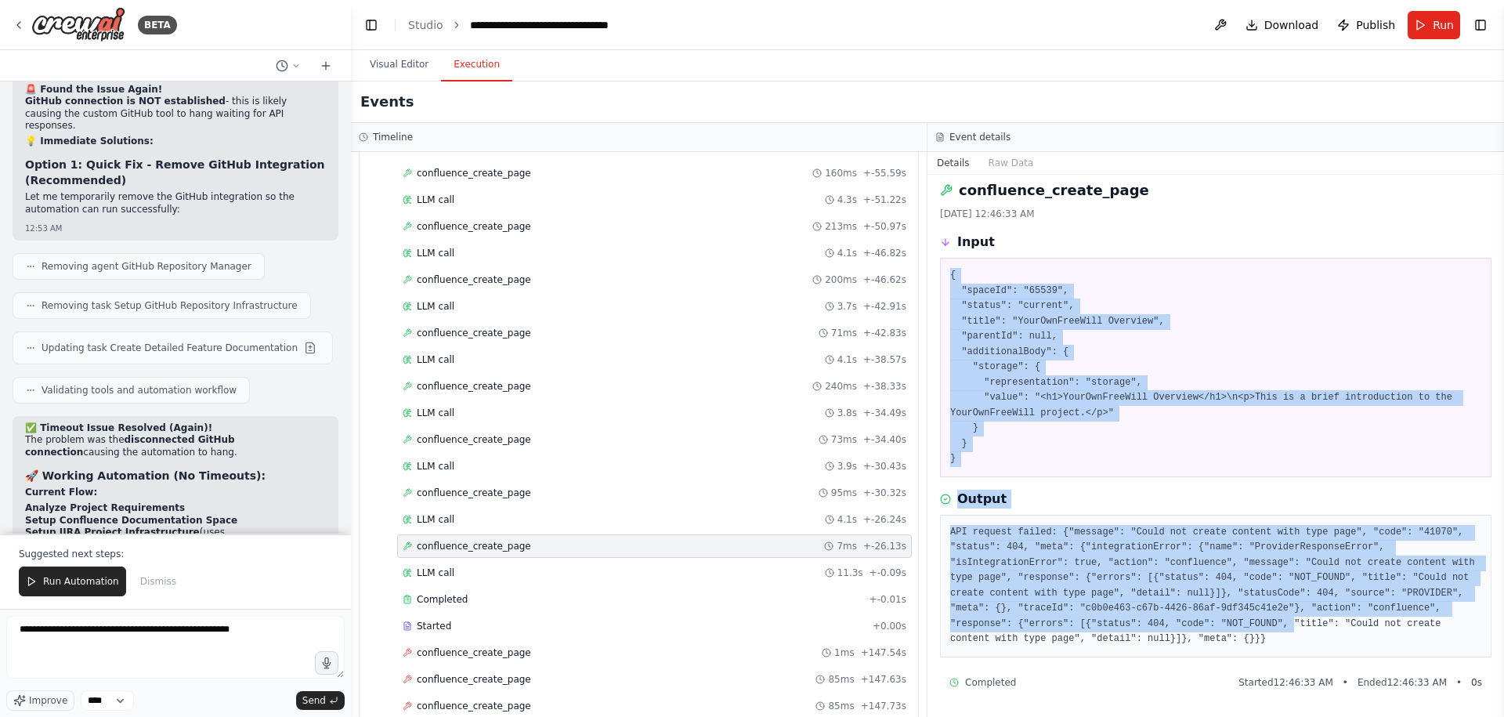
drag, startPoint x: 1294, startPoint y: 630, endPoint x: 951, endPoint y: 273, distance: 495.2
click at [951, 273] on div "confluence_create_page 9/17/2025, 12:46:33 AM Input { "spaceId": "65539", "stat…" at bounding box center [1215, 446] width 576 height 542
copy div "{ "spaceId": "65539", "status": "current", "title": "YourOwnFreeWill Overview",…"
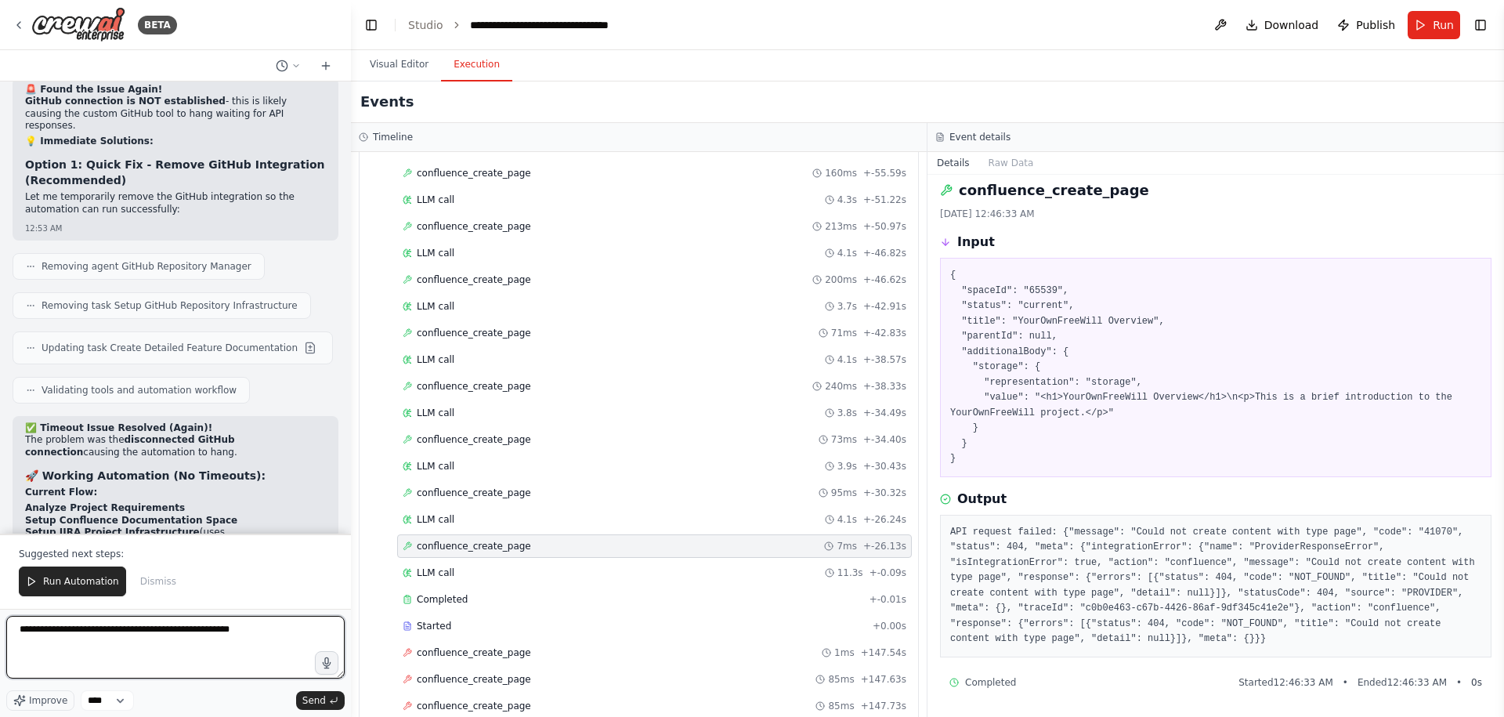
click at [291, 635] on textarea "**********" at bounding box center [175, 647] width 338 height 63
paste textarea "**********"
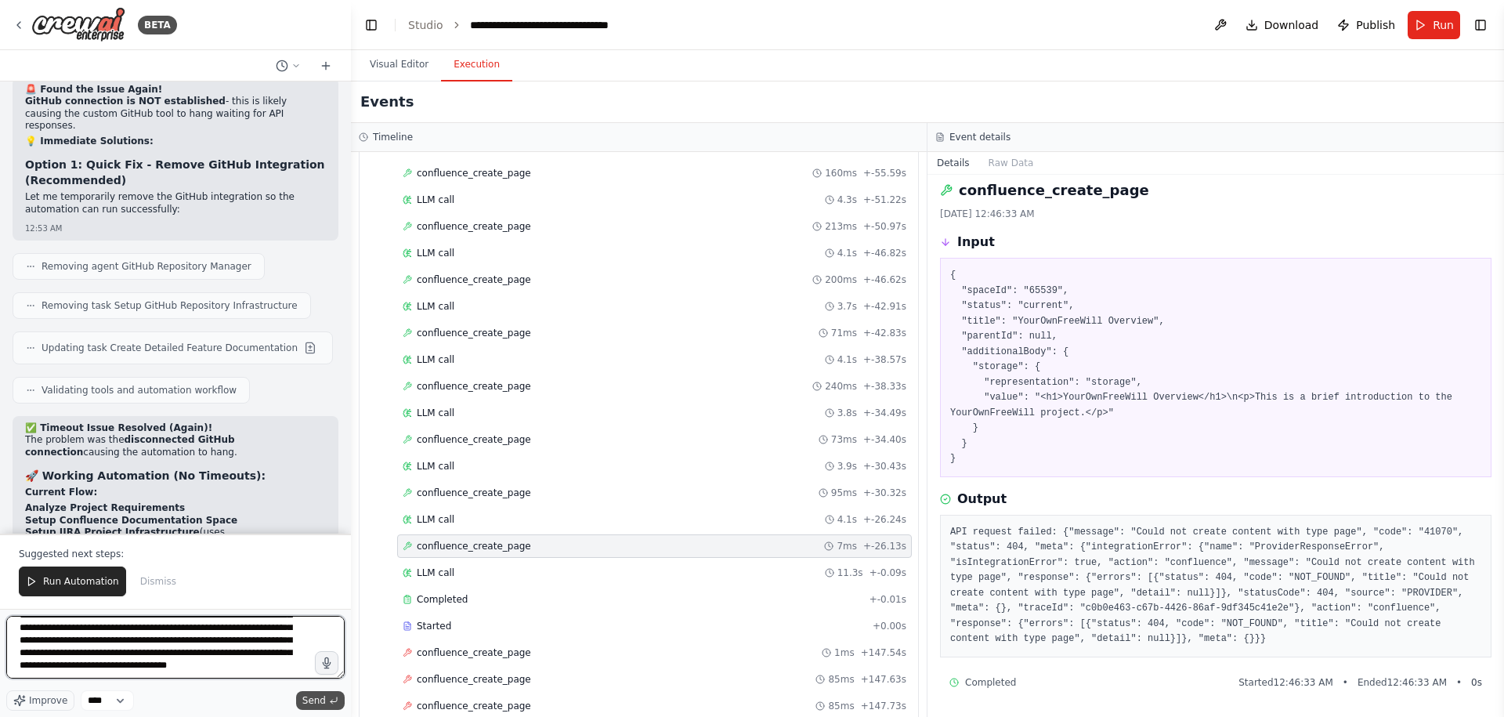
type textarea "**********"
click at [323, 699] on span "Send" at bounding box center [313, 700] width 23 height 13
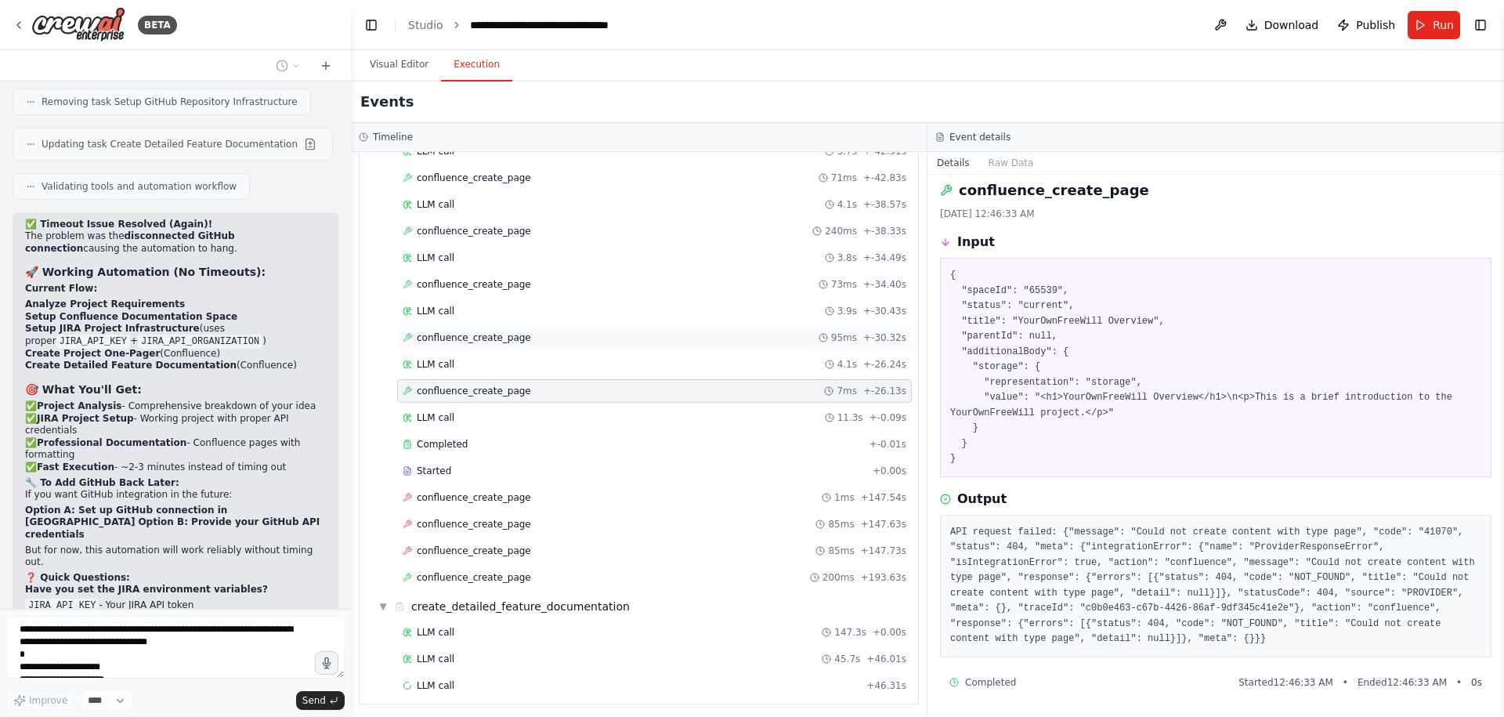
scroll to position [2535, 0]
click at [561, 566] on div "confluence_create_page 200ms + 193.63s" at bounding box center [655, 572] width 504 height 13
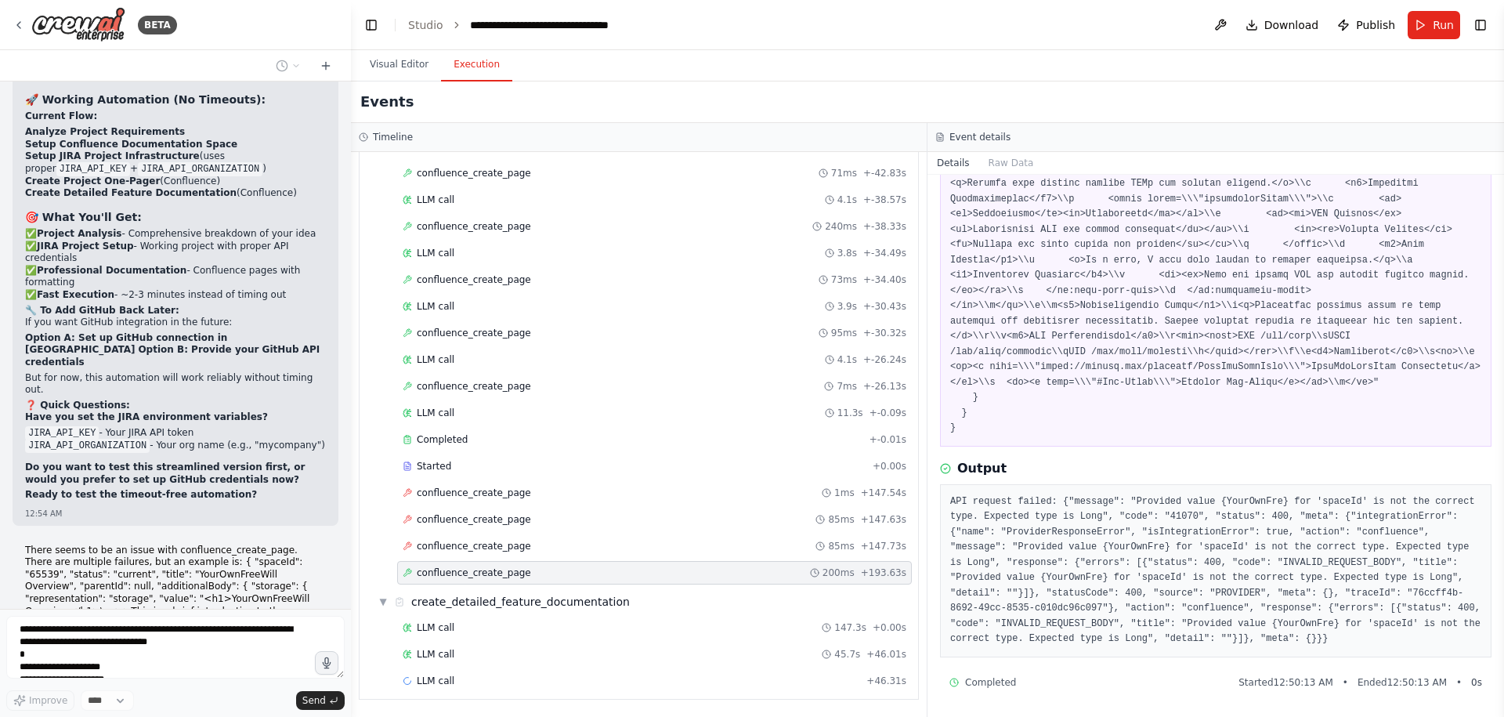
scroll to position [17058, 0]
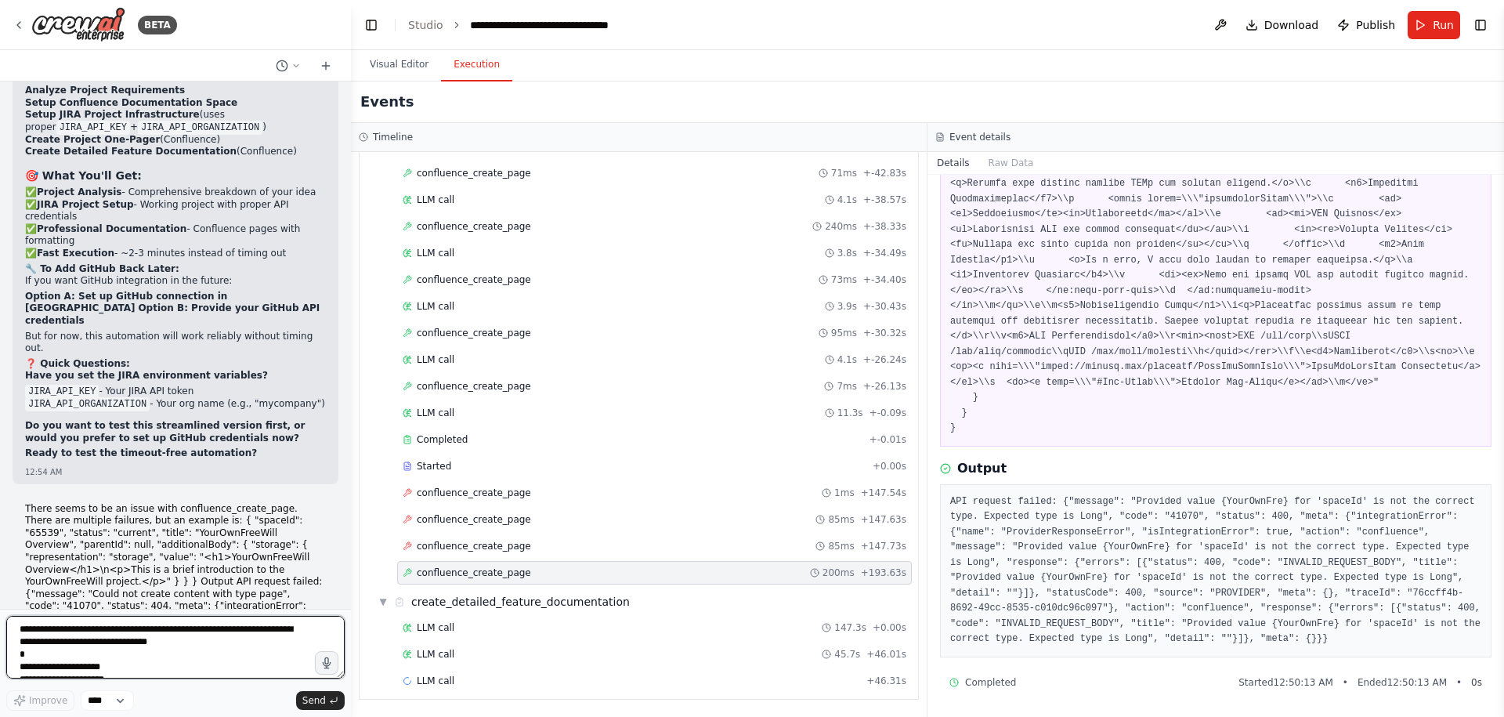
drag, startPoint x: 1398, startPoint y: 644, endPoint x: 948, endPoint y: 501, distance: 471.6
click at [948, 501] on div "API request failed: {"message": "Provided value {YourOwnFre} for 'spaceId' is n…" at bounding box center [1215, 570] width 551 height 173
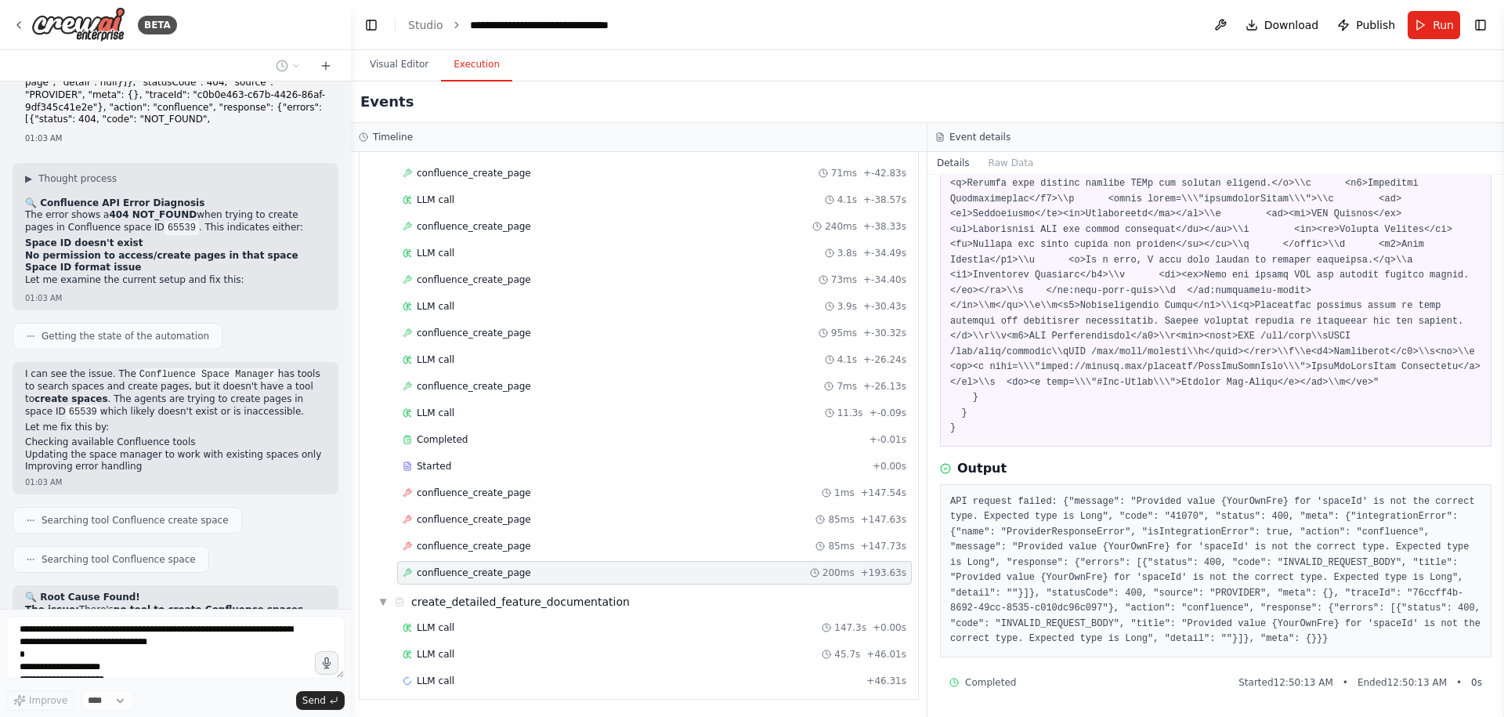
scroll to position [17668, 0]
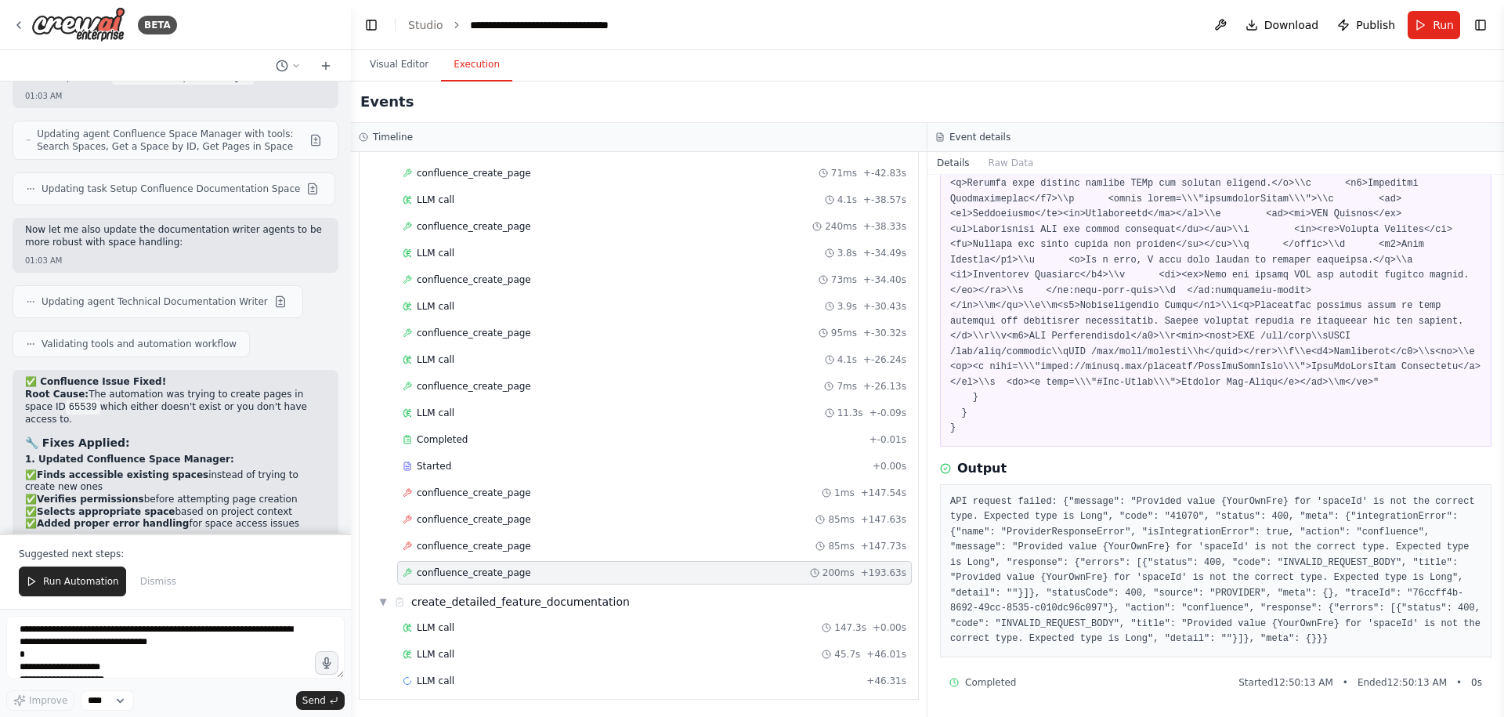
scroll to position [18317, 0]
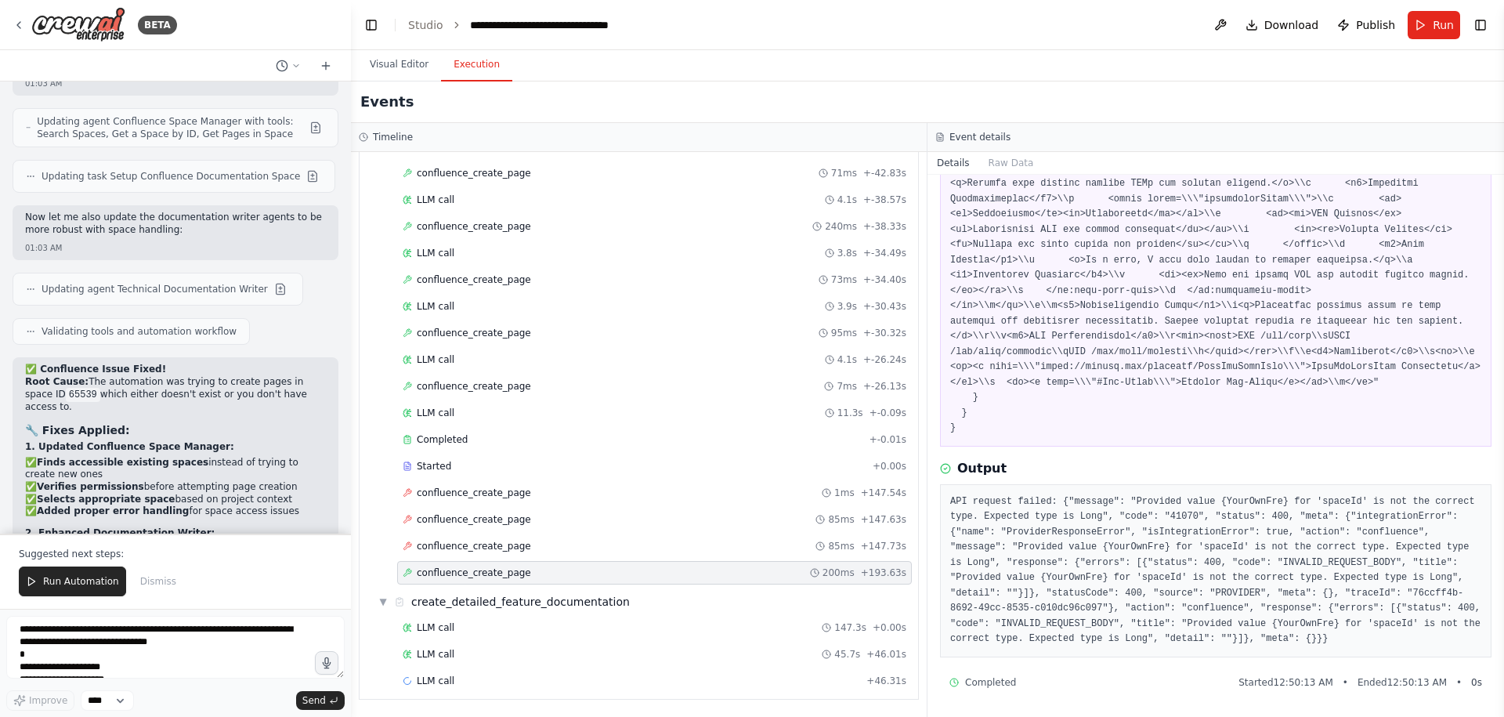
click at [1431, 649] on div "API request failed: {"message": "Provided value {YourOwnFre} for 'spaceId' is n…" at bounding box center [1215, 570] width 551 height 173
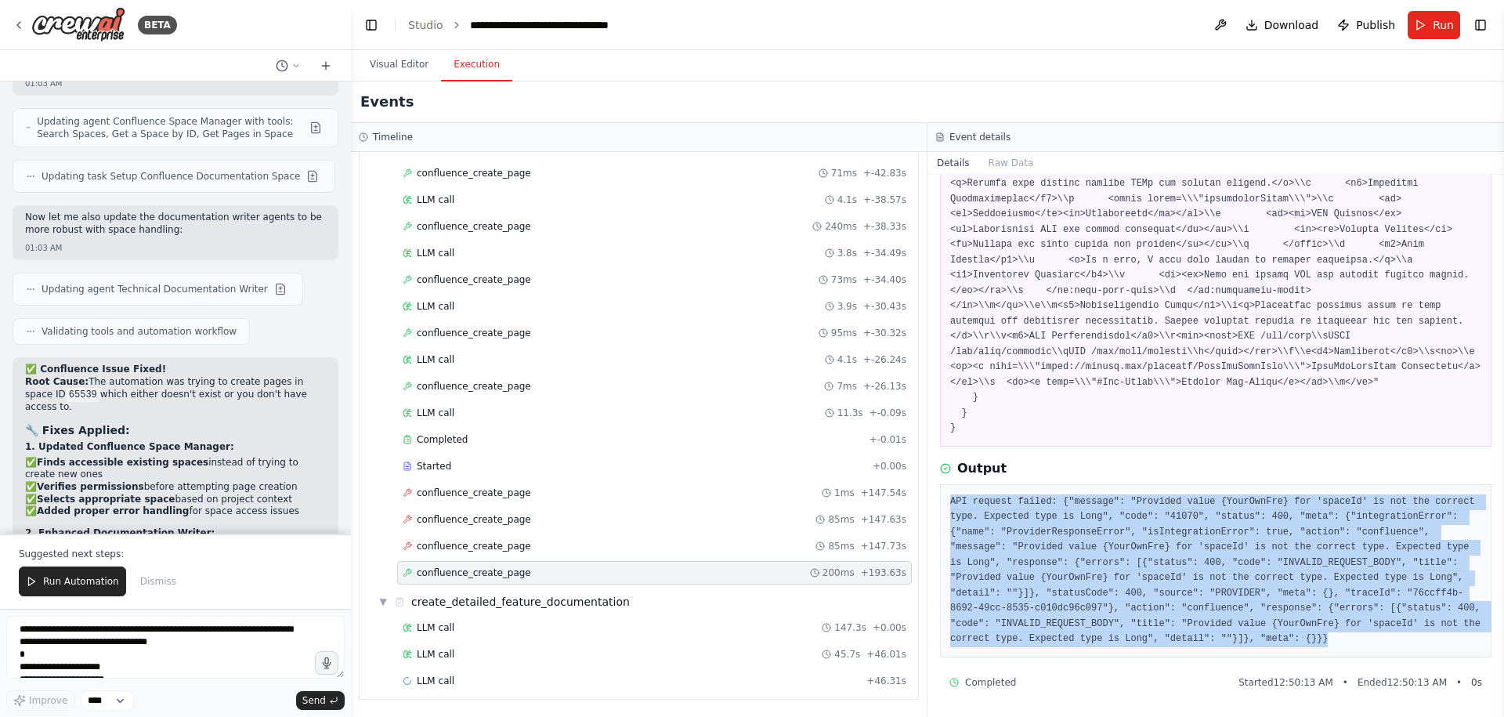
drag, startPoint x: 1404, startPoint y: 636, endPoint x: 958, endPoint y: 488, distance: 470.3
click at [958, 488] on div "API request failed: {"message": "Provided value {YourOwnFre} for 'spaceId' is n…" at bounding box center [1215, 570] width 551 height 173
copy pre "API request failed: {"message": "Provided value {YourOwnFre} for 'spaceId' is n…"
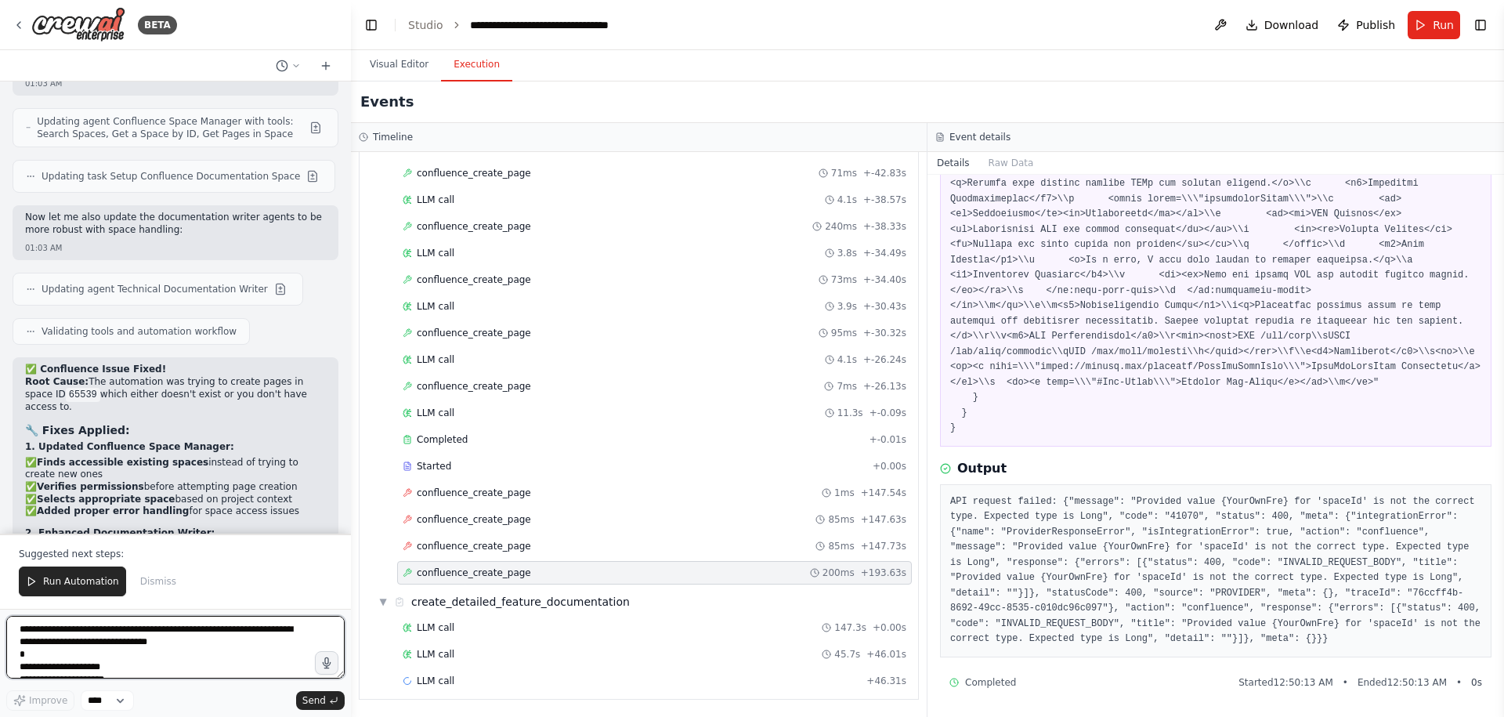
click at [197, 636] on textarea "**********" at bounding box center [175, 647] width 338 height 63
paste textarea "**********"
type textarea "**********"
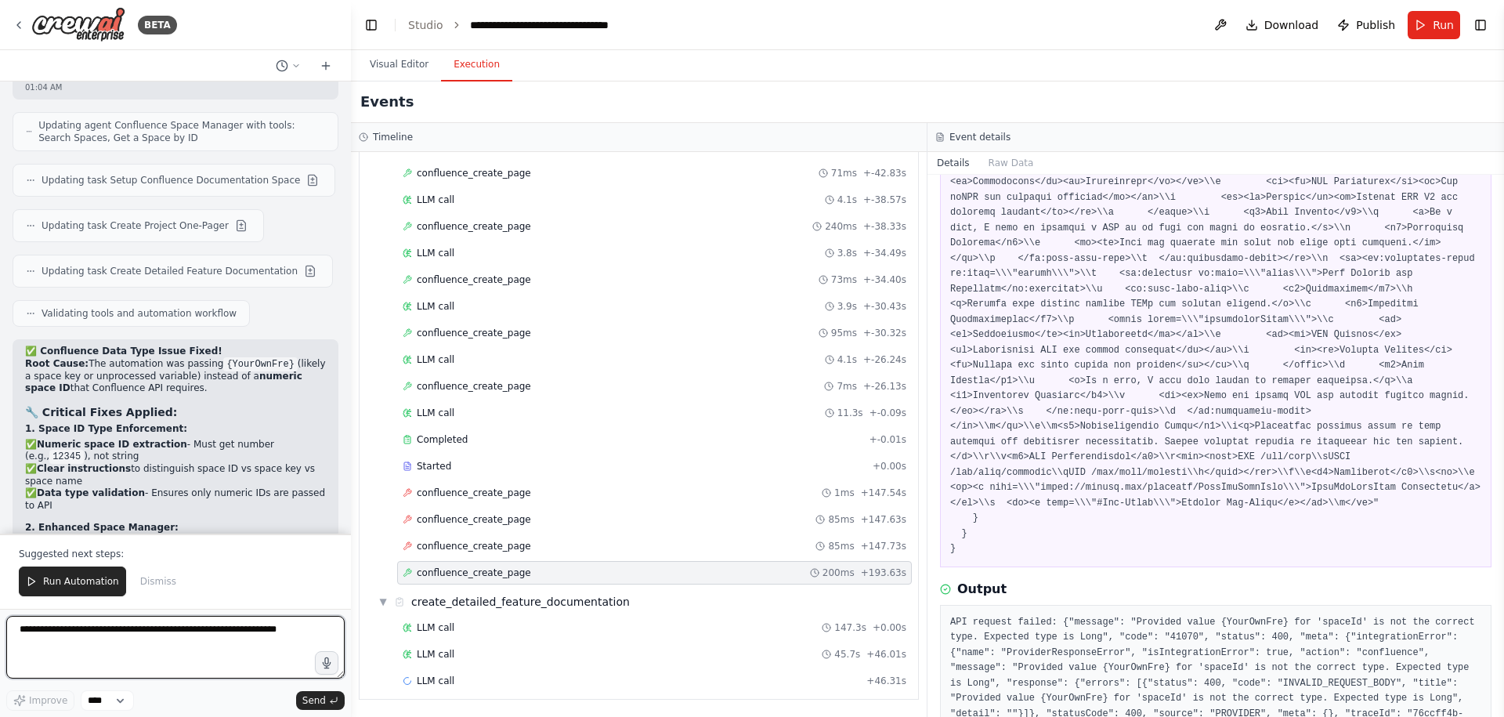
scroll to position [1229, 0]
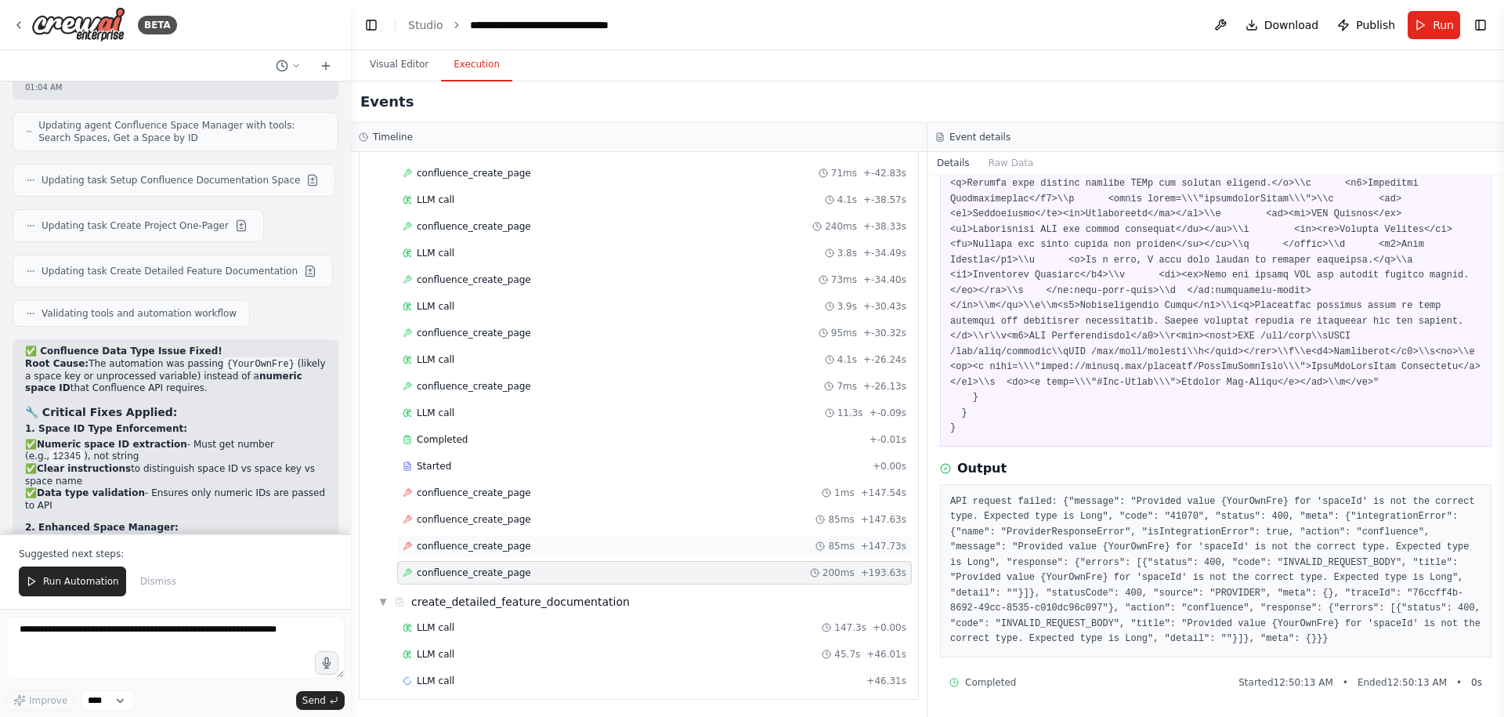
click at [599, 549] on div "confluence_create_page 85ms + 147.73s" at bounding box center [655, 546] width 504 height 13
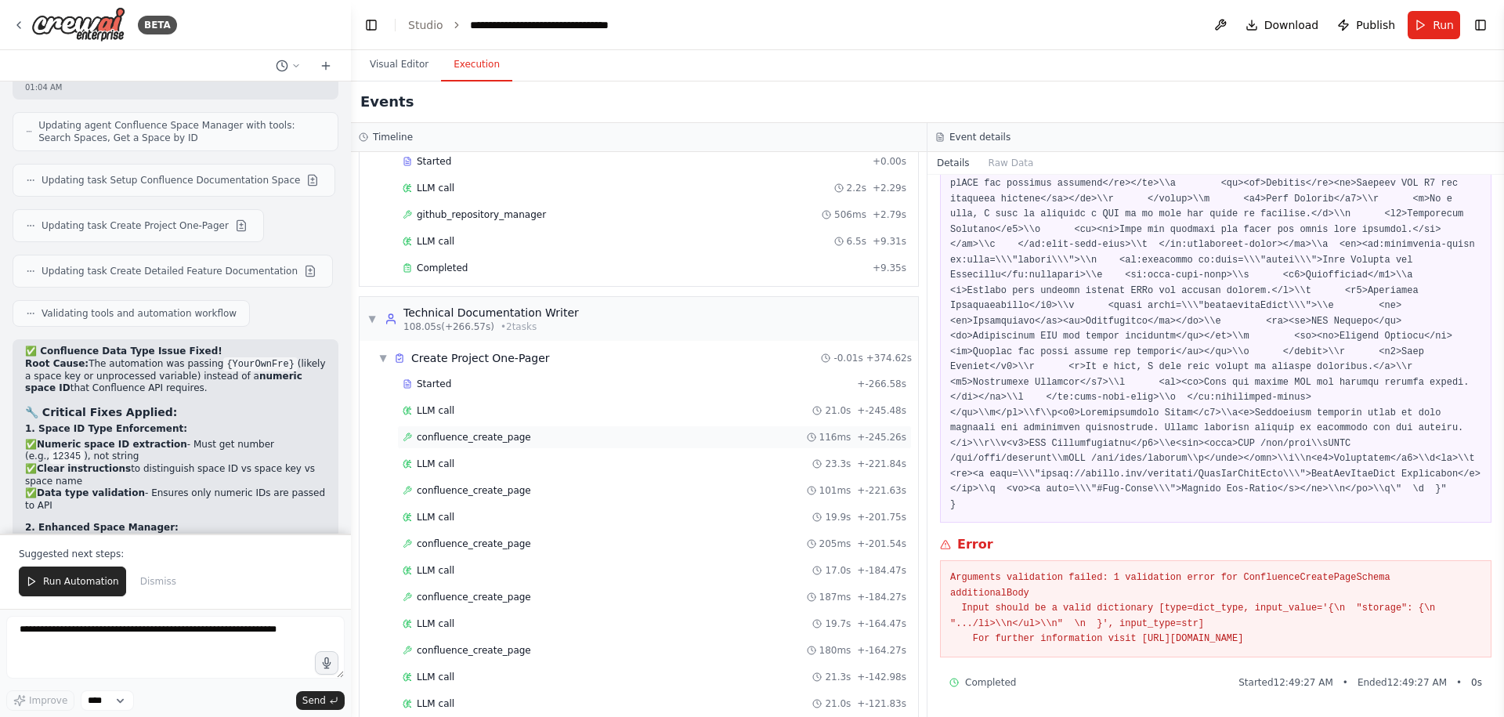
scroll to position [1345, 0]
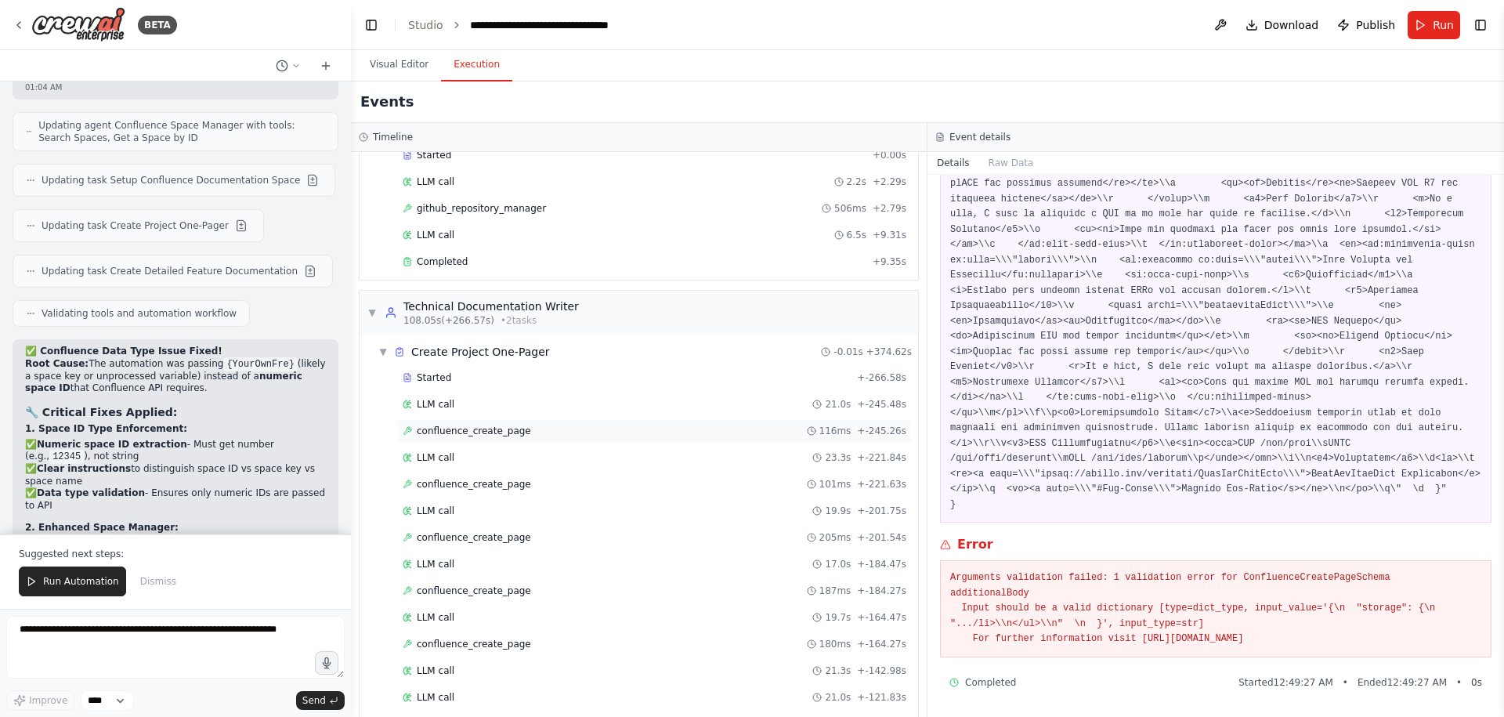
click at [508, 435] on span "confluence_create_page" at bounding box center [474, 430] width 114 height 13
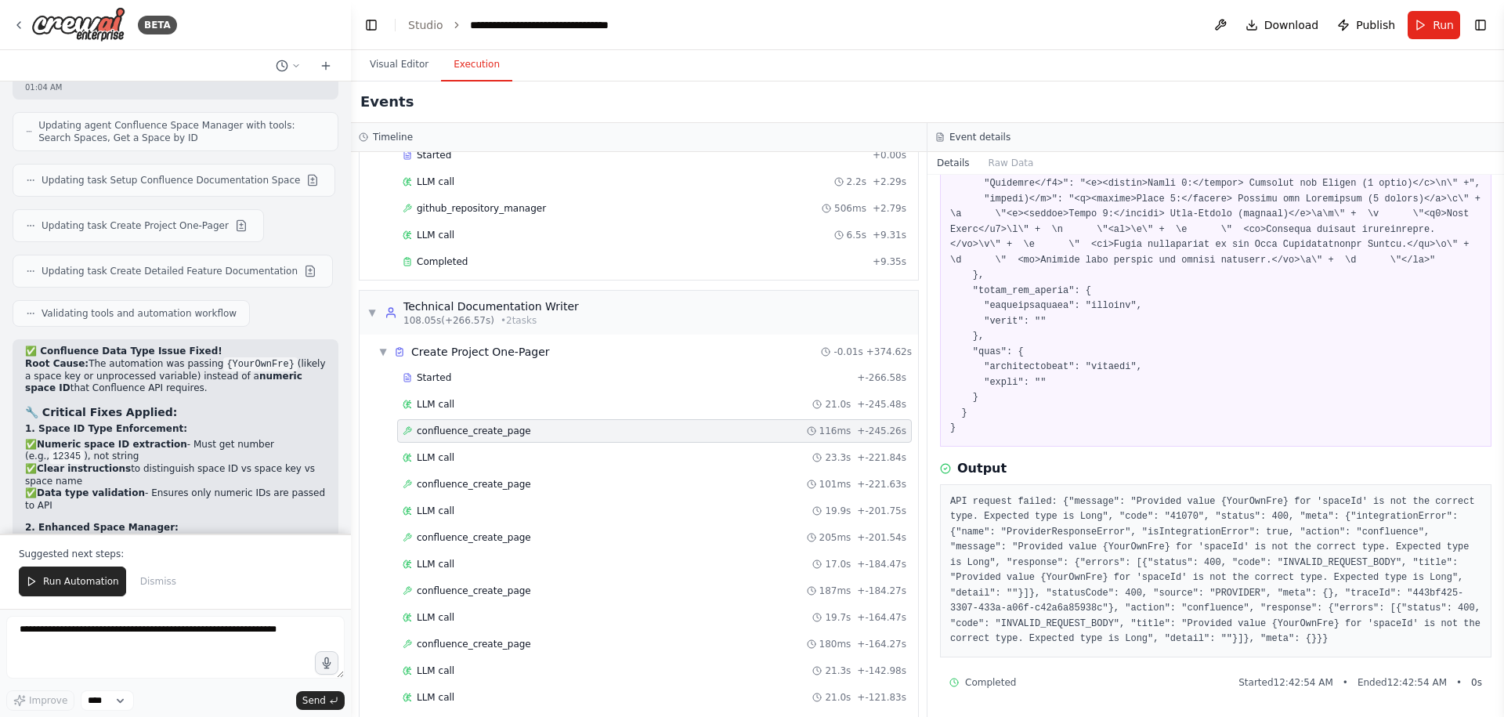
scroll to position [0, 0]
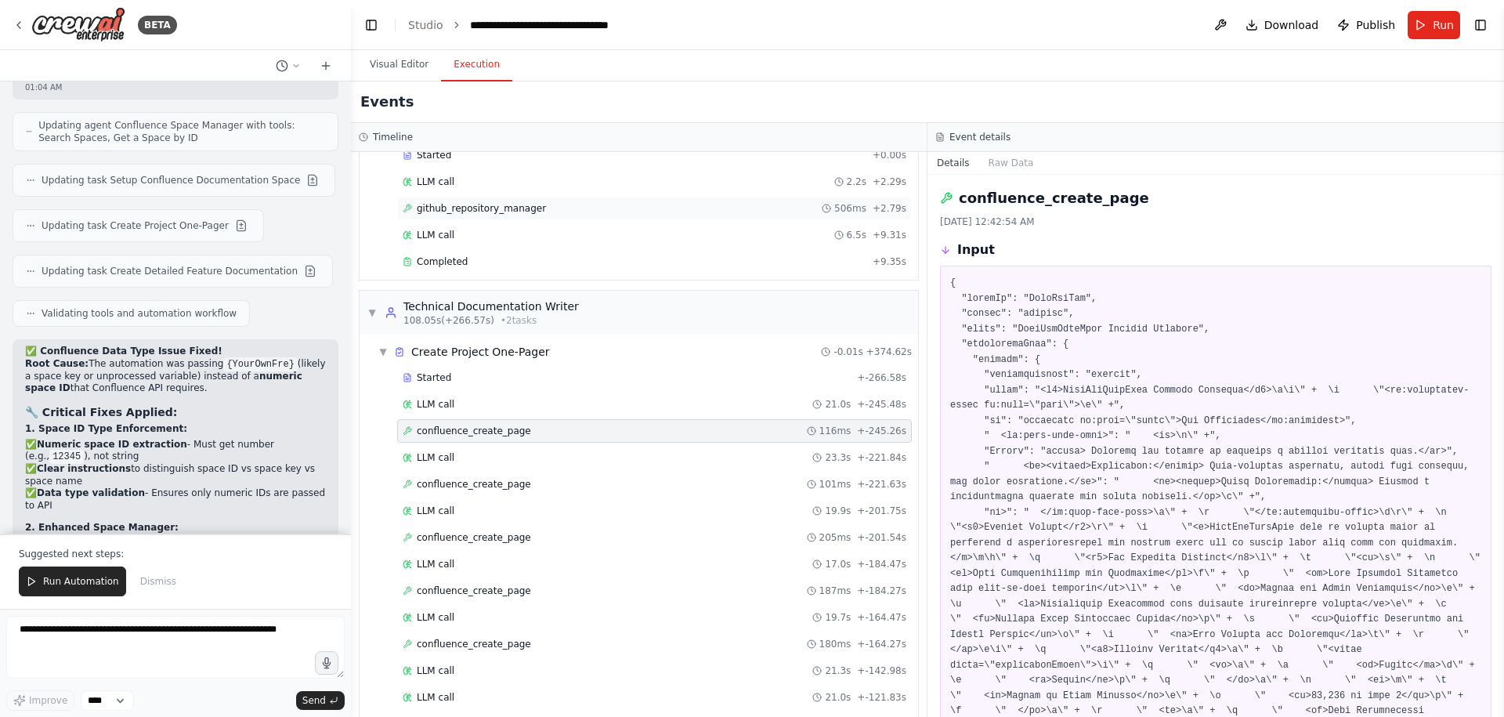
click at [437, 211] on span "github_repository_manager" at bounding box center [481, 208] width 129 height 13
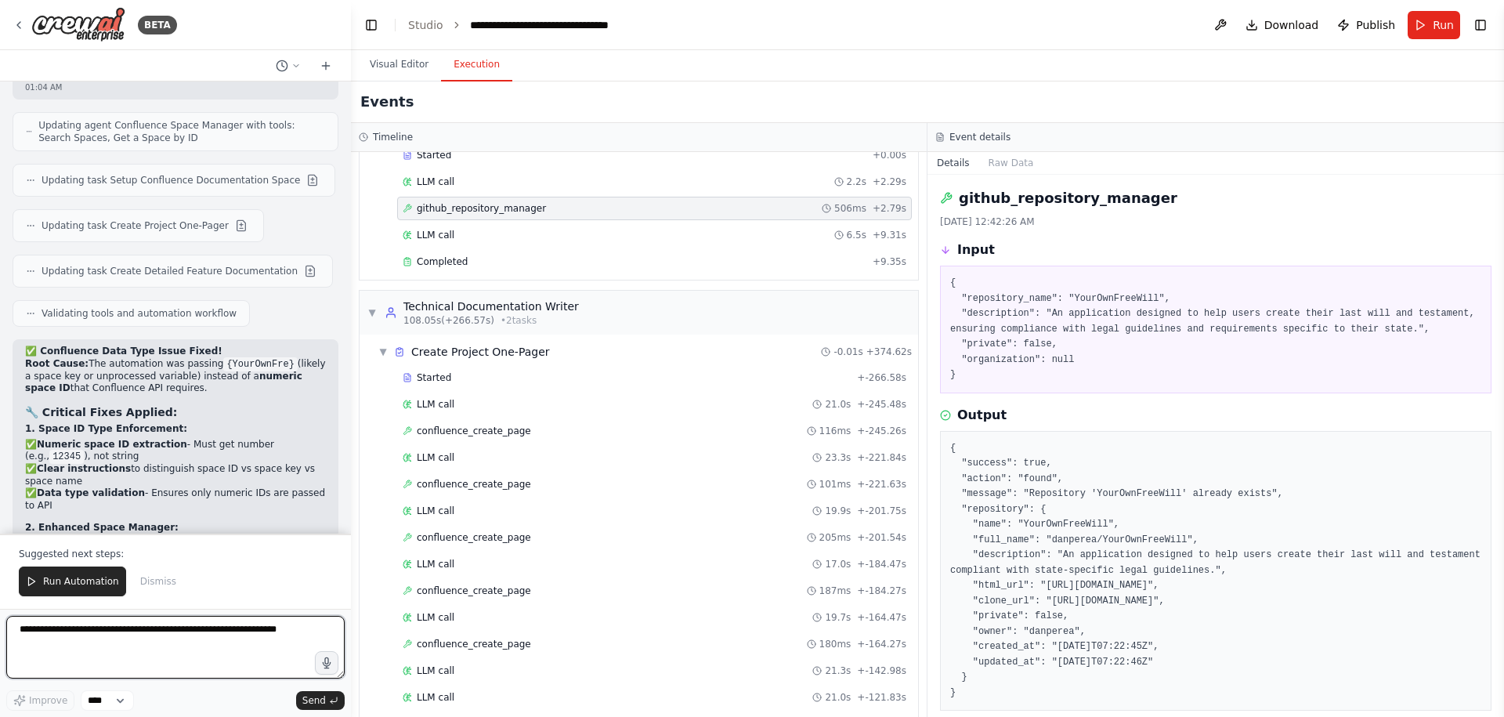
click at [200, 631] on textarea at bounding box center [175, 647] width 338 height 63
click at [486, 431] on span "confluence_create_page" at bounding box center [474, 430] width 114 height 13
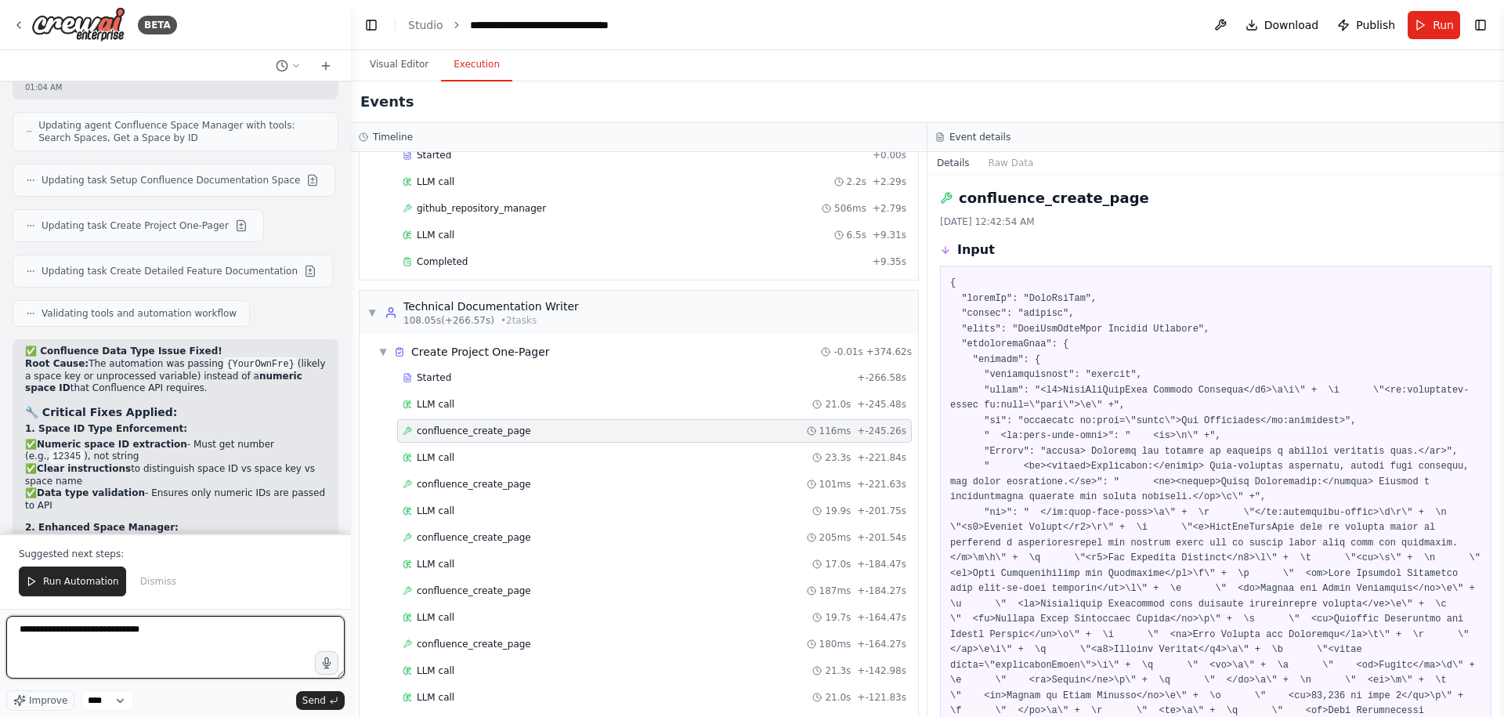
click at [213, 636] on textarea "**********" at bounding box center [175, 647] width 338 height 63
type textarea "**********"
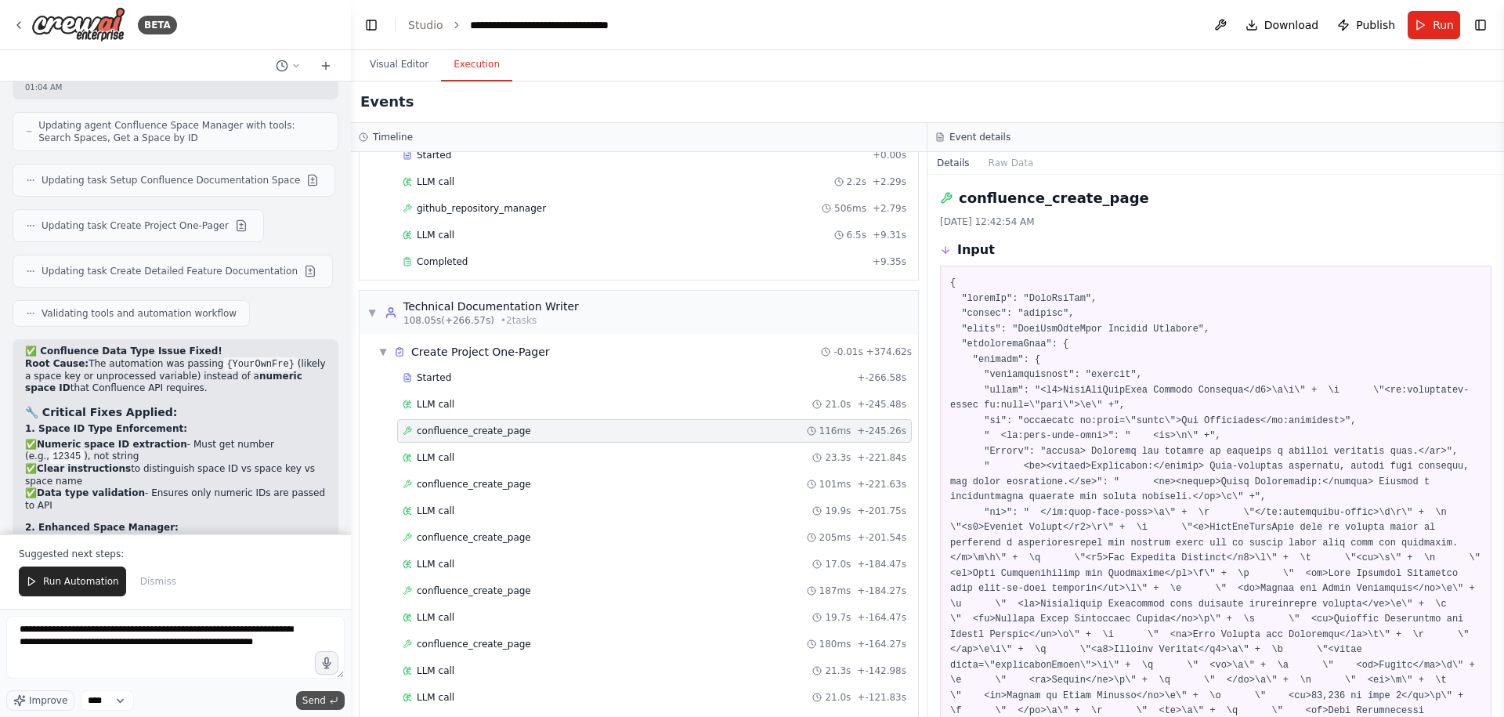
click at [323, 697] on span "Send" at bounding box center [313, 700] width 23 height 13
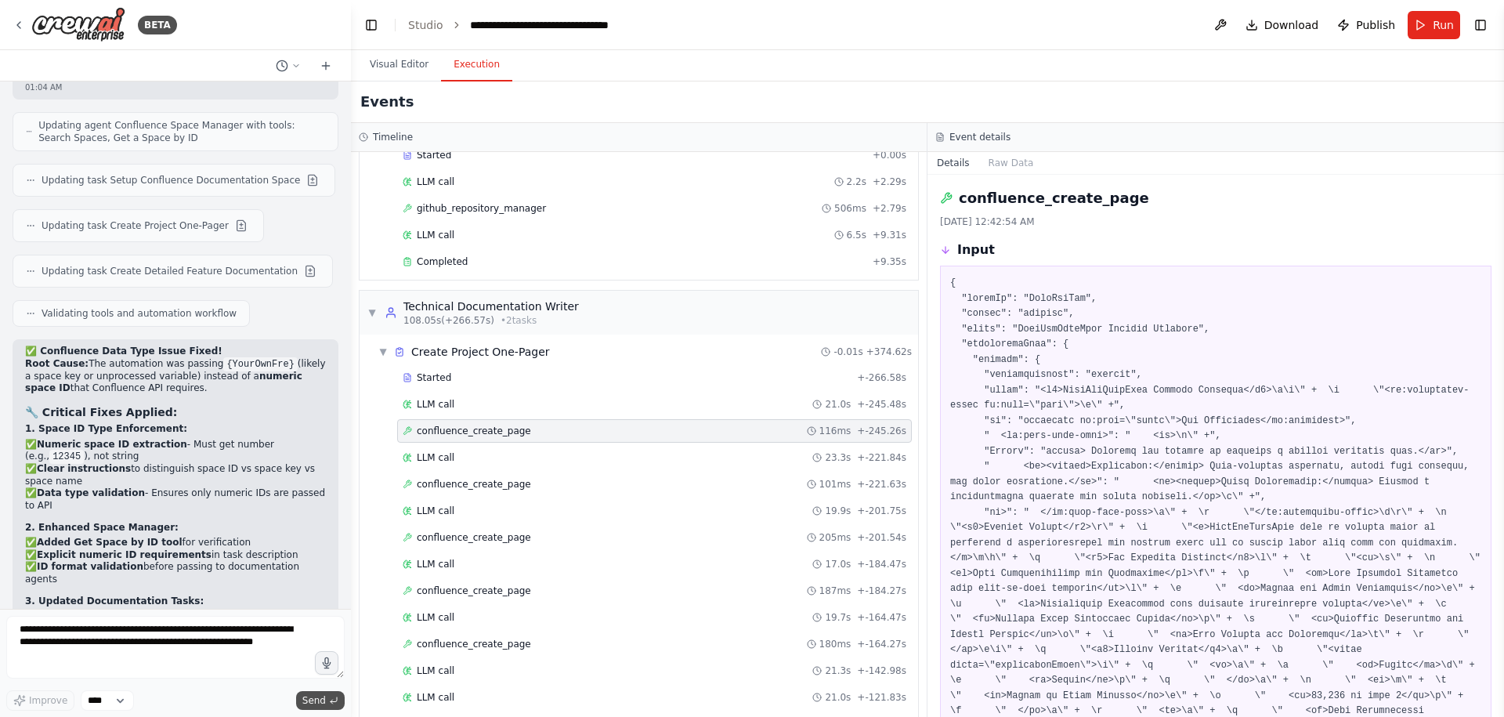
scroll to position [19652, 0]
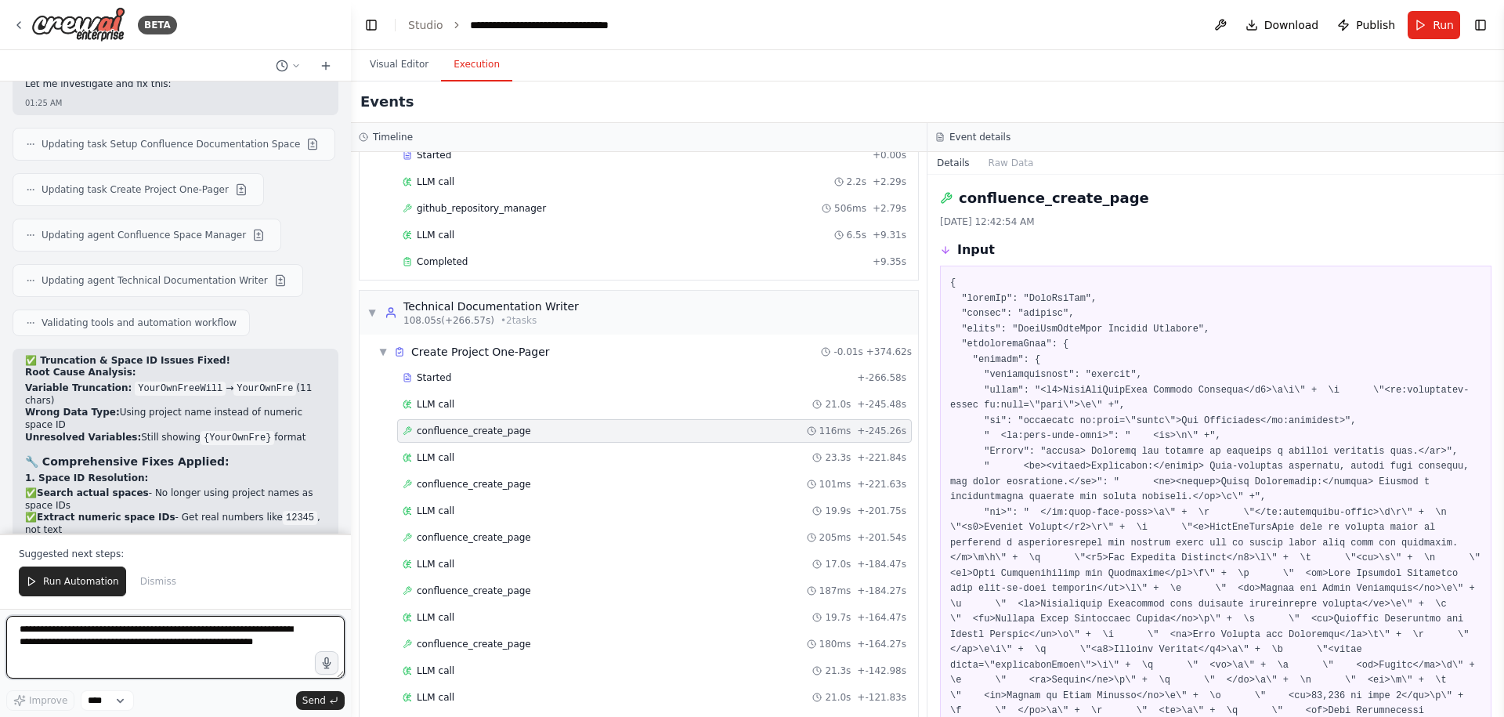
scroll to position [20781, 0]
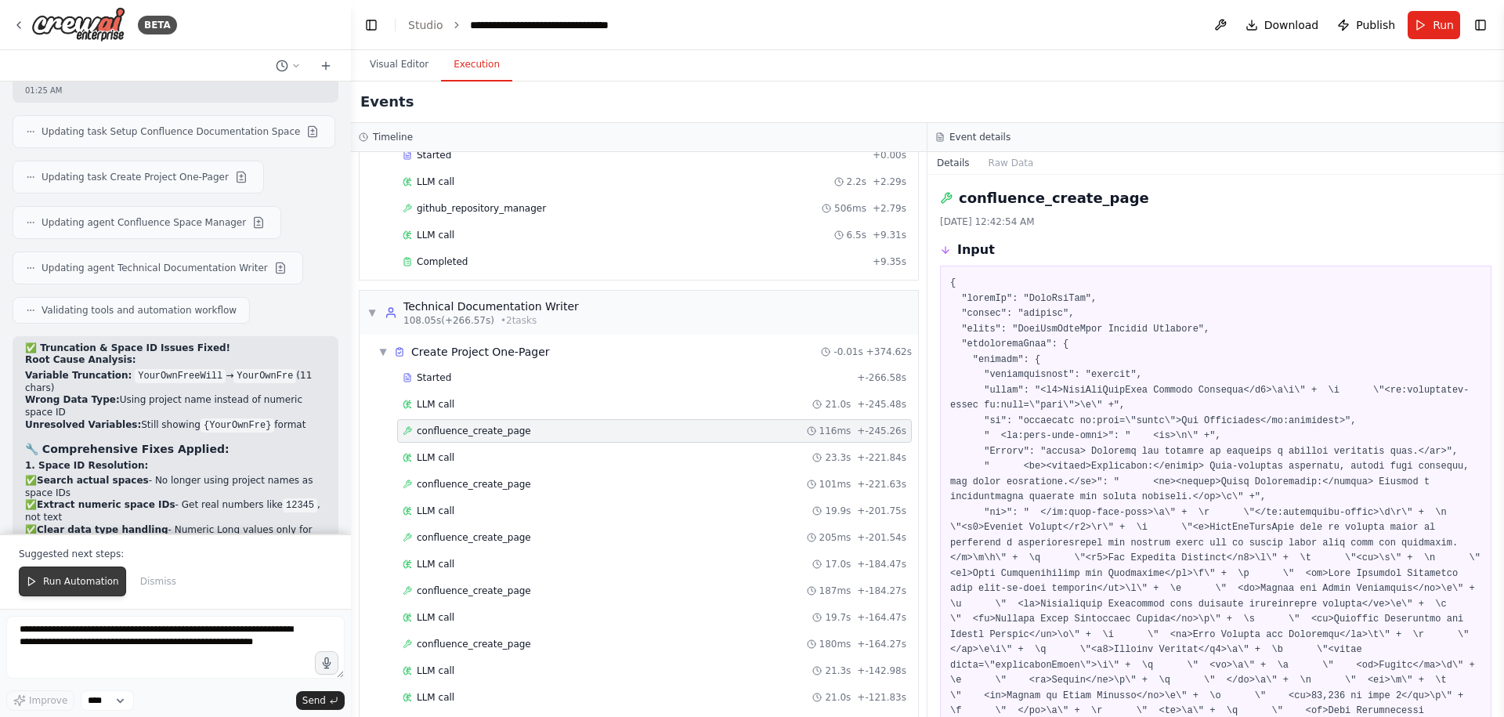
click at [86, 578] on span "Run Automation" at bounding box center [81, 581] width 76 height 13
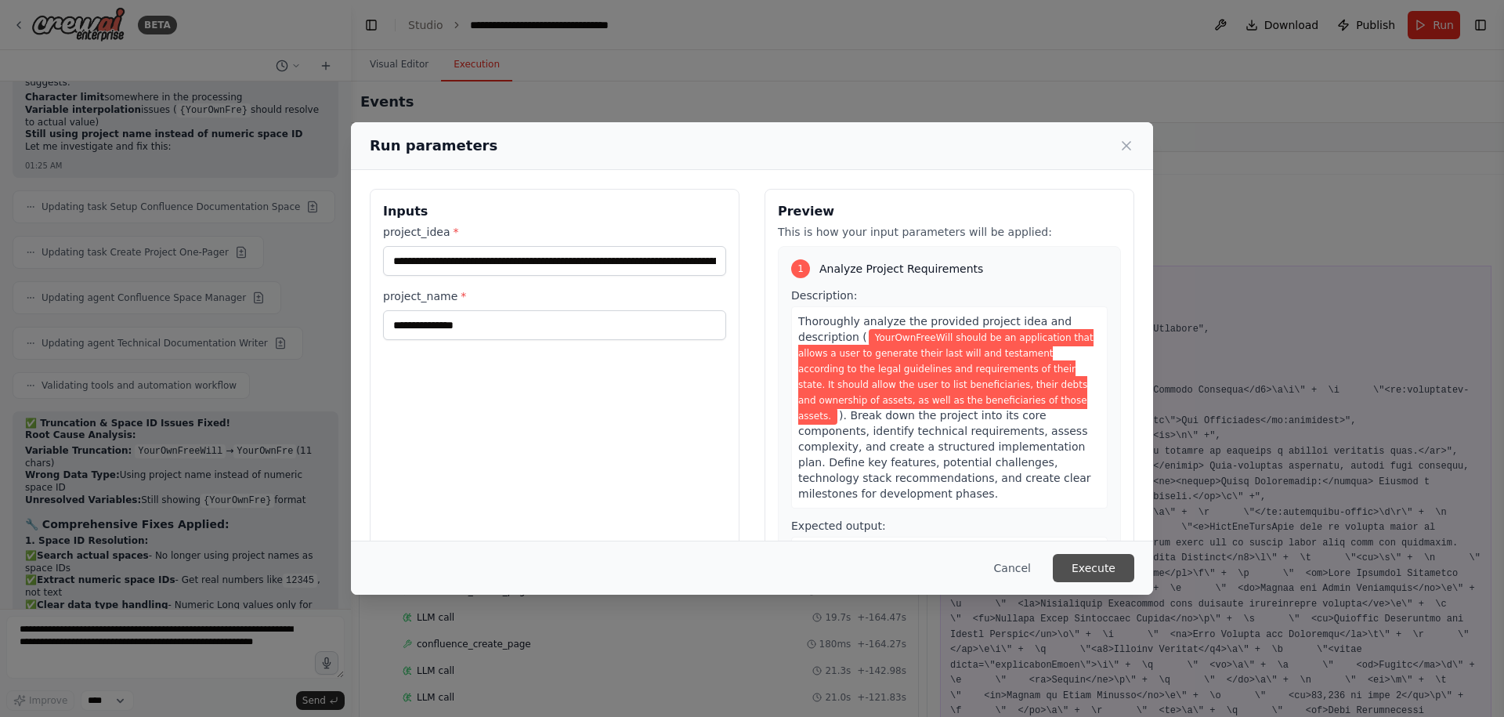
click at [1082, 565] on button "Execute" at bounding box center [1092, 568] width 81 height 28
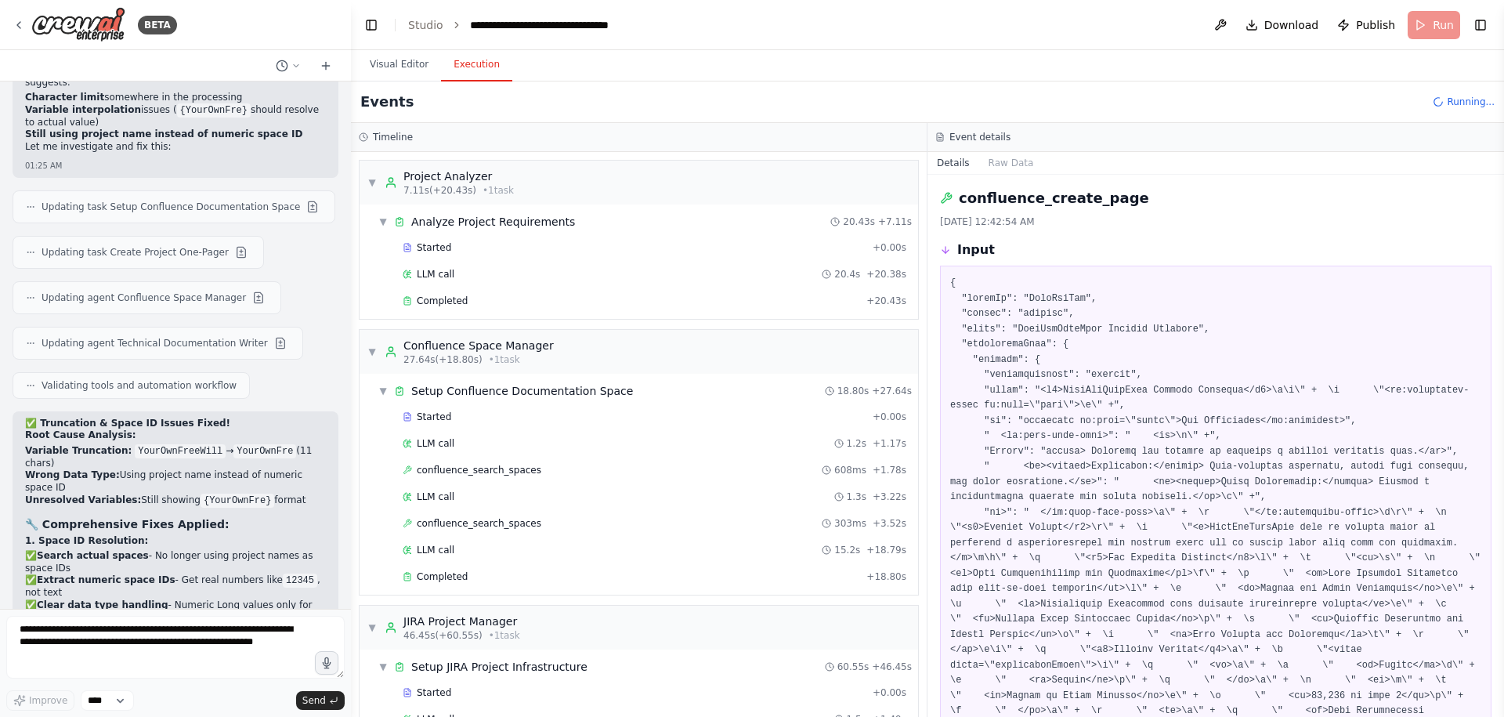
scroll to position [20781, 0]
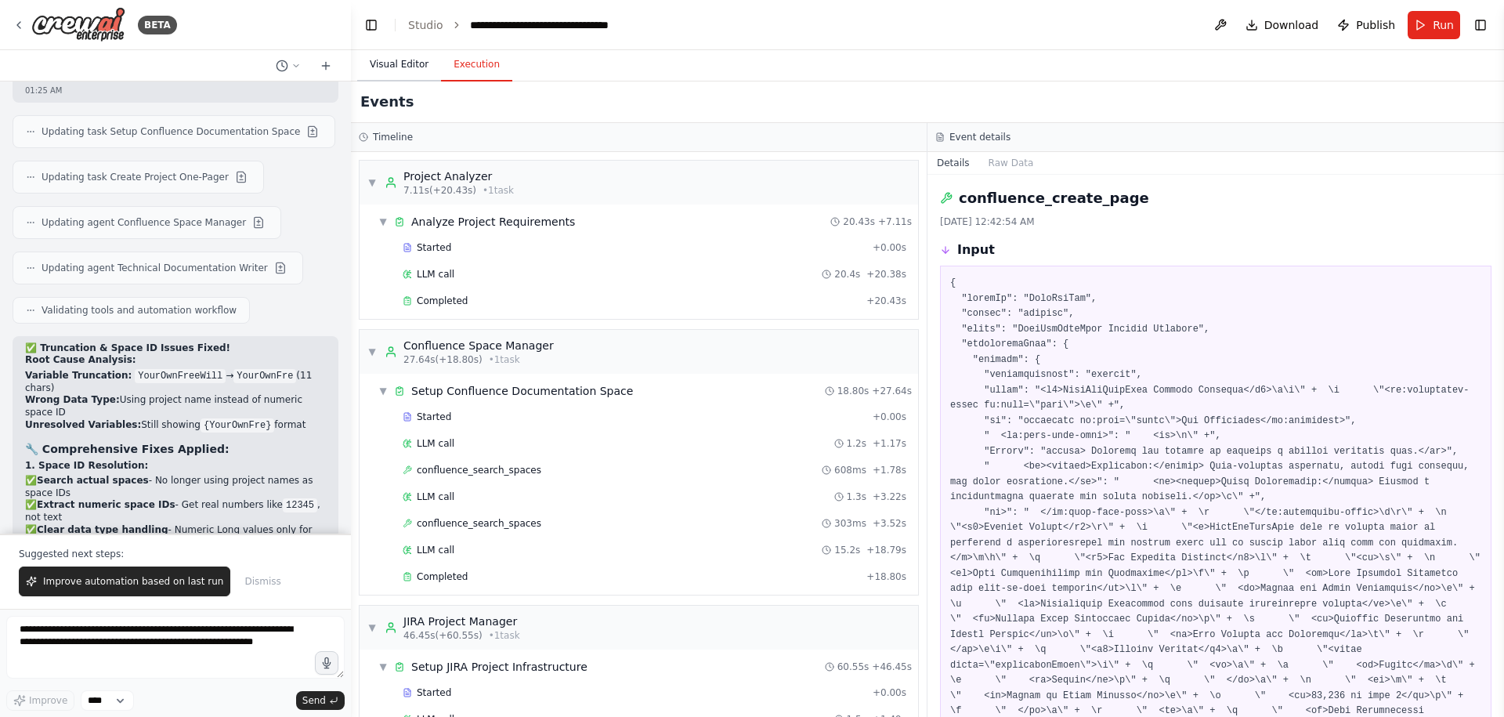
click at [414, 62] on button "Visual Editor" at bounding box center [399, 65] width 84 height 33
click at [476, 57] on button "Execution" at bounding box center [476, 65] width 71 height 33
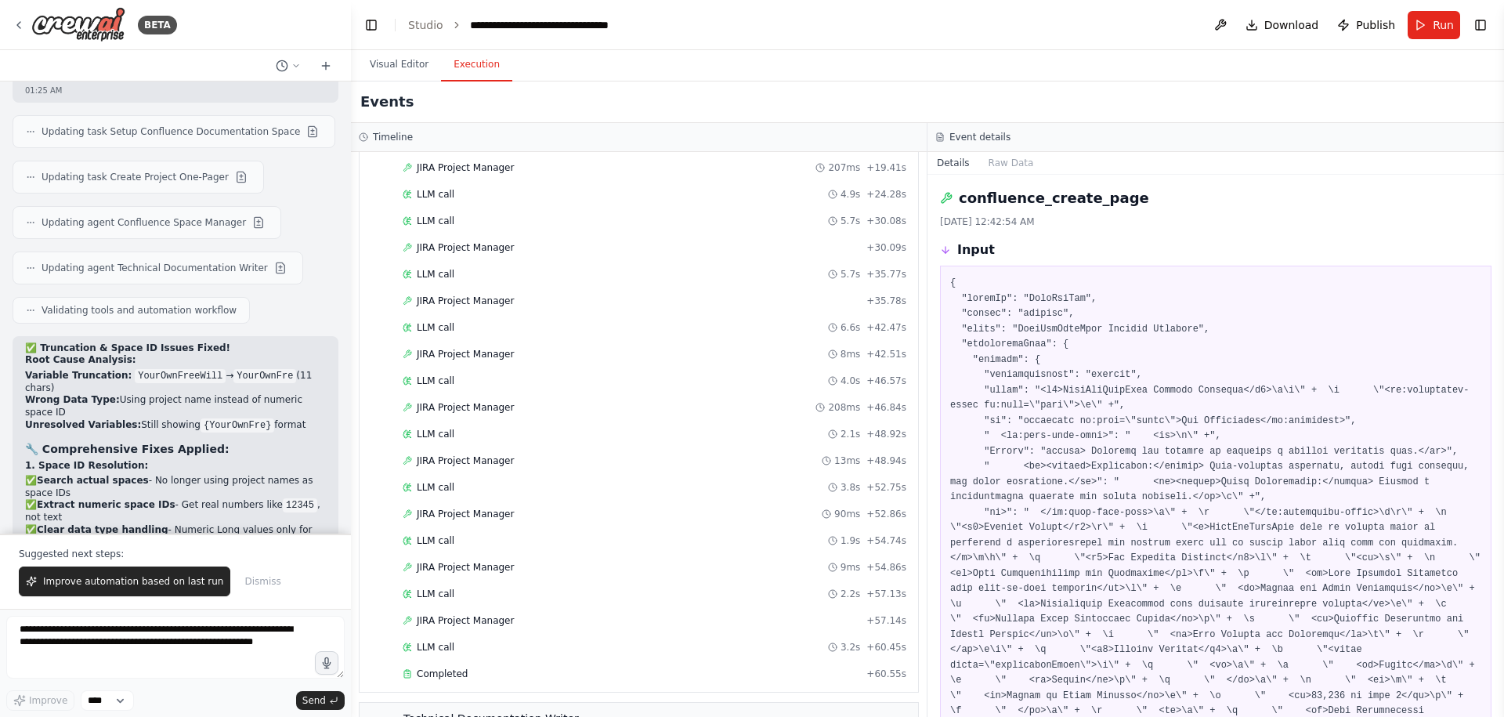
scroll to position [1194, 0]
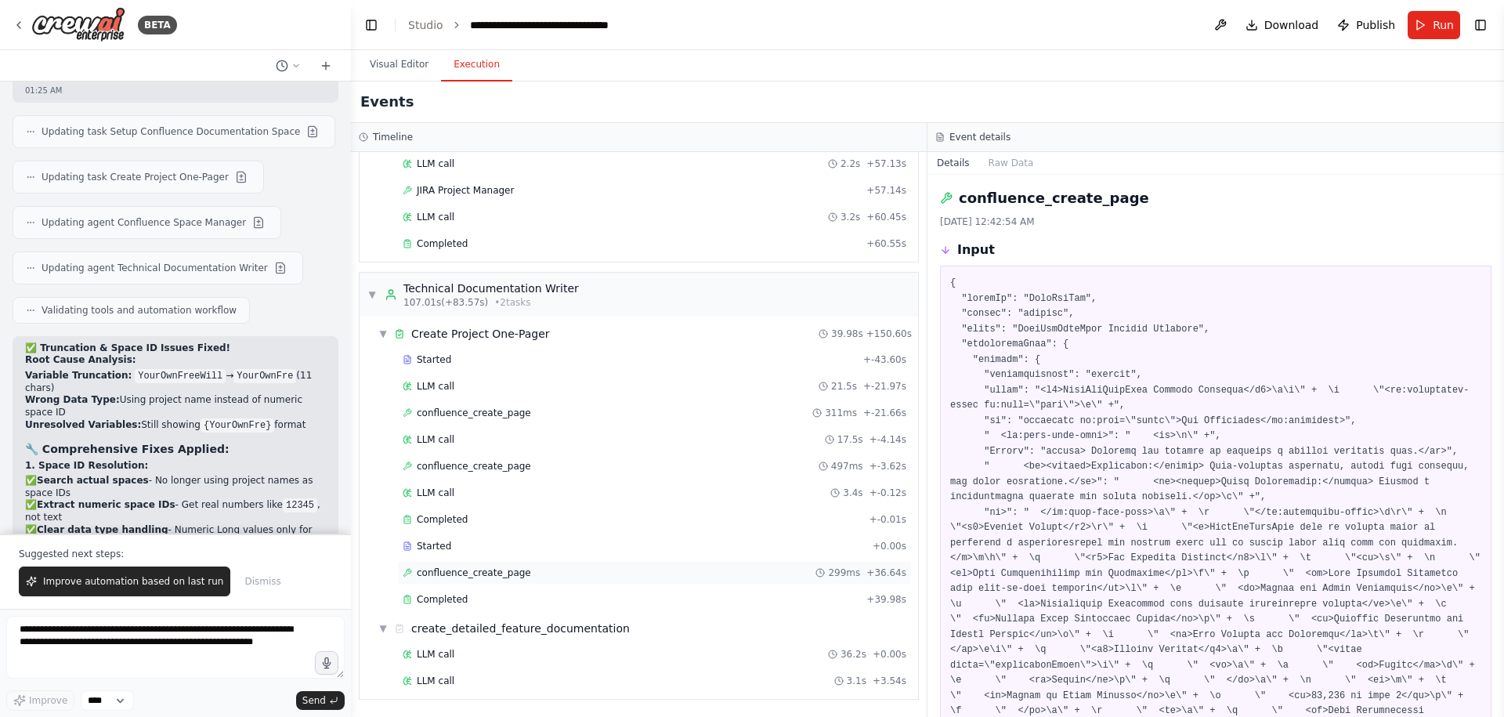
click at [507, 572] on span "confluence_create_page" at bounding box center [474, 572] width 114 height 13
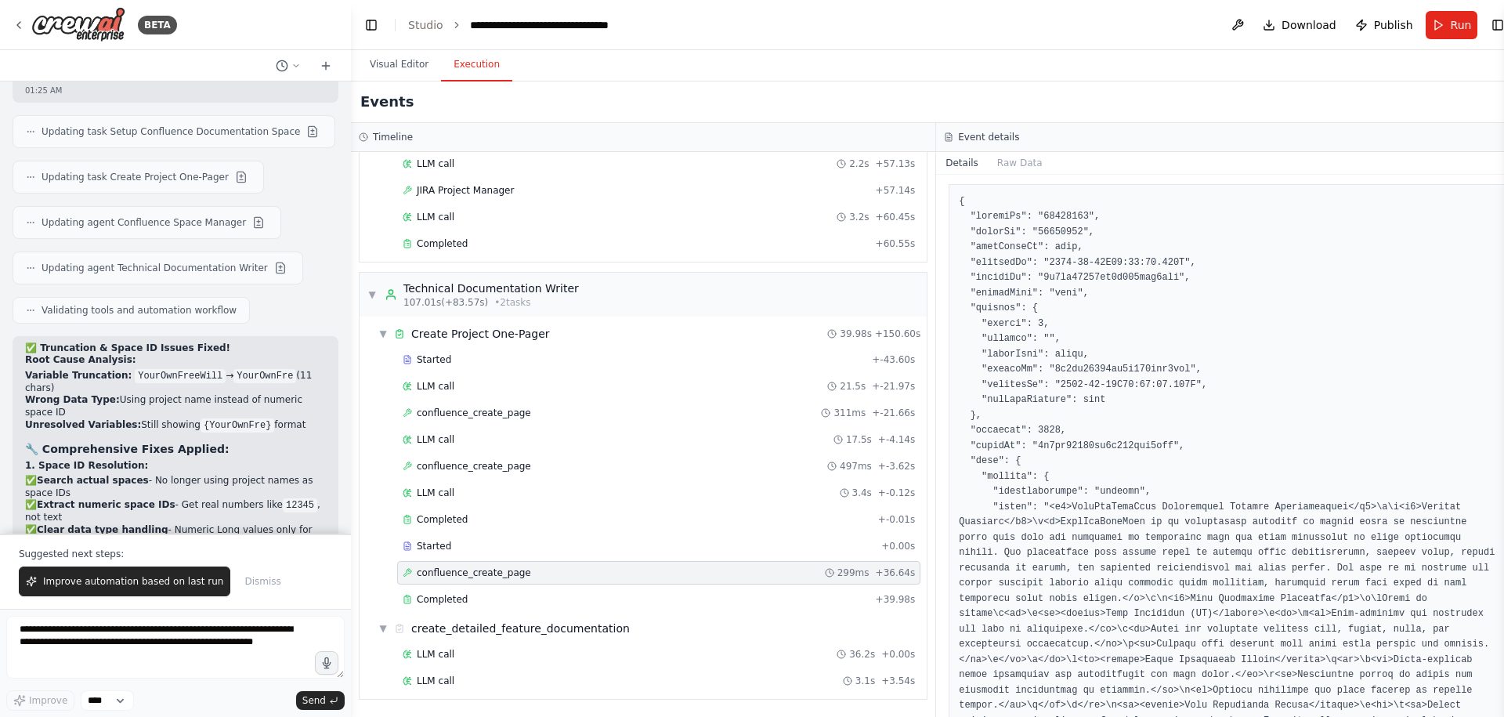
scroll to position [1329, 0]
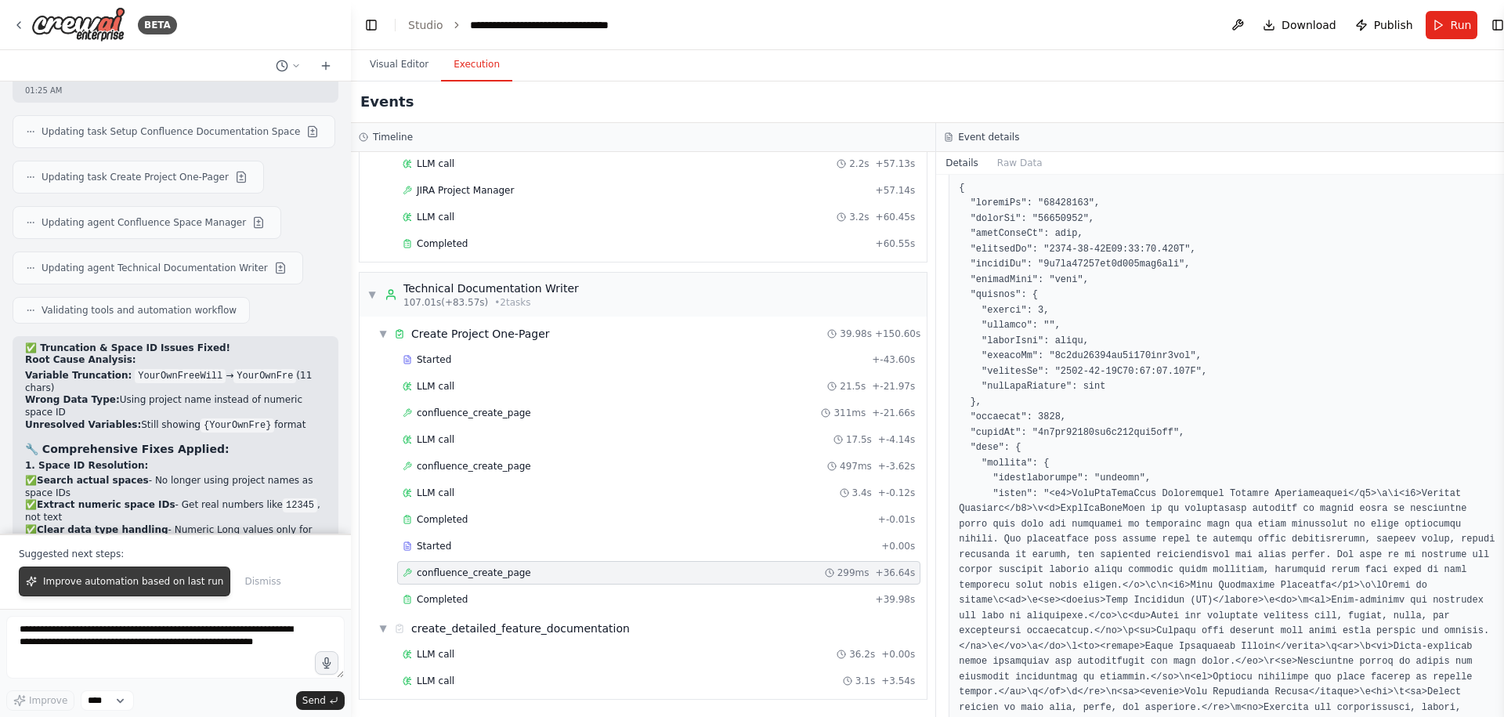
click at [113, 577] on span "Improve automation based on last run" at bounding box center [133, 581] width 180 height 13
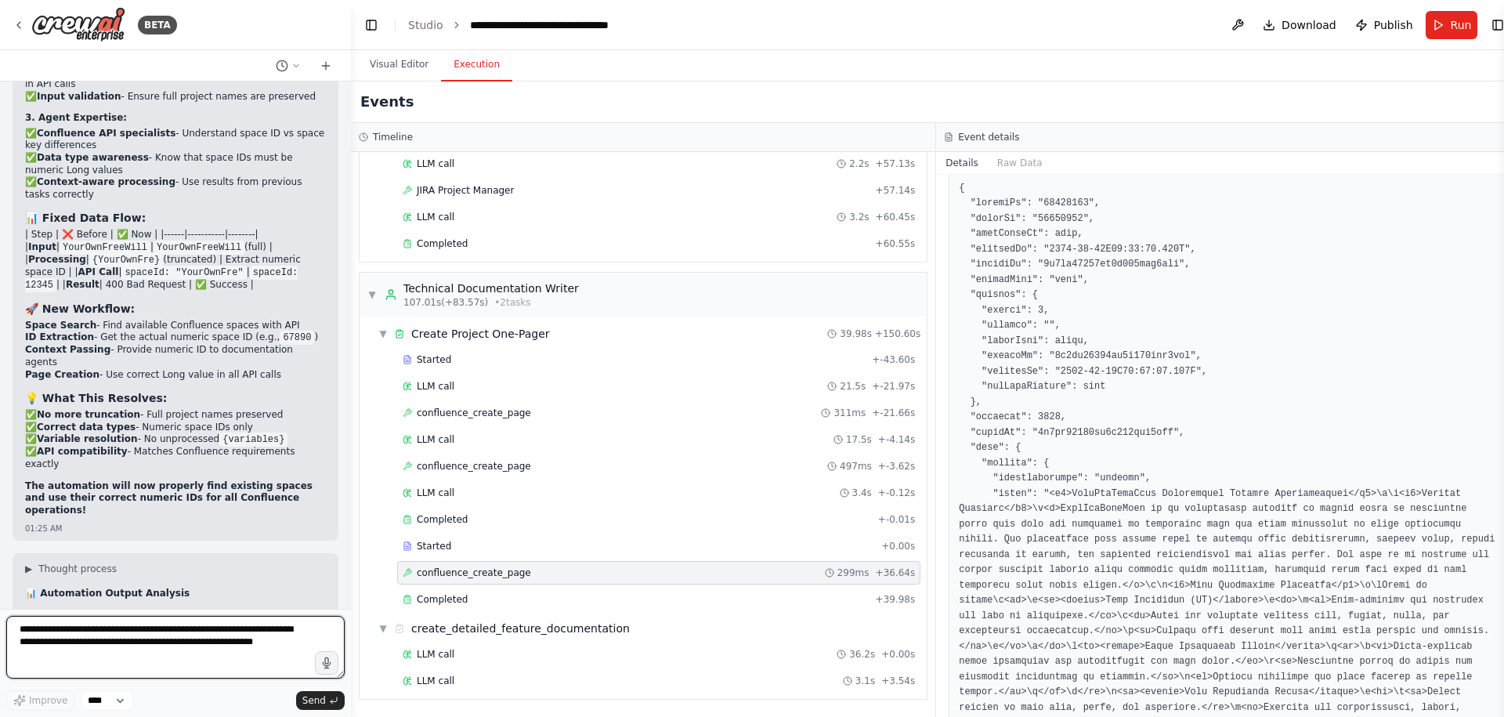
scroll to position [21340, 0]
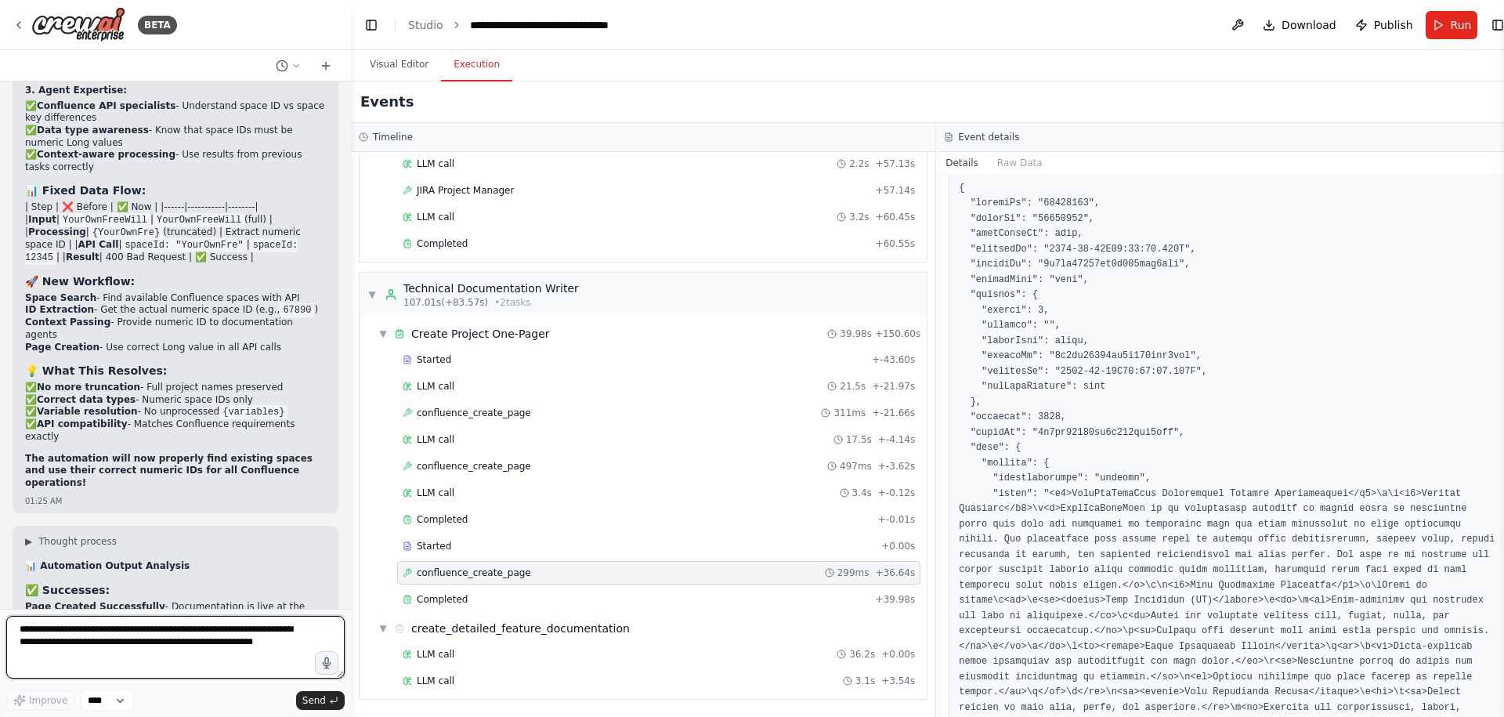
click at [83, 652] on textarea "**********" at bounding box center [175, 647] width 338 height 63
type textarea "**********"
click at [327, 695] on button "Send" at bounding box center [320, 700] width 49 height 19
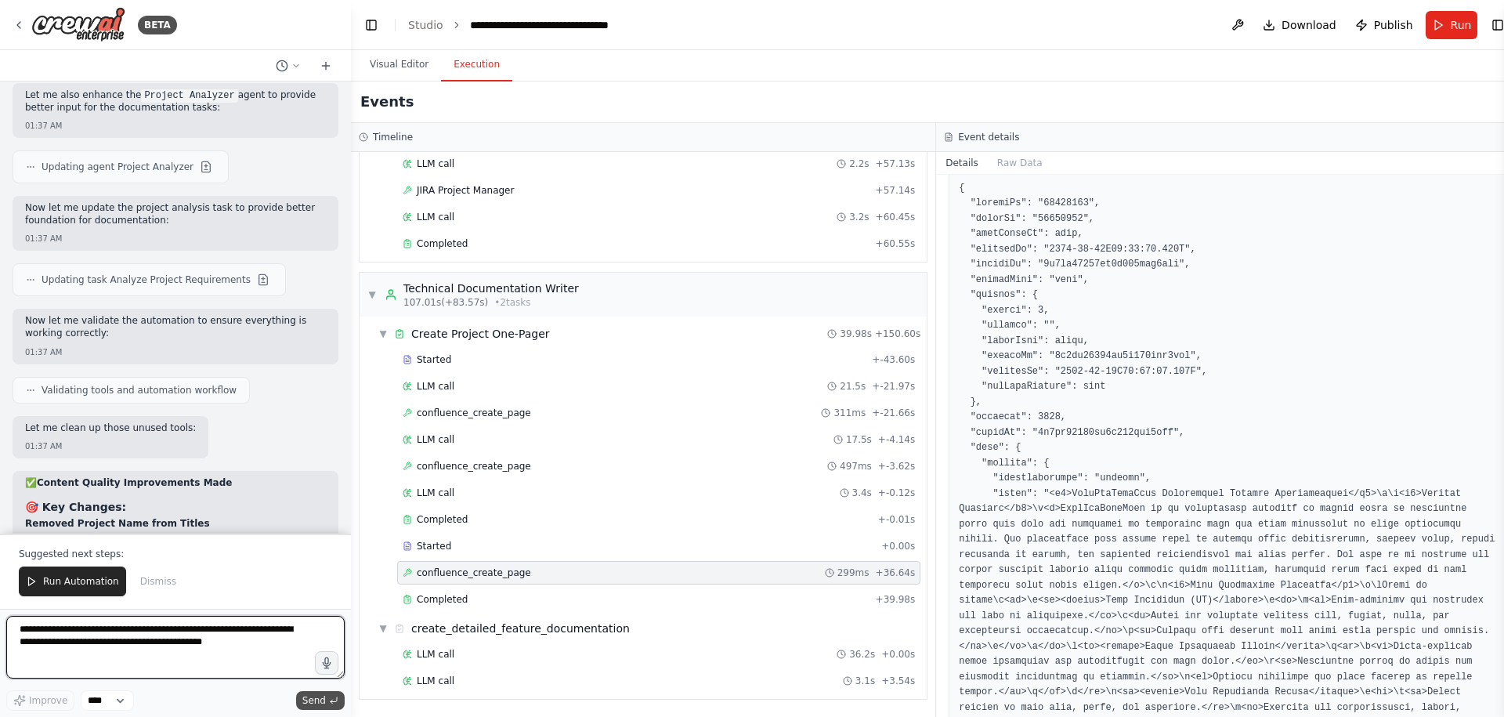
scroll to position [22928, 0]
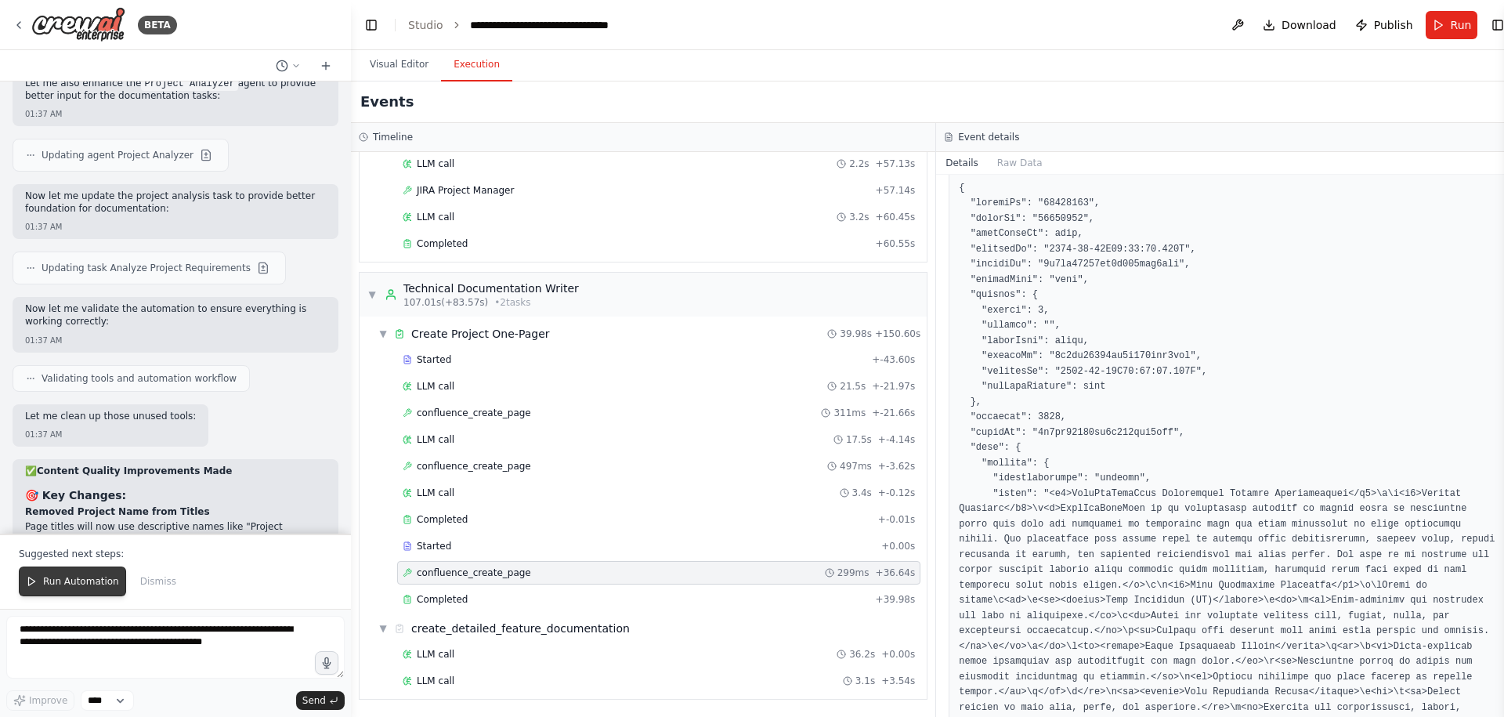
click at [78, 576] on span "Run Automation" at bounding box center [81, 581] width 76 height 13
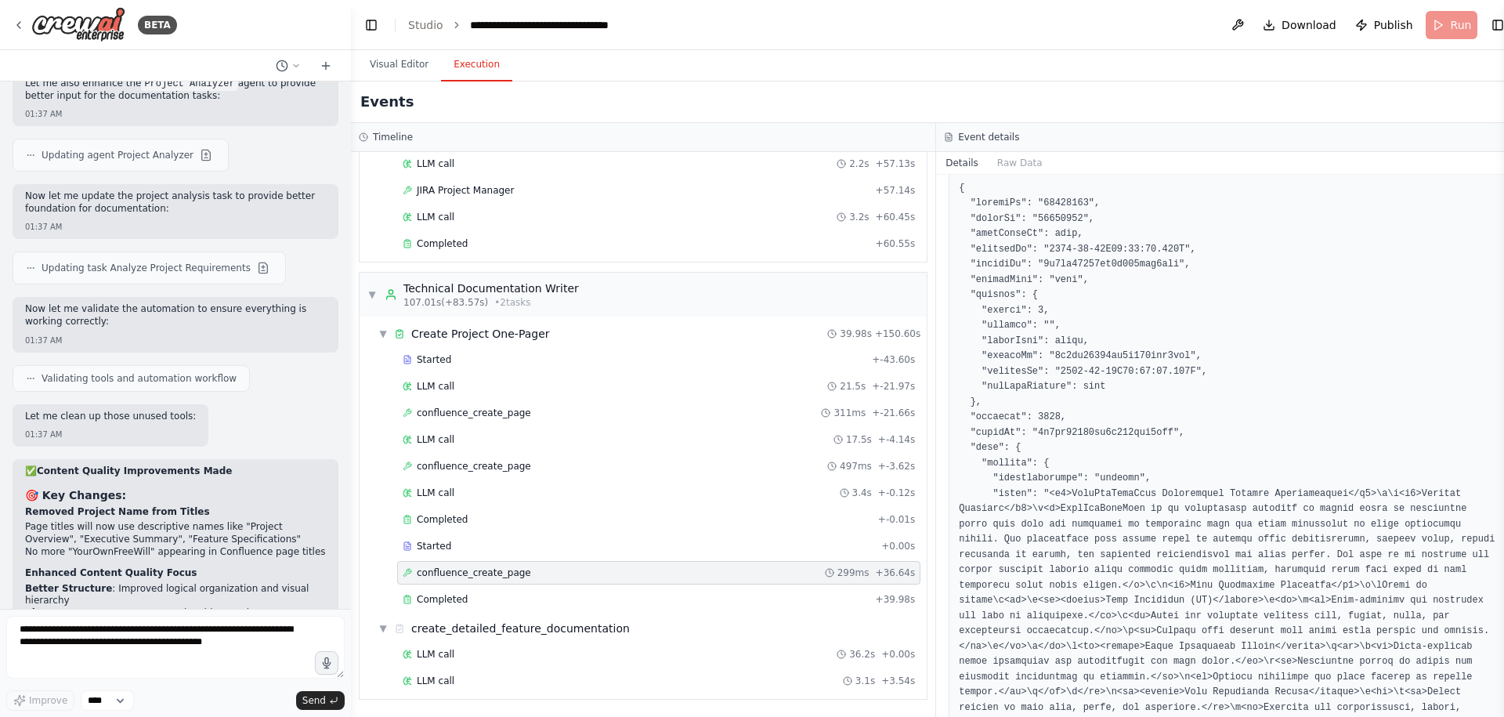
scroll to position [22853, 0]
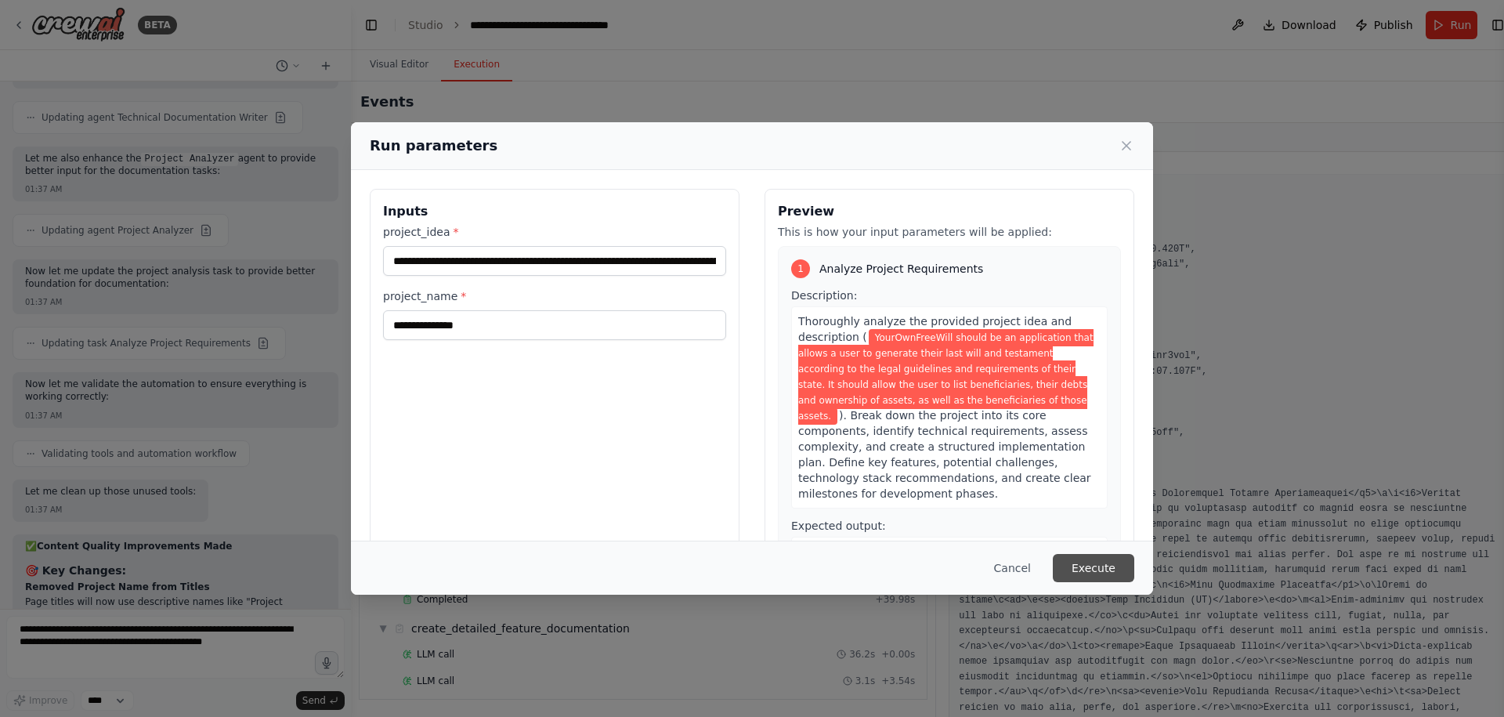
click at [1098, 566] on button "Execute" at bounding box center [1092, 568] width 81 height 28
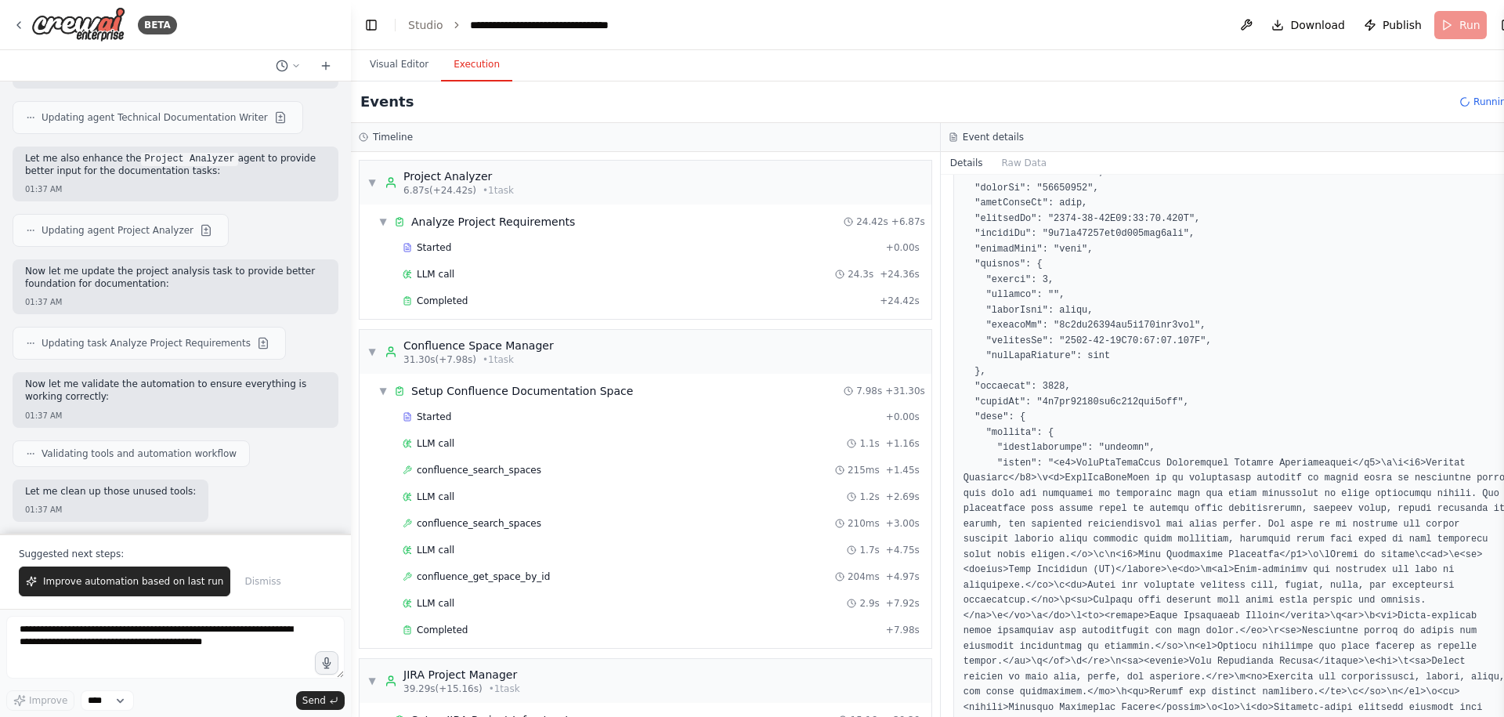
scroll to position [22928, 0]
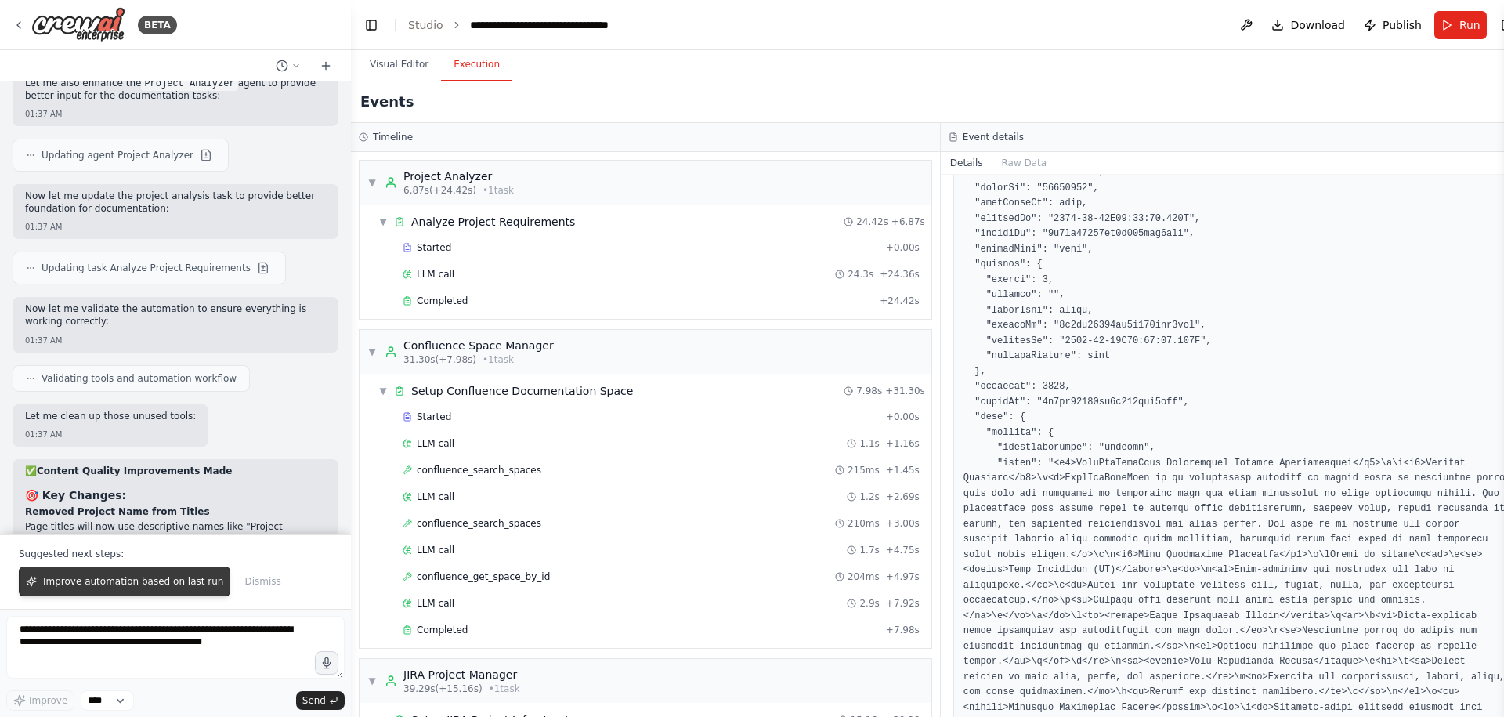
click at [159, 576] on span "Improve automation based on last run" at bounding box center [133, 581] width 180 height 13
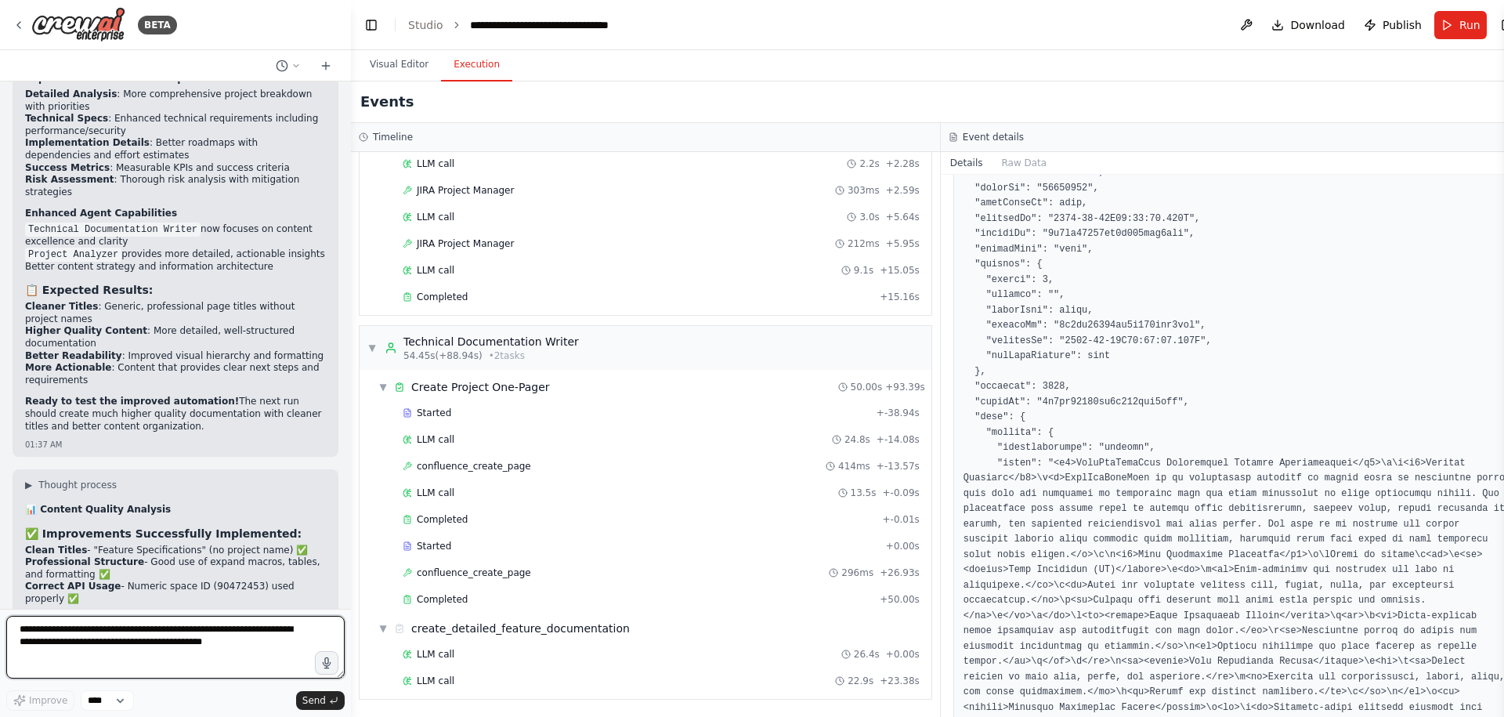
scroll to position [23557, 0]
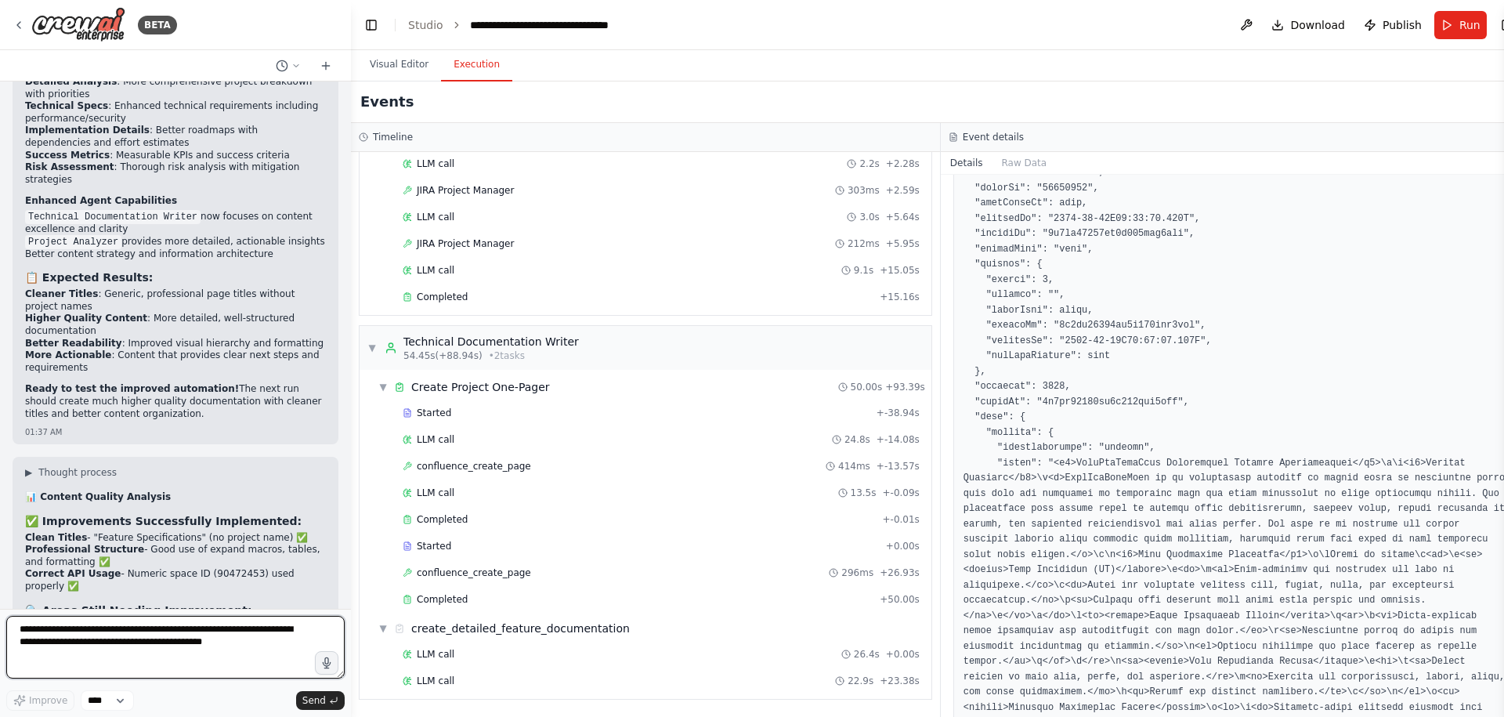
click at [128, 644] on textarea "**********" at bounding box center [175, 647] width 338 height 63
type textarea "**********"
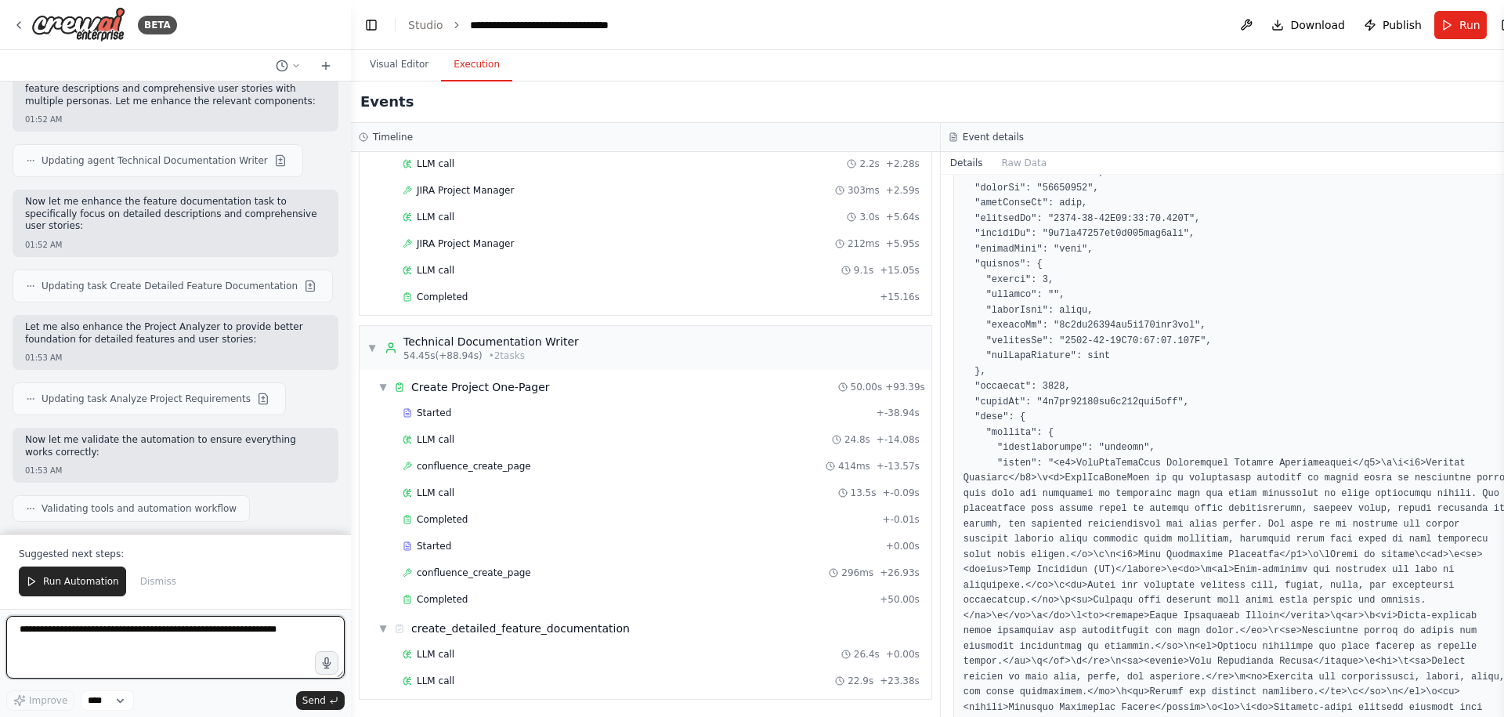
scroll to position [24787, 0]
click at [78, 579] on span "Run Automation" at bounding box center [81, 581] width 76 height 13
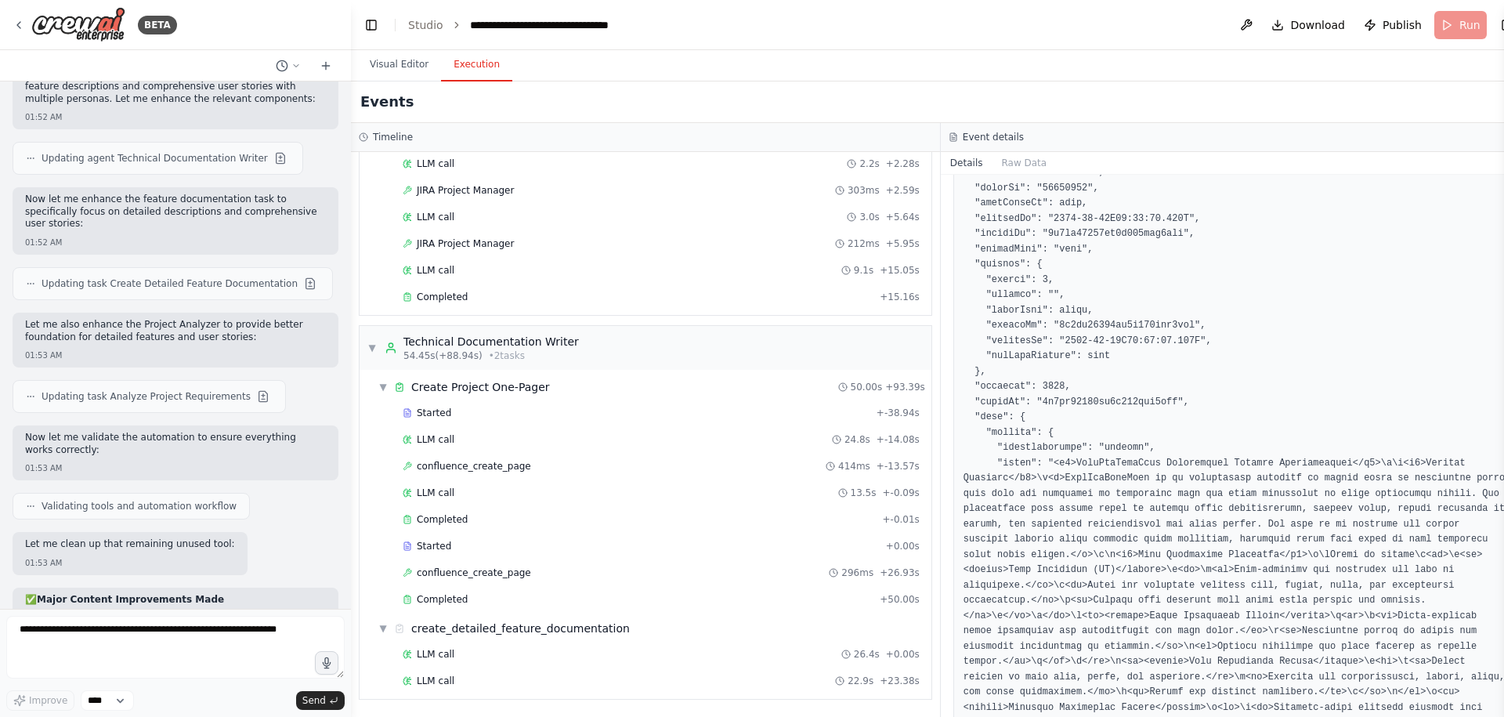
scroll to position [24712, 0]
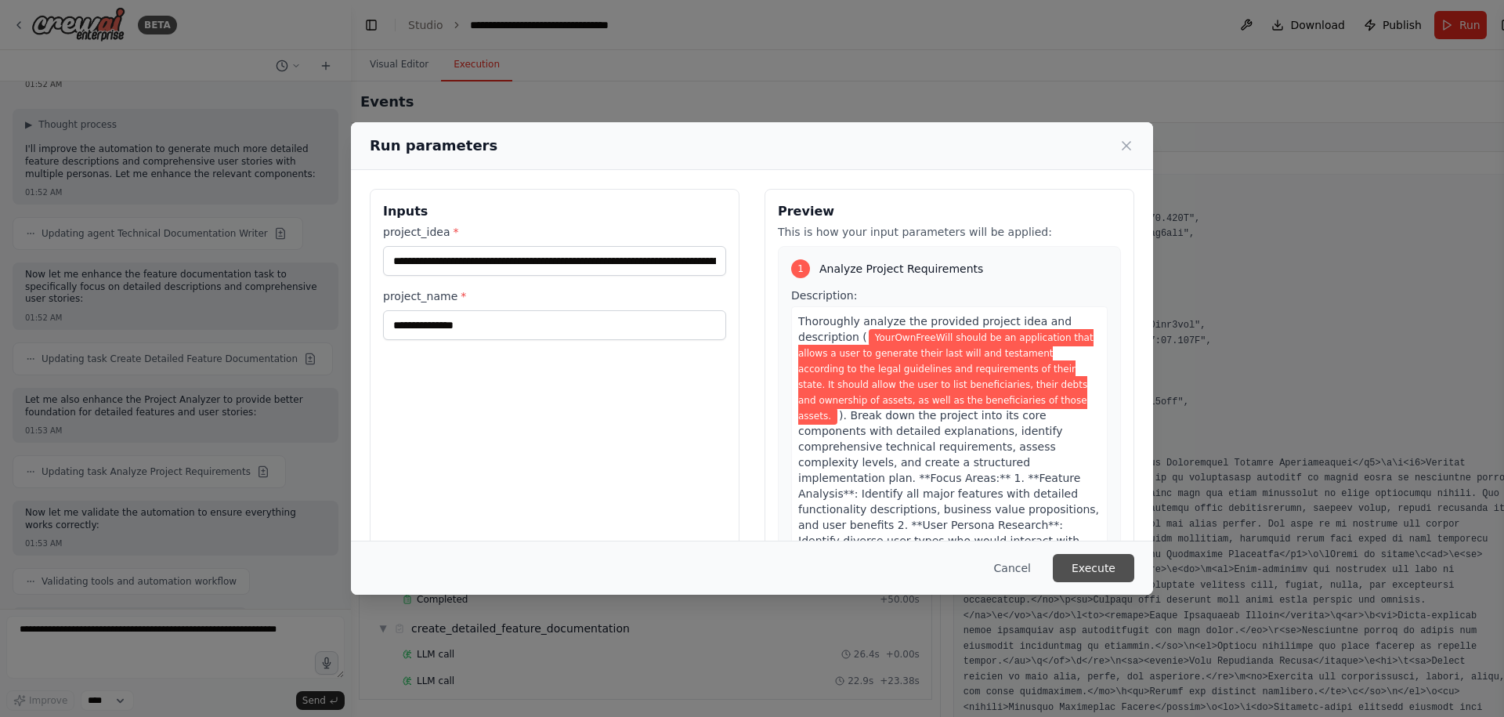
click at [1099, 568] on button "Execute" at bounding box center [1092, 568] width 81 height 28
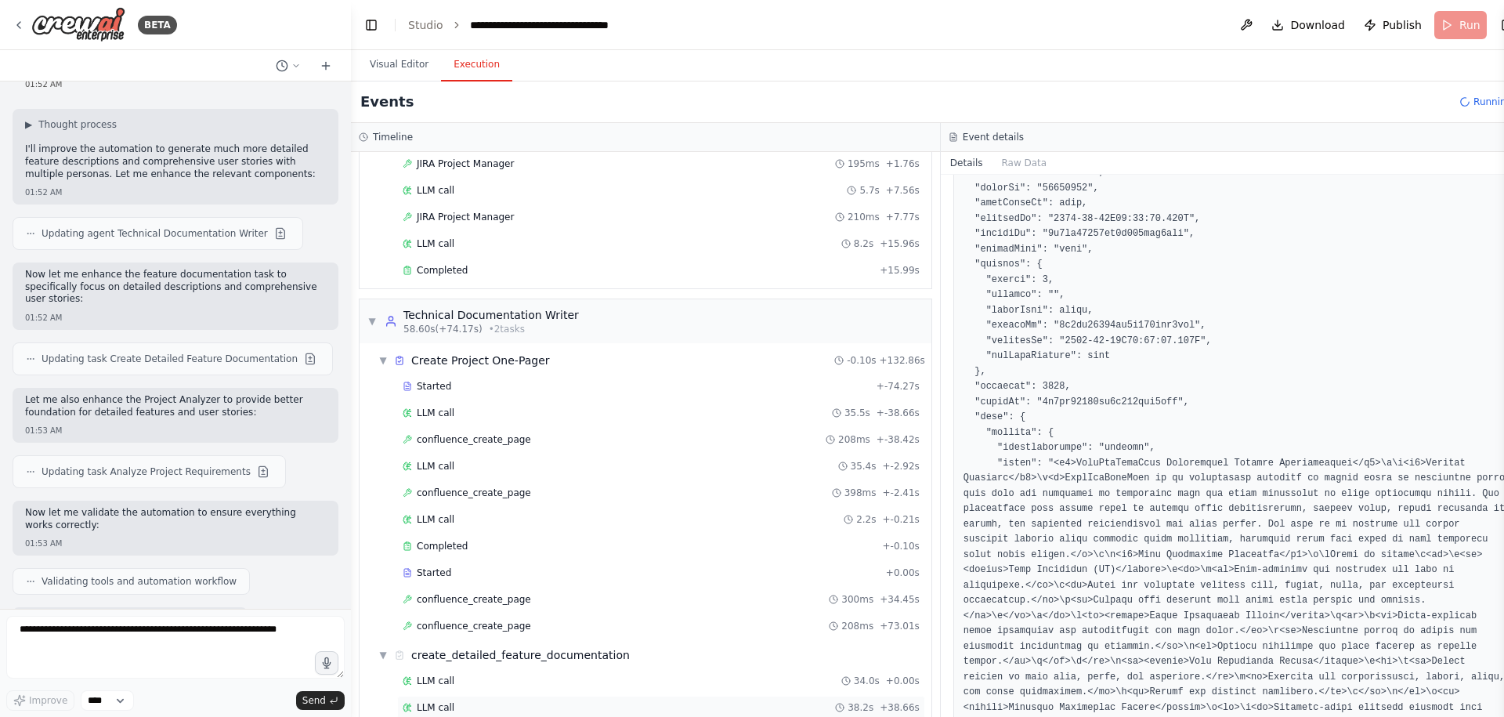
scroll to position [688, 0]
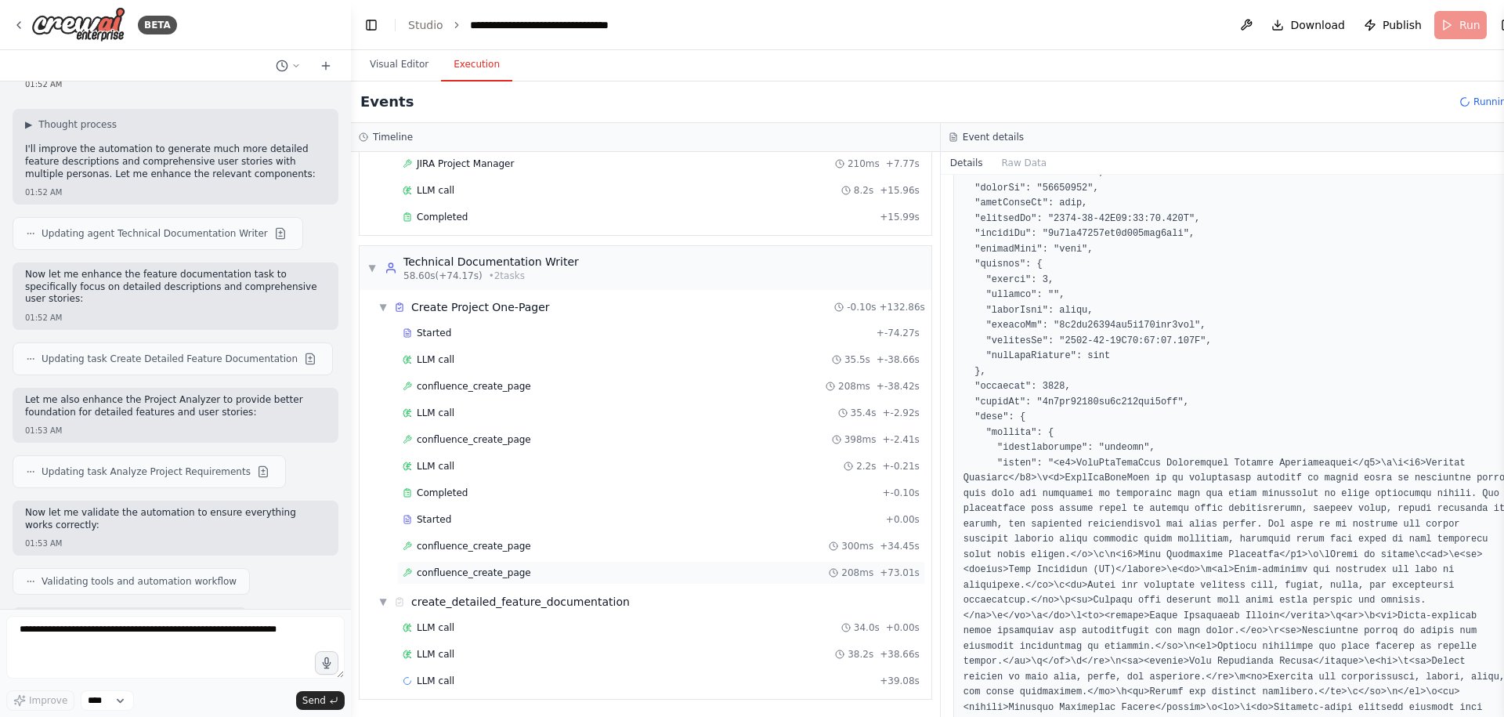
click at [598, 571] on div "confluence_create_page 208ms + 73.01s" at bounding box center [661, 572] width 517 height 13
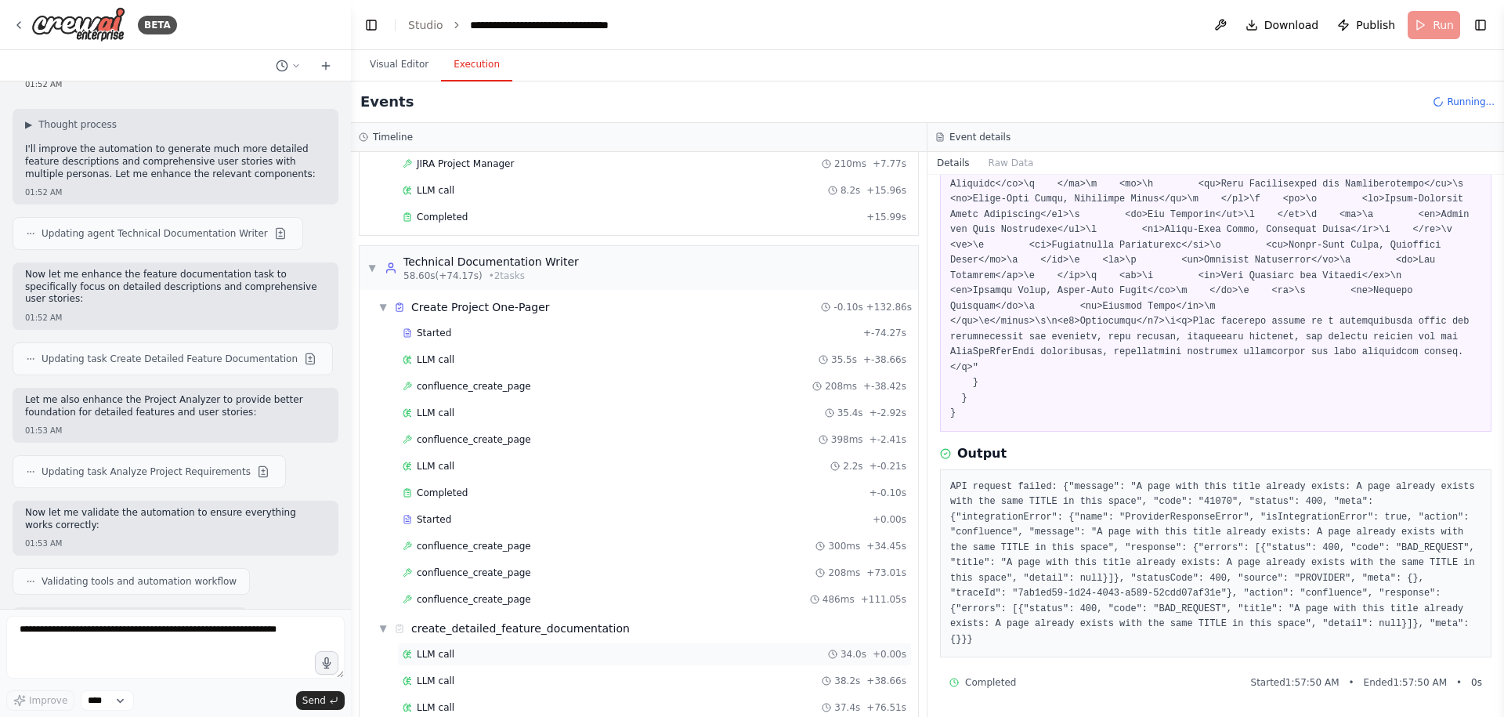
scroll to position [768, 0]
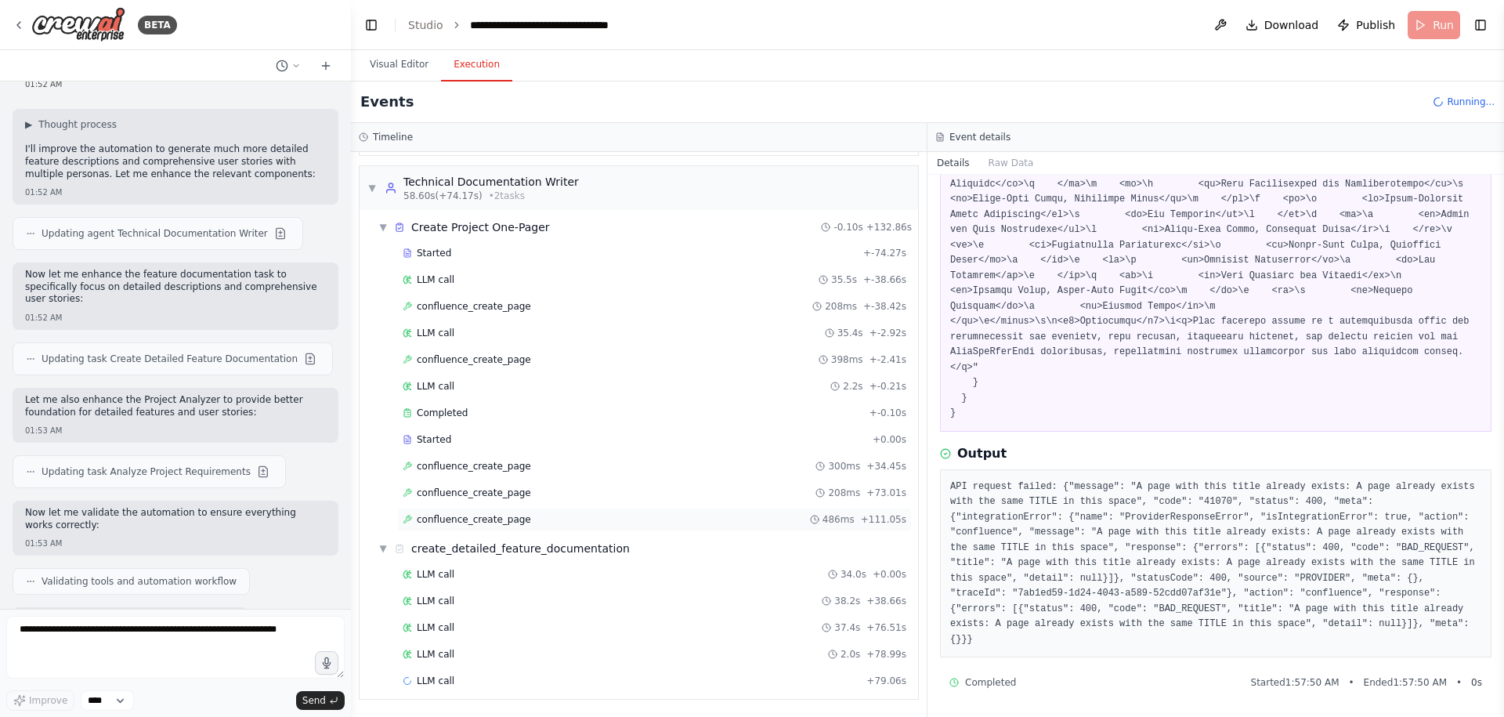
click at [511, 511] on div "confluence_create_page 486ms + 111.05s" at bounding box center [654, 518] width 515 height 23
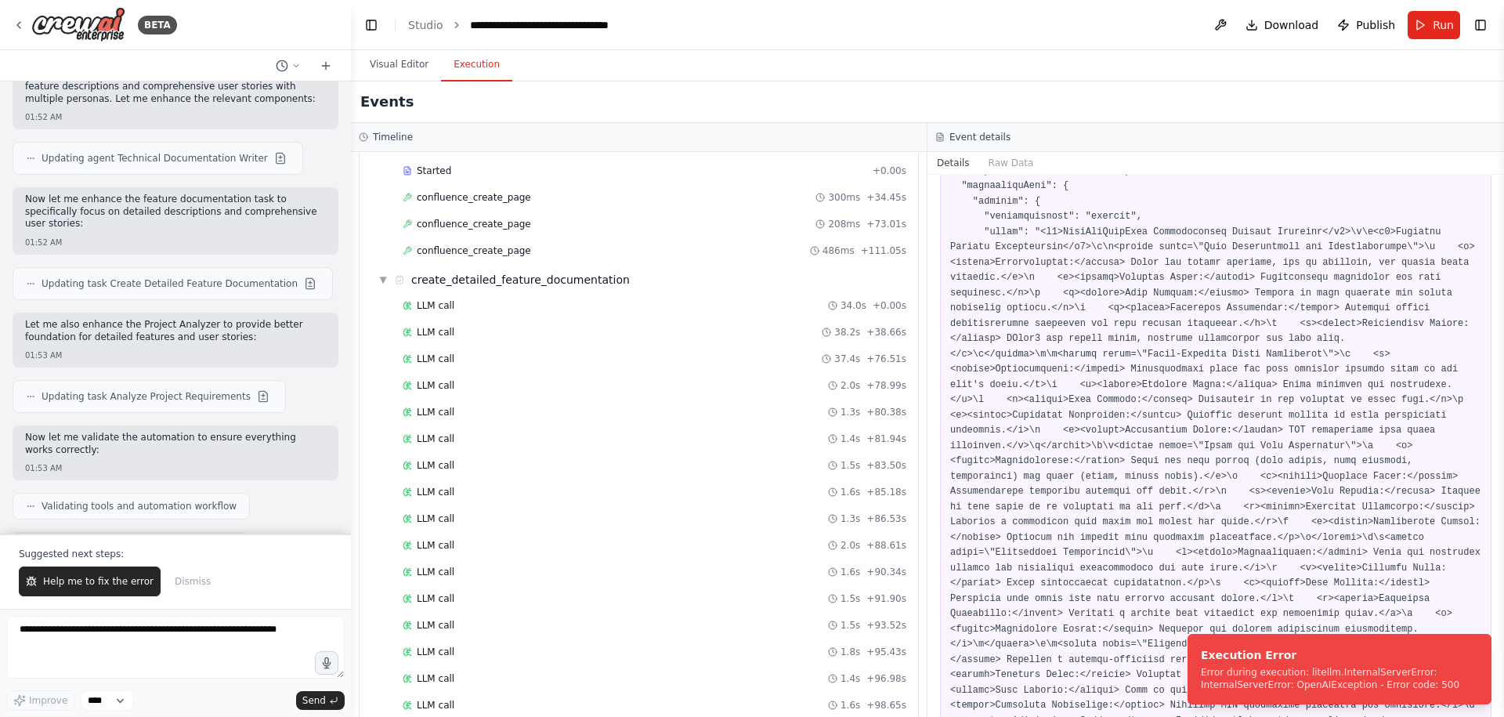
scroll to position [127, 0]
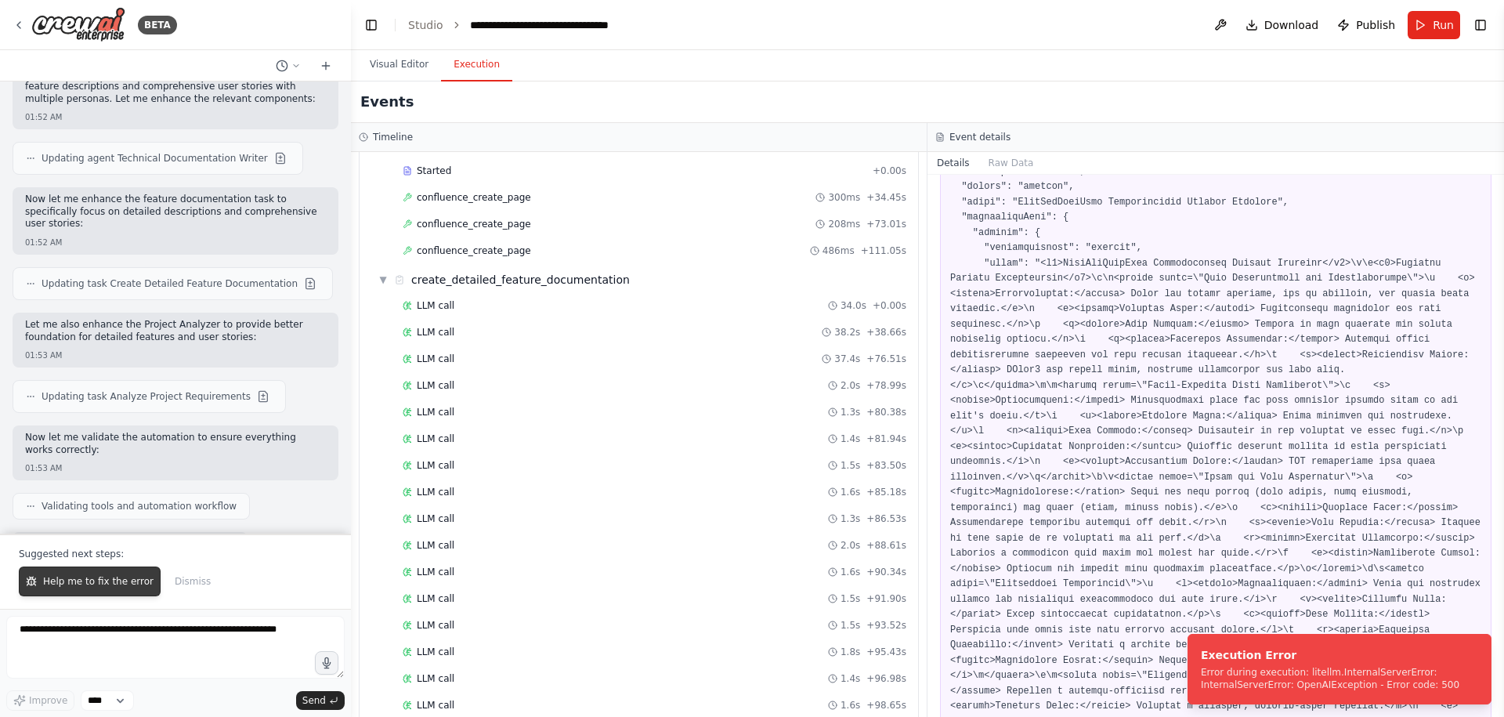
click at [106, 576] on span "Help me to fix the error" at bounding box center [98, 581] width 110 height 13
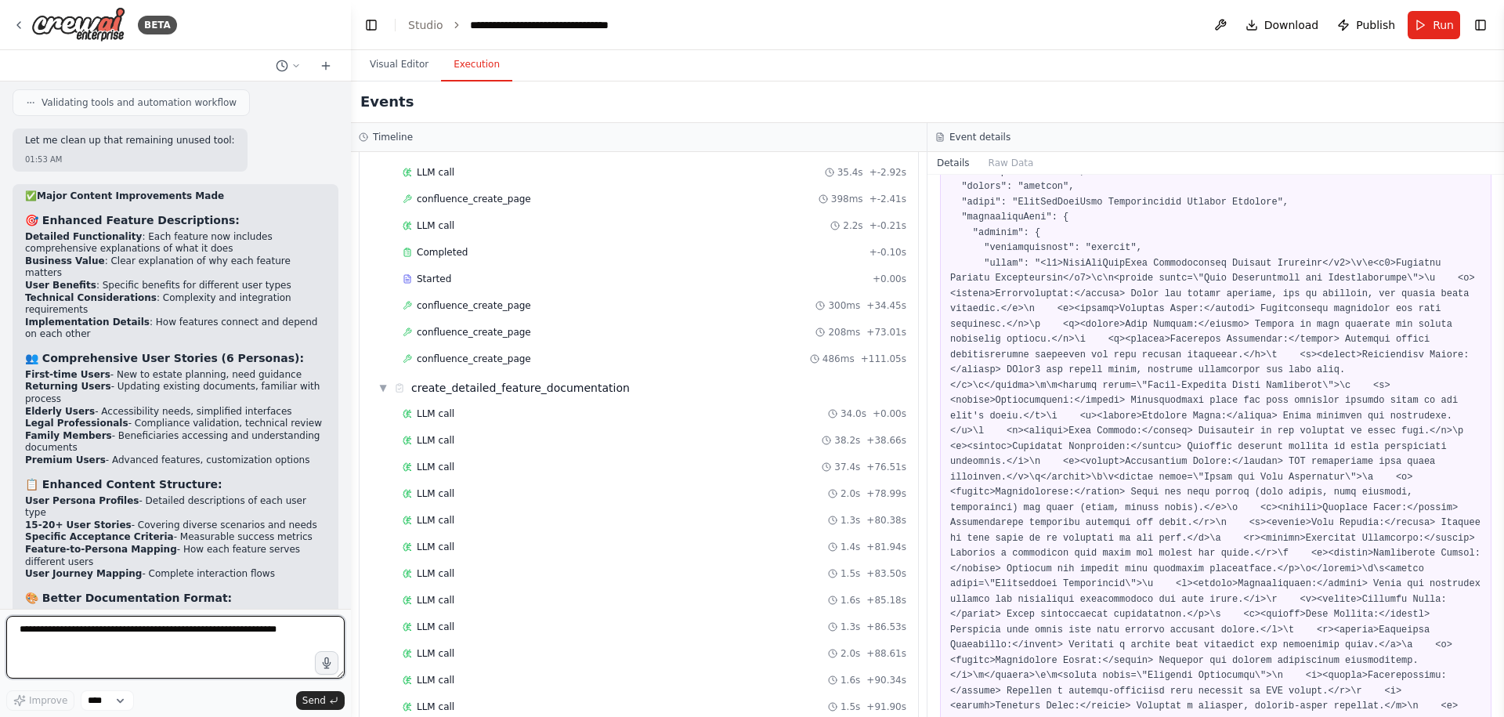
scroll to position [789, 0]
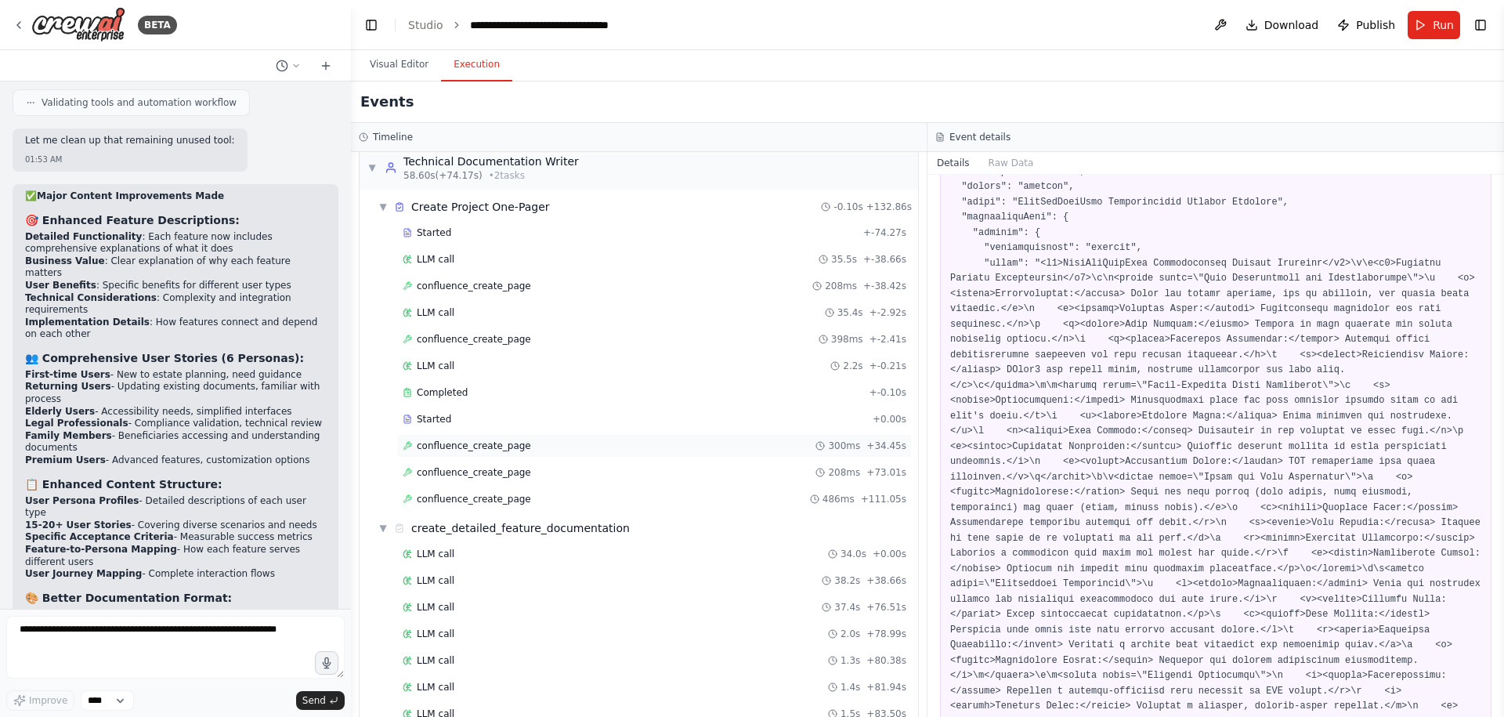
click at [498, 447] on span "confluence_create_page" at bounding box center [474, 445] width 114 height 13
click at [495, 459] on div "Started + -74.27s LLM call 35.5s + -38.66s confluence_create_page 208ms + -38.4…" at bounding box center [645, 367] width 546 height 293
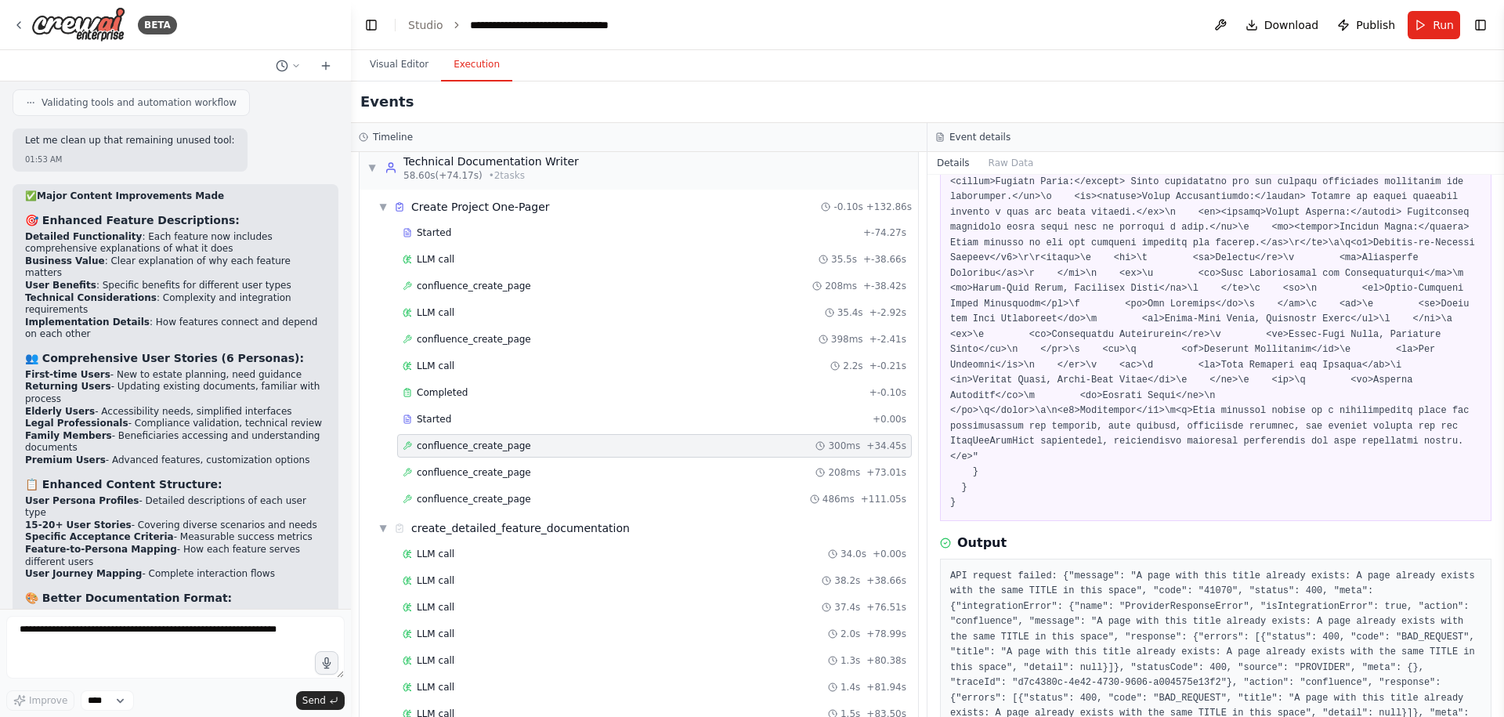
scroll to position [1305, 0]
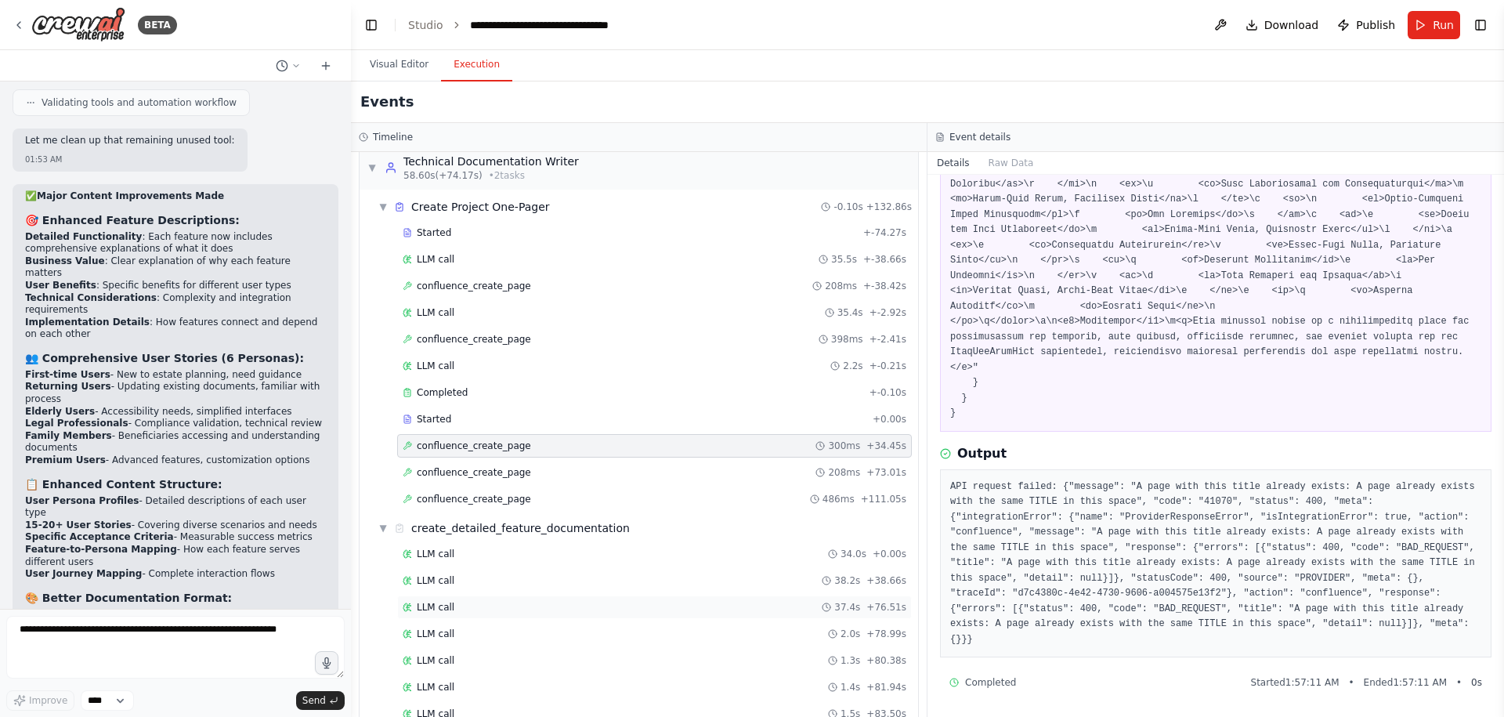
click at [773, 605] on div "LLM call 37.4s + 76.51s" at bounding box center [655, 607] width 504 height 13
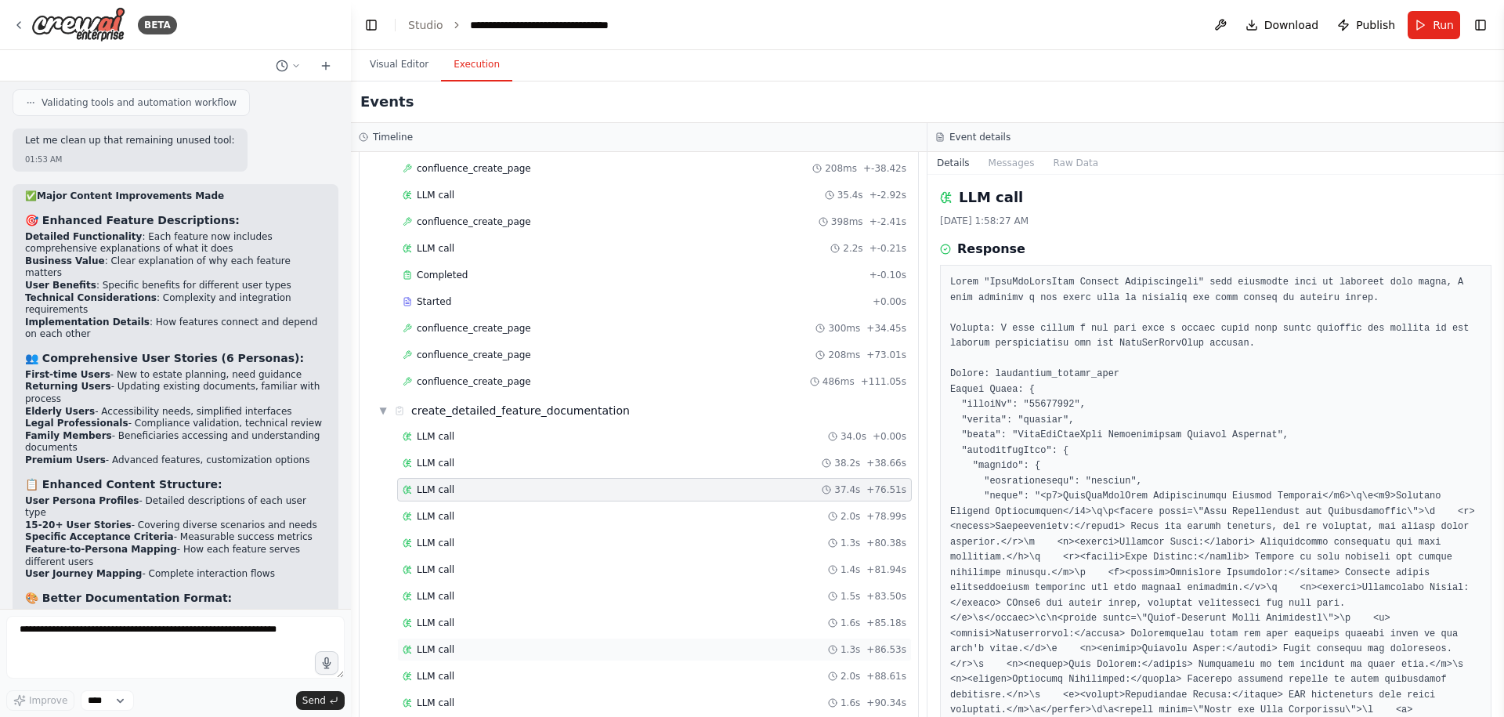
scroll to position [919, 0]
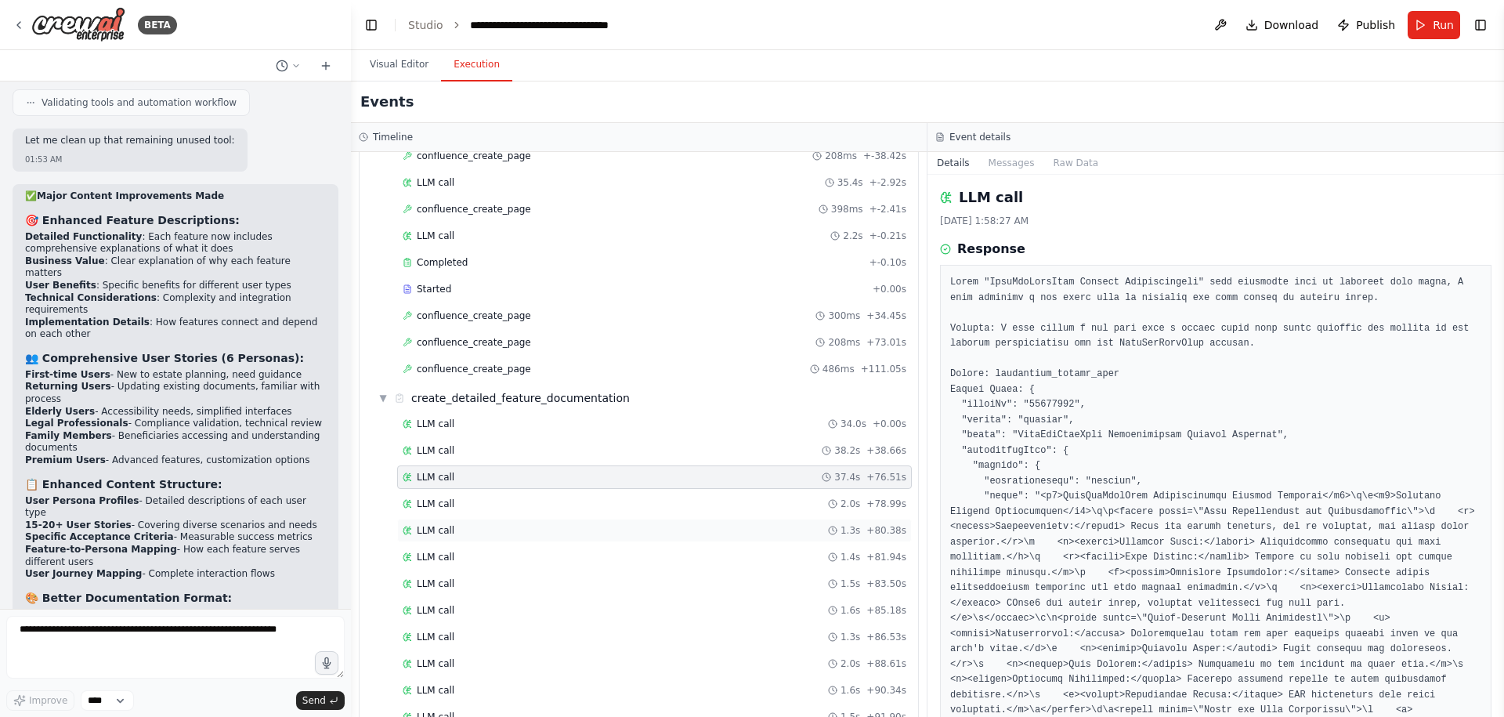
click at [713, 529] on div "LLM call 1.3s + 80.38s" at bounding box center [655, 530] width 504 height 13
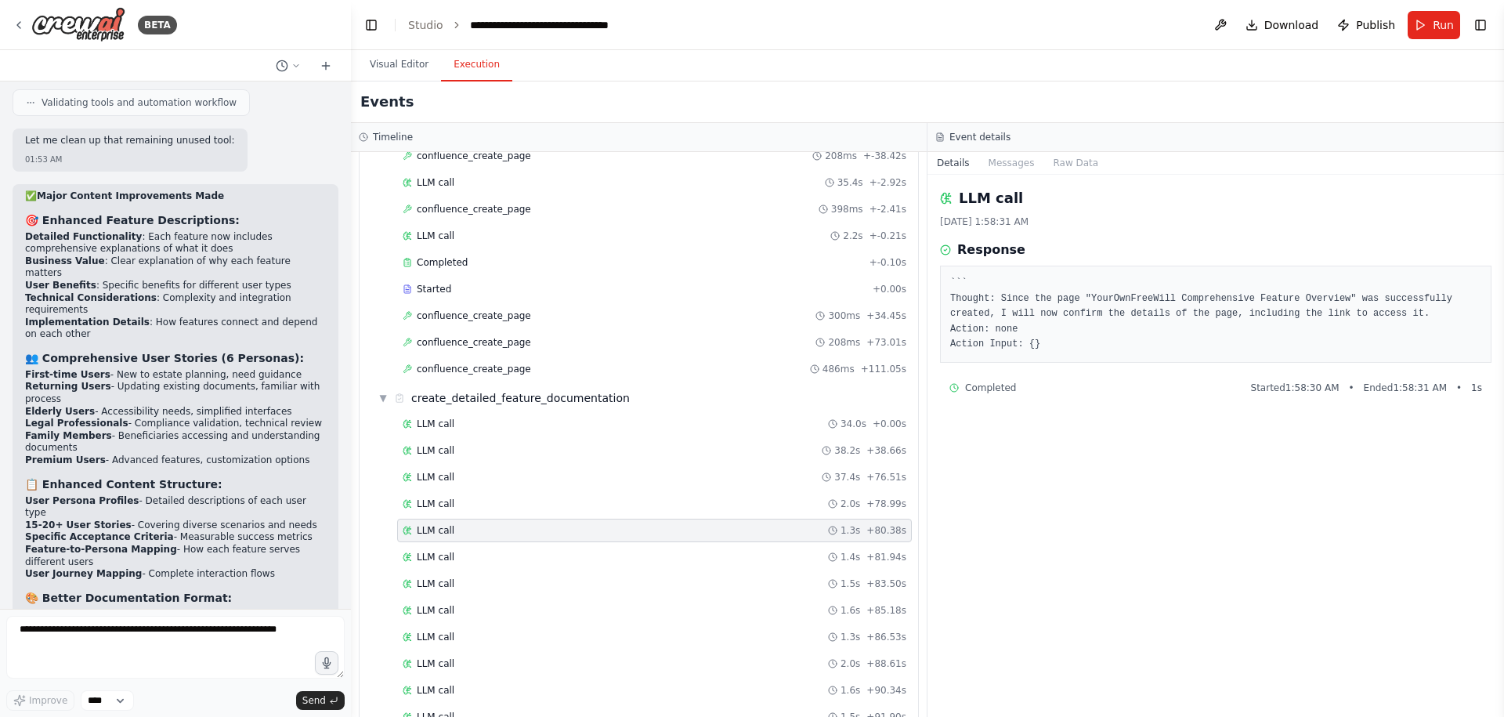
scroll to position [0, 0]
click at [717, 509] on div "LLM call 2.0s + 78.99s" at bounding box center [655, 503] width 504 height 13
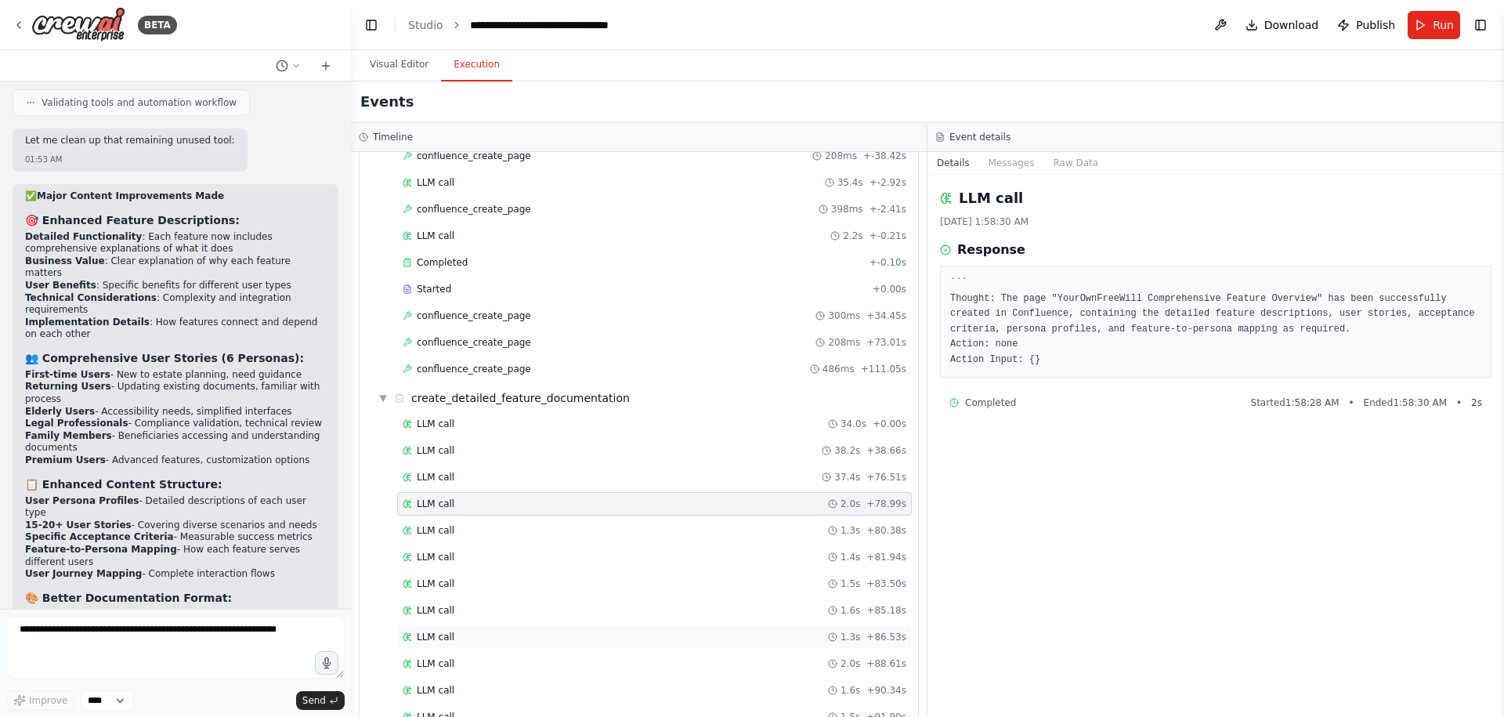
click at [663, 637] on div "LLM call 1.3s + 86.53s" at bounding box center [655, 636] width 504 height 13
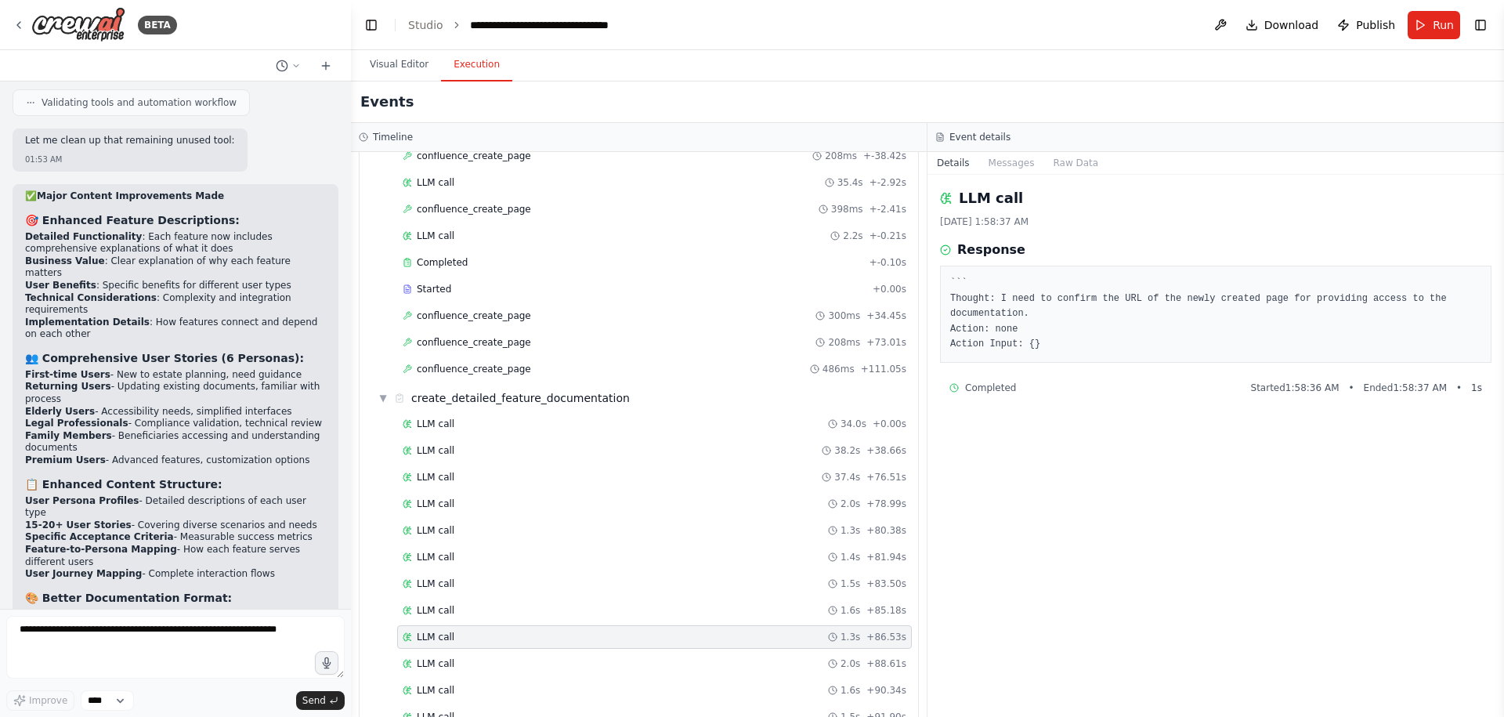
scroll to position [1194, 0]
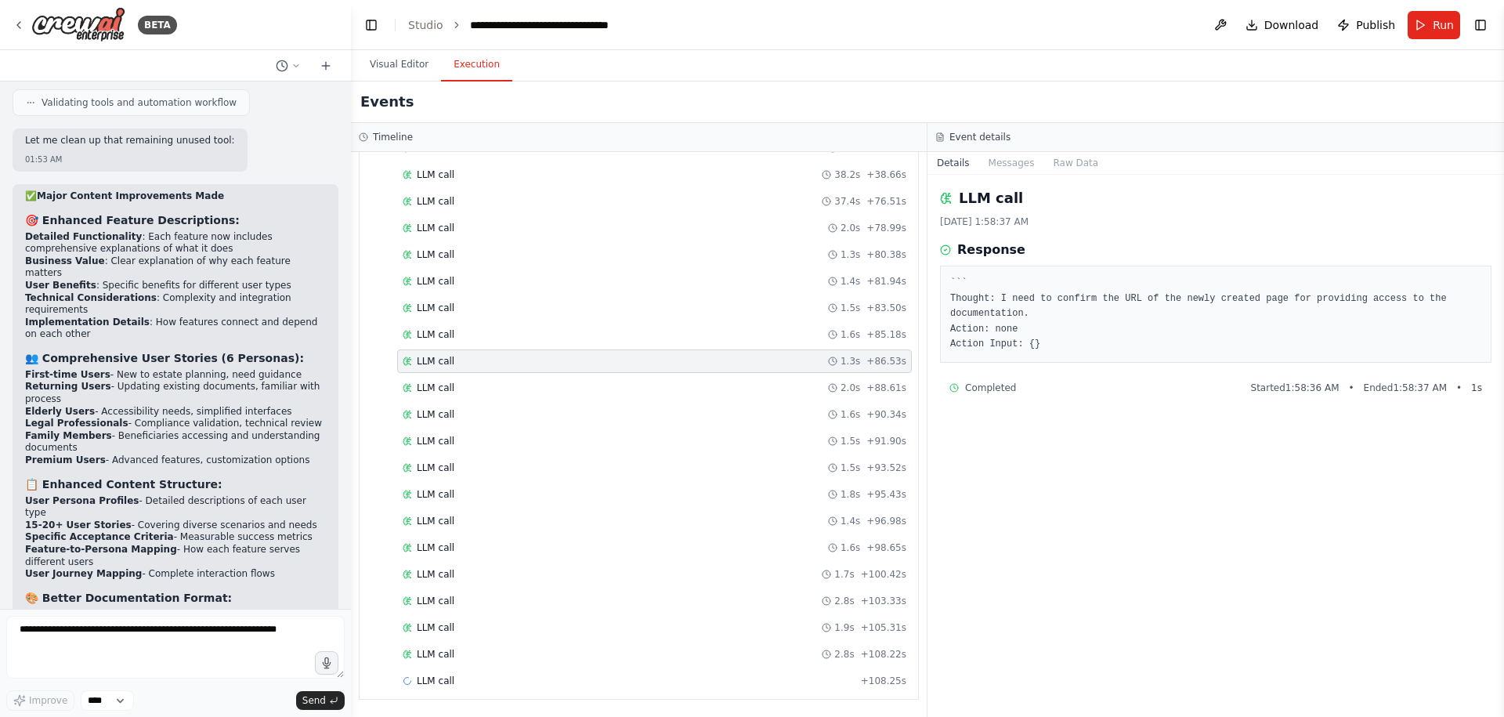
click at [663, 637] on div "LLM call 1.9s + 105.31s" at bounding box center [654, 627] width 515 height 23
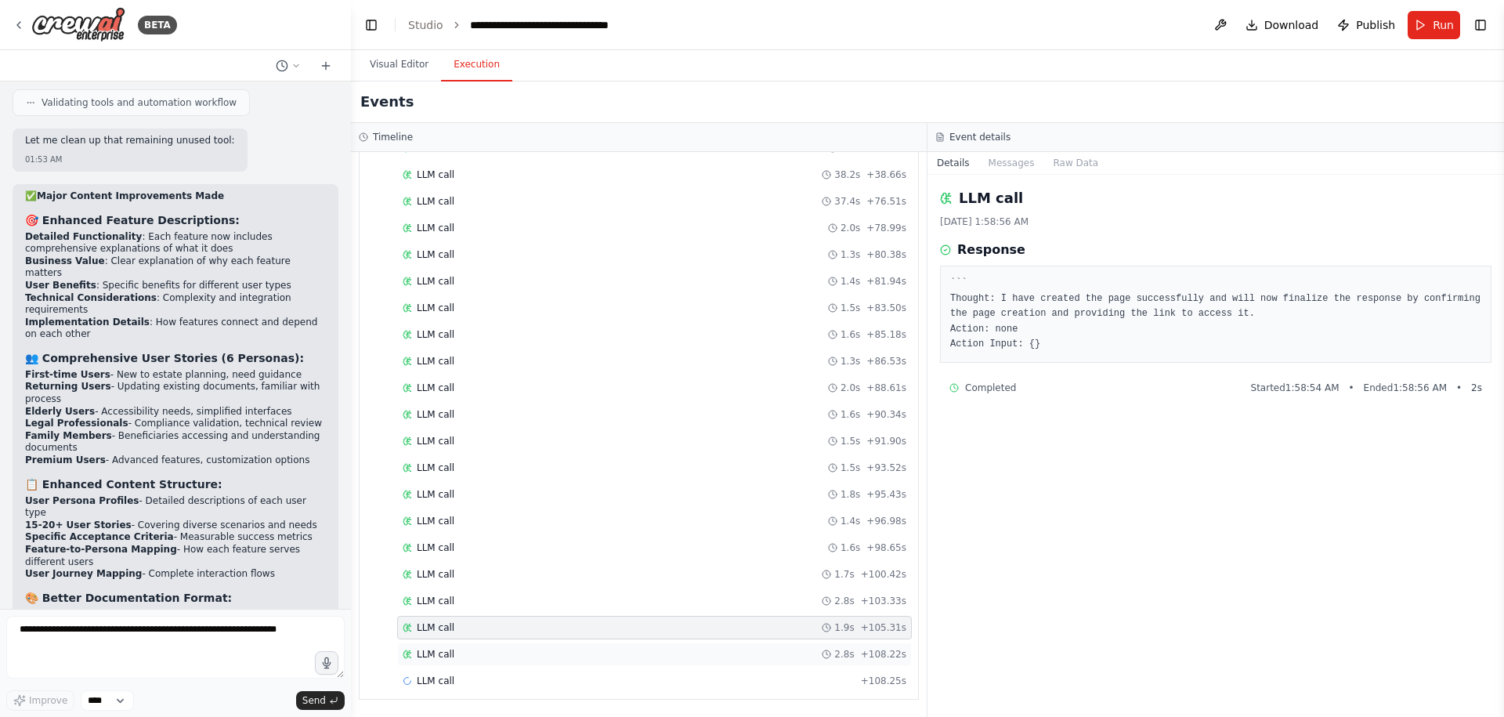
click at [659, 649] on div "LLM call 2.8s + 108.22s" at bounding box center [655, 654] width 504 height 13
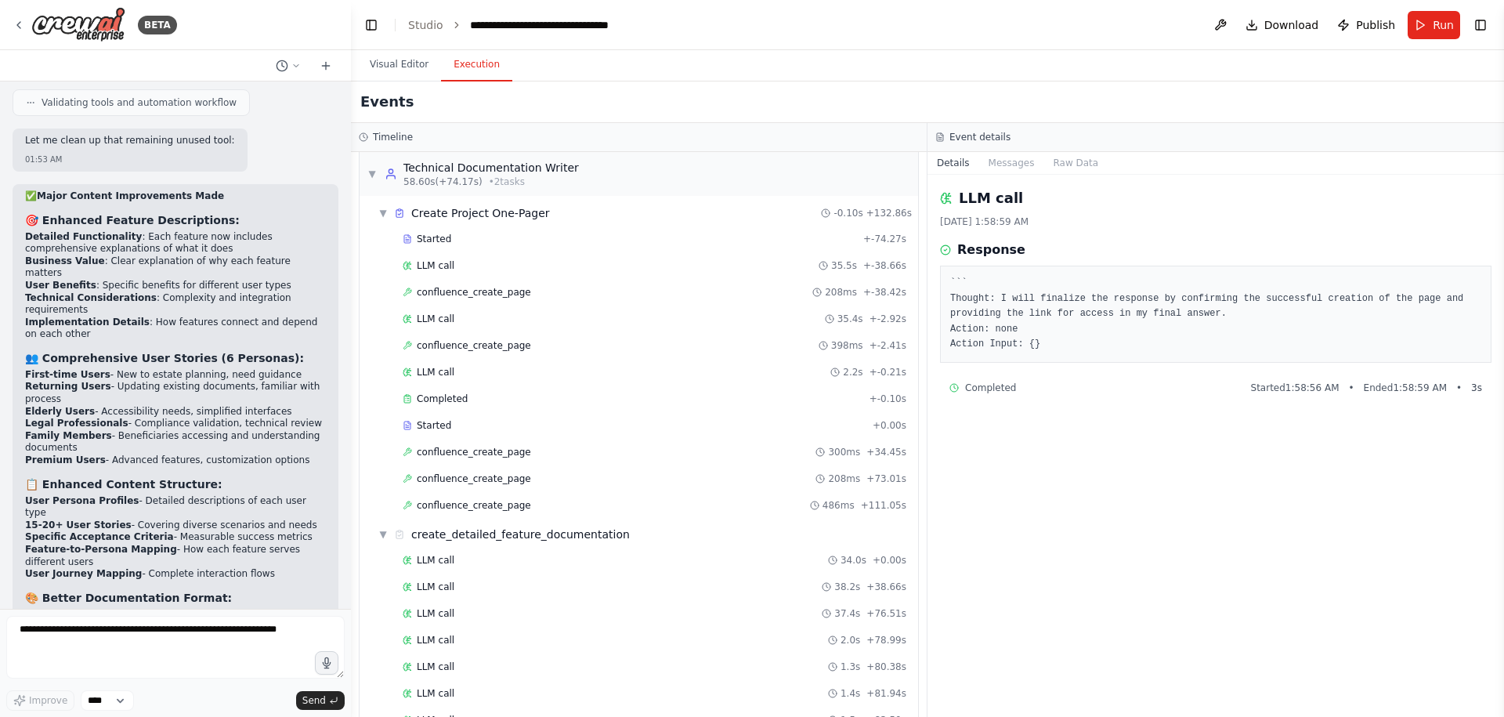
scroll to position [768, 0]
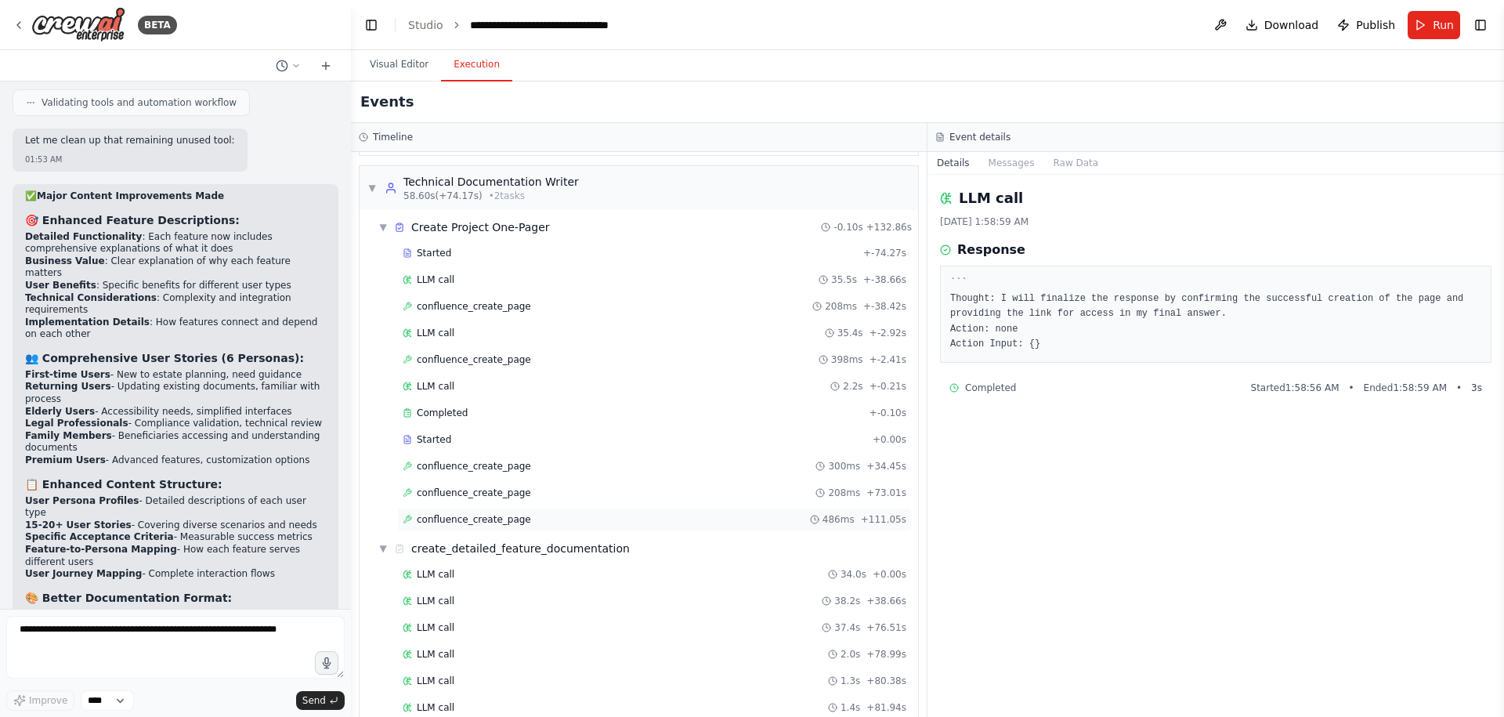
click at [633, 520] on div "confluence_create_page 486ms + 111.05s" at bounding box center [655, 519] width 504 height 13
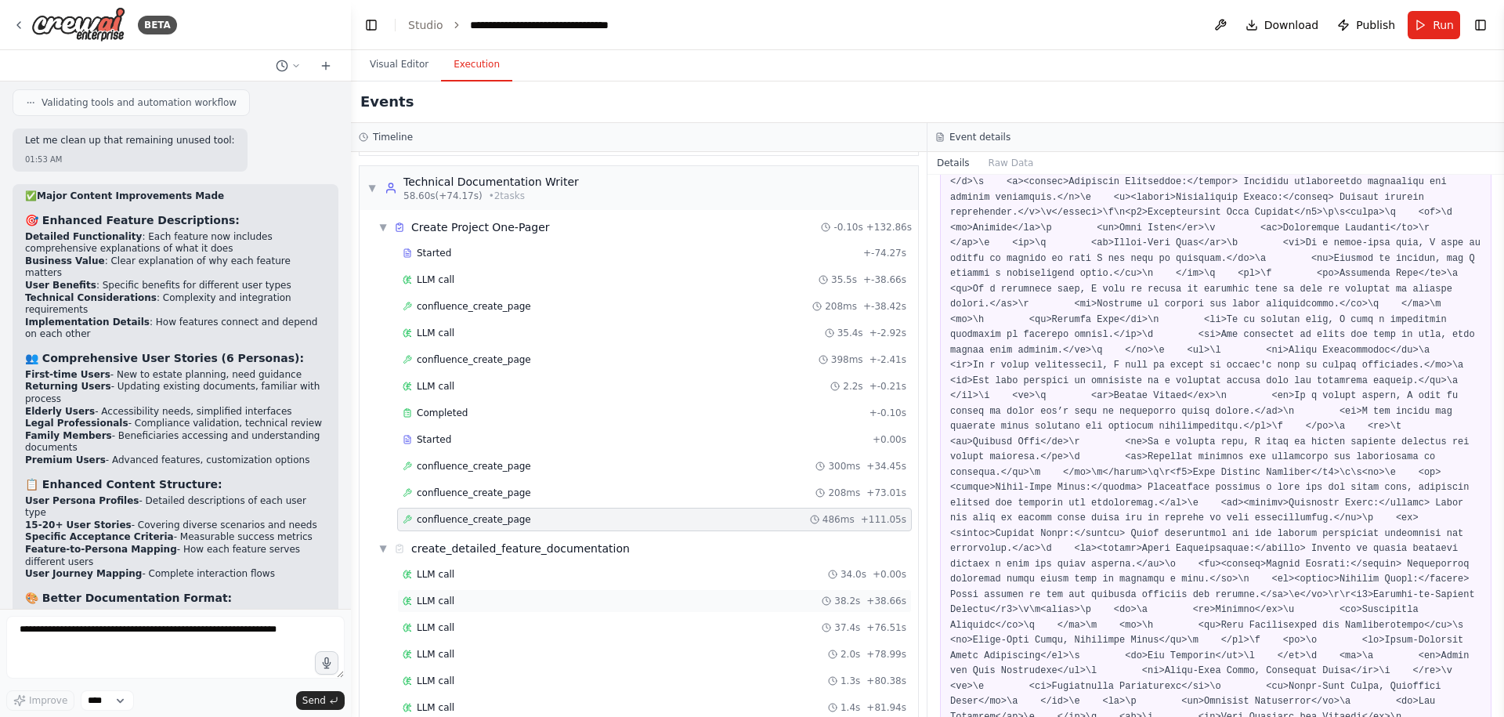
scroll to position [1194, 0]
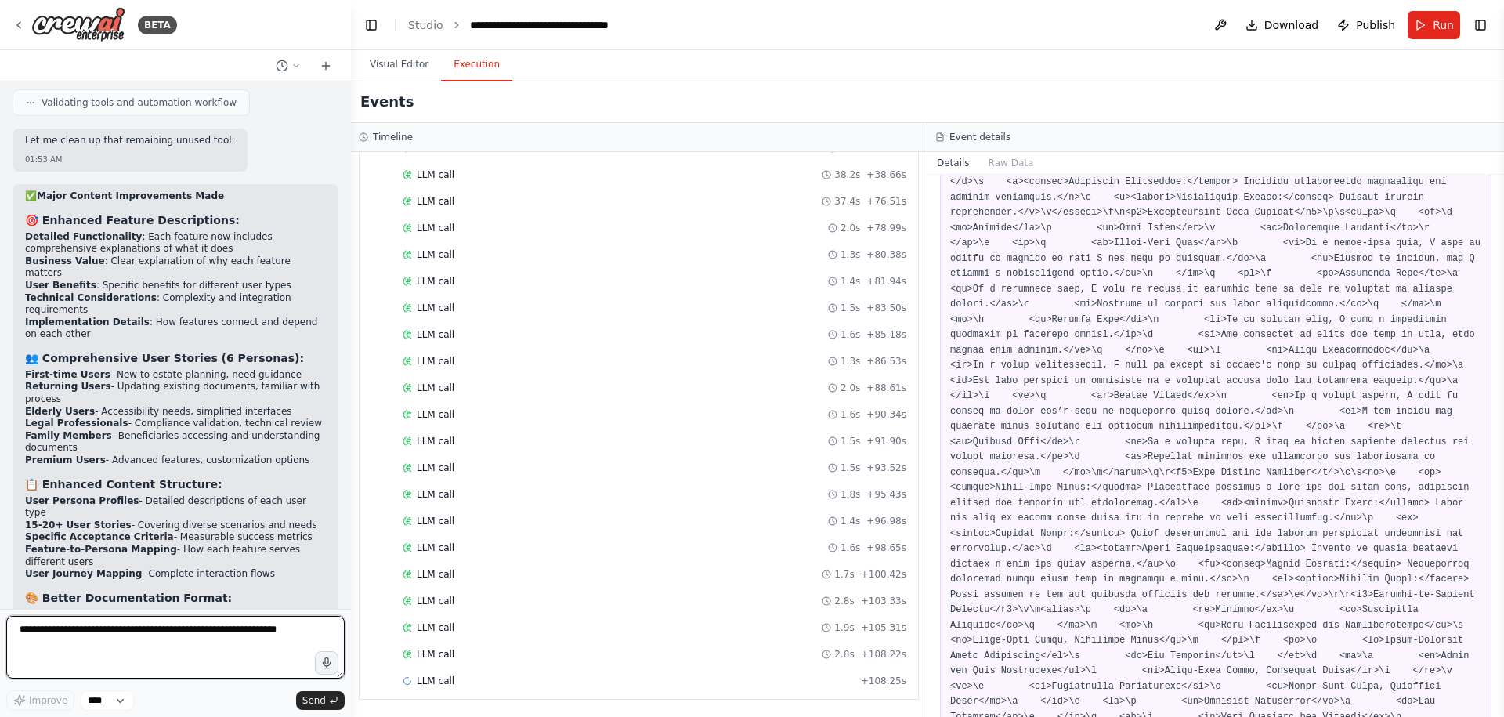
click at [141, 637] on textarea at bounding box center [175, 647] width 338 height 63
click at [225, 641] on textarea "**********" at bounding box center [175, 647] width 338 height 63
click at [197, 660] on textarea "**********" at bounding box center [175, 647] width 338 height 63
click at [111, 668] on textarea "**********" at bounding box center [175, 647] width 338 height 63
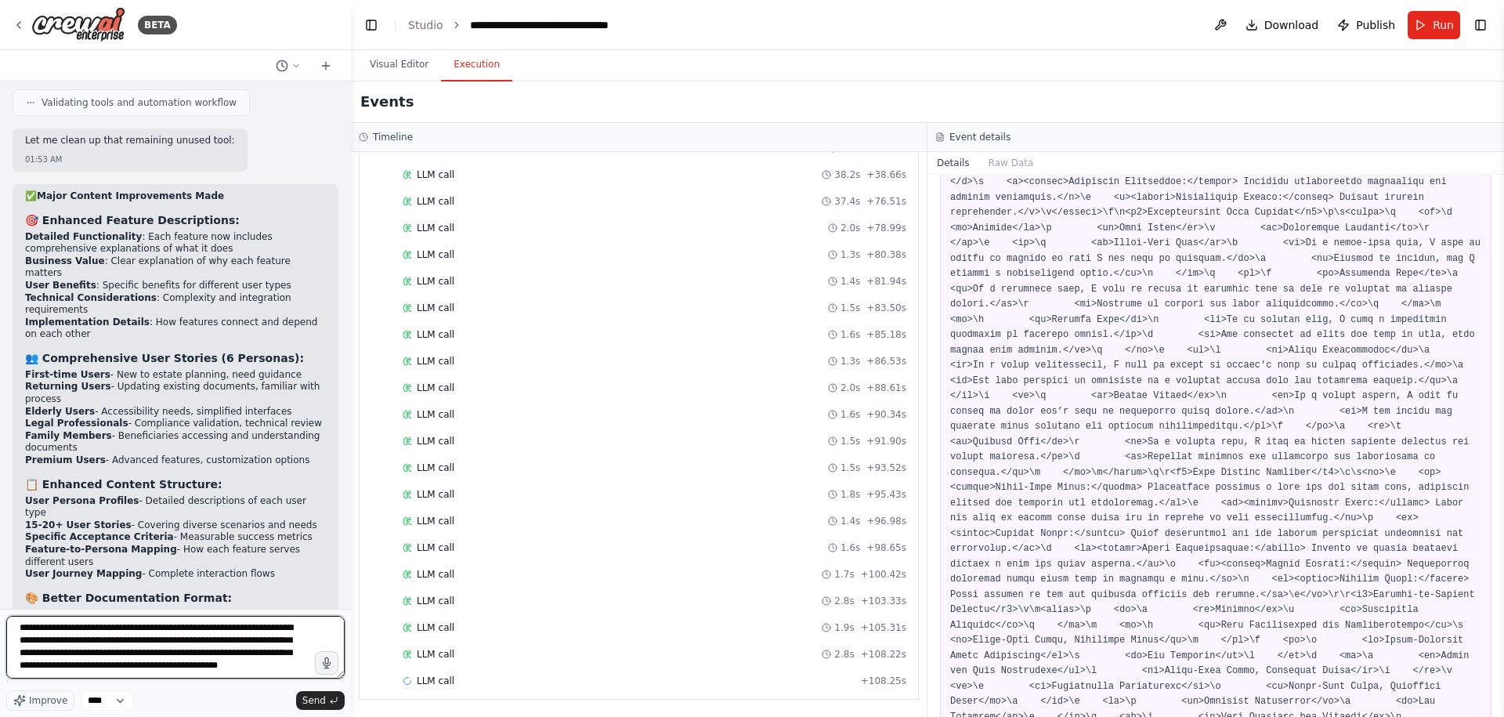
type textarea "**********"
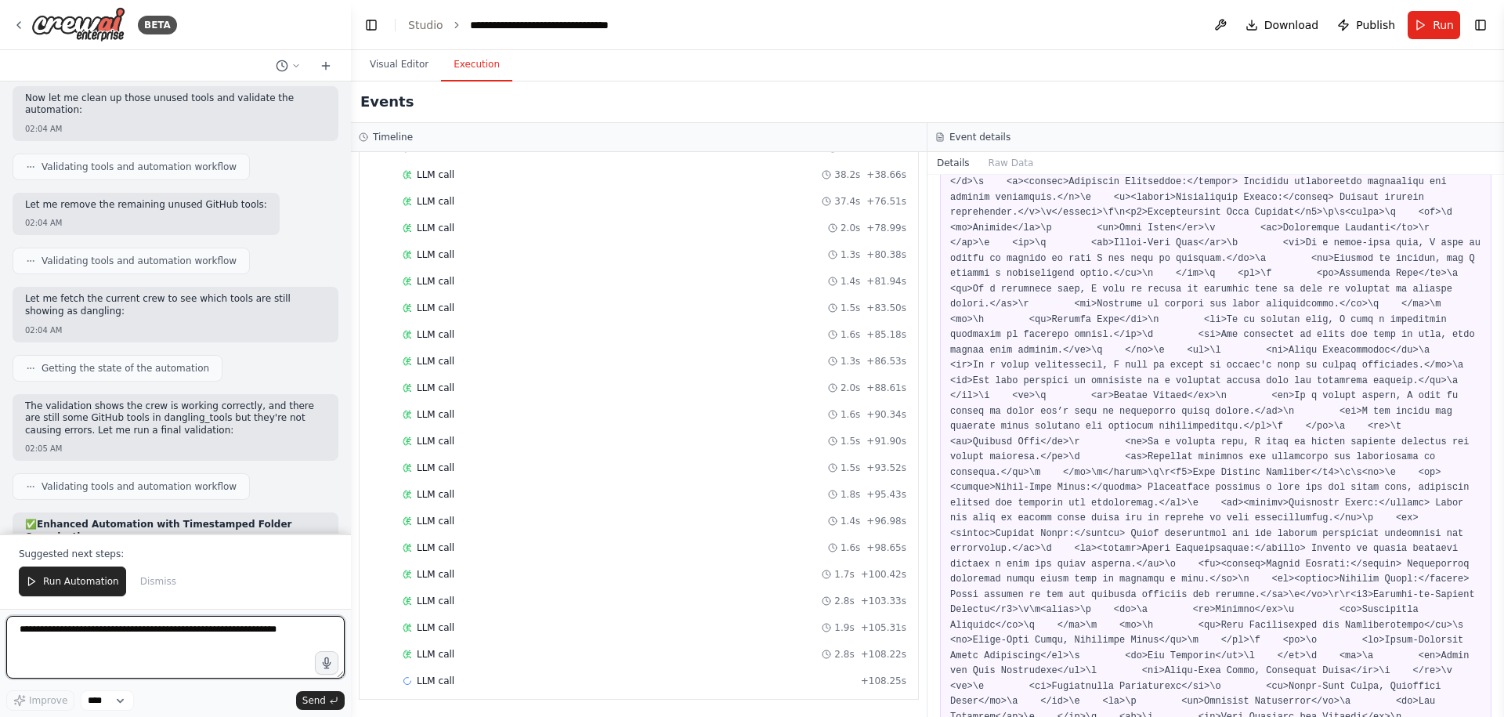
scroll to position [27189, 0]
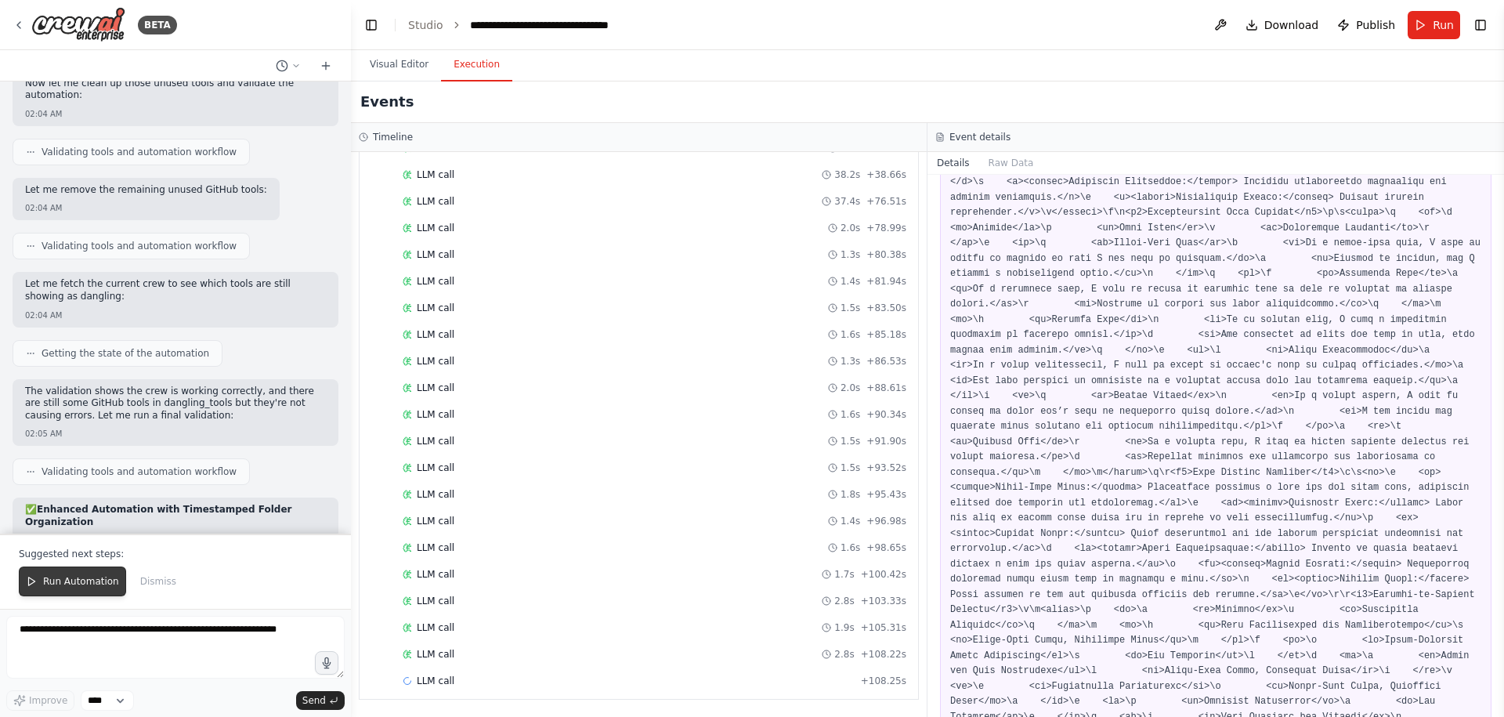
click at [88, 582] on span "Run Automation" at bounding box center [81, 581] width 76 height 13
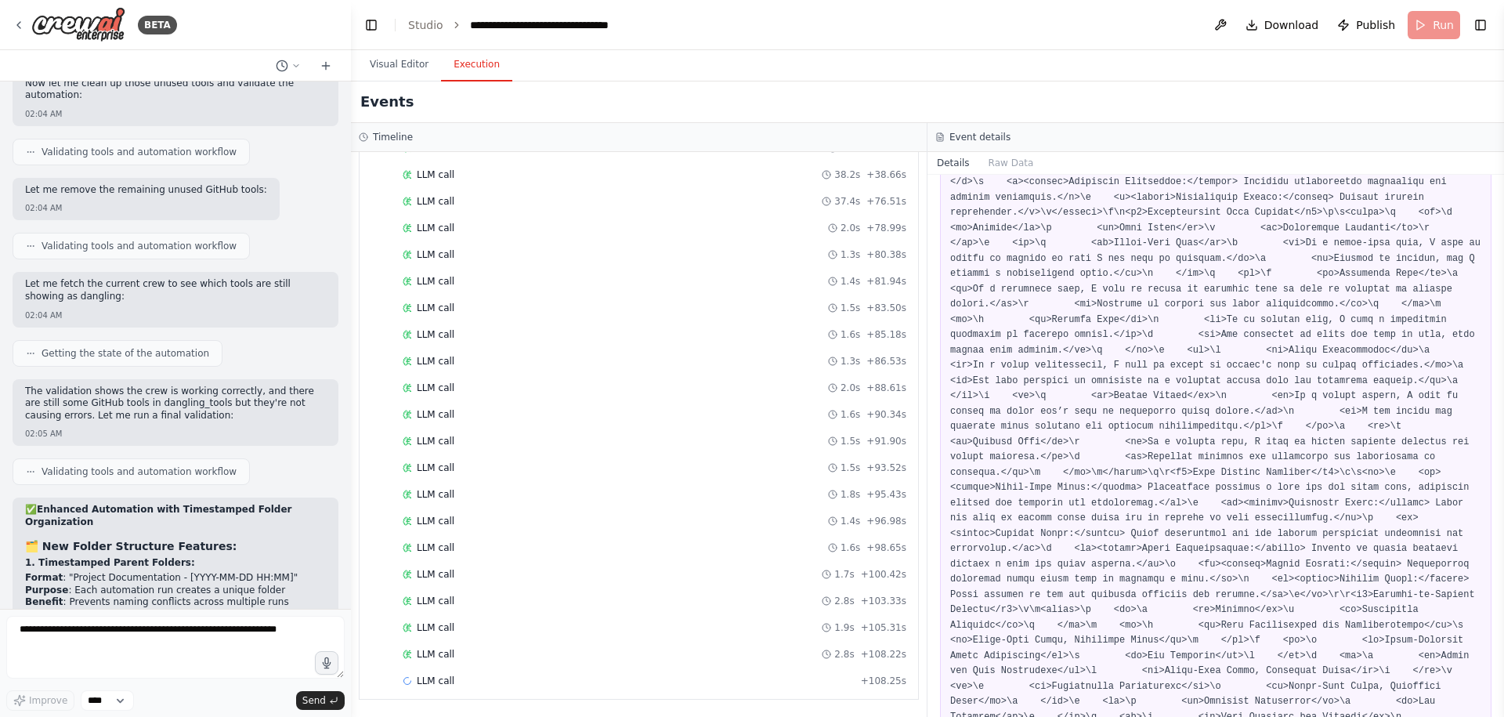
scroll to position [27114, 0]
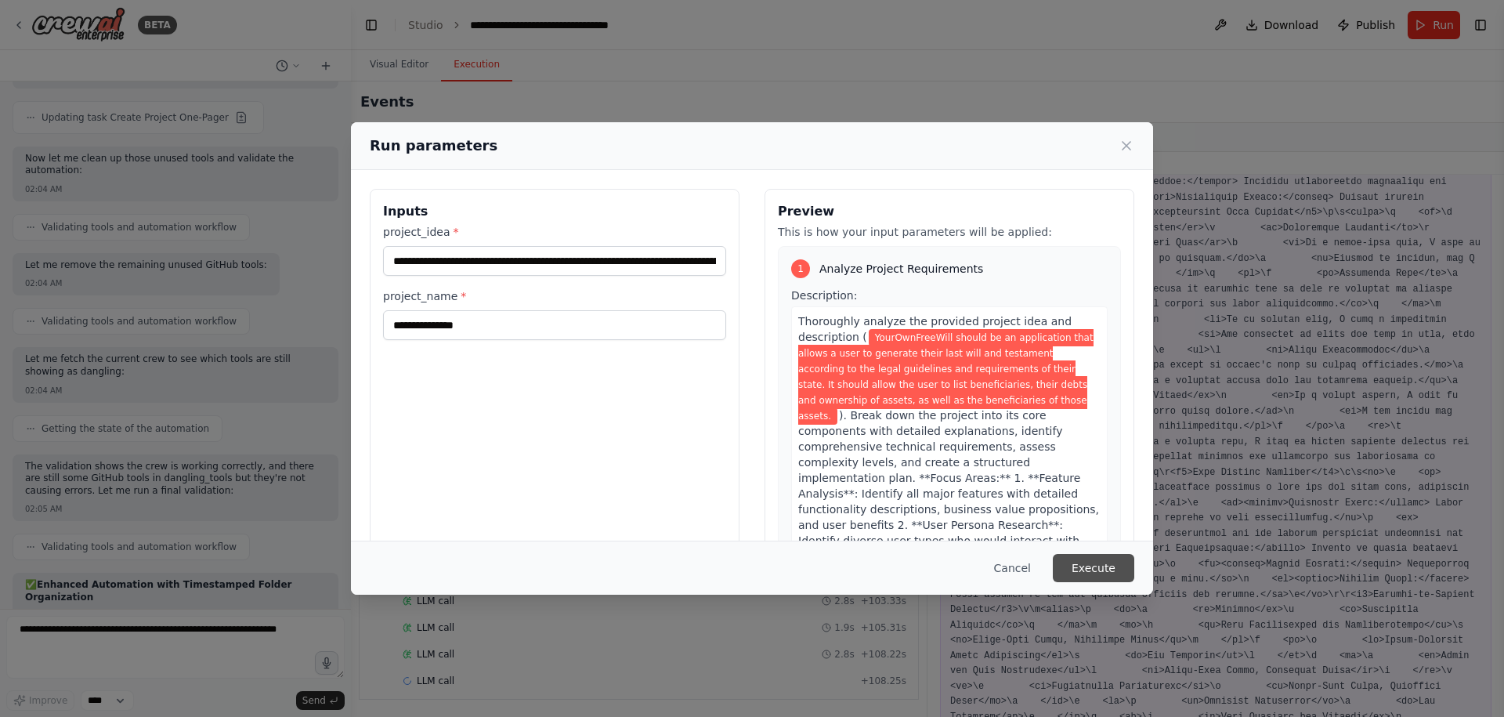
click at [1091, 561] on button "Execute" at bounding box center [1092, 568] width 81 height 28
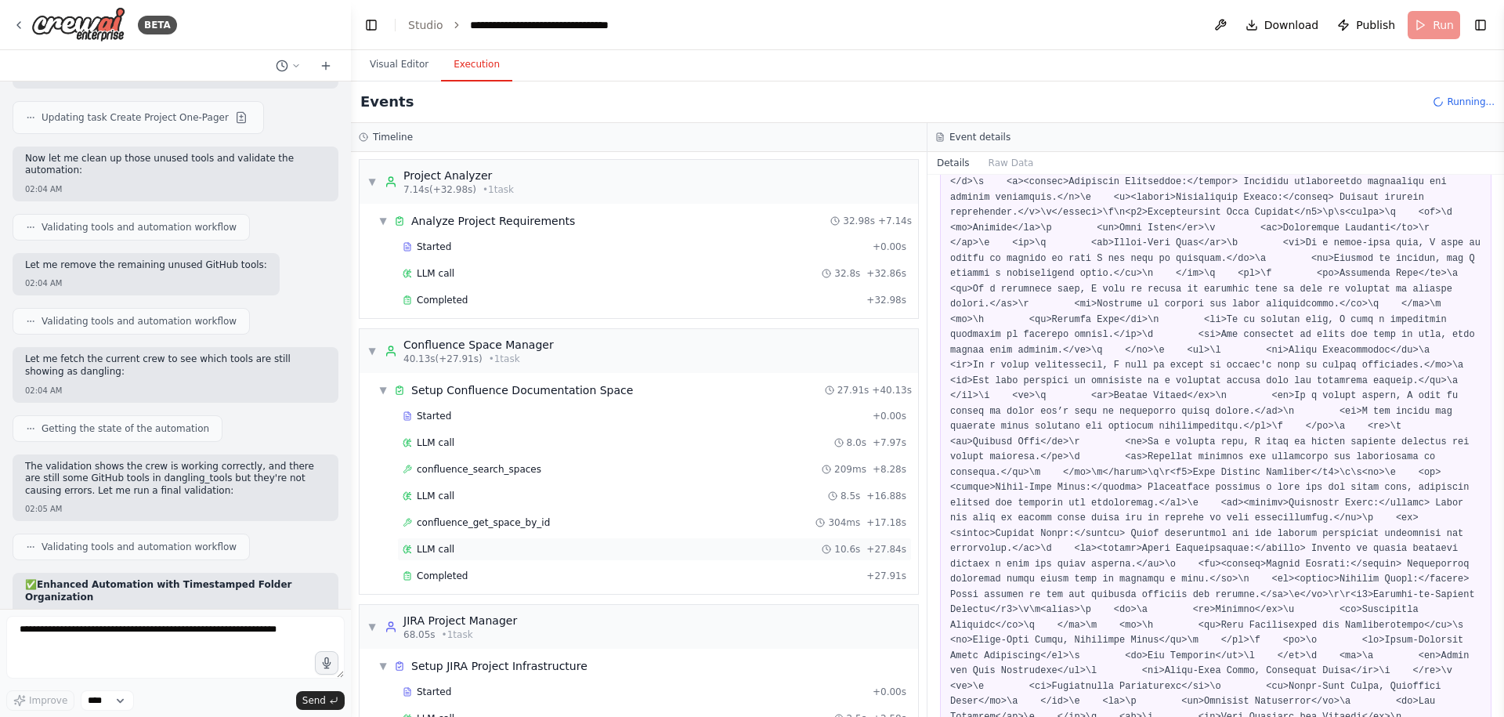
scroll to position [0, 0]
click at [485, 273] on div "LLM call 32.8s + 32.86s" at bounding box center [655, 274] width 504 height 13
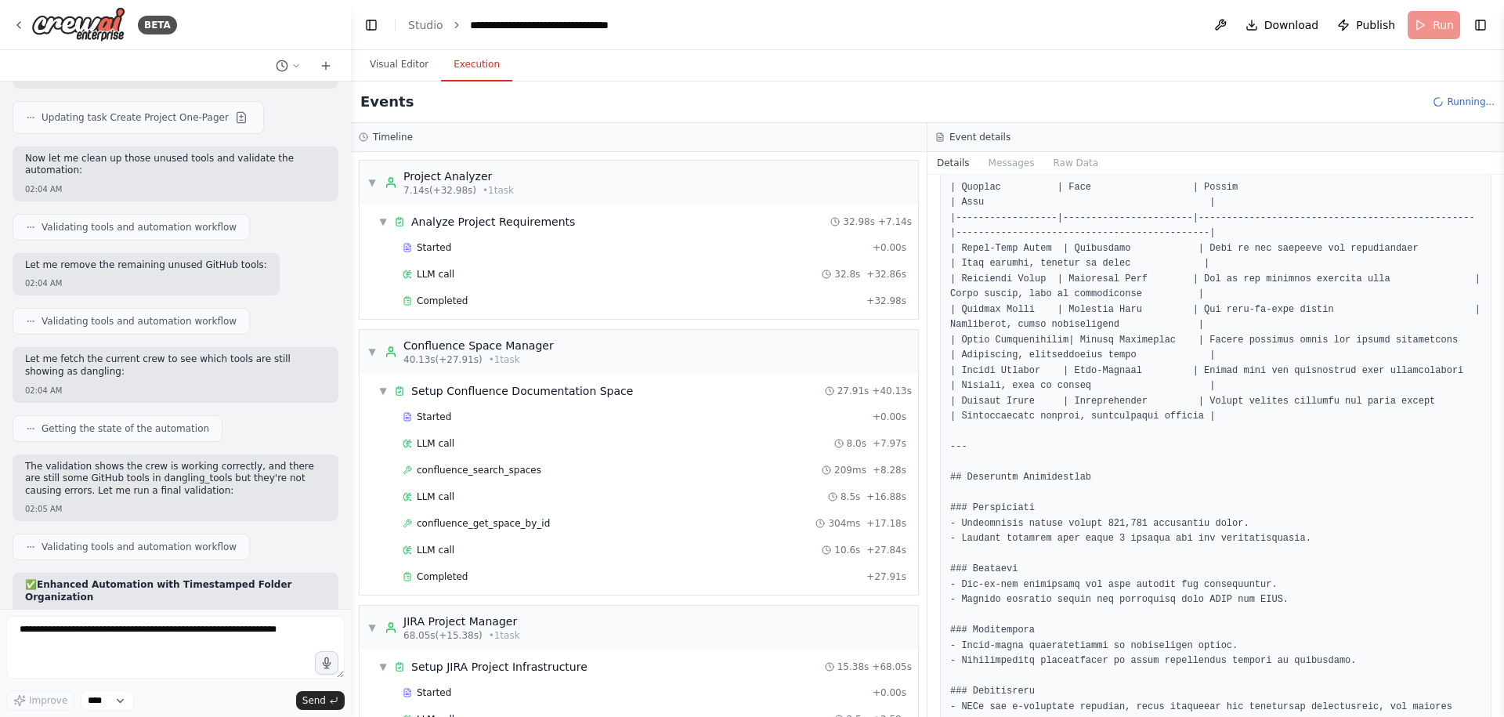
scroll to position [2069, 0]
click at [1263, 557] on pre at bounding box center [1215, 100] width 531 height 3787
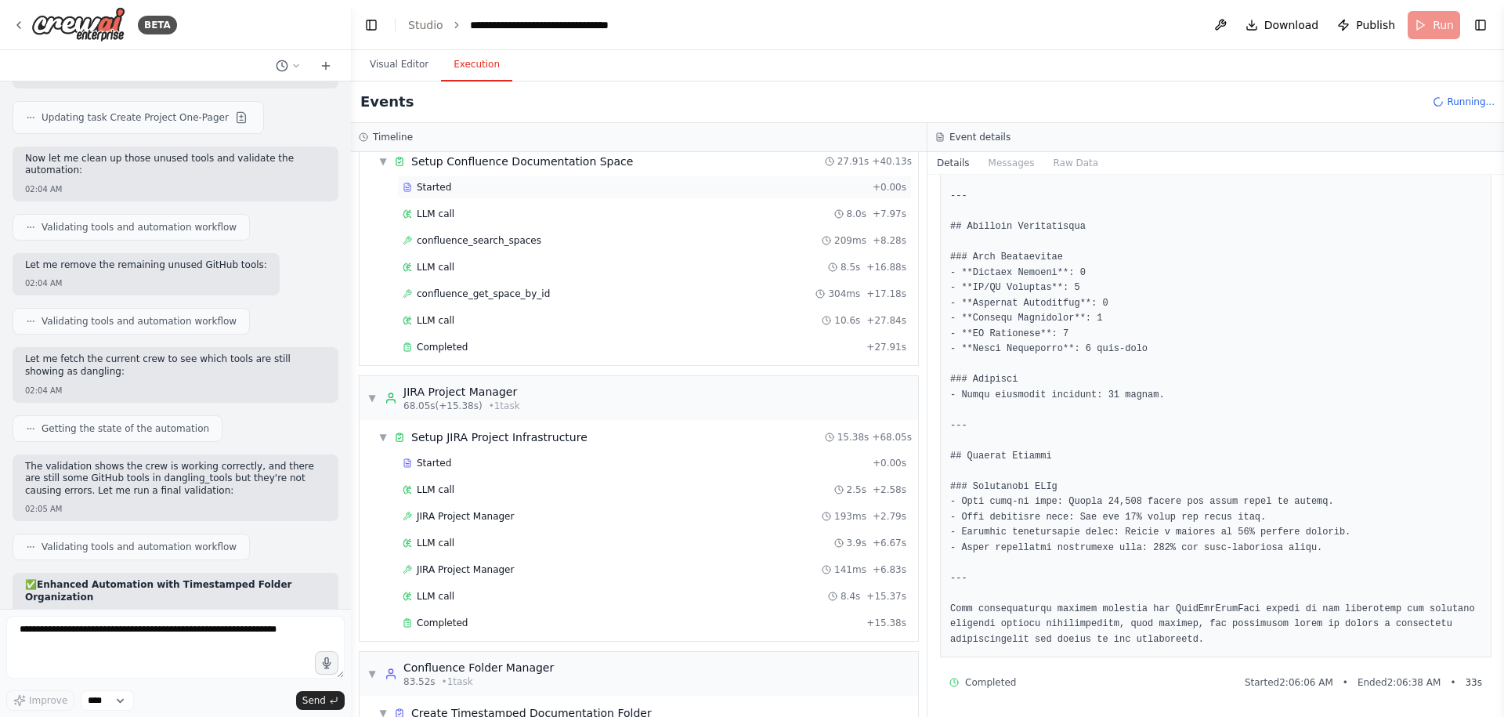
scroll to position [233, 0]
click at [620, 575] on div "JIRA Project Manager 141ms + 6.83s" at bounding box center [654, 565] width 515 height 23
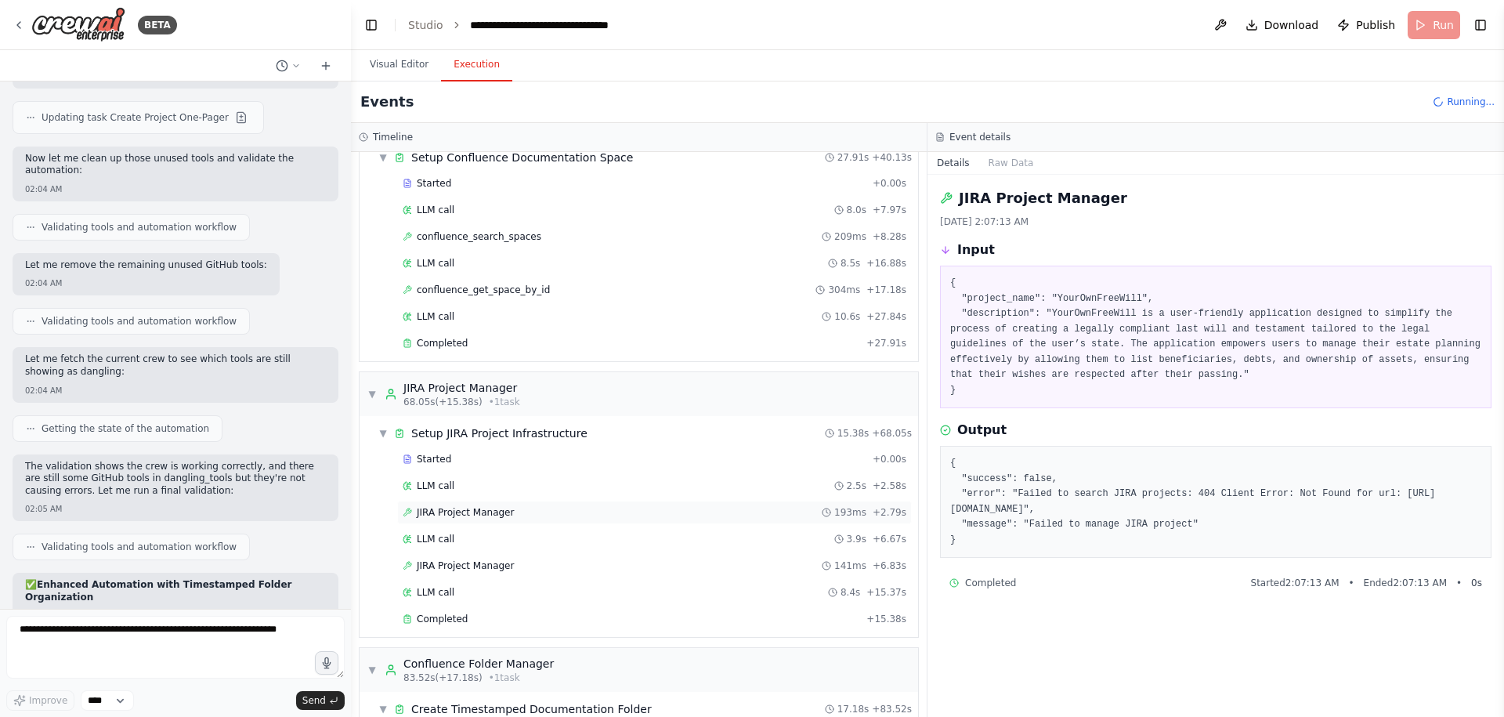
click at [608, 518] on div "JIRA Project Manager 193ms + 2.79s" at bounding box center [654, 511] width 515 height 23
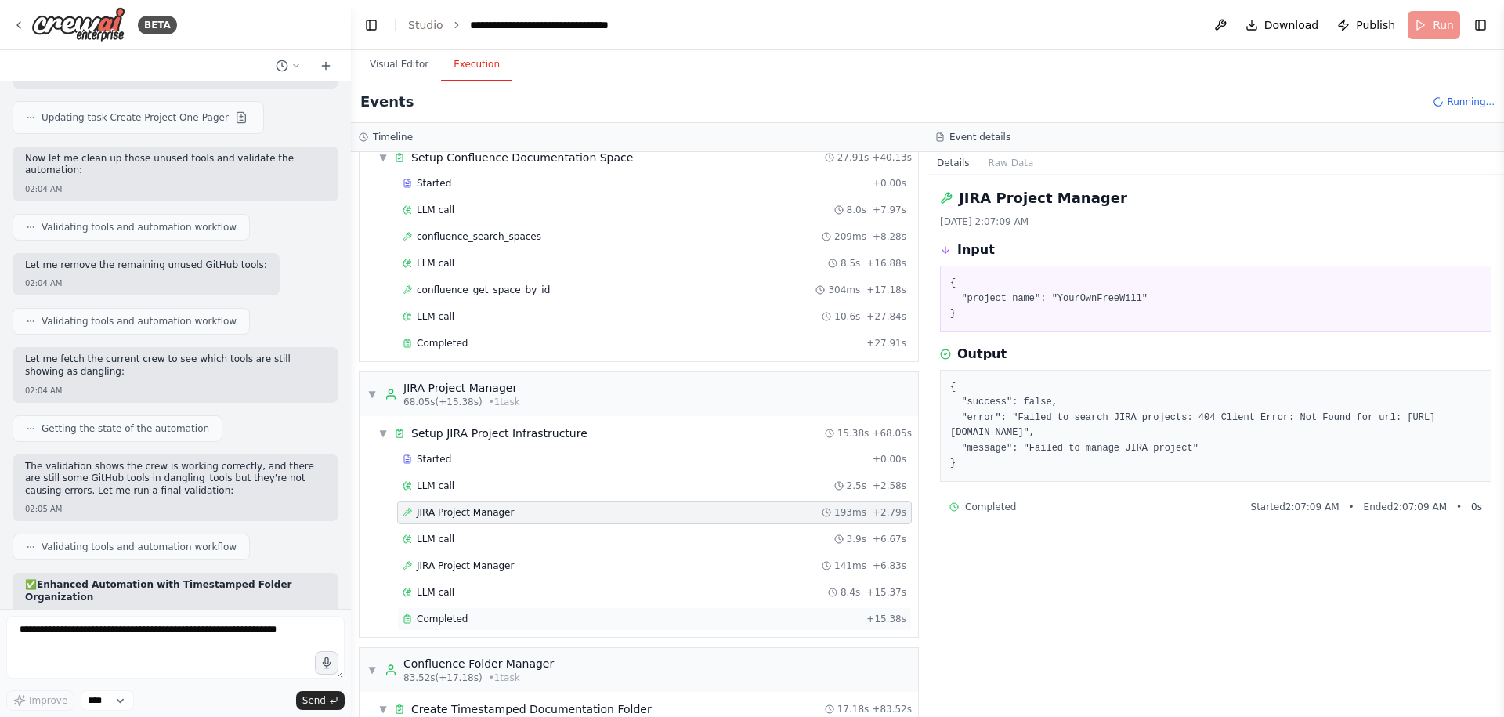
click at [533, 612] on div "Completed" at bounding box center [631, 618] width 457 height 13
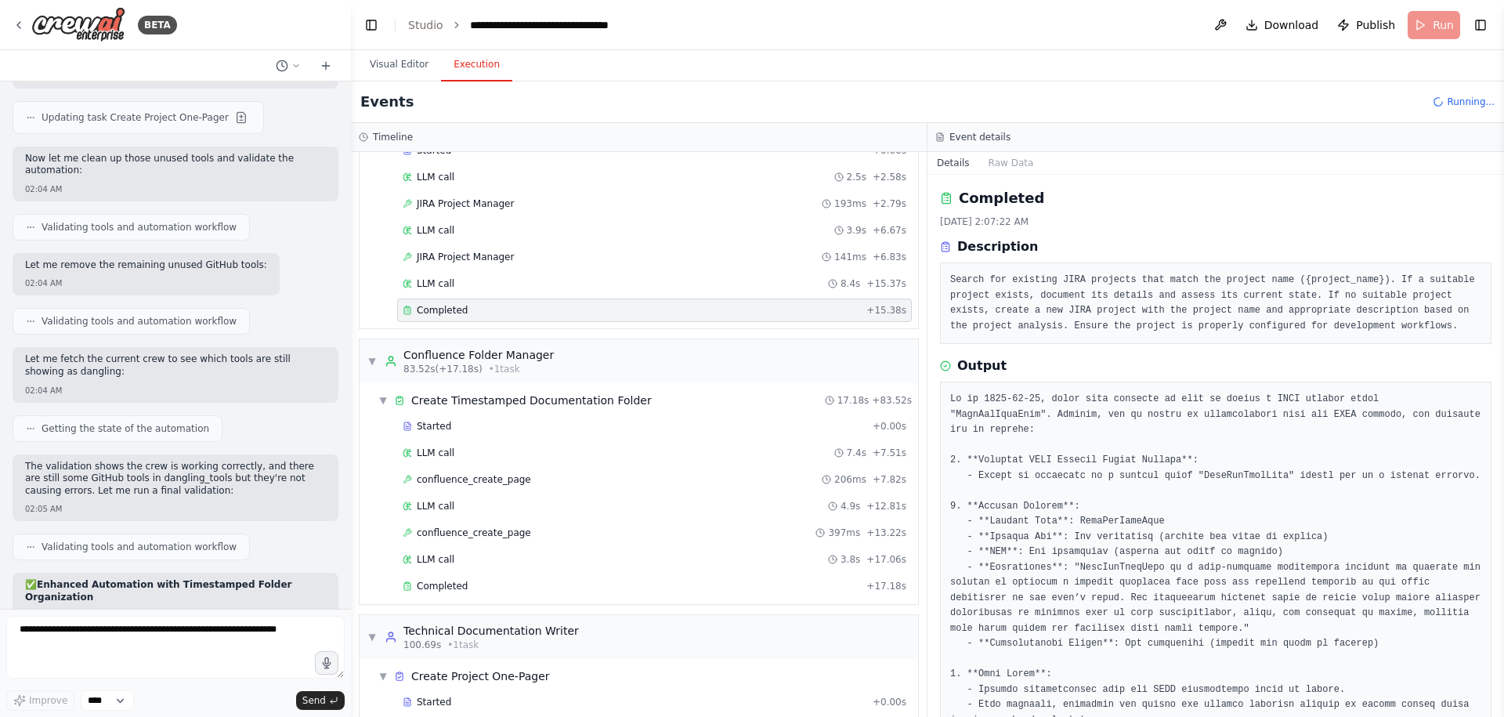
scroll to position [590, 0]
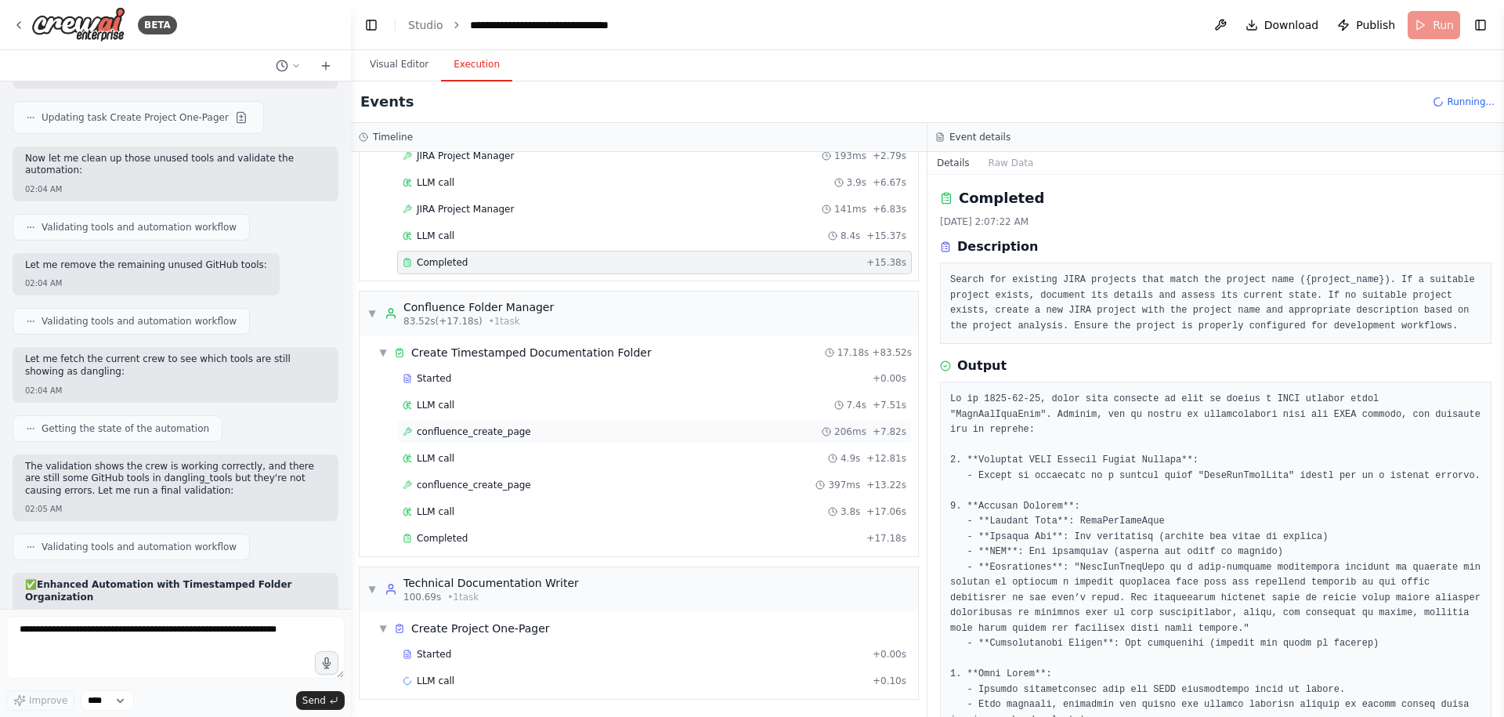
click at [543, 429] on div "confluence_create_page 206ms + 7.82s" at bounding box center [655, 431] width 504 height 13
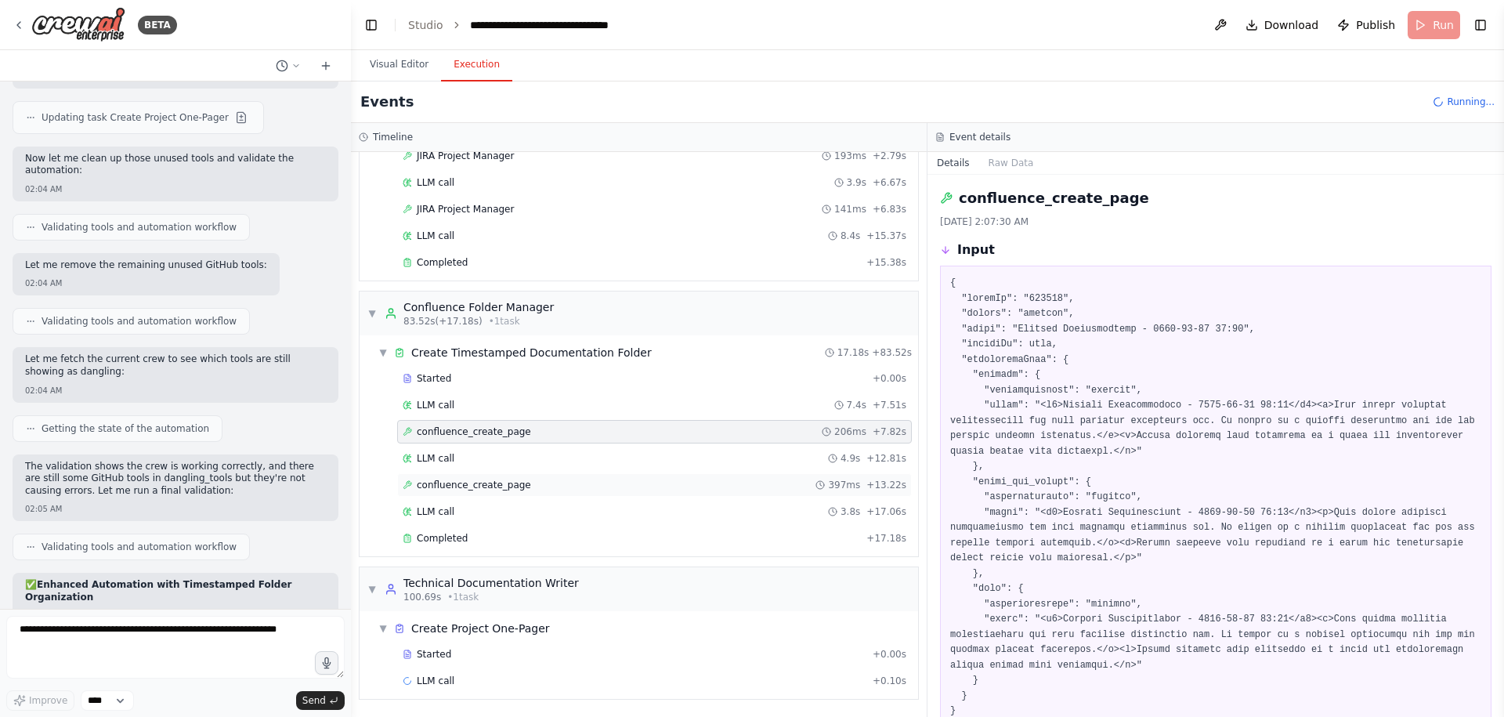
click at [511, 482] on span "confluence_create_page" at bounding box center [474, 484] width 114 height 13
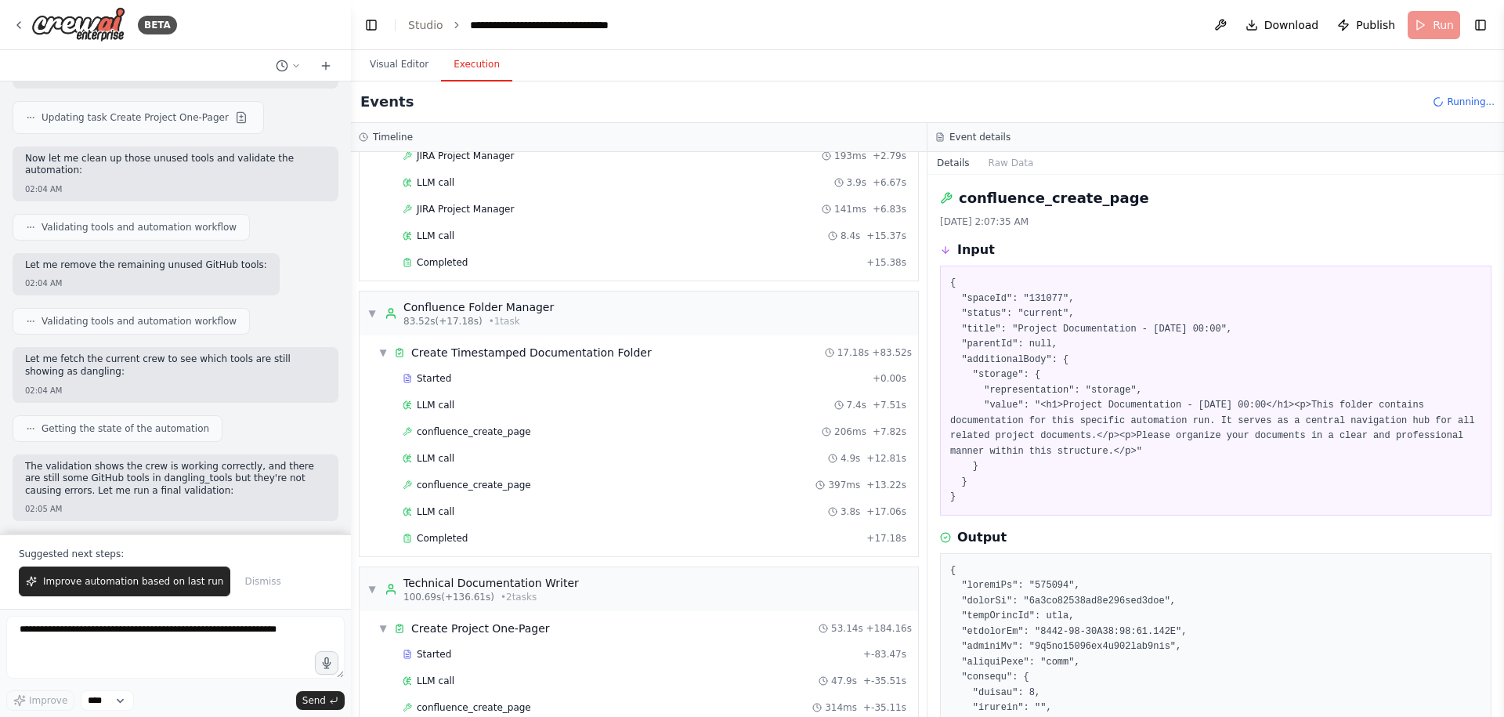
scroll to position [27189, 0]
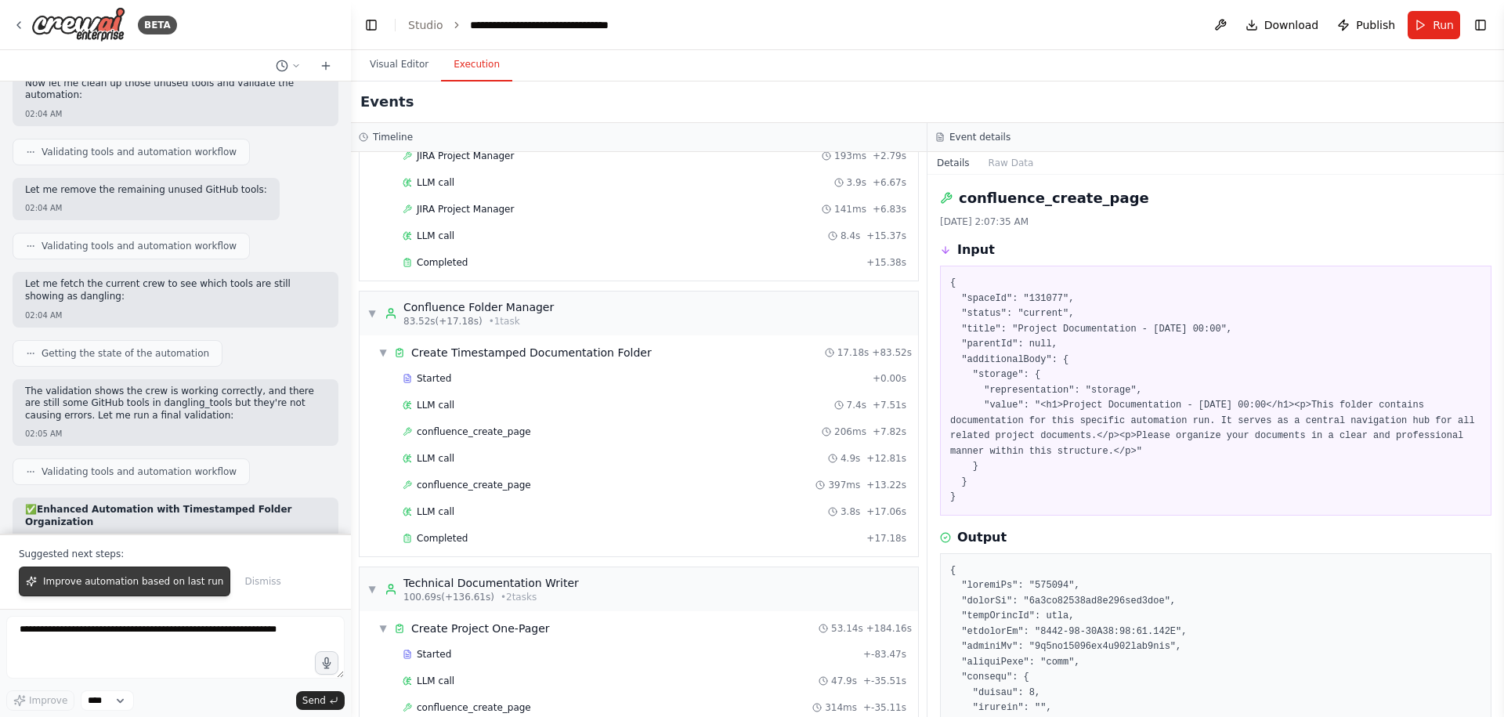
click at [182, 579] on span "Improve automation based on last run" at bounding box center [133, 581] width 180 height 13
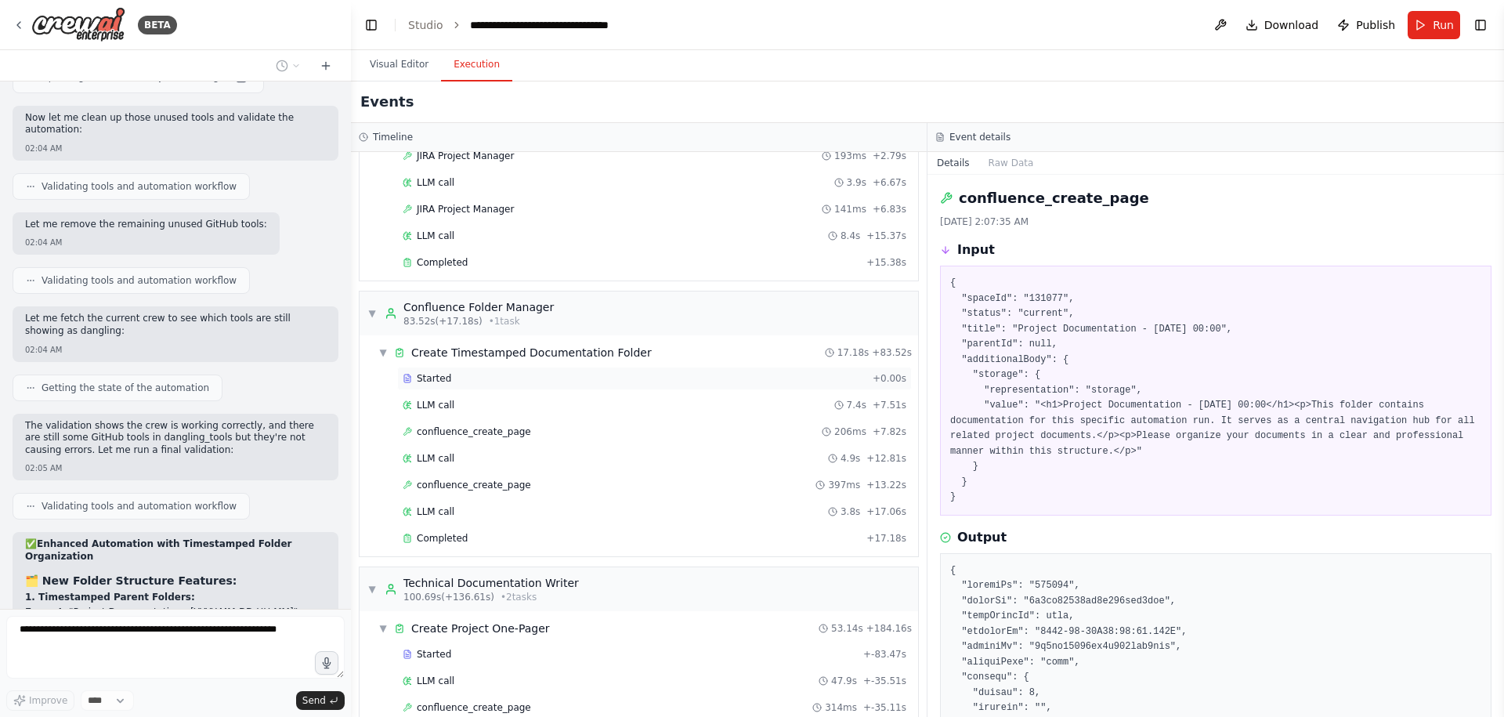
scroll to position [831, 0]
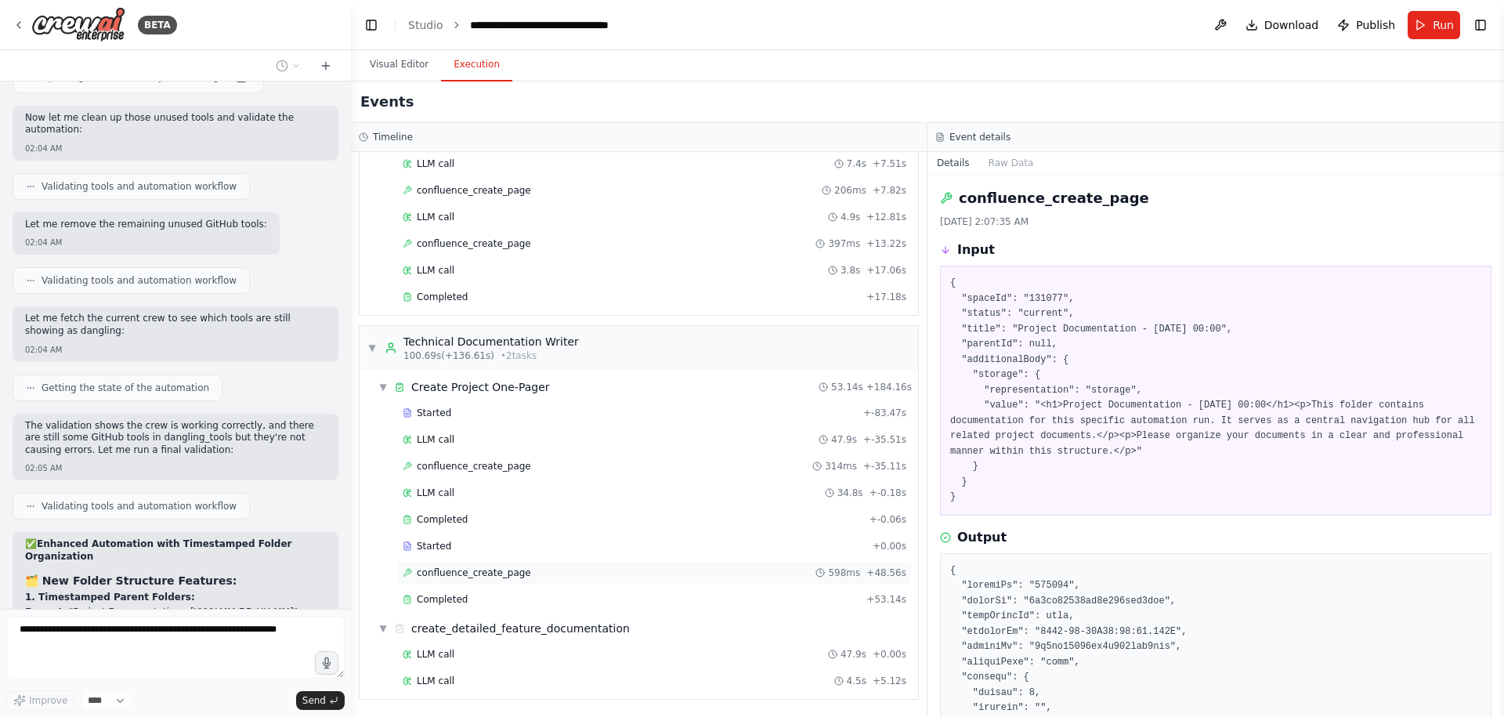
click at [522, 574] on span "confluence_create_page" at bounding box center [474, 572] width 114 height 13
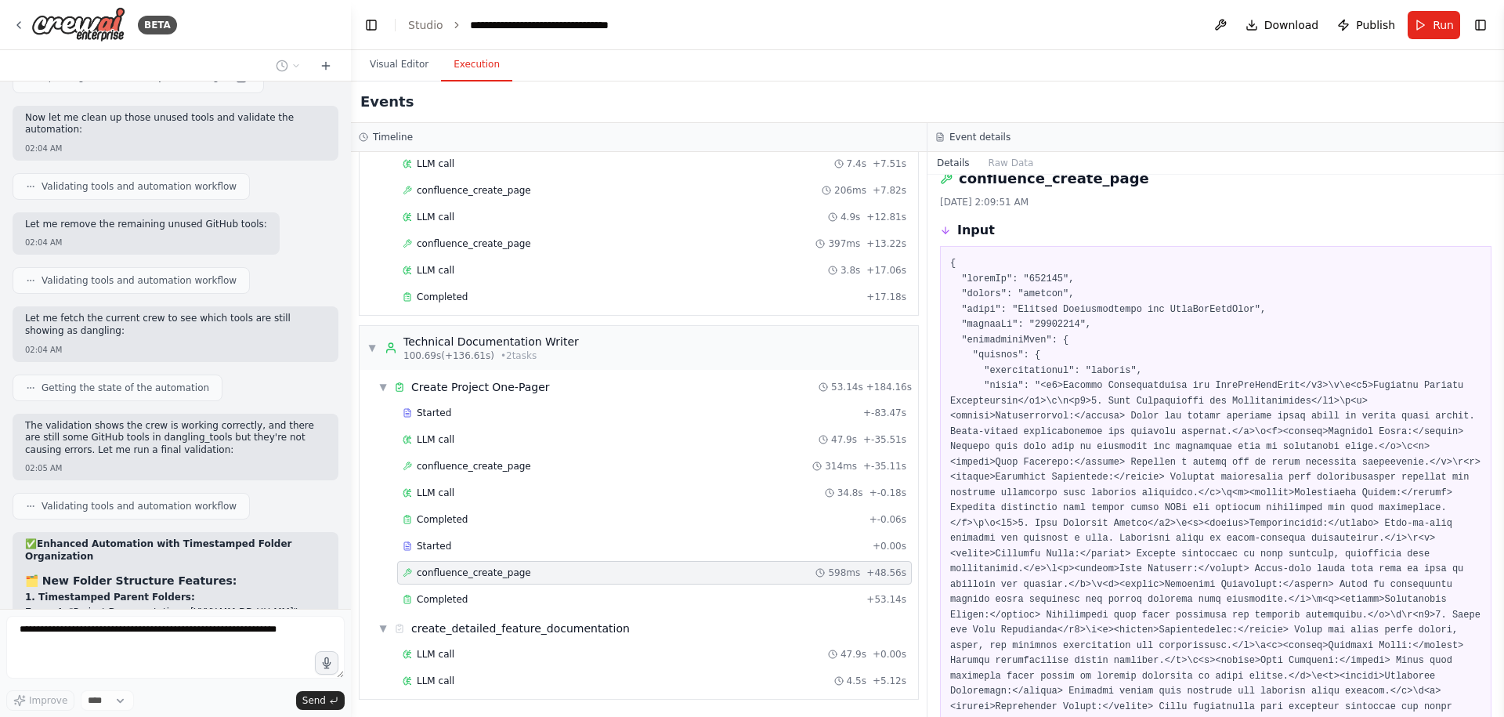
scroll to position [0, 0]
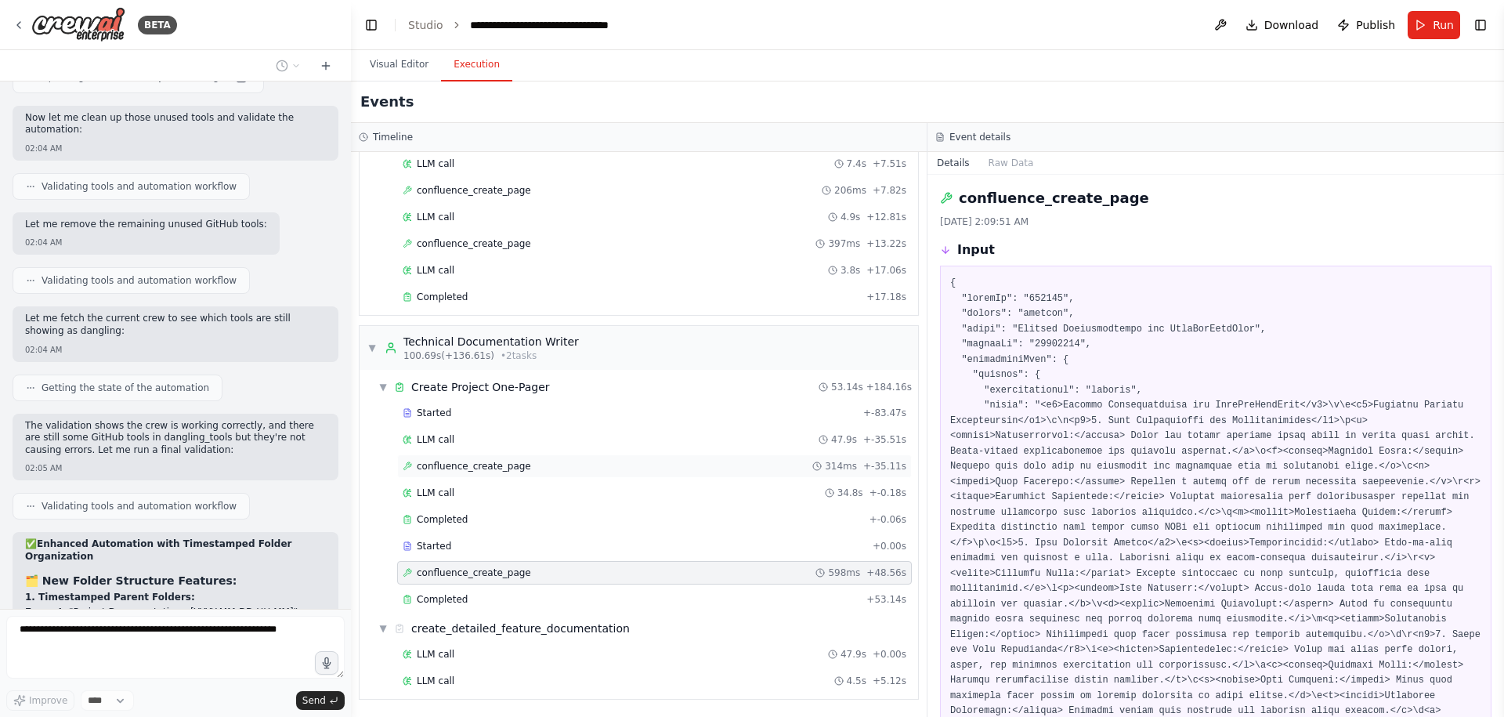
click at [482, 467] on span "confluence_create_page" at bounding box center [474, 466] width 114 height 13
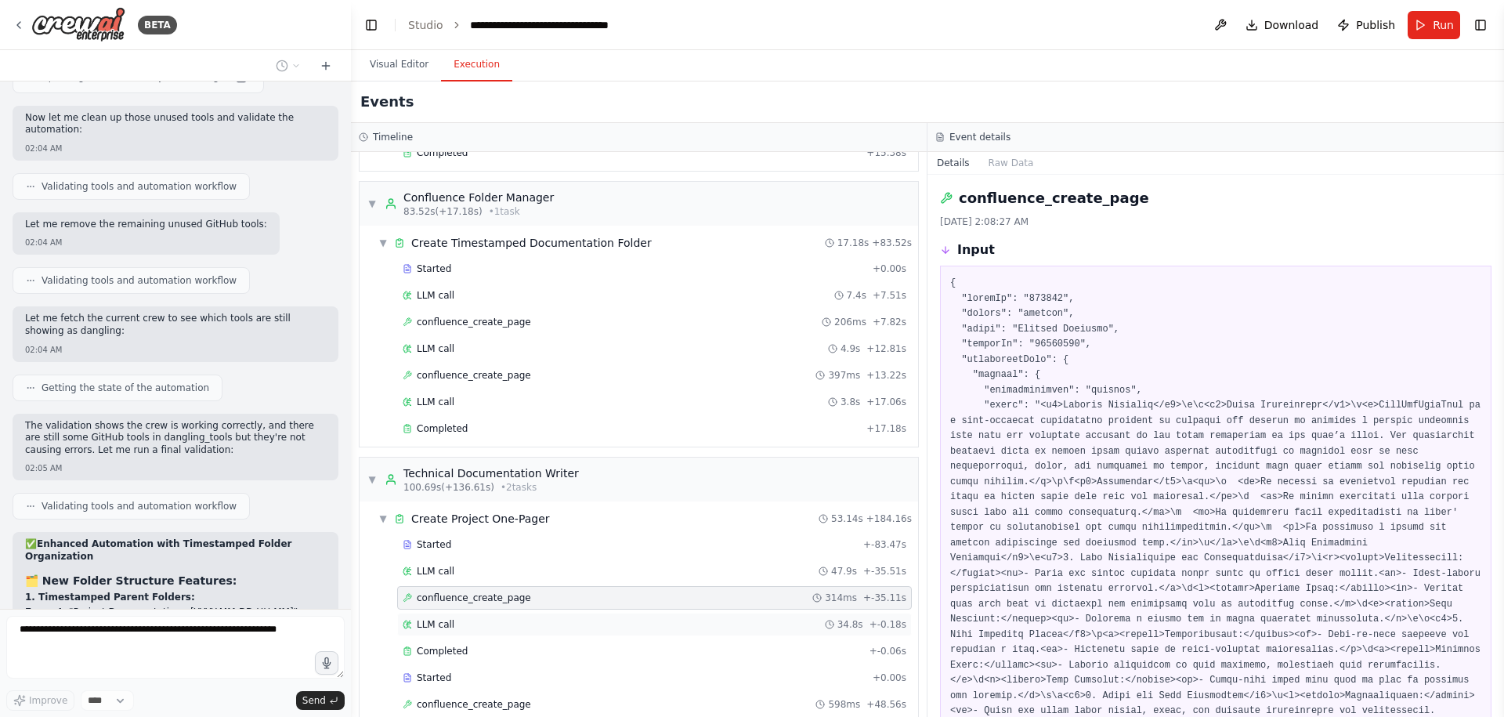
scroll to position [657, 0]
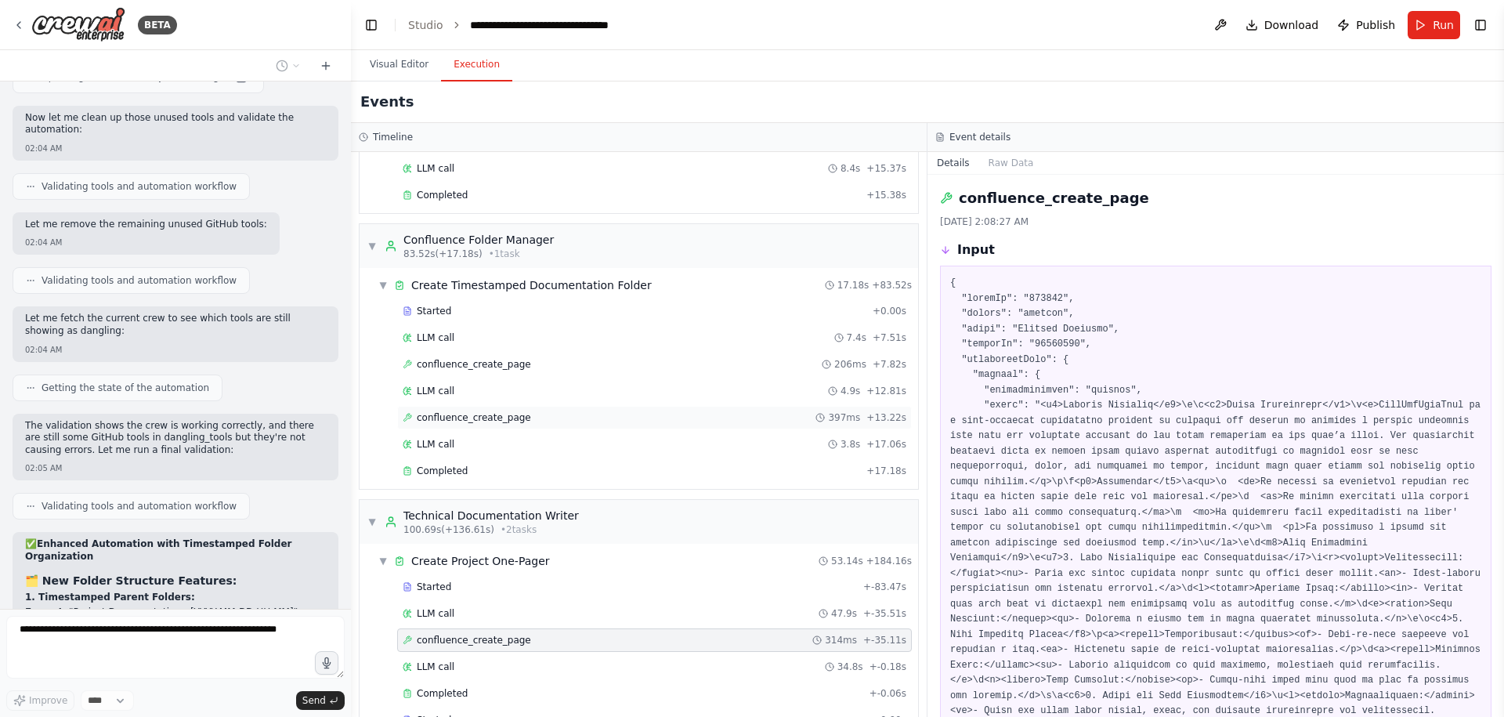
click at [511, 406] on div "confluence_create_page 397ms + 13.22s" at bounding box center [654, 417] width 515 height 23
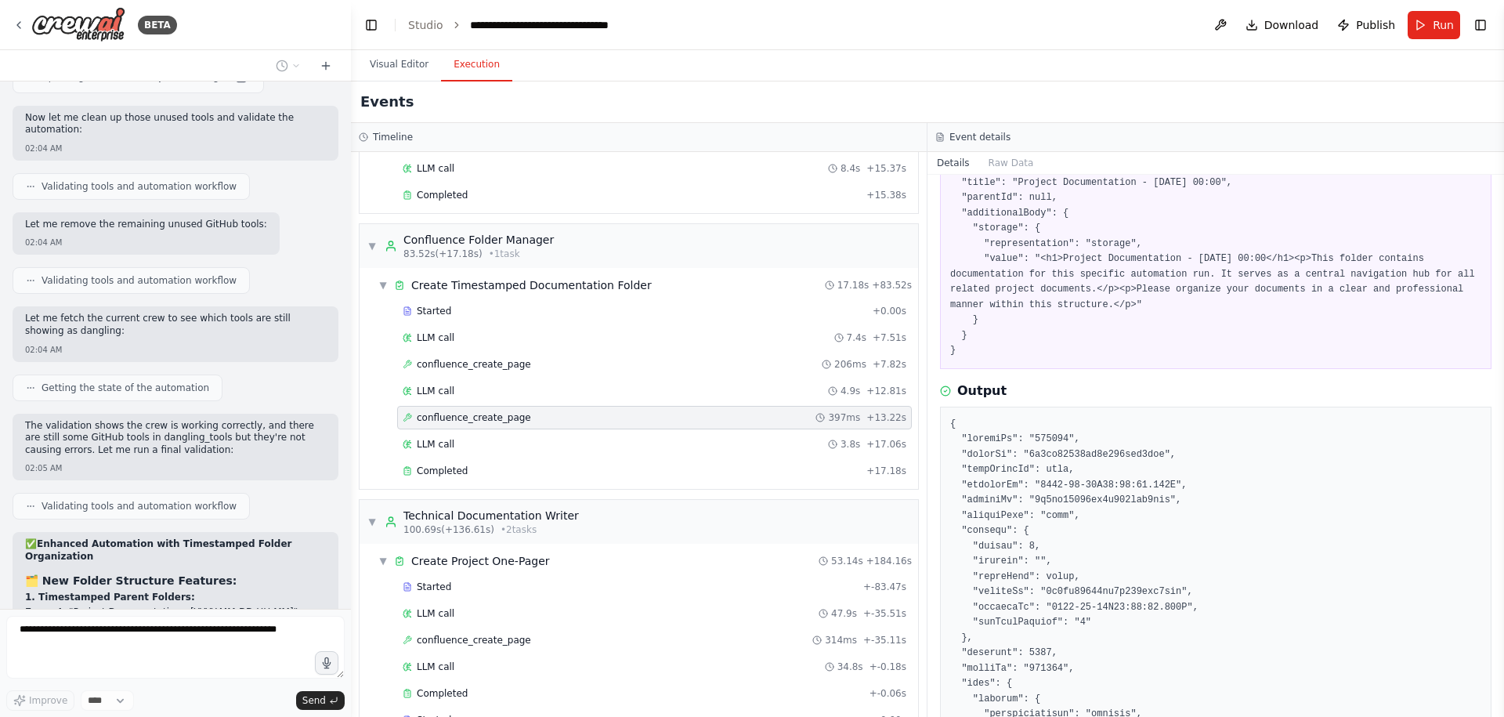
scroll to position [0, 0]
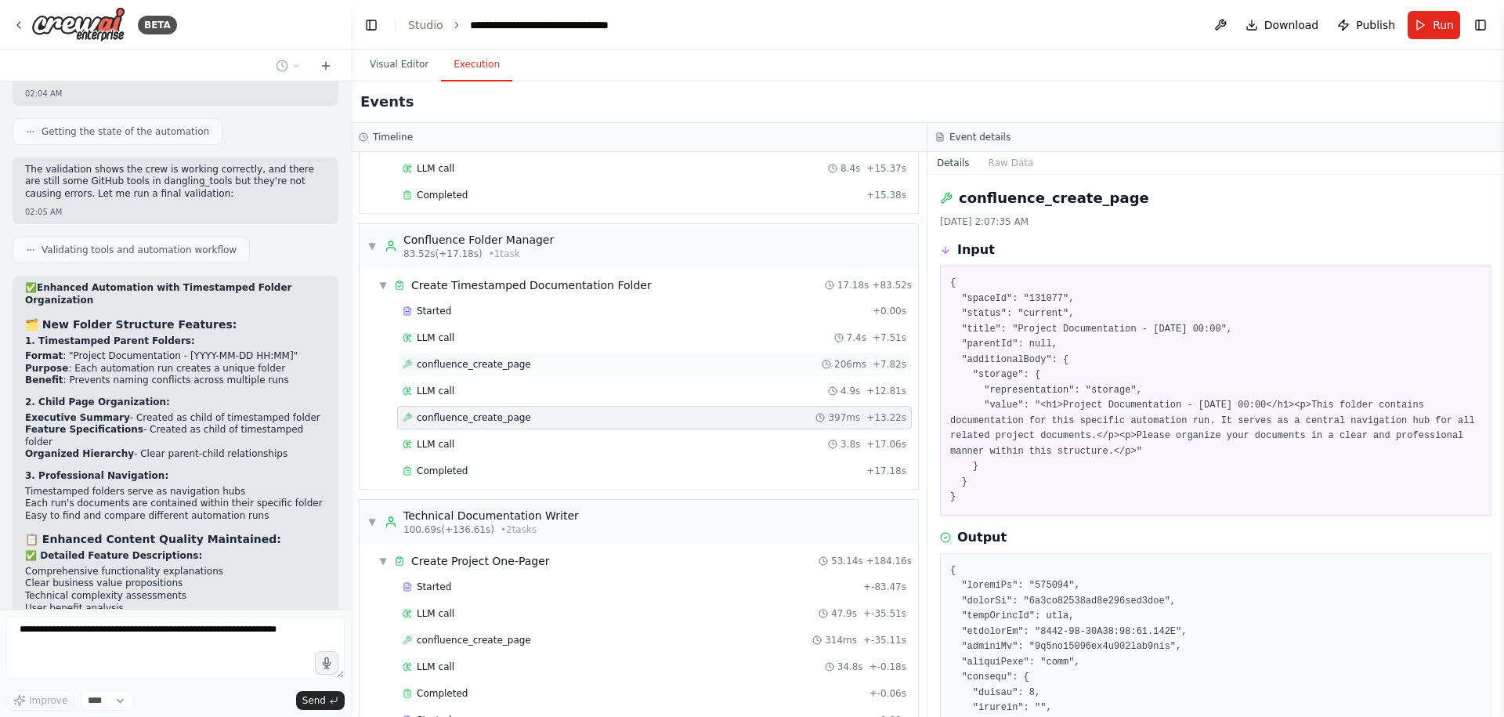
click at [494, 356] on div "confluence_create_page 206ms + 7.82s" at bounding box center [654, 363] width 515 height 23
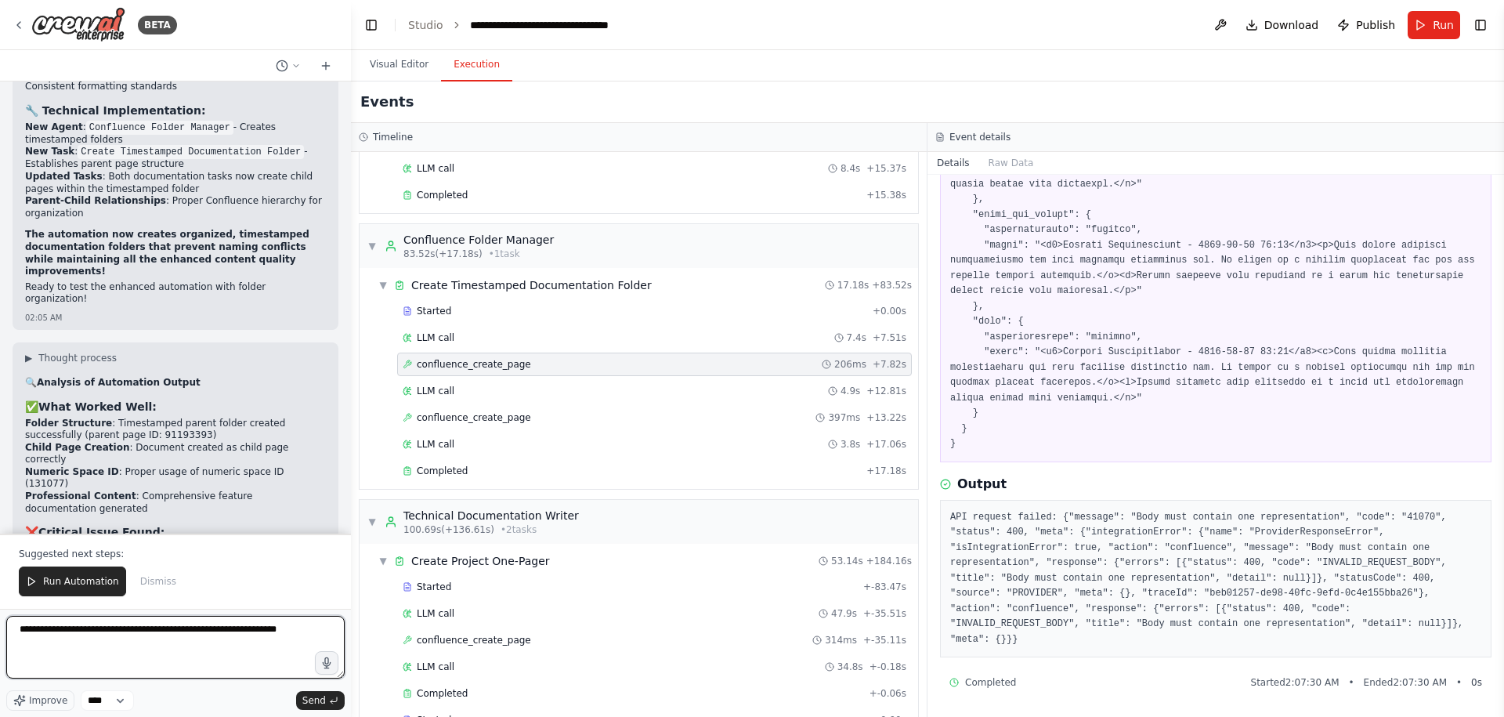
scroll to position [28135, 0]
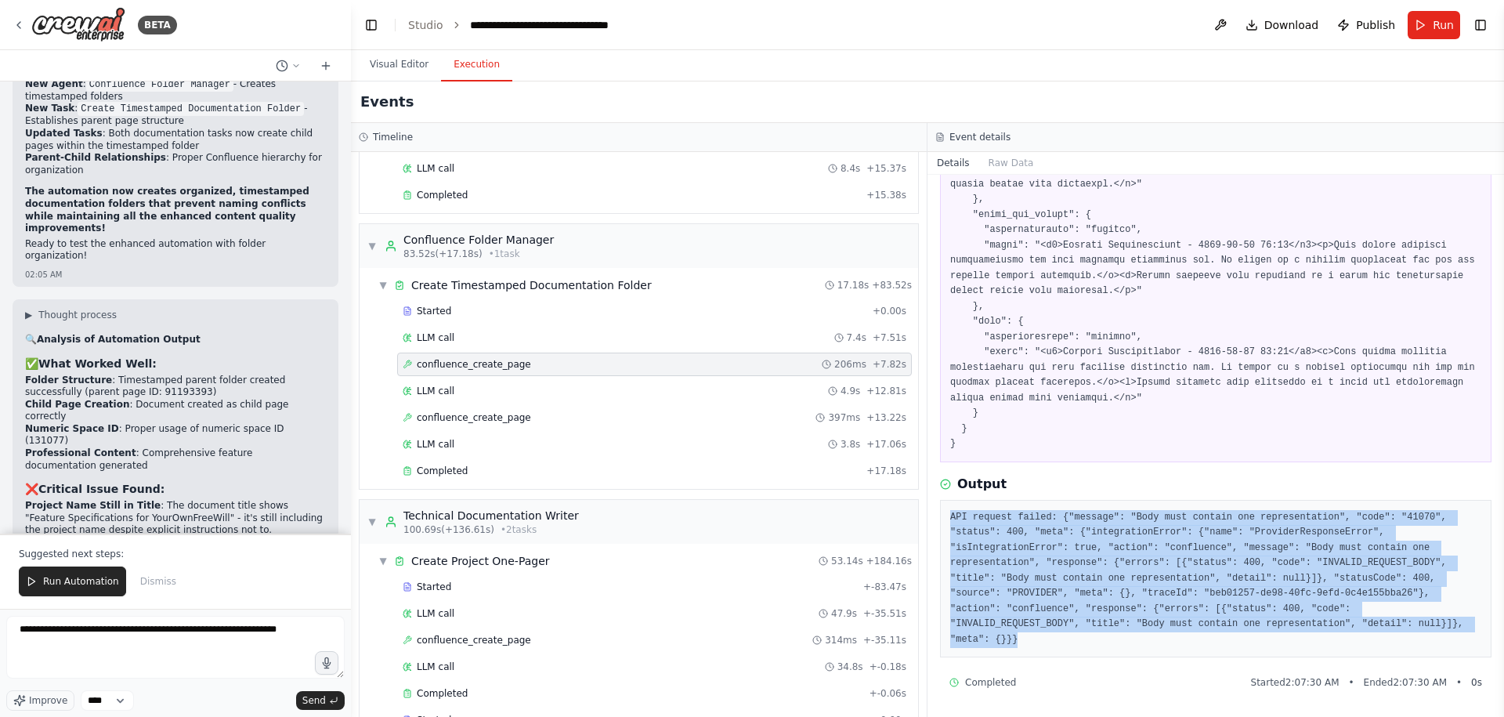
drag, startPoint x: 1049, startPoint y: 636, endPoint x: 952, endPoint y: 517, distance: 153.6
click at [952, 517] on pre "API request failed: {"message": "Body must contain one representation", "code":…" at bounding box center [1215, 579] width 531 height 138
copy pre "API request failed: {"message": "Body must contain one representation", "code":…"
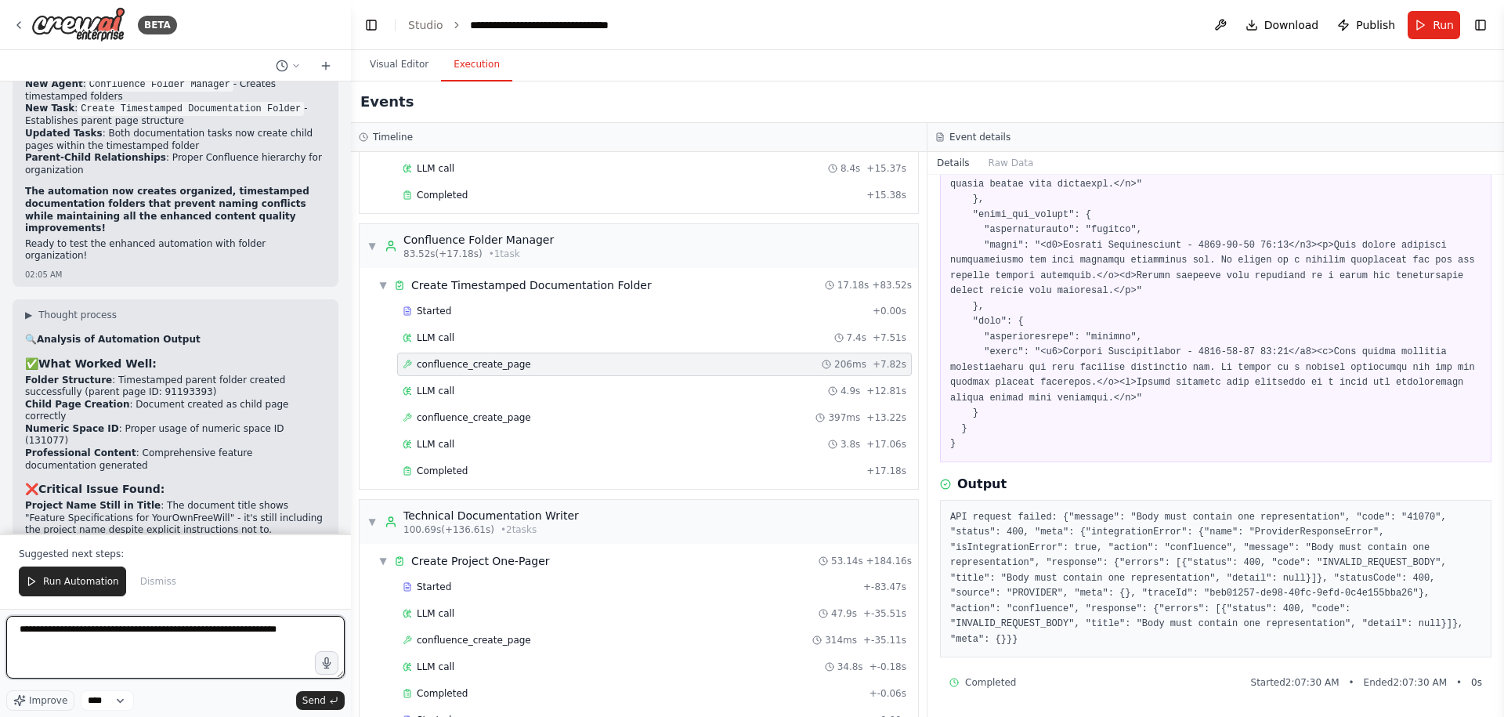
click at [315, 634] on textarea "**********" at bounding box center [175, 647] width 338 height 63
paste textarea "**********"
type textarea "**********"
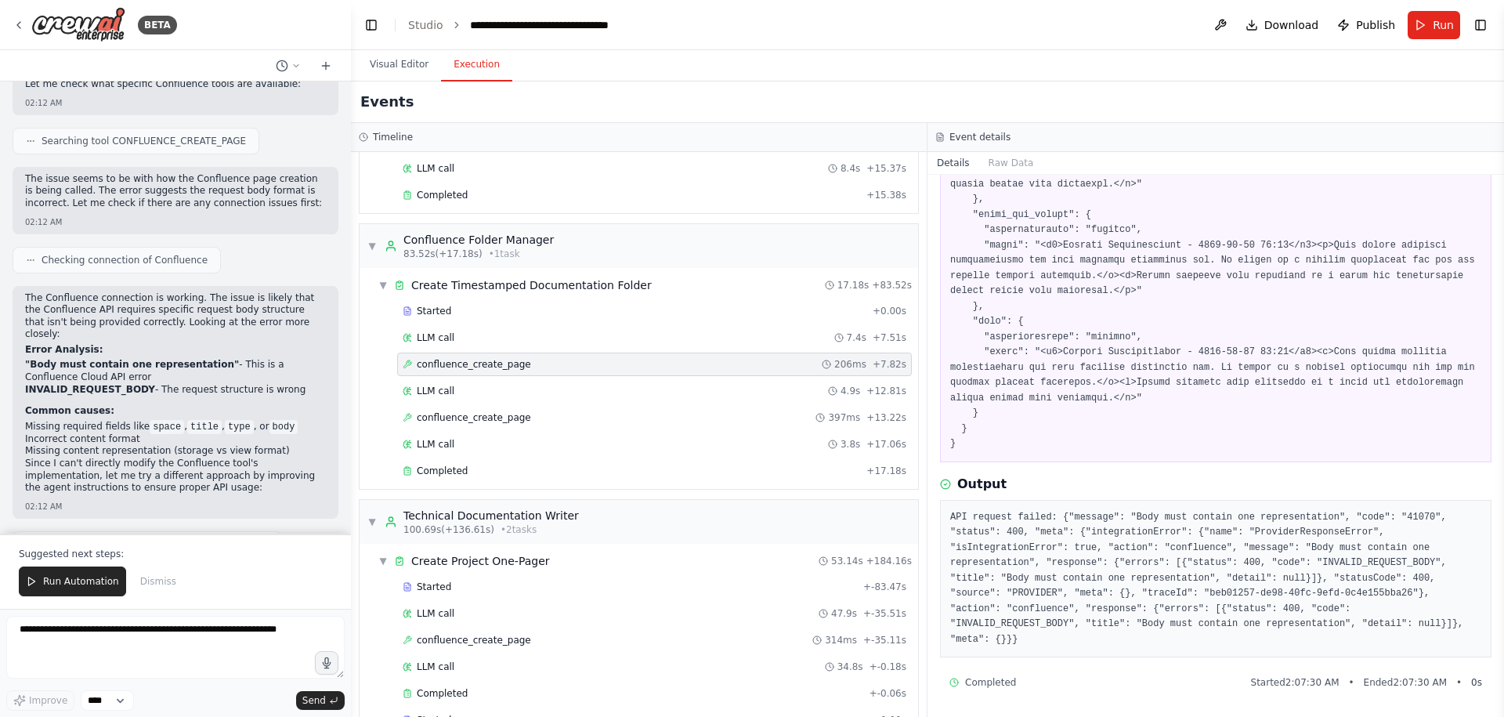
scroll to position [29757, 0]
click at [1430, 25] on button "Run" at bounding box center [1433, 25] width 52 height 28
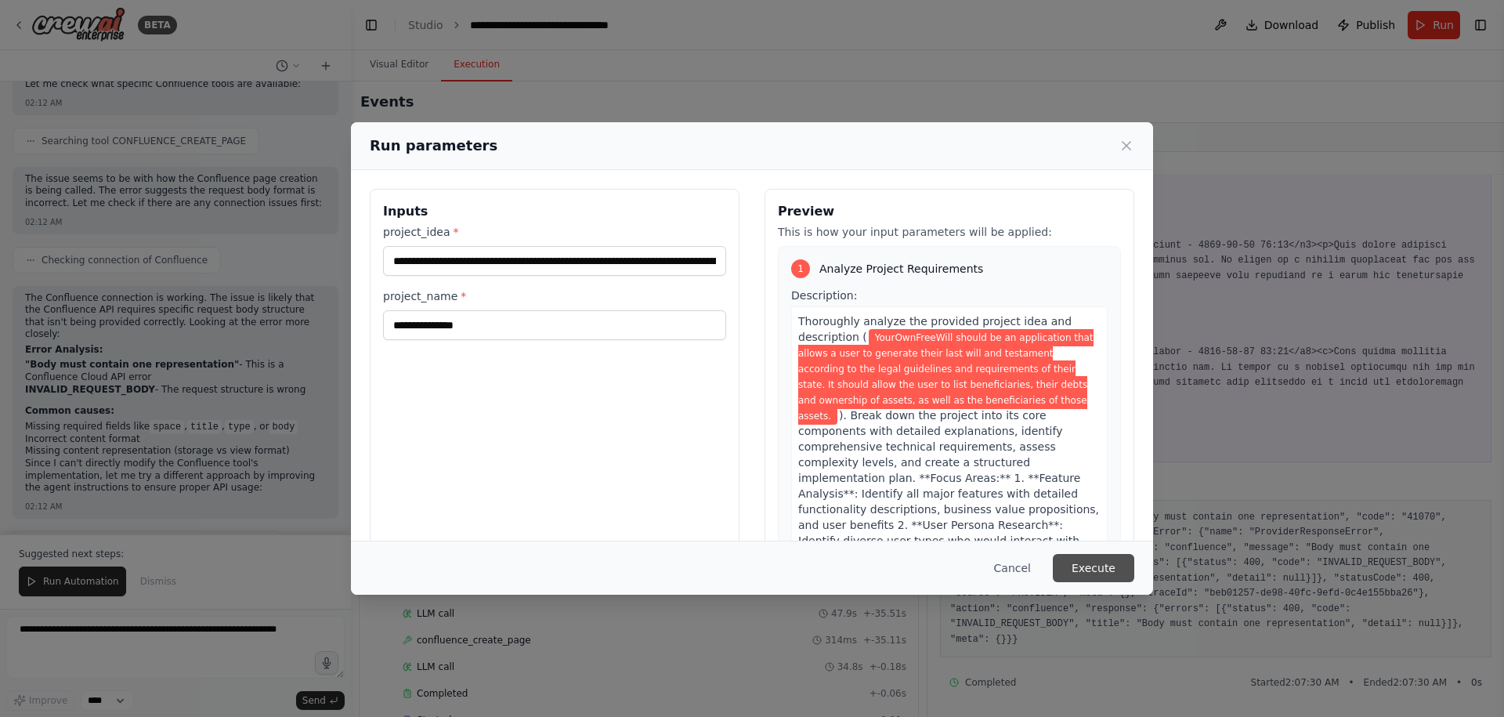
click at [1092, 572] on button "Execute" at bounding box center [1092, 568] width 81 height 28
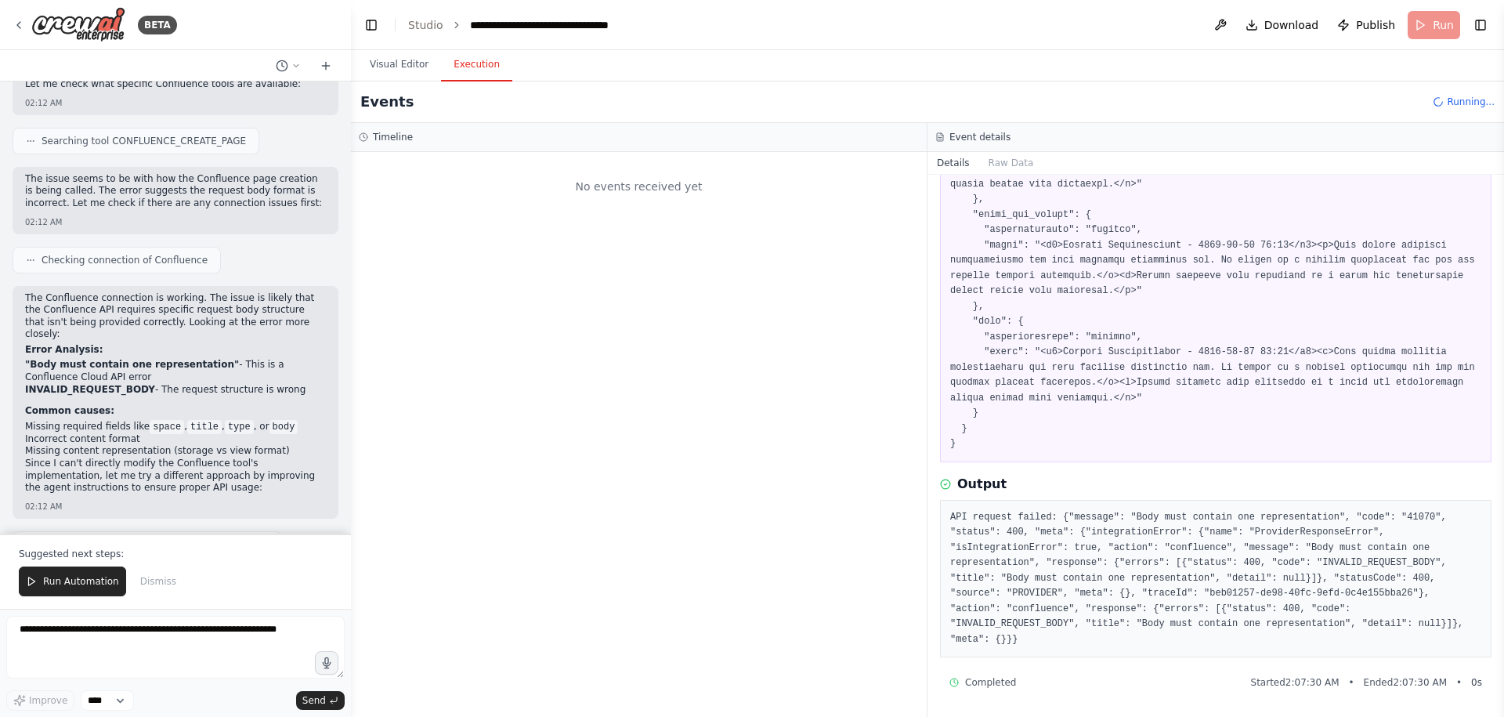
scroll to position [0, 0]
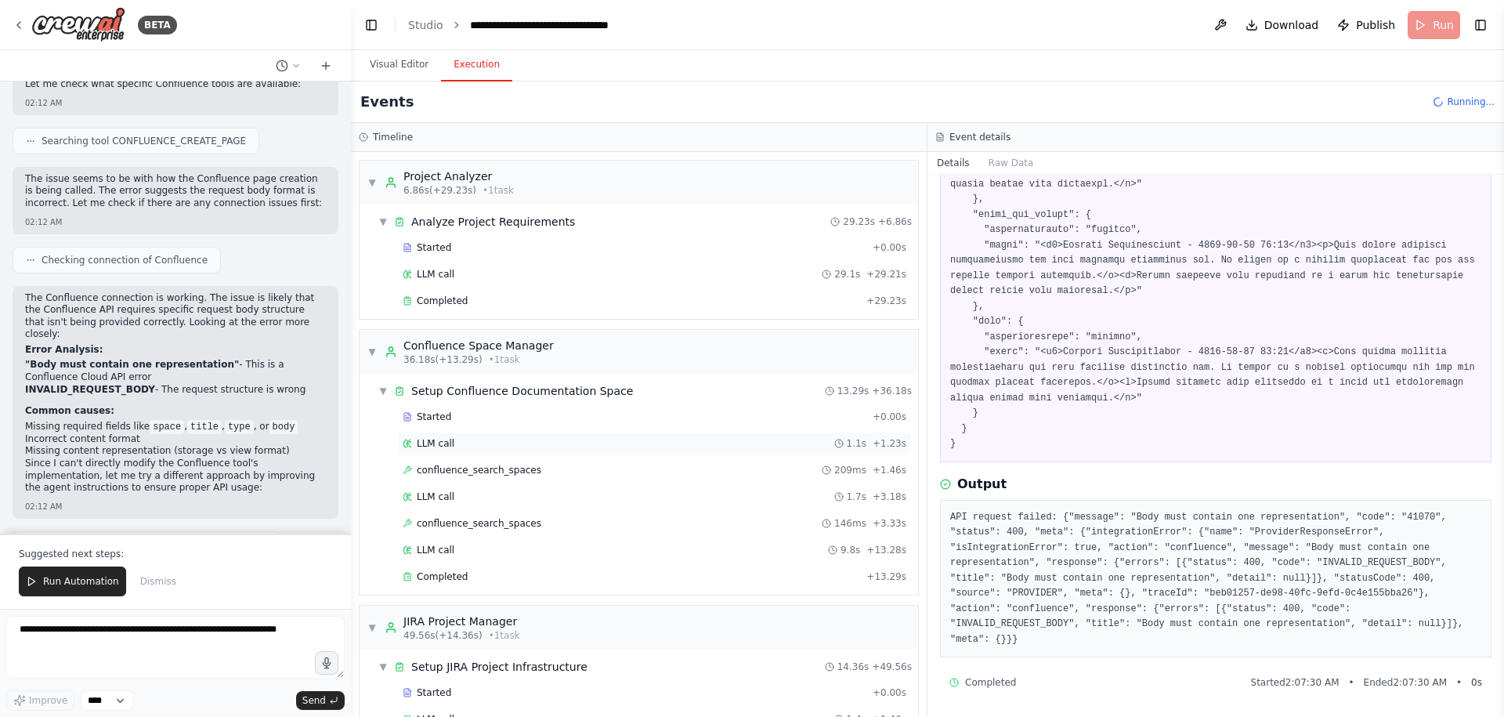
click at [583, 444] on div "LLM call 1.1s + 1.23s" at bounding box center [655, 443] width 504 height 13
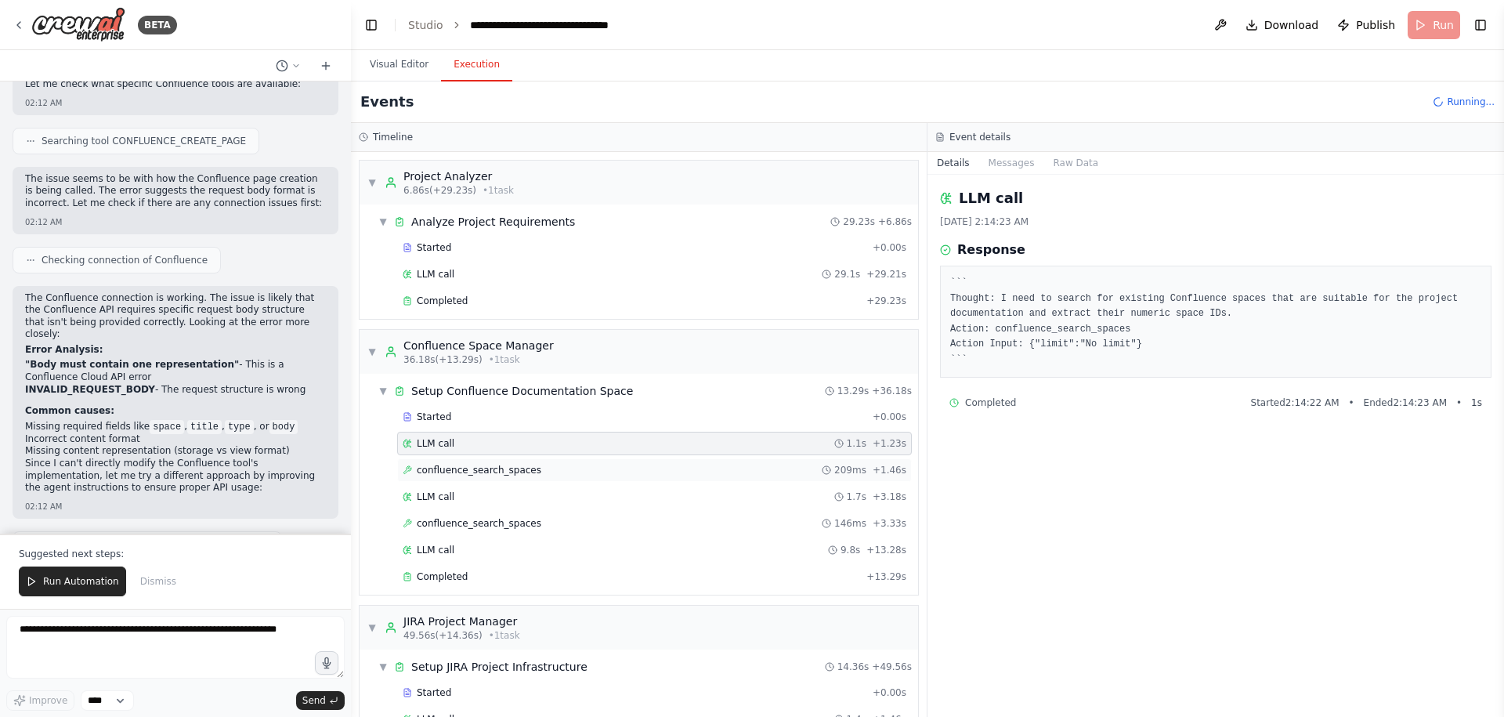
click at [575, 464] on div "confluence_search_spaces 209ms + 1.46s" at bounding box center [655, 470] width 504 height 13
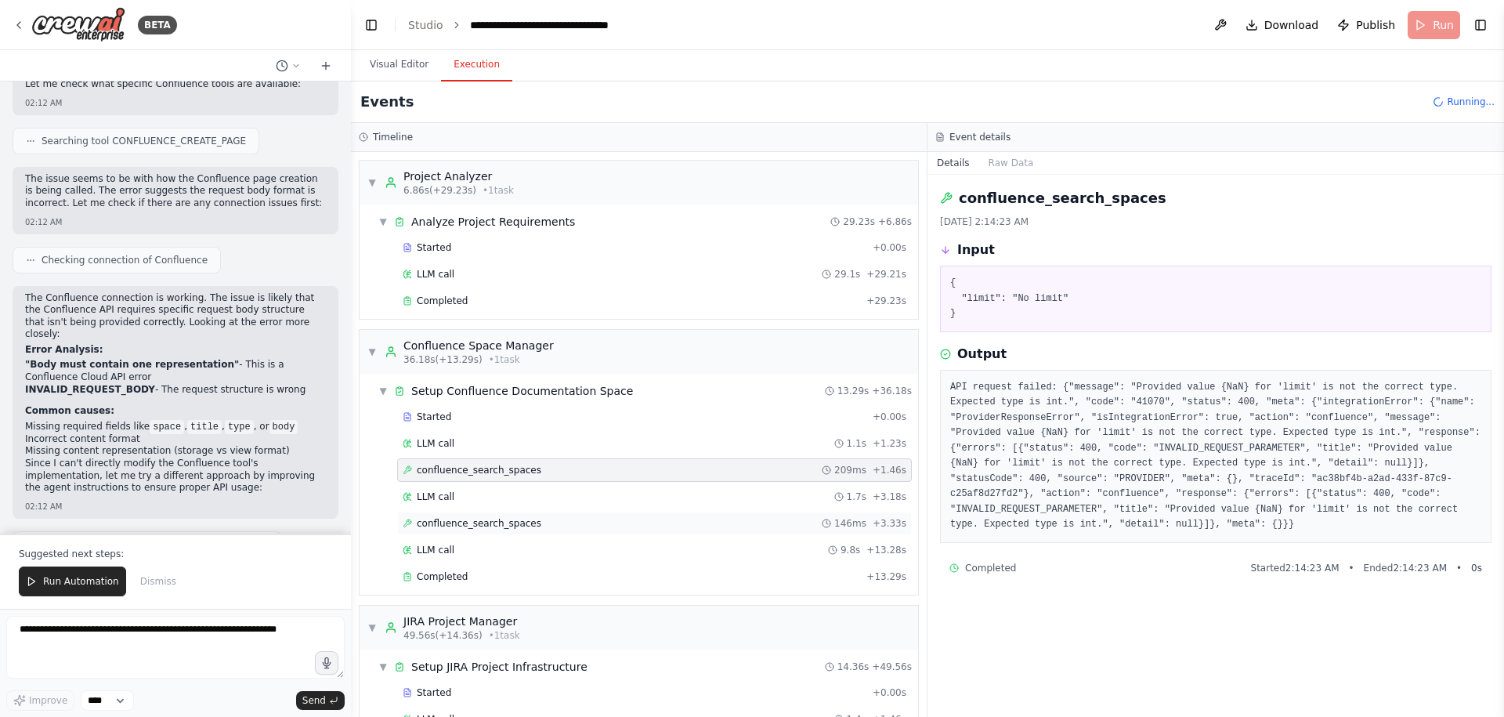
click at [587, 529] on div "confluence_search_spaces 146ms + 3.33s" at bounding box center [654, 522] width 515 height 23
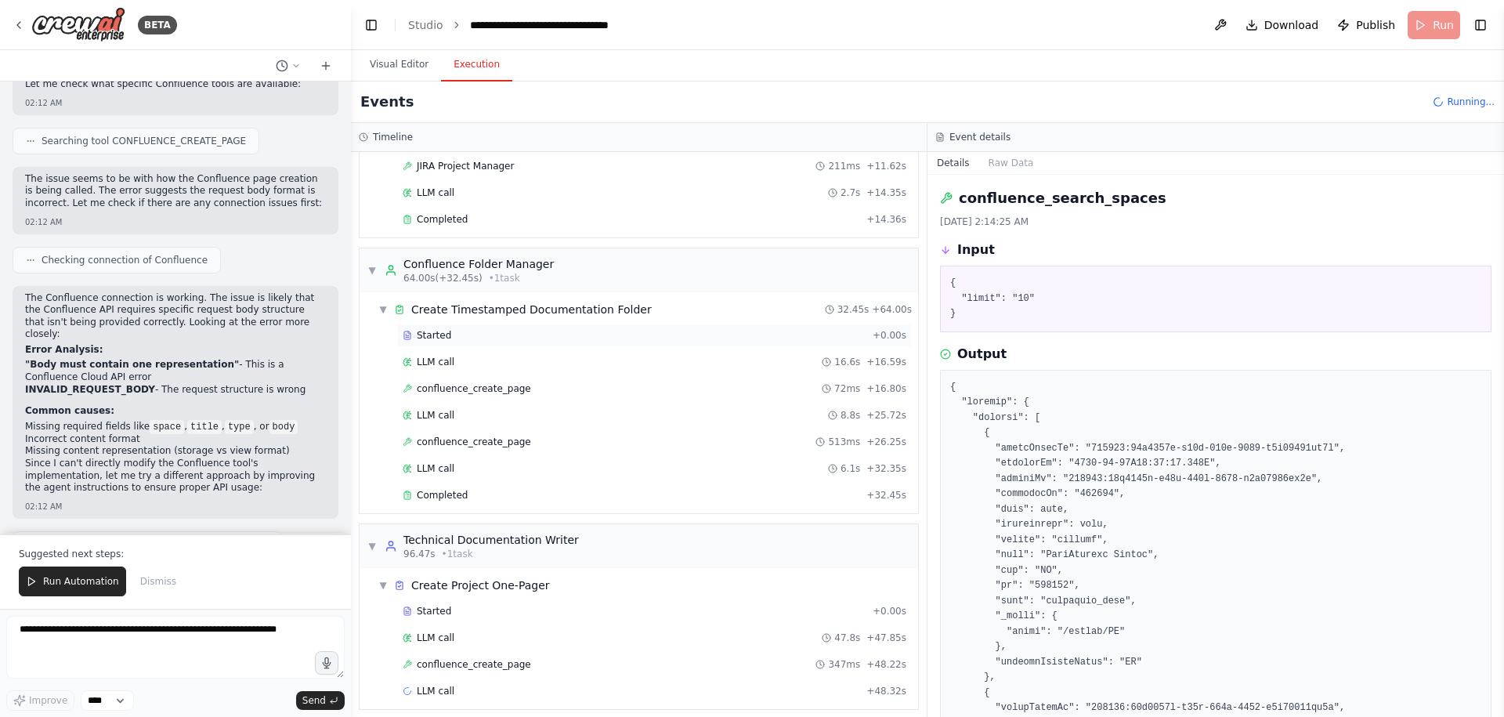
scroll to position [598, 0]
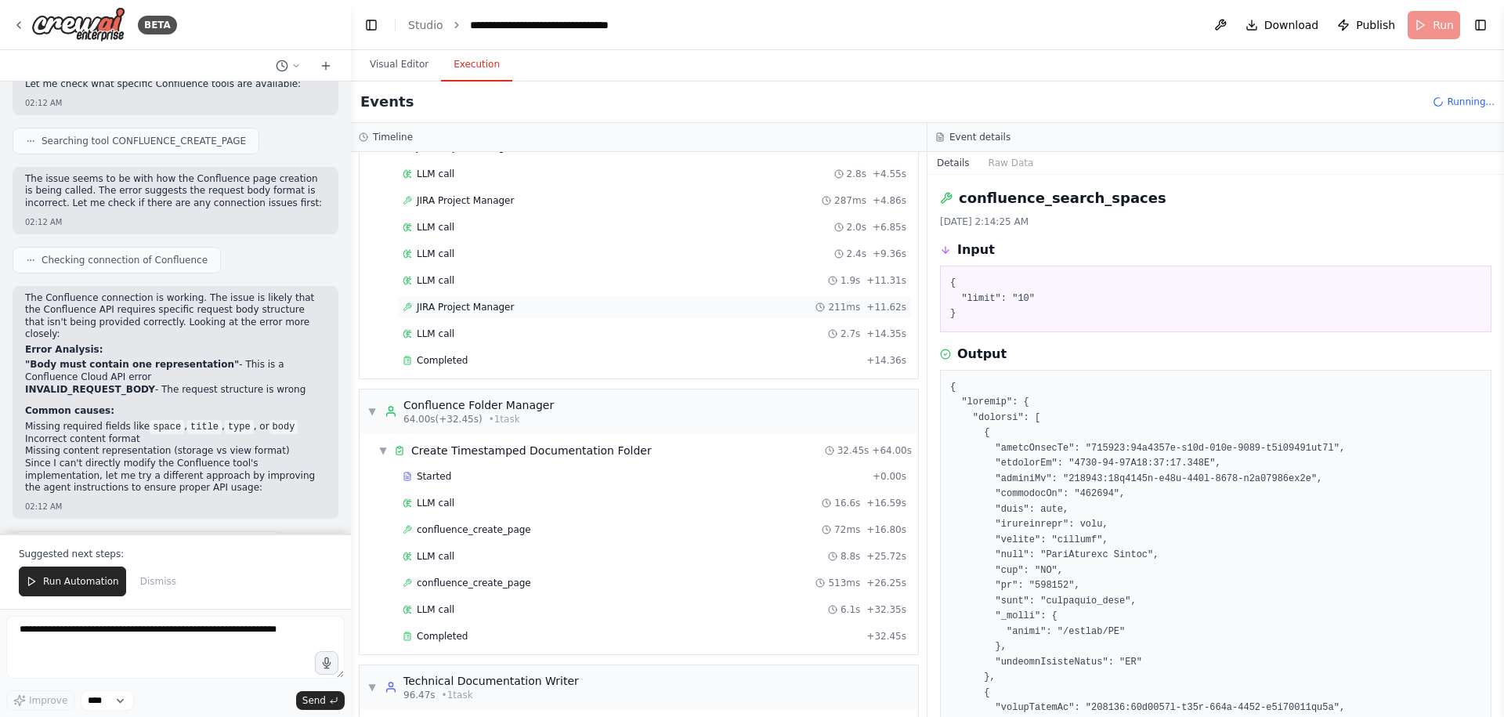
click at [493, 298] on div "JIRA Project Manager 211ms + 11.62s" at bounding box center [654, 306] width 515 height 23
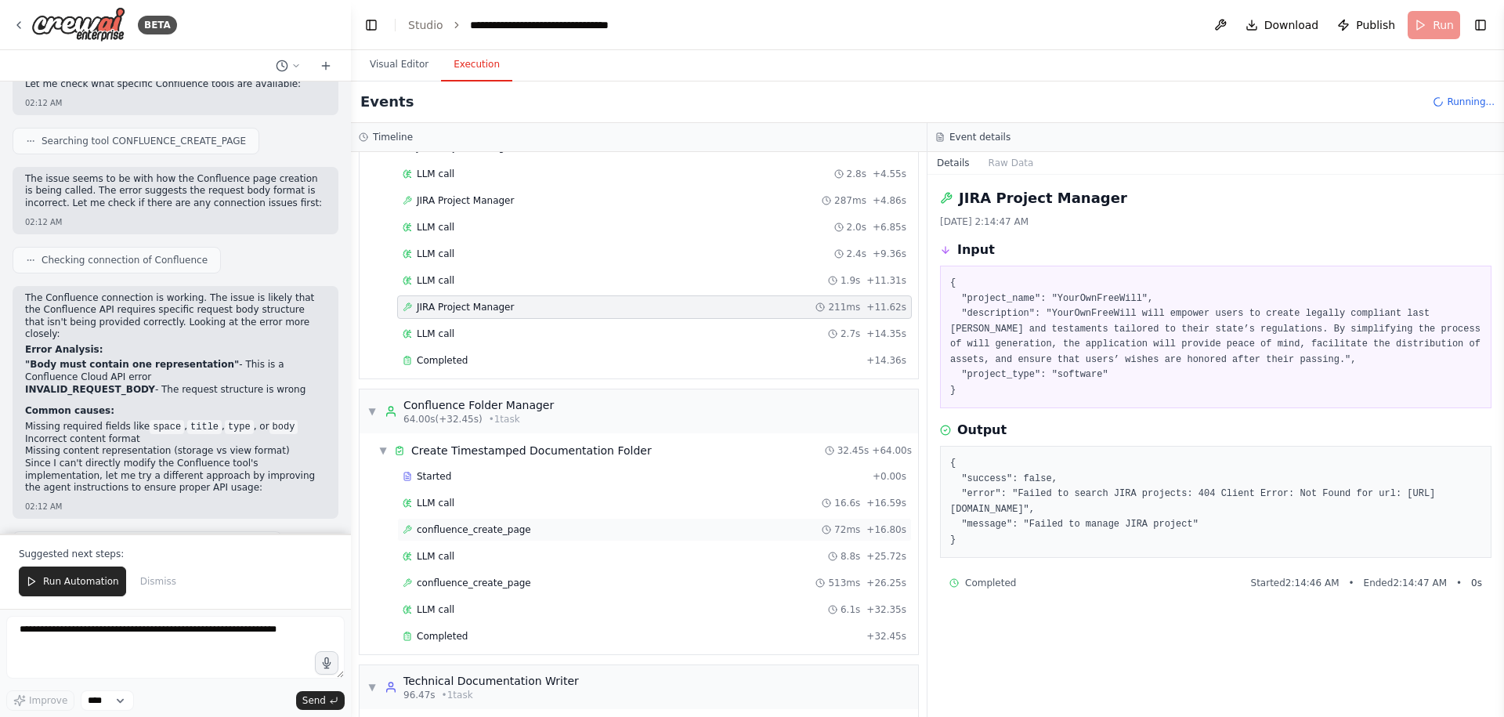
click at [525, 525] on span "confluence_create_page" at bounding box center [474, 529] width 114 height 13
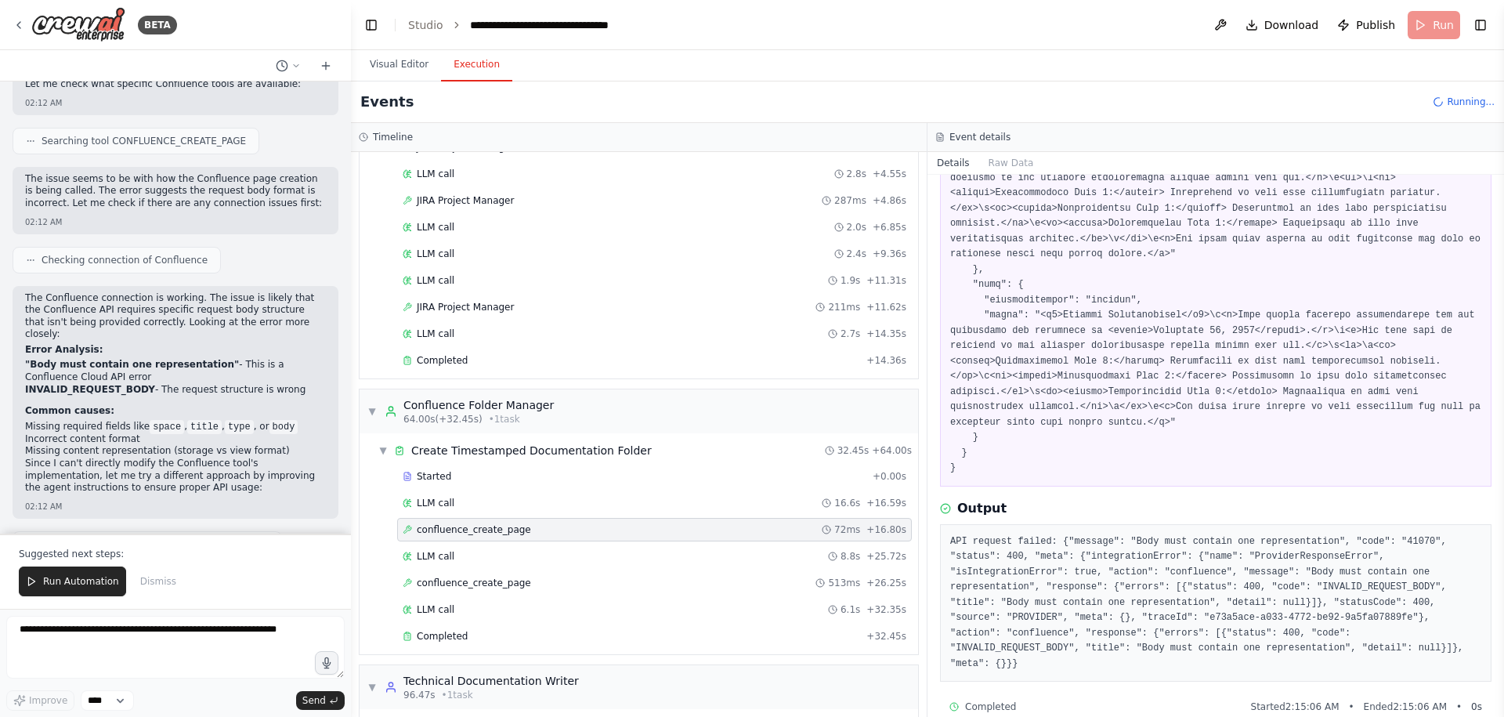
scroll to position [450, 0]
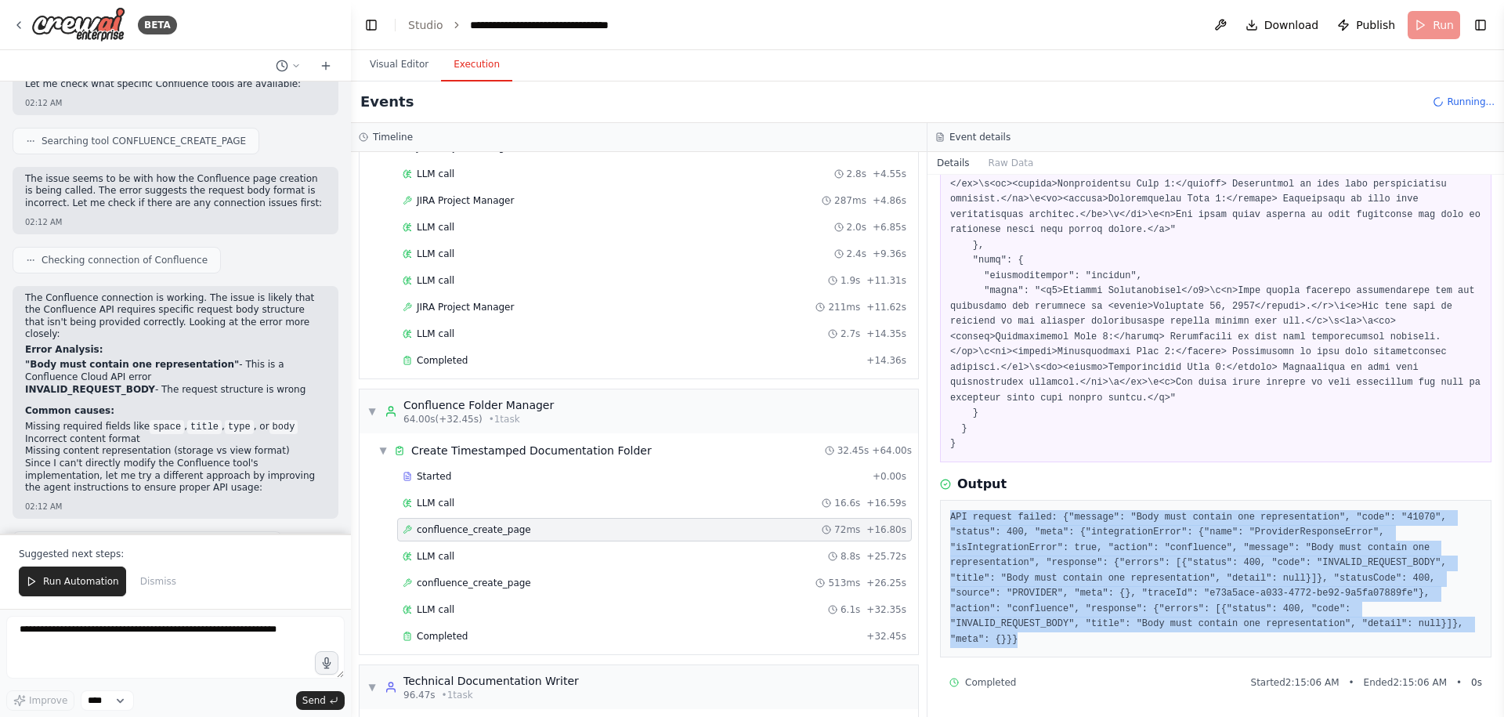
drag, startPoint x: 1042, startPoint y: 637, endPoint x: 942, endPoint y: 517, distance: 156.8
click at [942, 517] on div "API request failed: {"message": "Body must contain one representation", "code":…" at bounding box center [1215, 579] width 551 height 158
copy pre "API request failed: {"message": "Body must contain one representation", "code":…"
click at [660, 507] on div "LLM call 16.6s + 16.59s" at bounding box center [655, 502] width 504 height 13
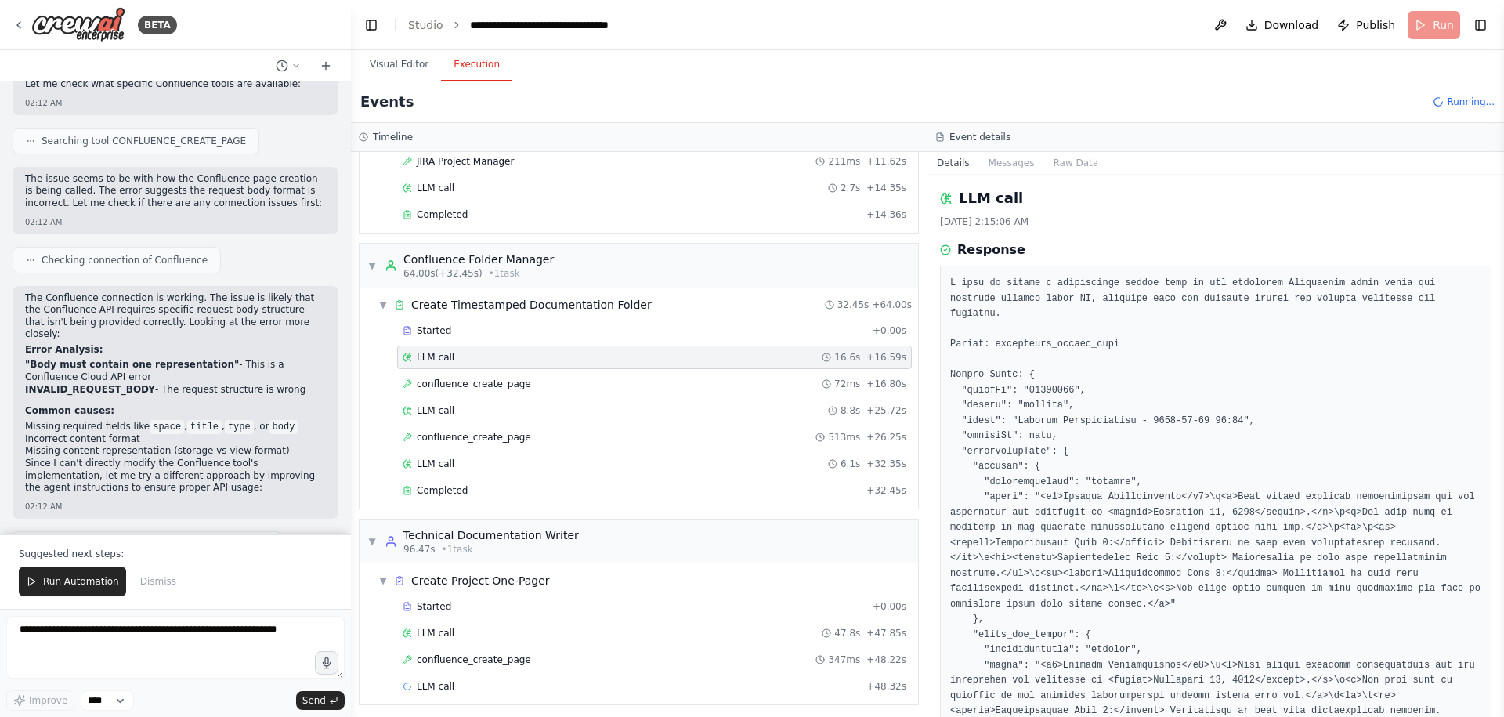
scroll to position [749, 0]
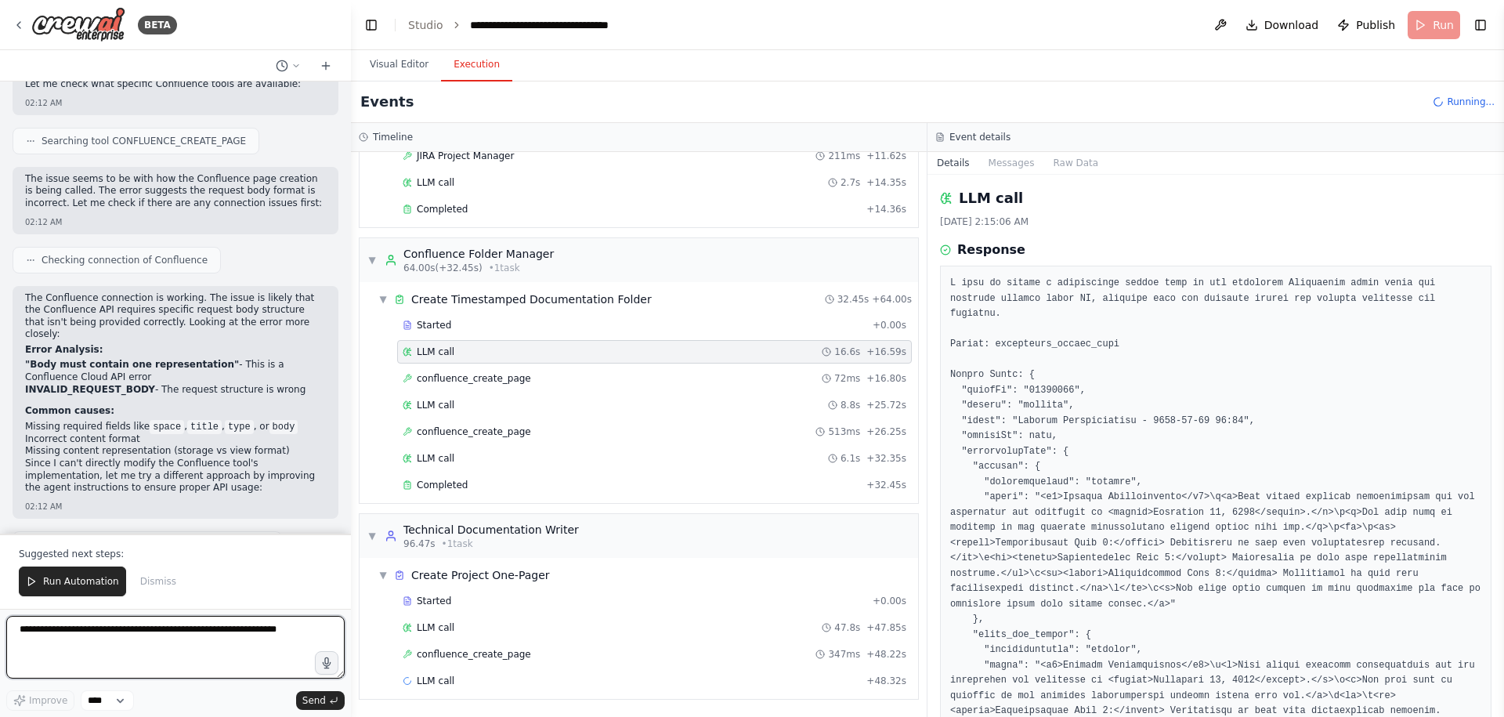
click at [83, 630] on textarea at bounding box center [175, 647] width 338 height 63
type textarea "**********"
paste textarea "**********"
type textarea "**********"
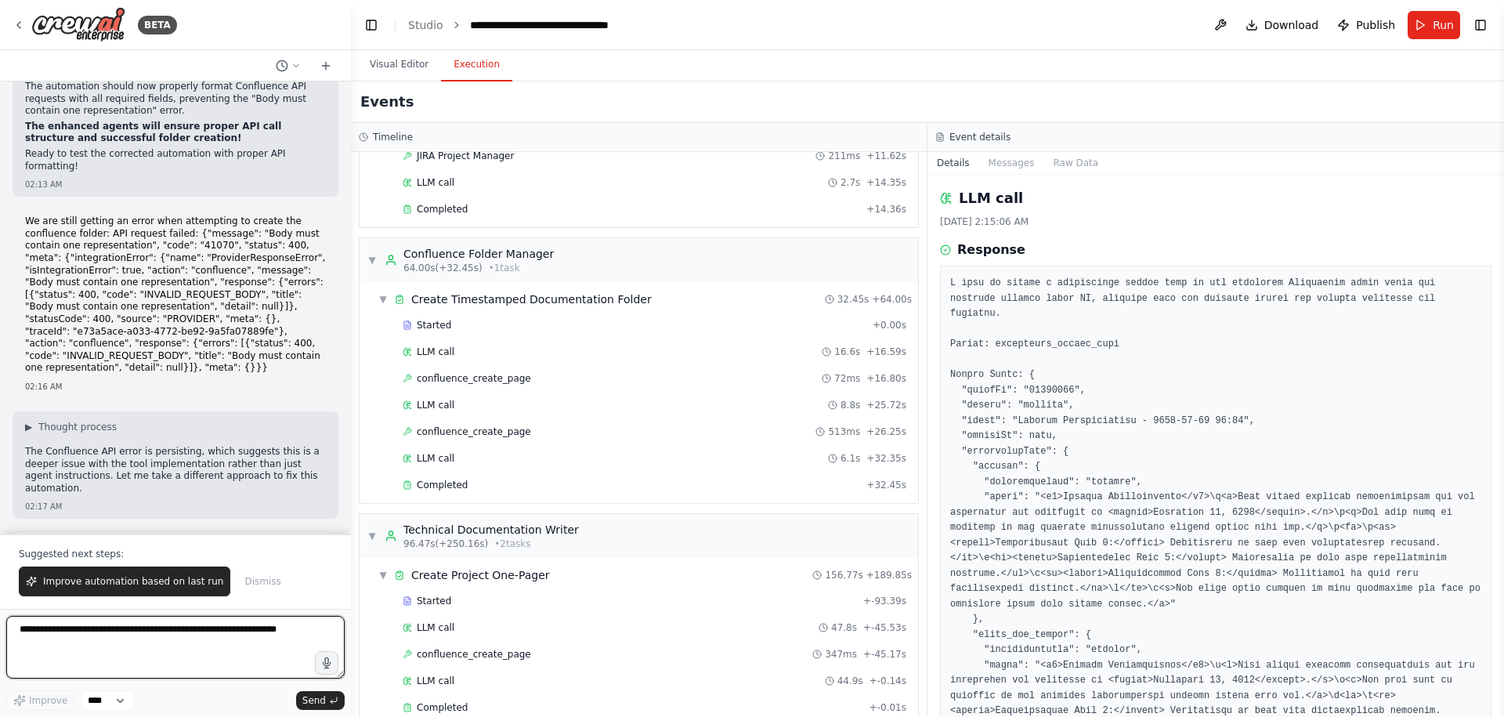
scroll to position [30937, 0]
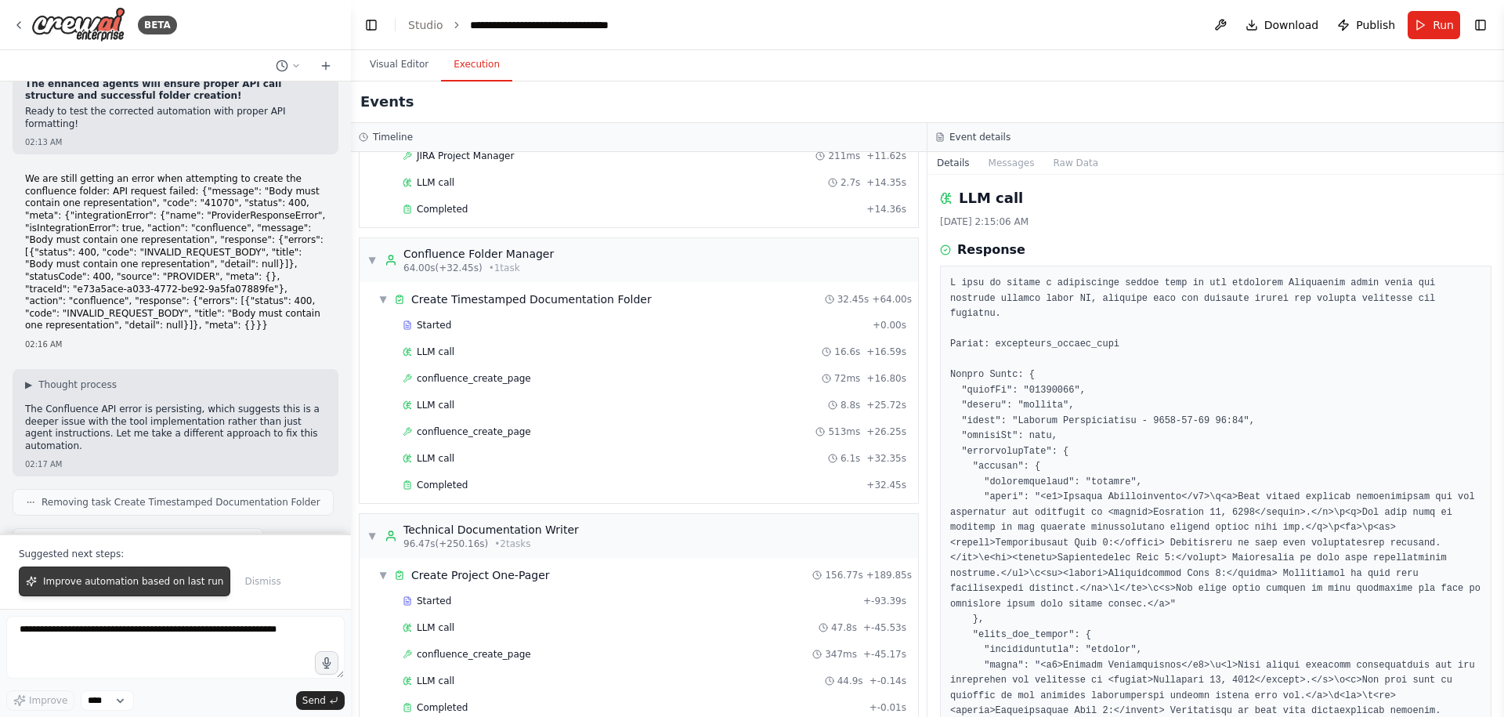
click at [99, 576] on span "Improve automation based on last run" at bounding box center [133, 581] width 180 height 13
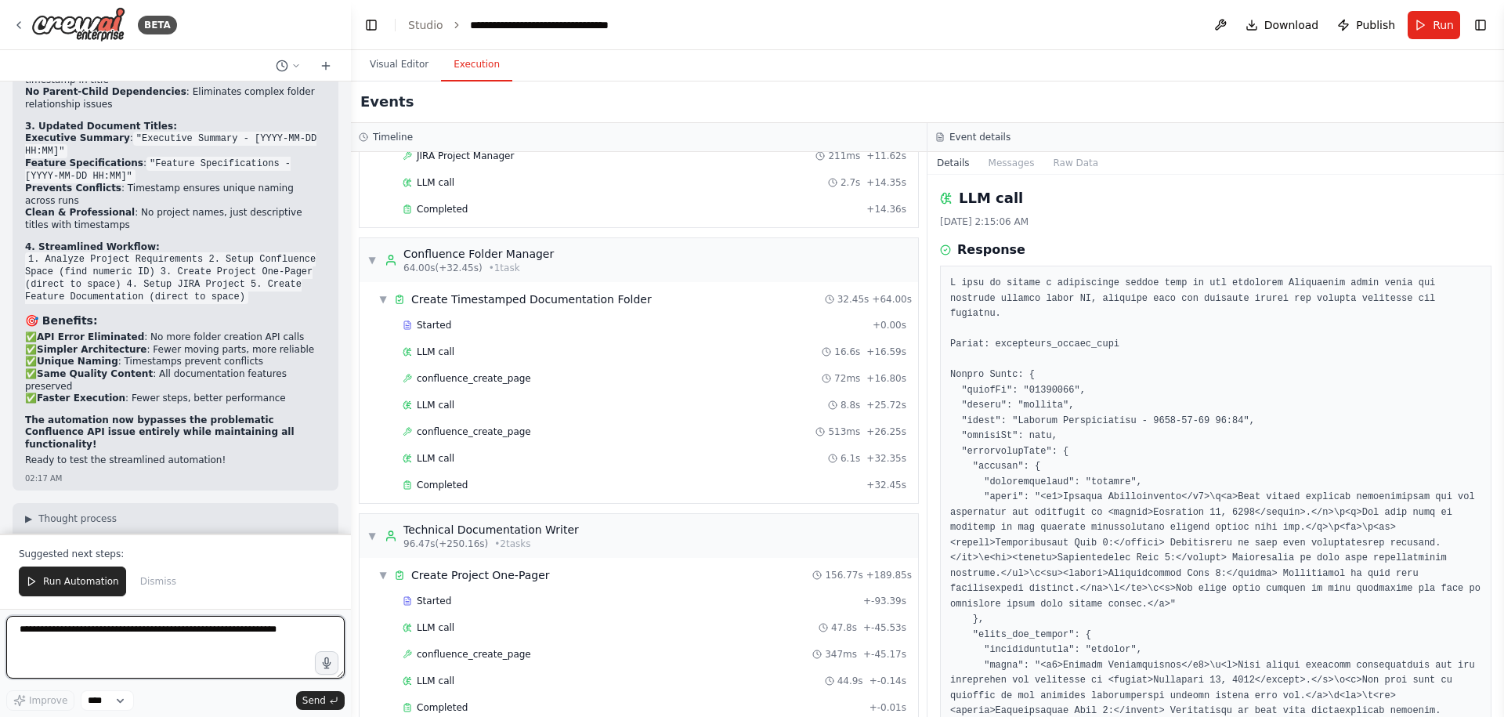
scroll to position [31843, 0]
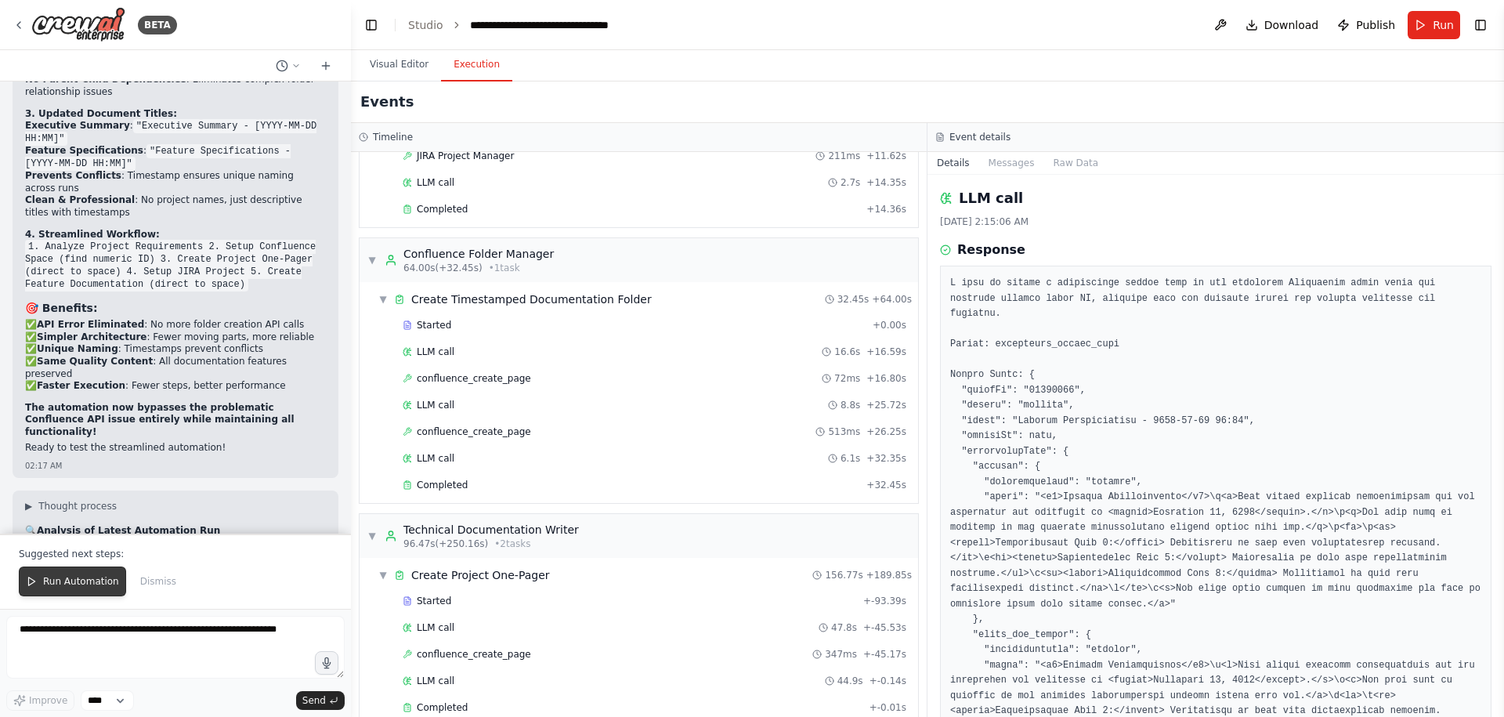
click at [57, 583] on span "Run Automation" at bounding box center [81, 581] width 76 height 13
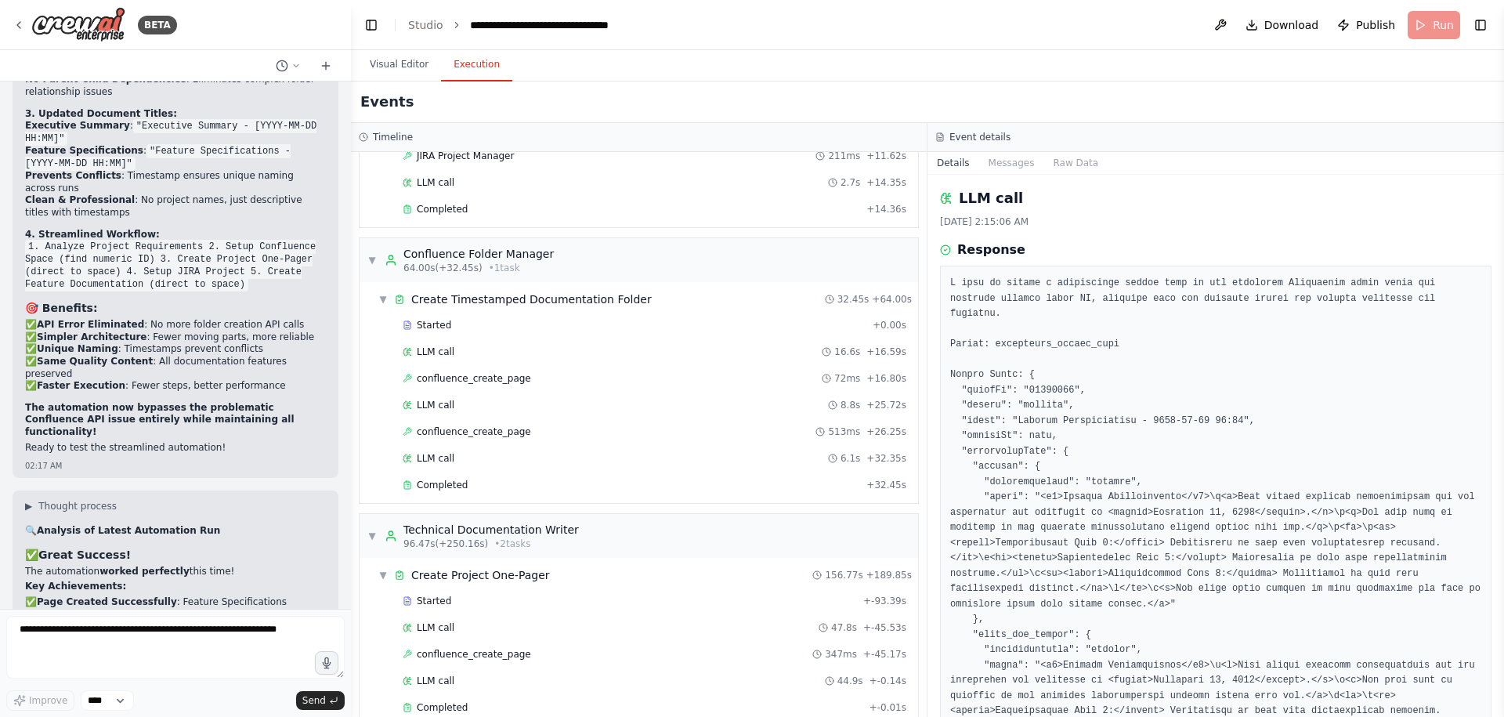
scroll to position [31768, 0]
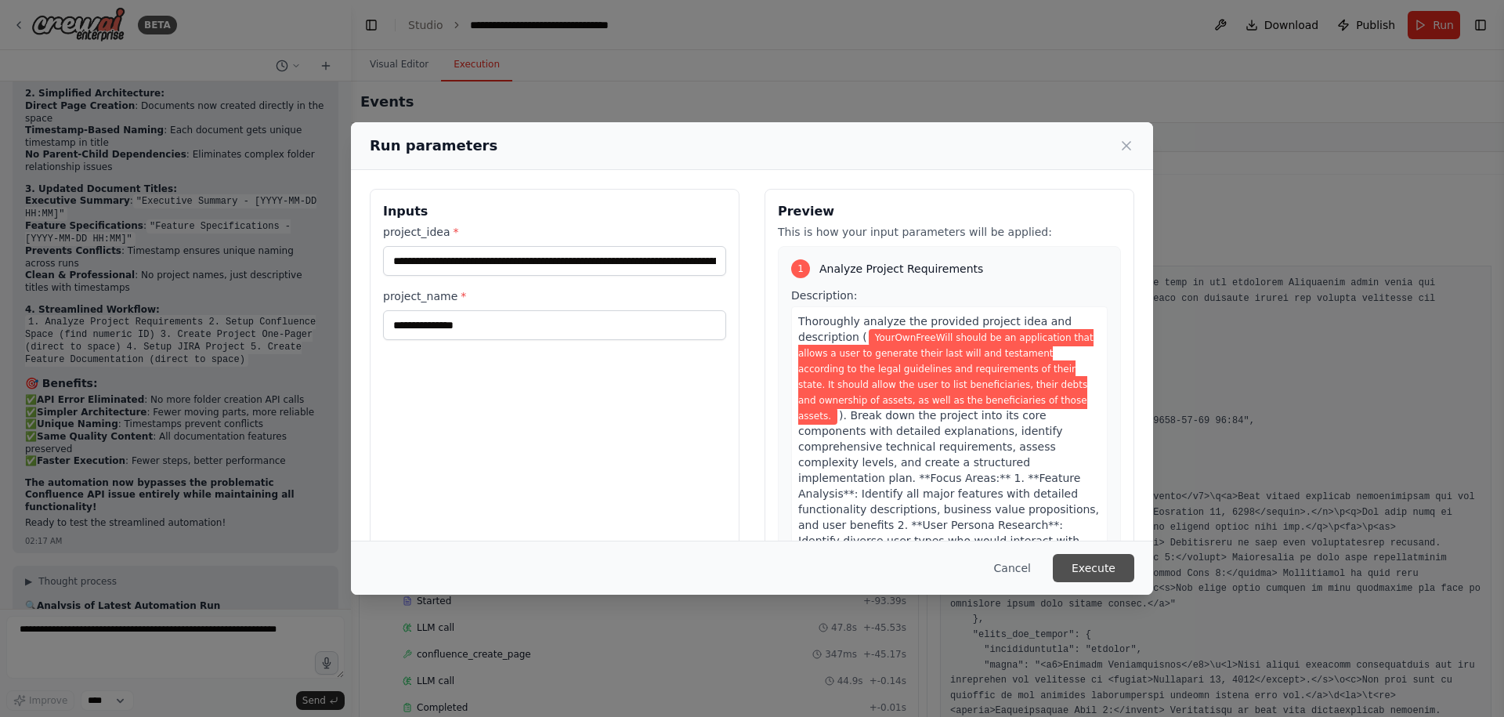
click at [1123, 561] on button "Execute" at bounding box center [1092, 568] width 81 height 28
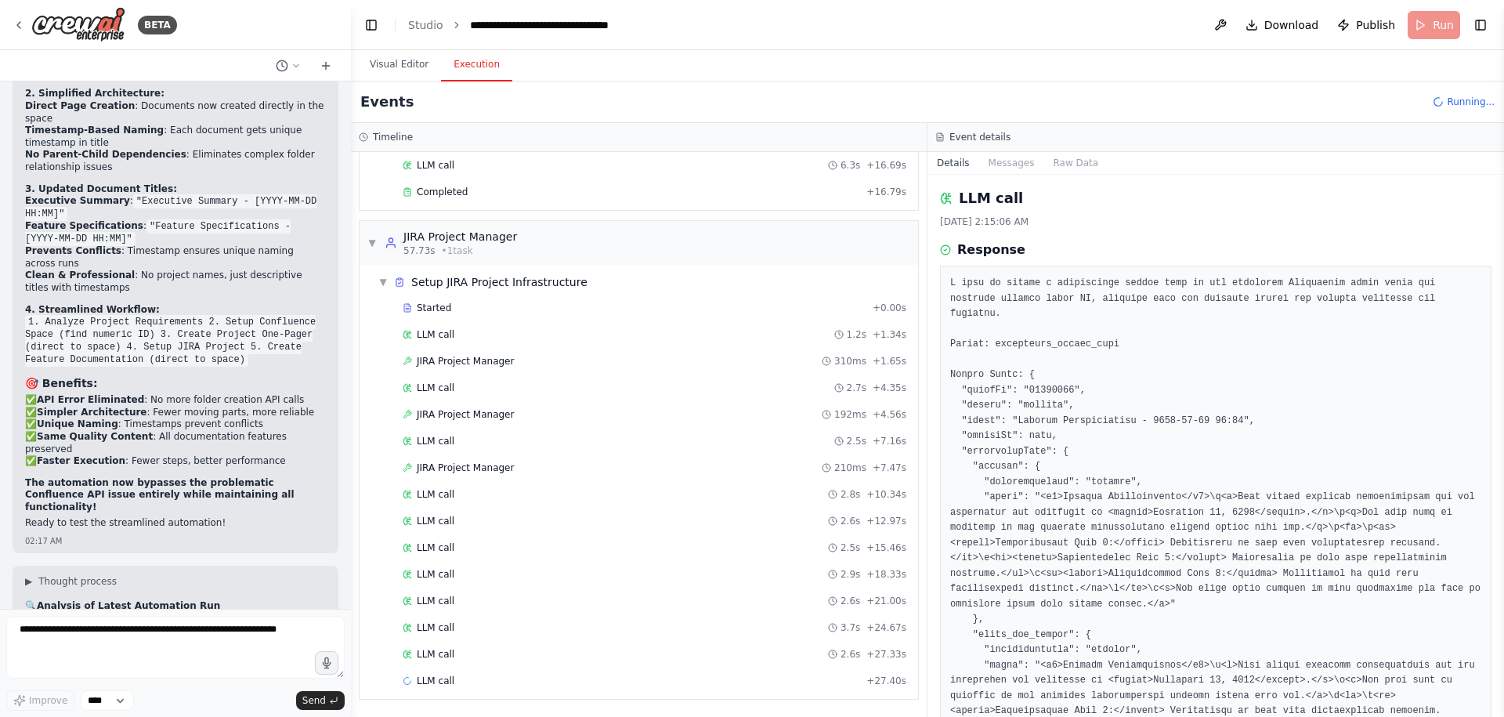
scroll to position [624, 0]
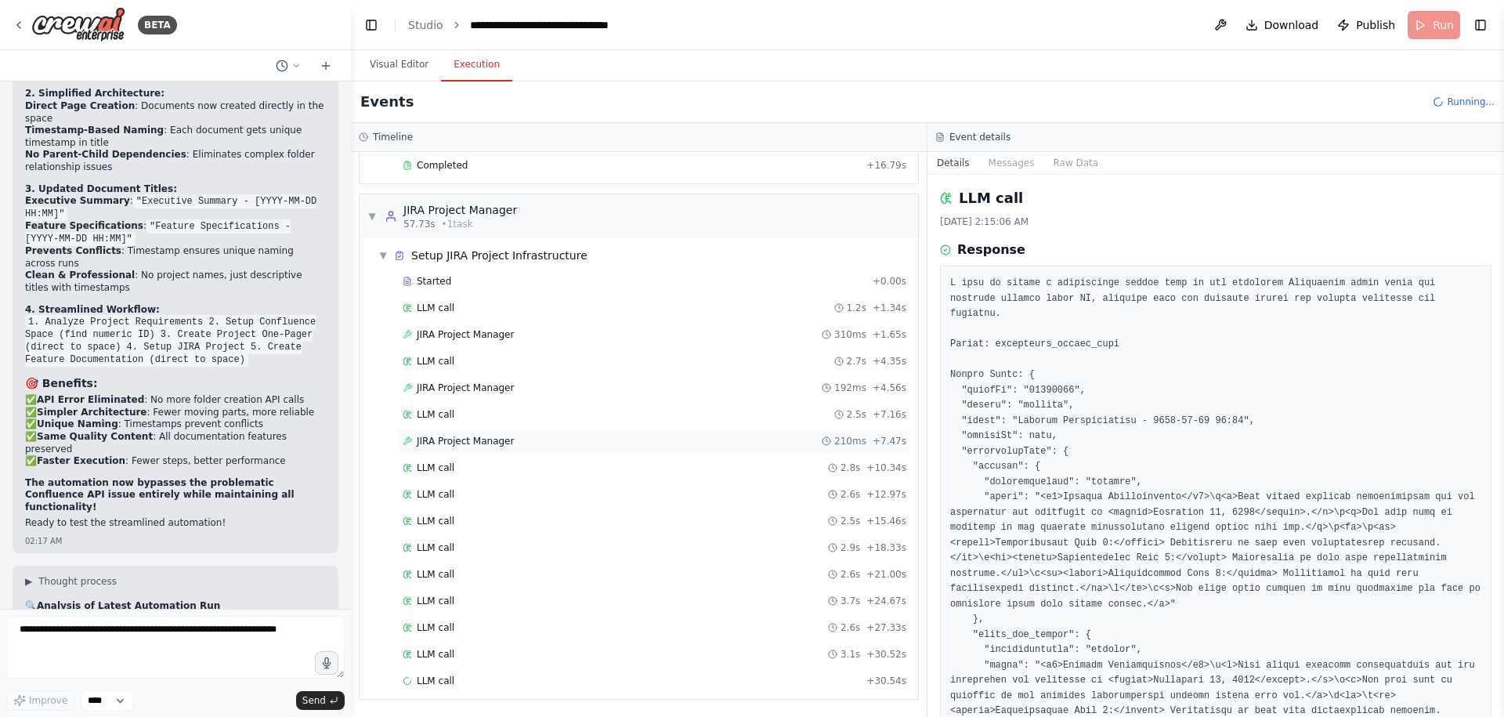
click at [638, 429] on div "JIRA Project Manager 210ms + 7.47s" at bounding box center [654, 440] width 515 height 23
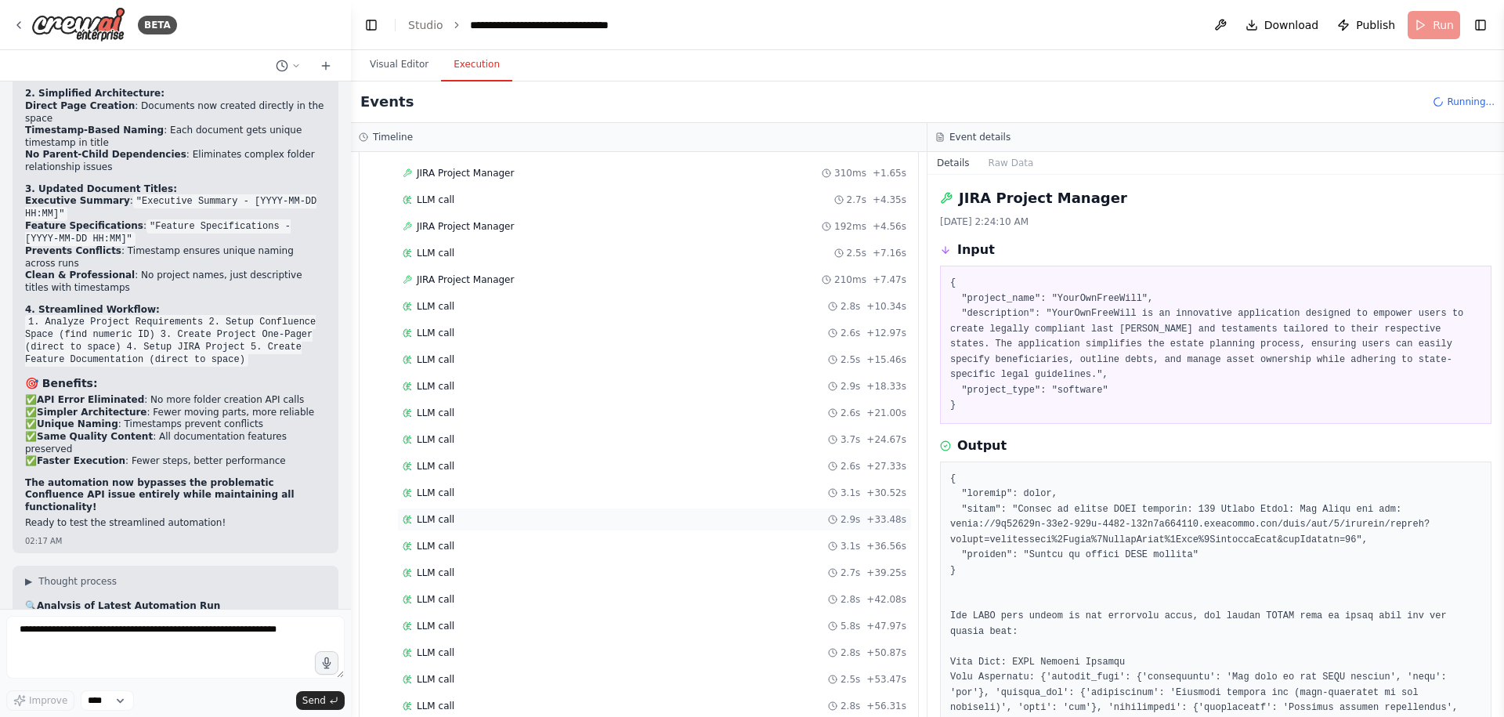
scroll to position [970, 0]
click at [1289, 22] on span "Download" at bounding box center [1291, 25] width 55 height 16
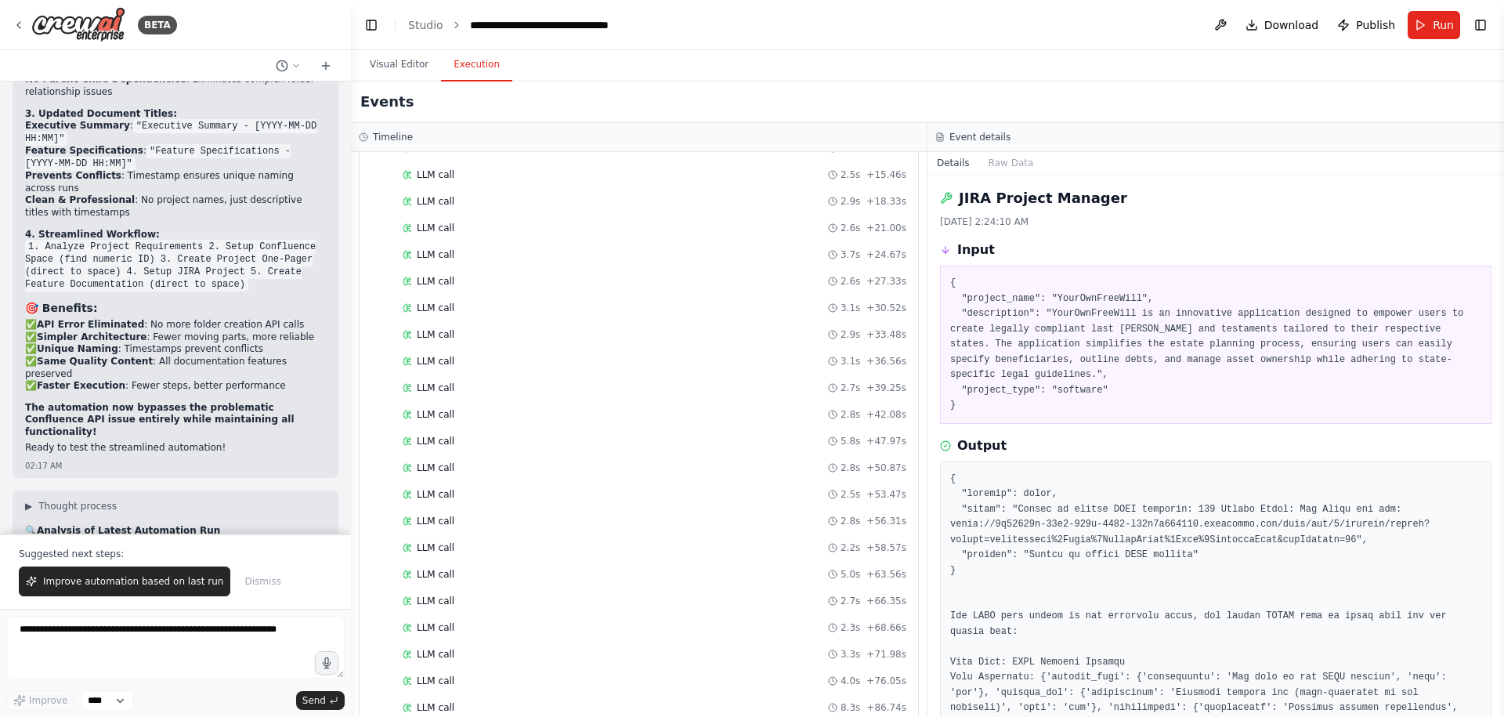
scroll to position [1407, 0]
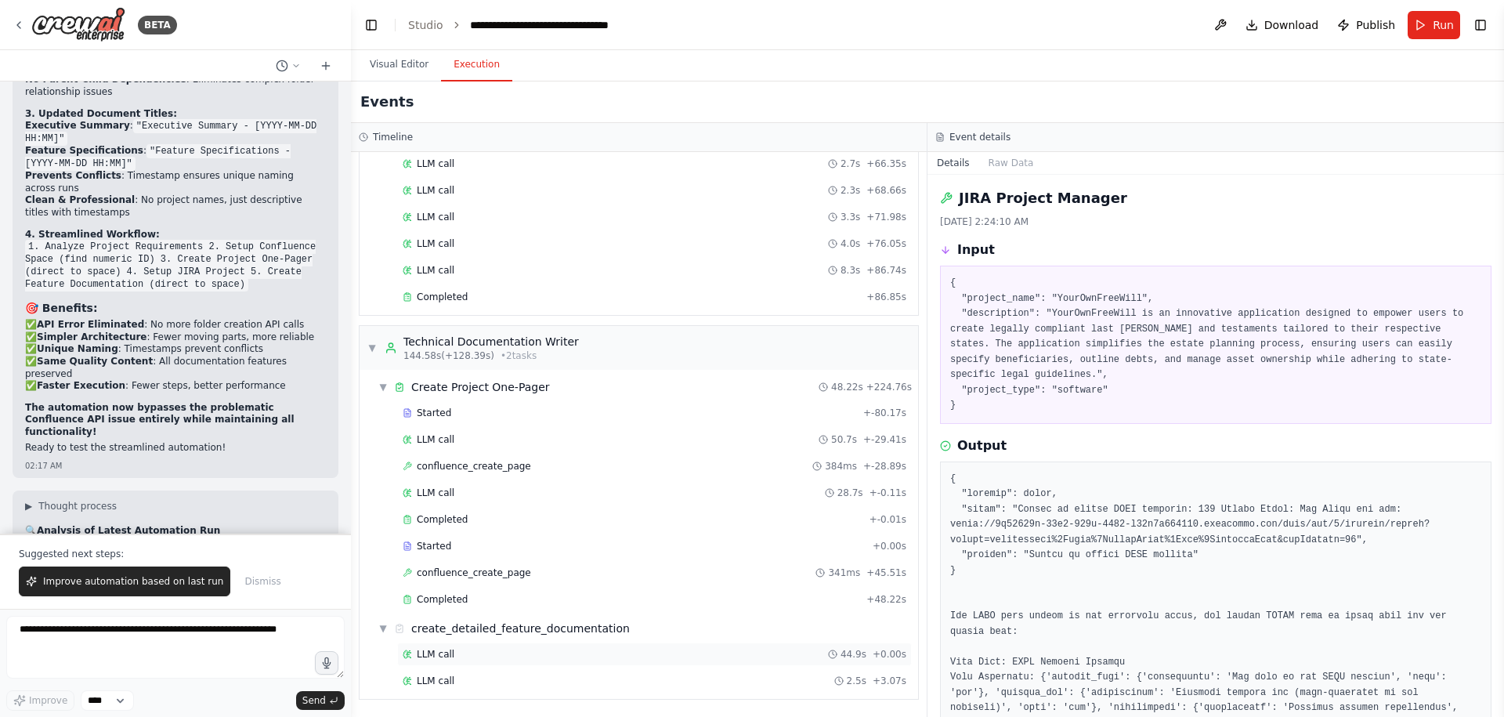
click at [507, 654] on div "LLM call 44.9s + 0.00s" at bounding box center [655, 654] width 504 height 13
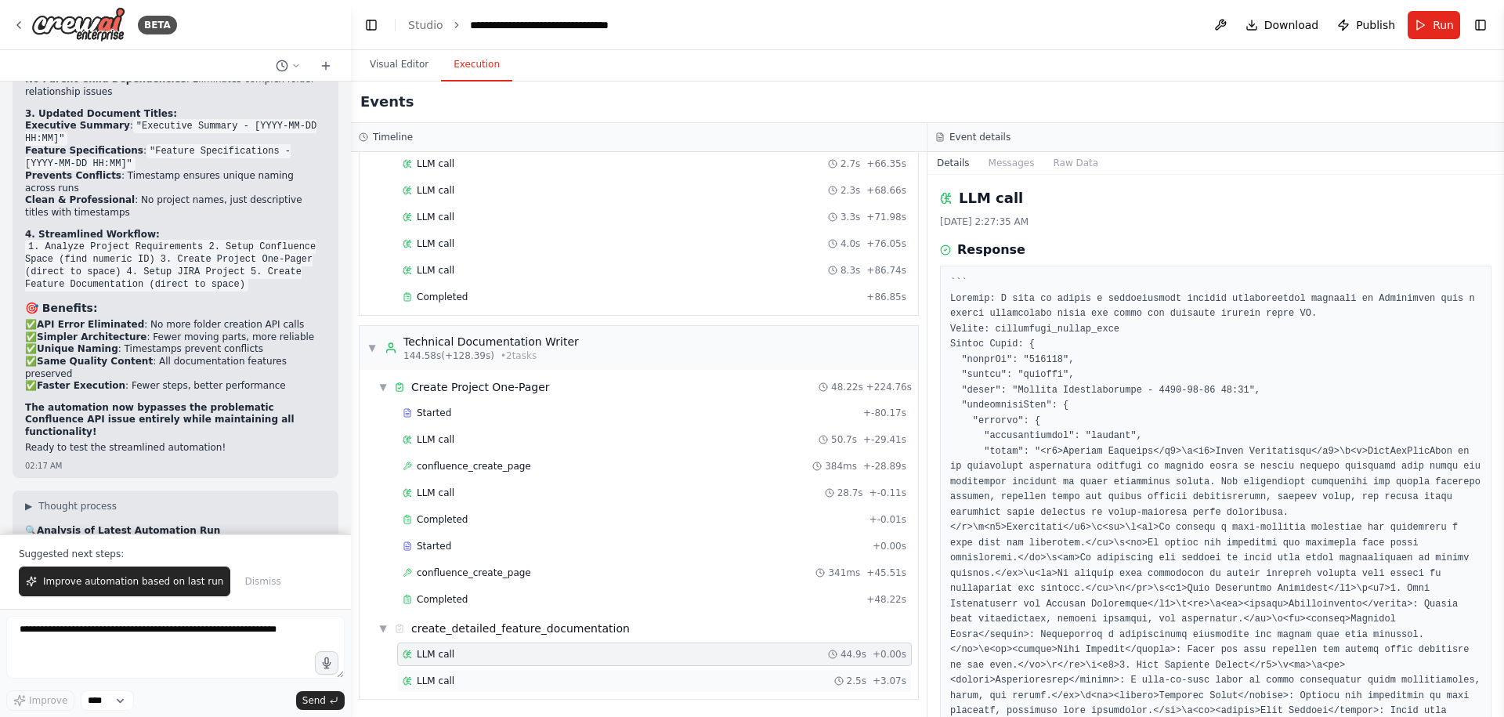
click at [539, 678] on div "LLM call 2.5s + 3.07s" at bounding box center [655, 680] width 504 height 13
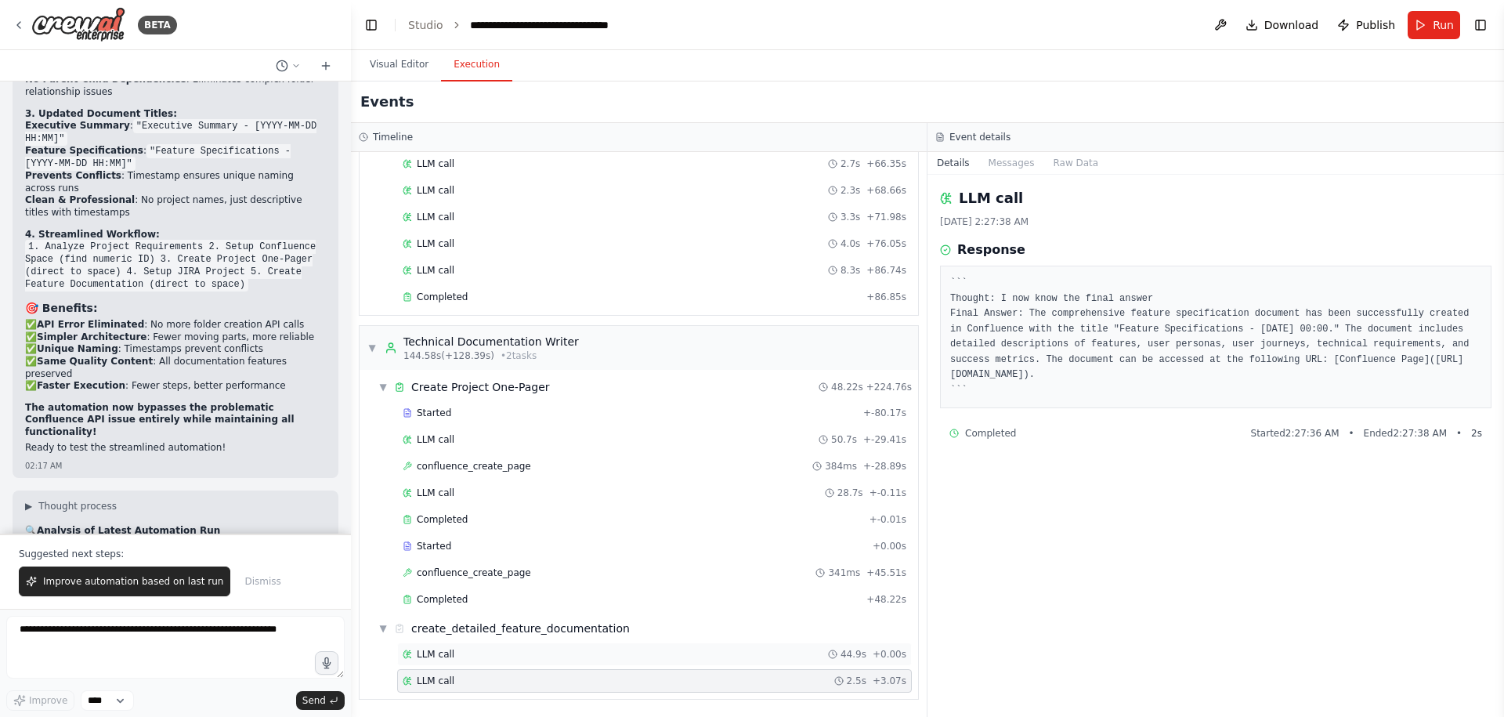
click at [476, 658] on div "LLM call 44.9s + 0.00s" at bounding box center [655, 654] width 504 height 13
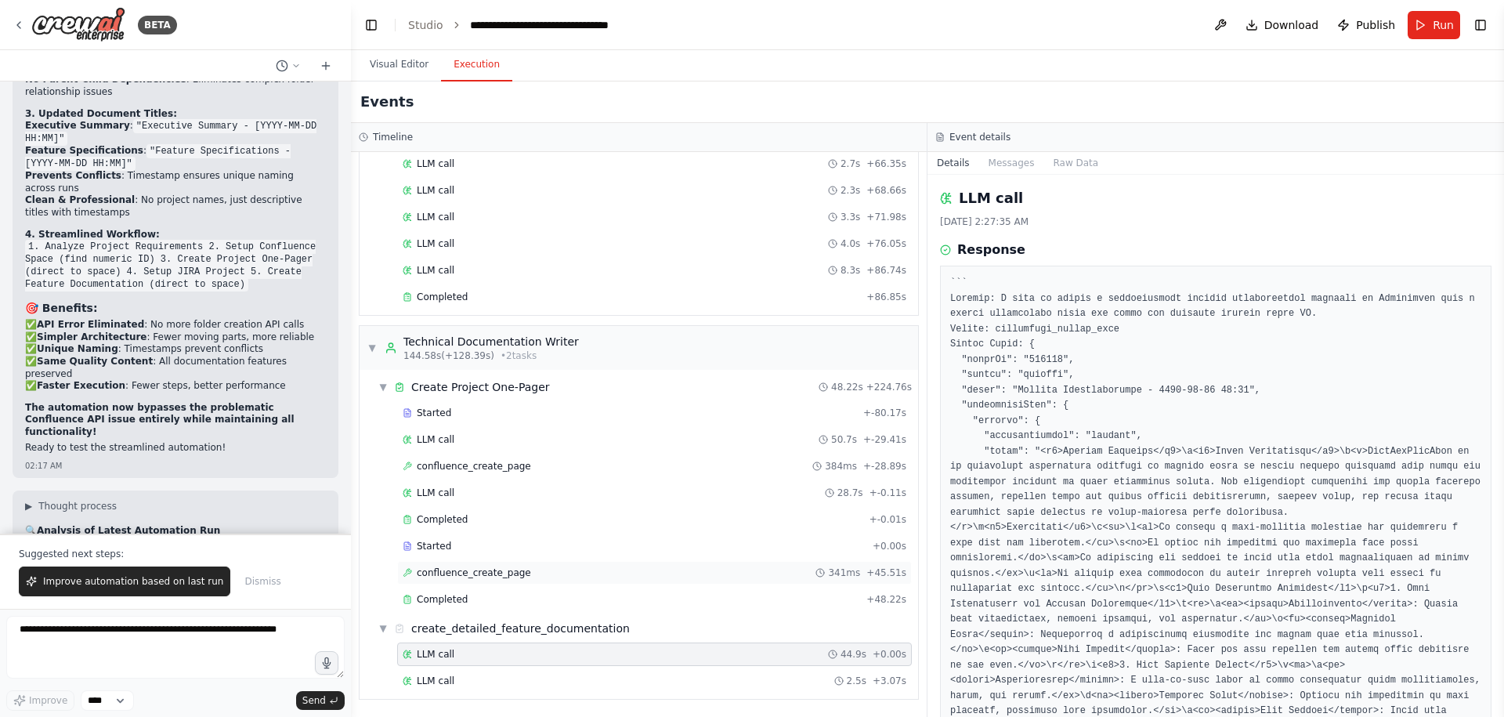
click at [450, 576] on span "confluence_create_page" at bounding box center [474, 572] width 114 height 13
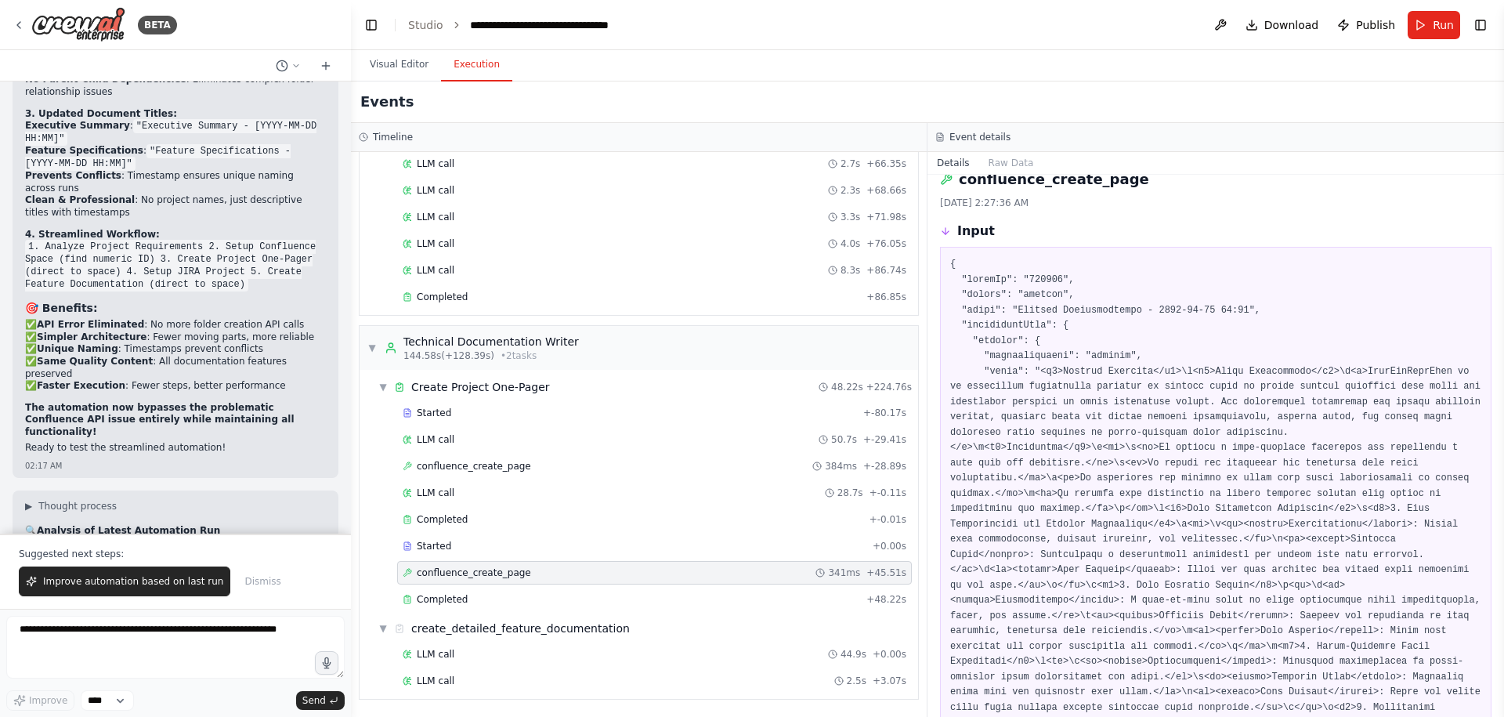
scroll to position [0, 0]
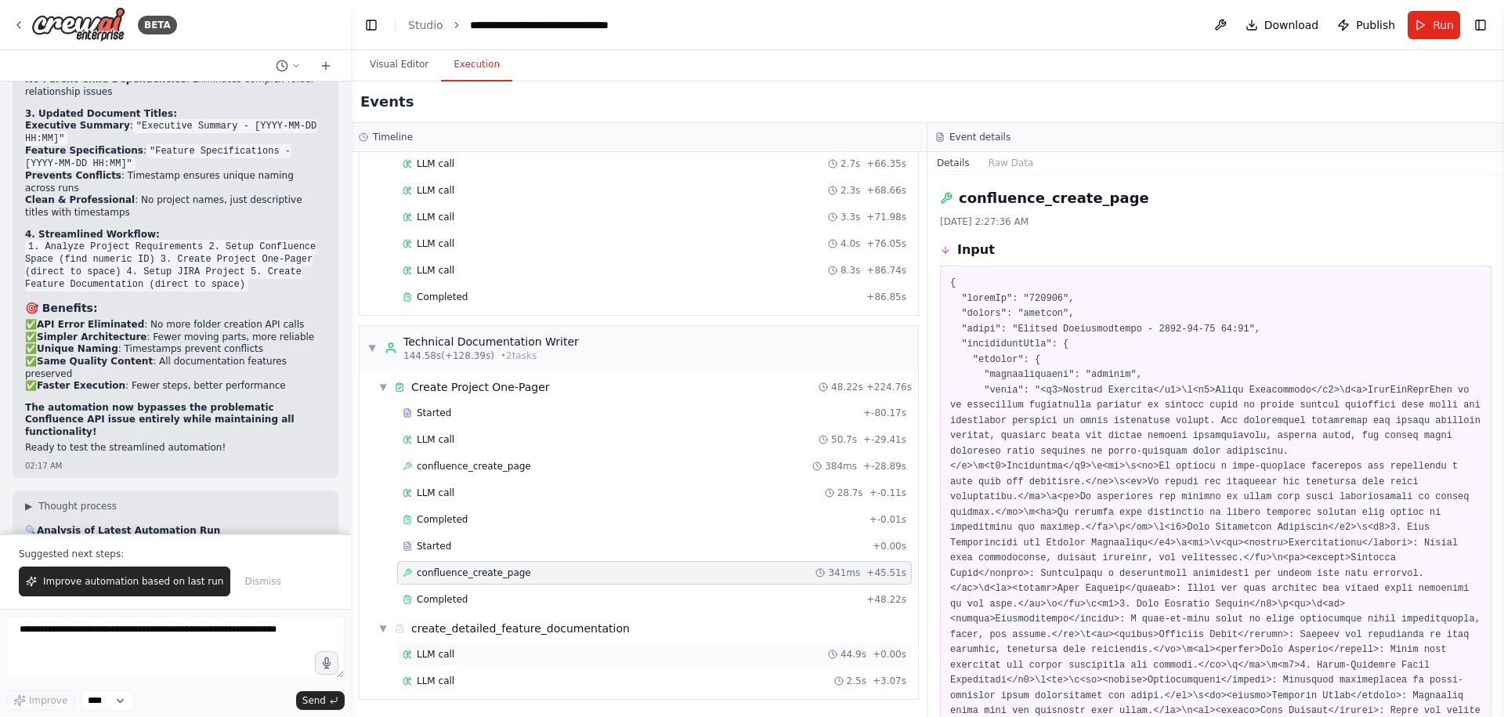
click at [437, 646] on div "LLM call 44.9s + 0.00s" at bounding box center [654, 653] width 515 height 23
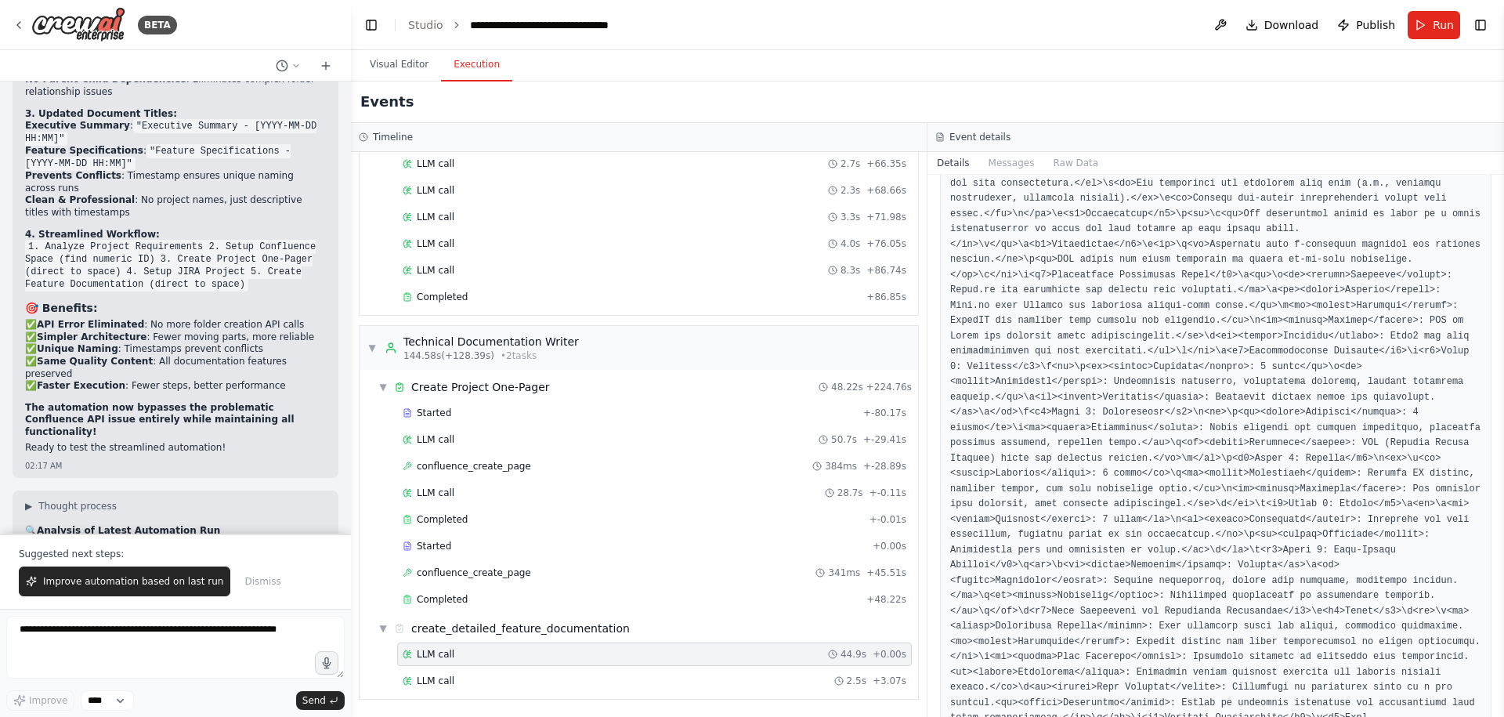
scroll to position [1691, 0]
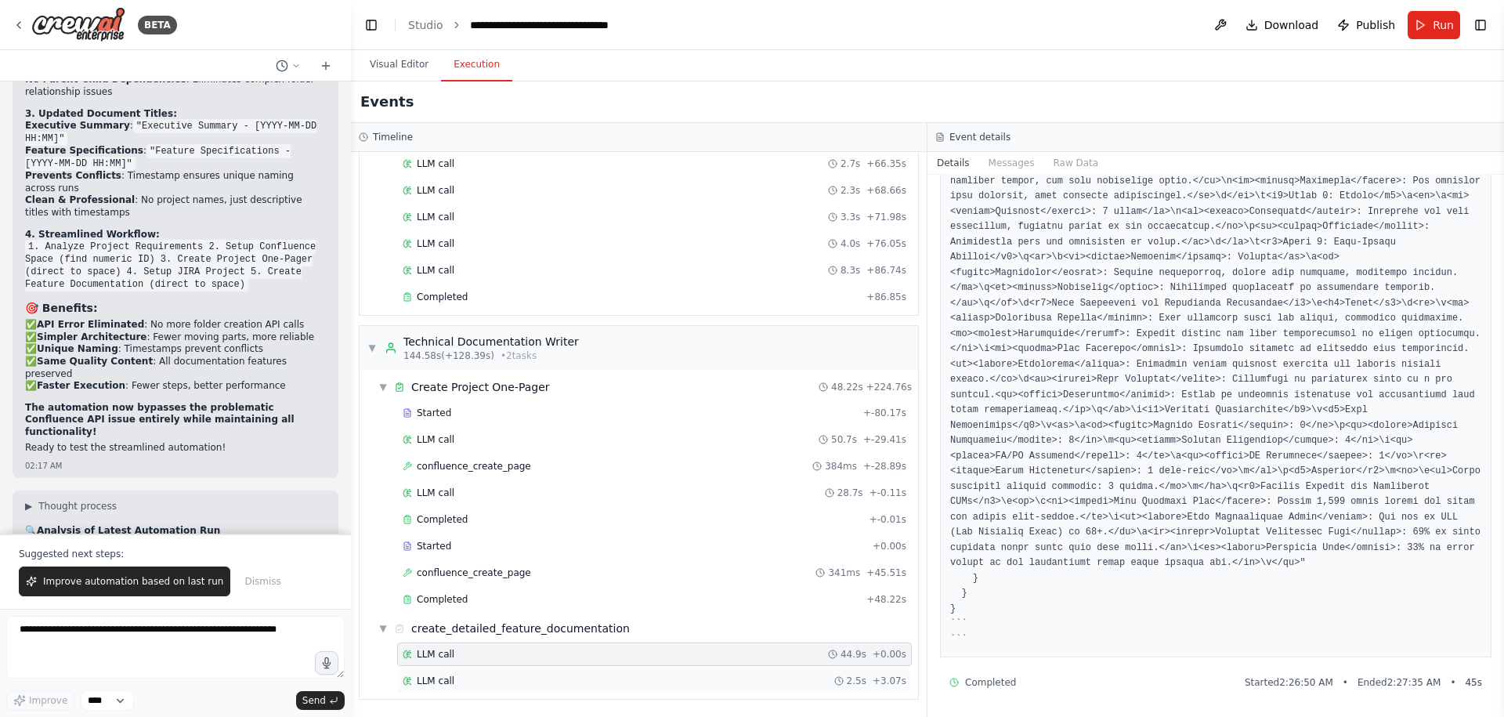
click at [691, 677] on div "LLM call 2.5s + 3.07s" at bounding box center [655, 680] width 504 height 13
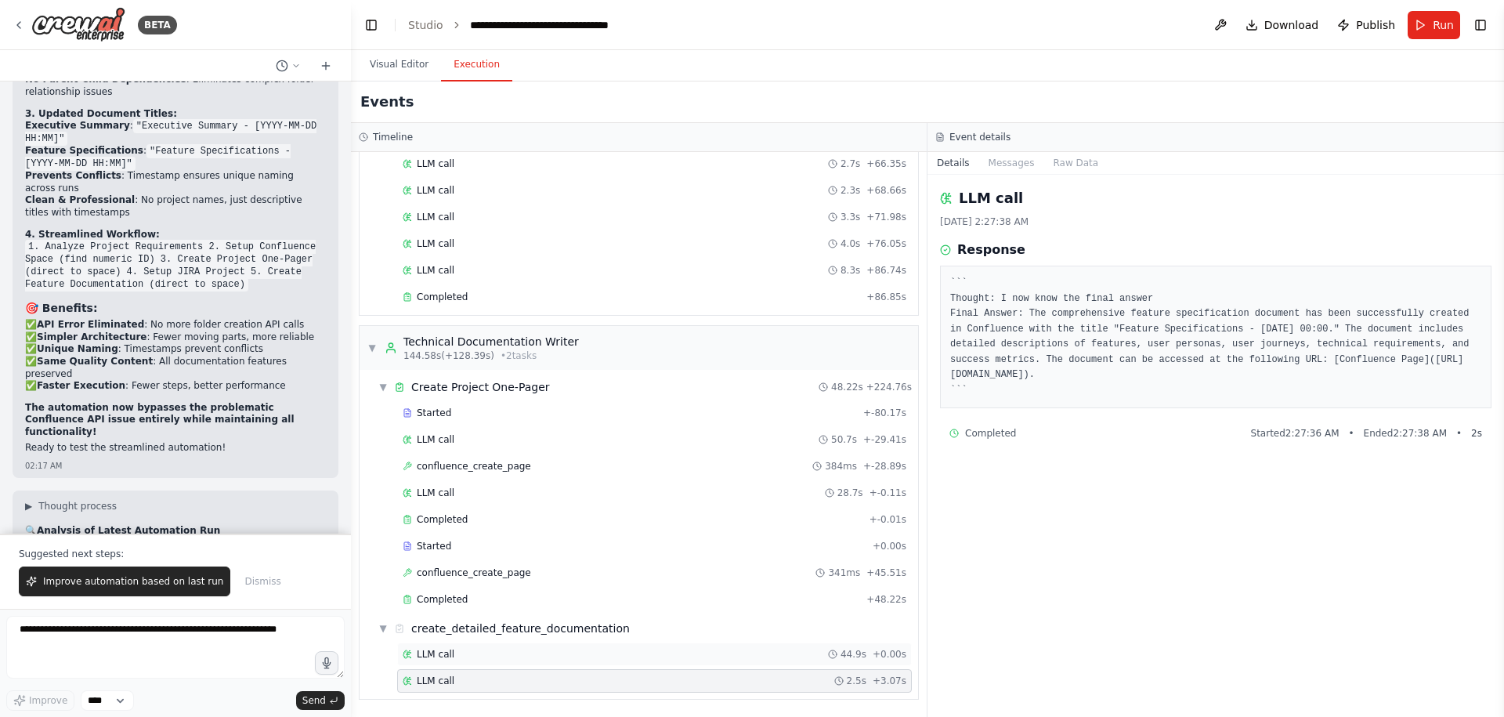
click at [717, 649] on div "LLM call 44.9s + 0.00s" at bounding box center [655, 654] width 504 height 13
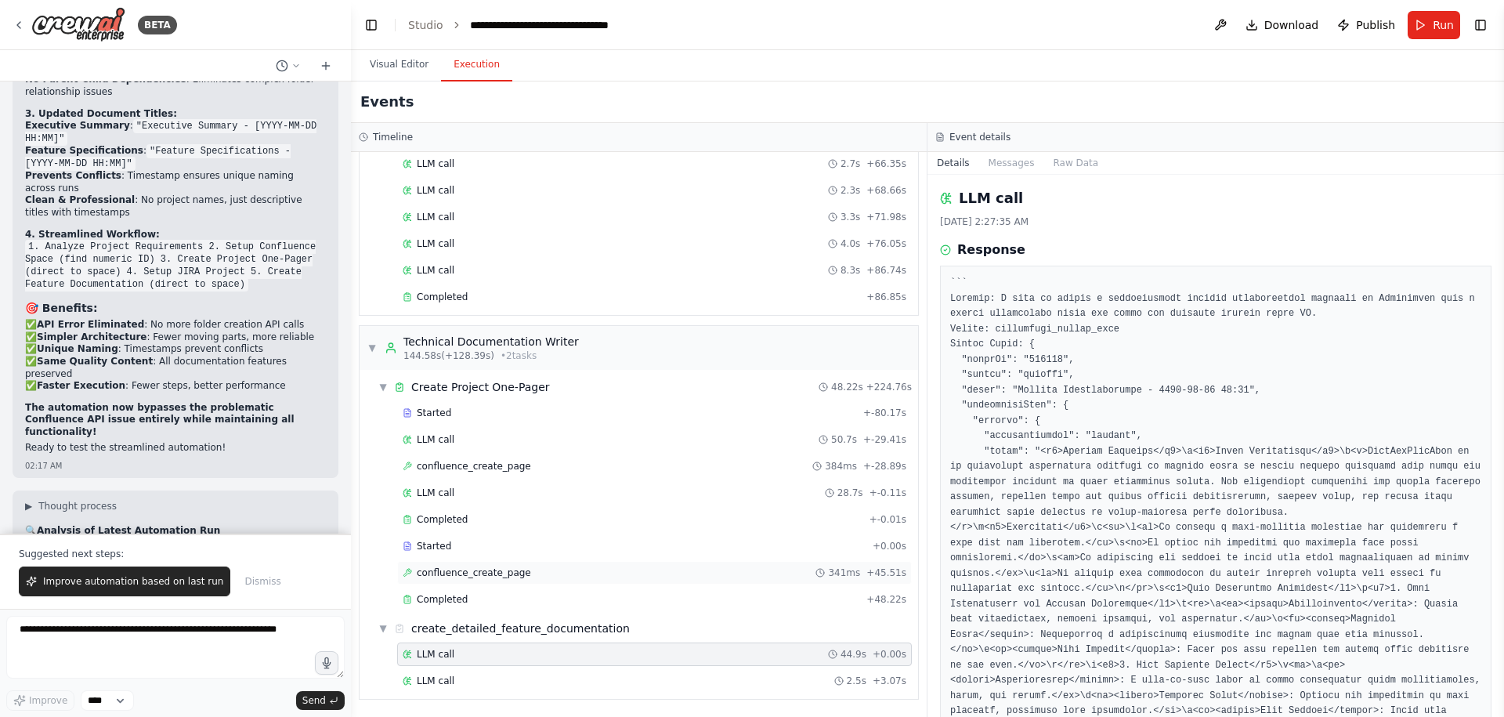
click at [608, 563] on div "confluence_create_page 341ms + 45.51s" at bounding box center [654, 572] width 515 height 23
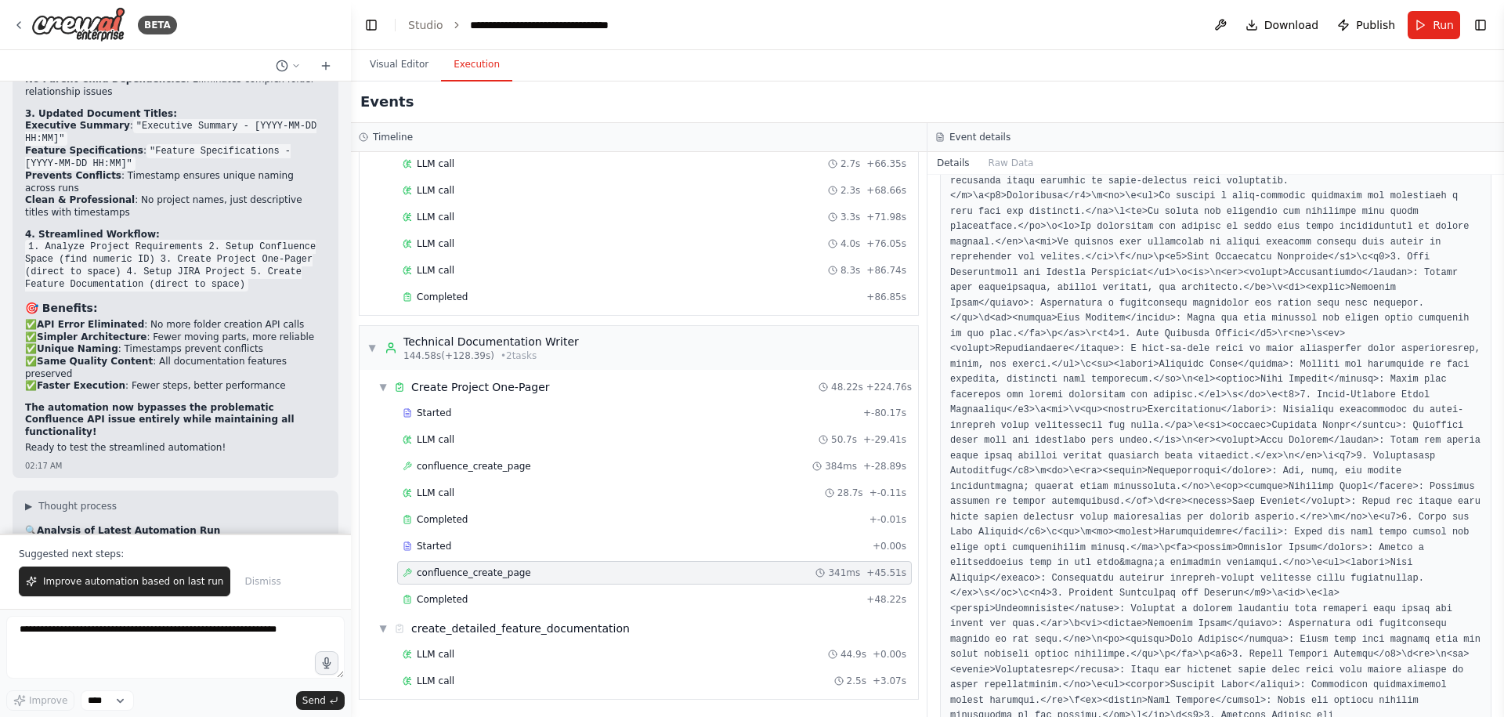
scroll to position [2512, 0]
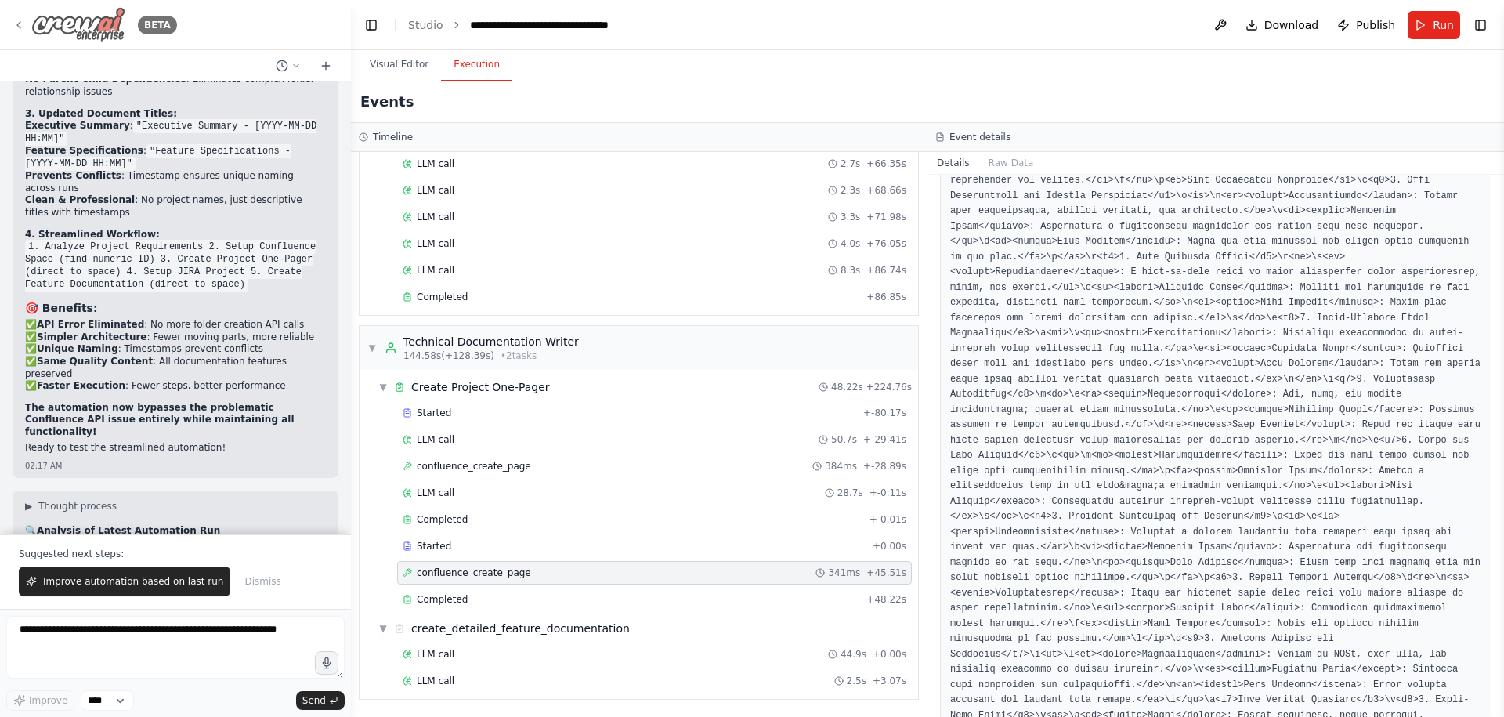
click at [19, 22] on icon at bounding box center [18, 25] width 3 height 6
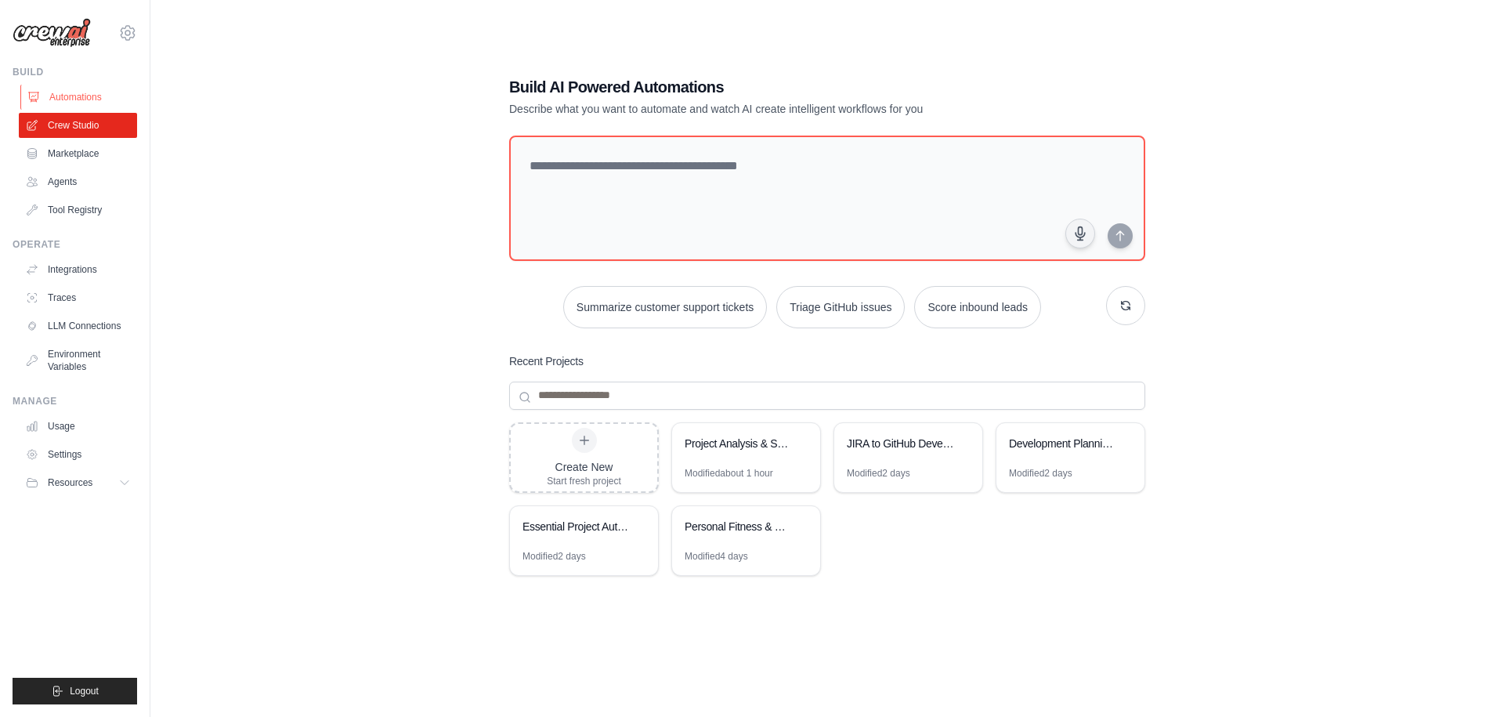
click at [65, 90] on link "Automations" at bounding box center [79, 97] width 118 height 25
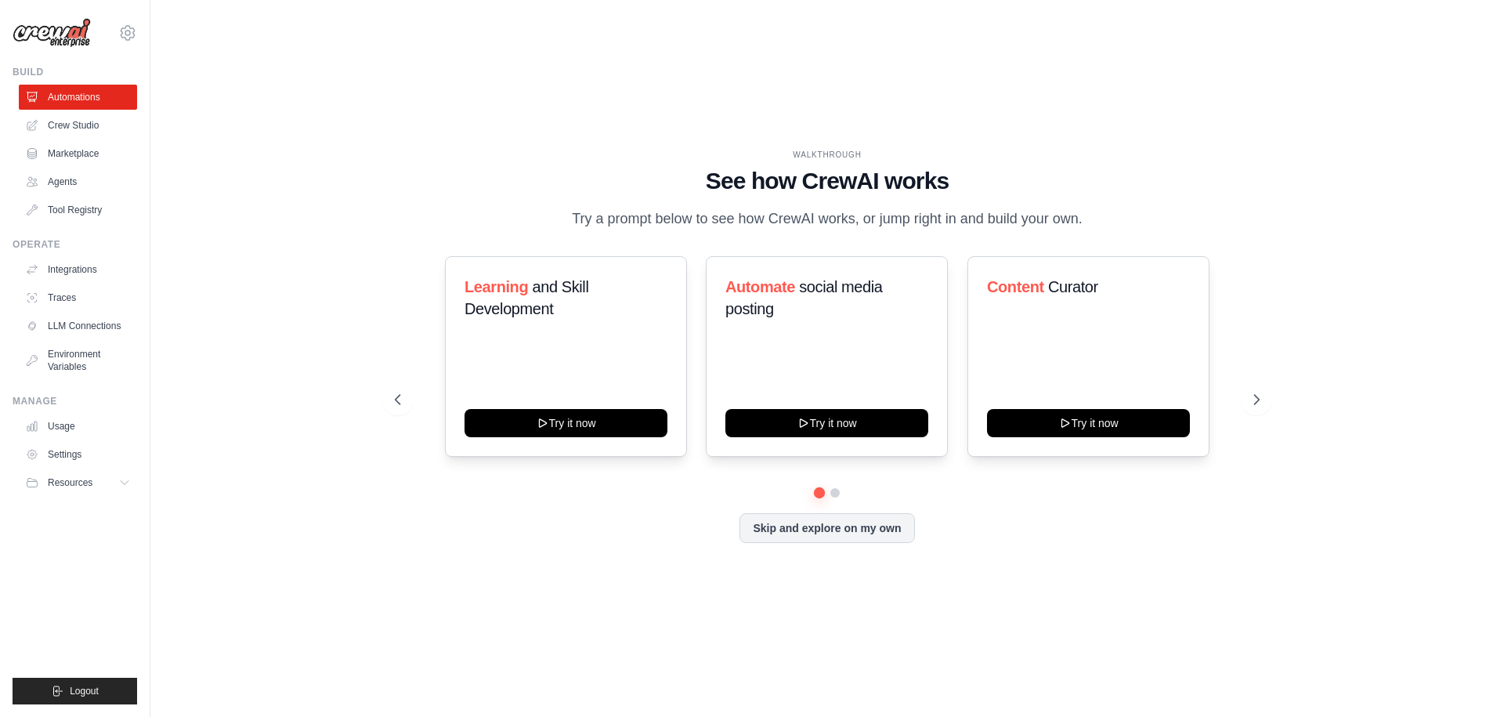
click at [67, 110] on ul "Automations Crew Studio Marketplace Agents Tool Registry" at bounding box center [78, 154] width 118 height 138
click at [66, 122] on link "Crew Studio" at bounding box center [79, 125] width 118 height 25
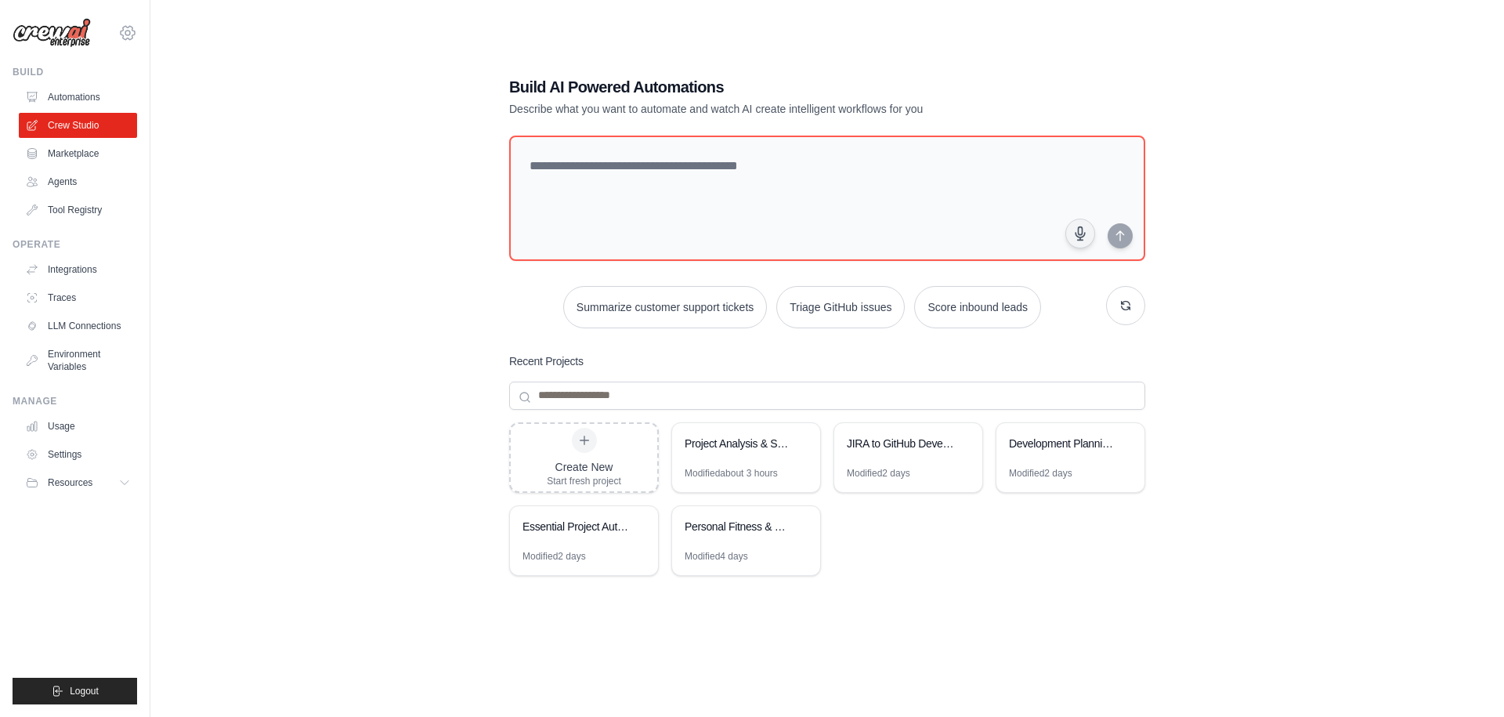
click at [126, 26] on icon at bounding box center [128, 32] width 14 height 13
click at [158, 104] on link "Settings" at bounding box center [128, 106] width 138 height 28
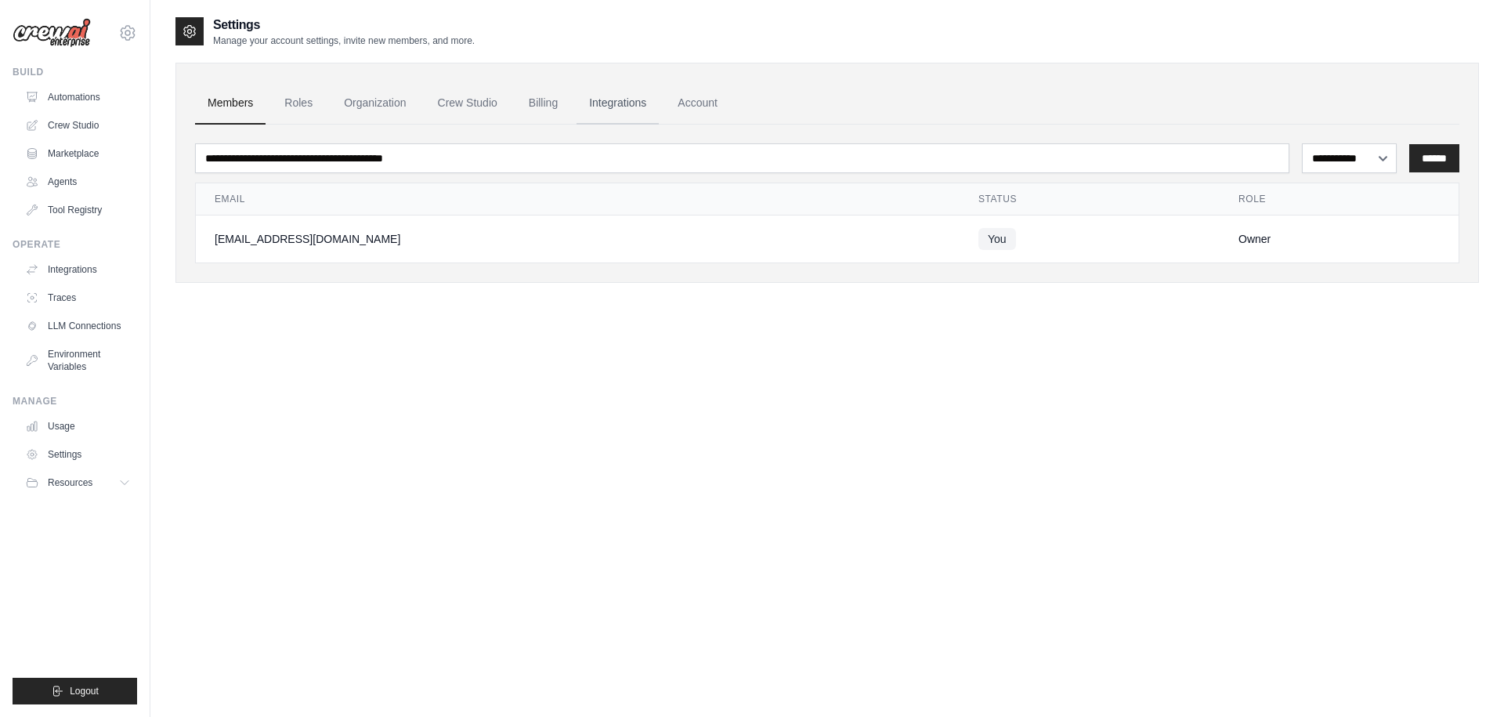
click at [649, 101] on link "Integrations" at bounding box center [617, 103] width 82 height 42
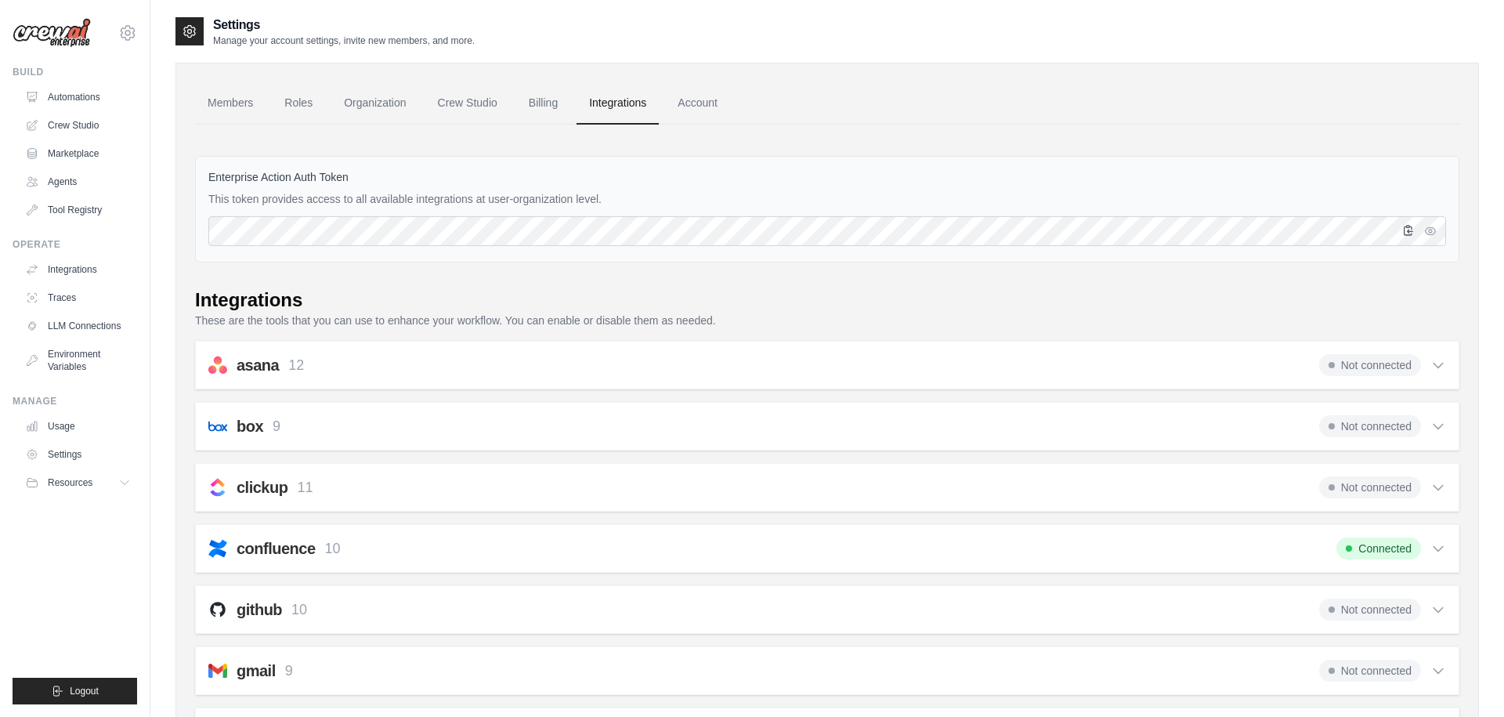
click at [1405, 232] on icon "button" at bounding box center [1408, 230] width 13 height 13
